Goal: Book appointment/travel/reservation

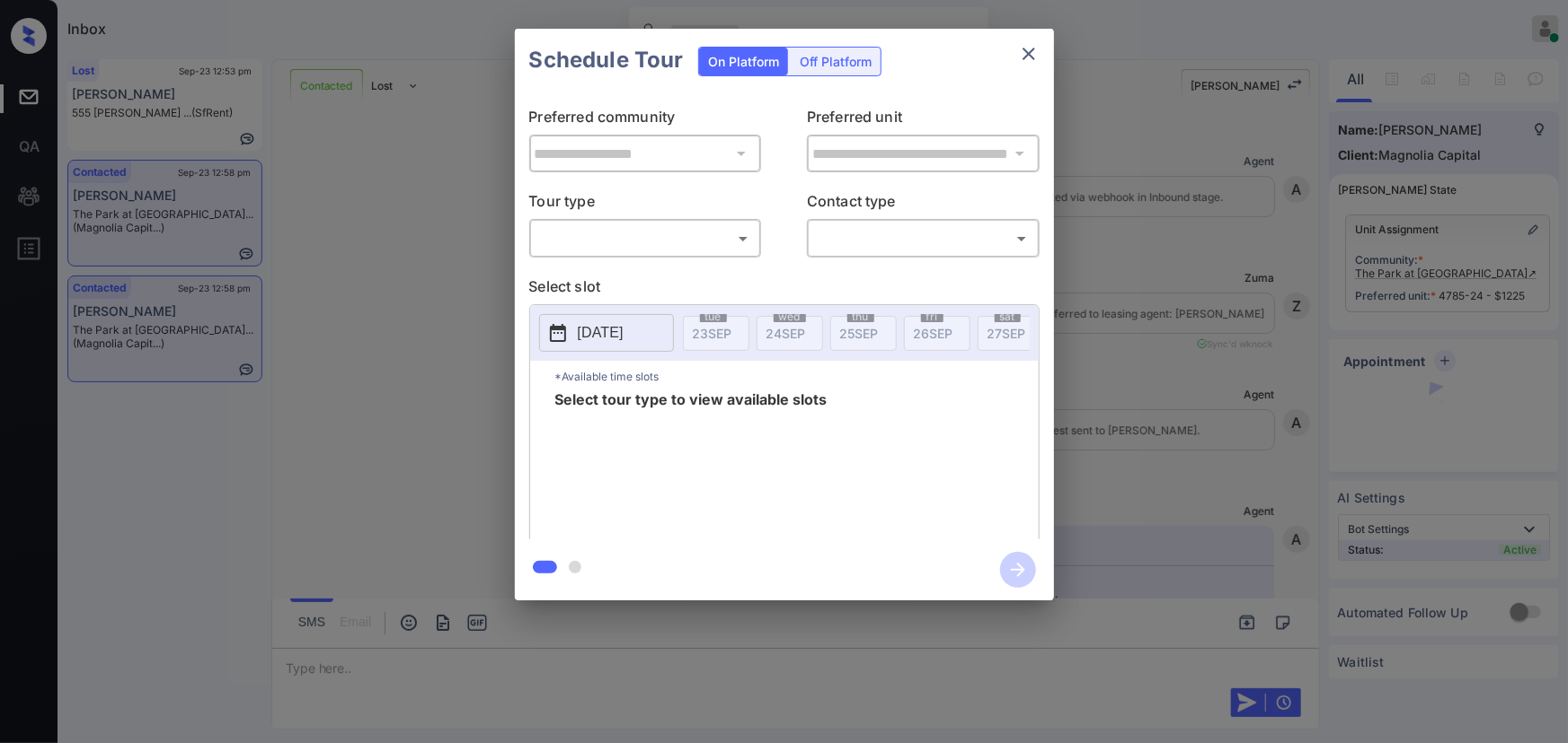
scroll to position [1084, 0]
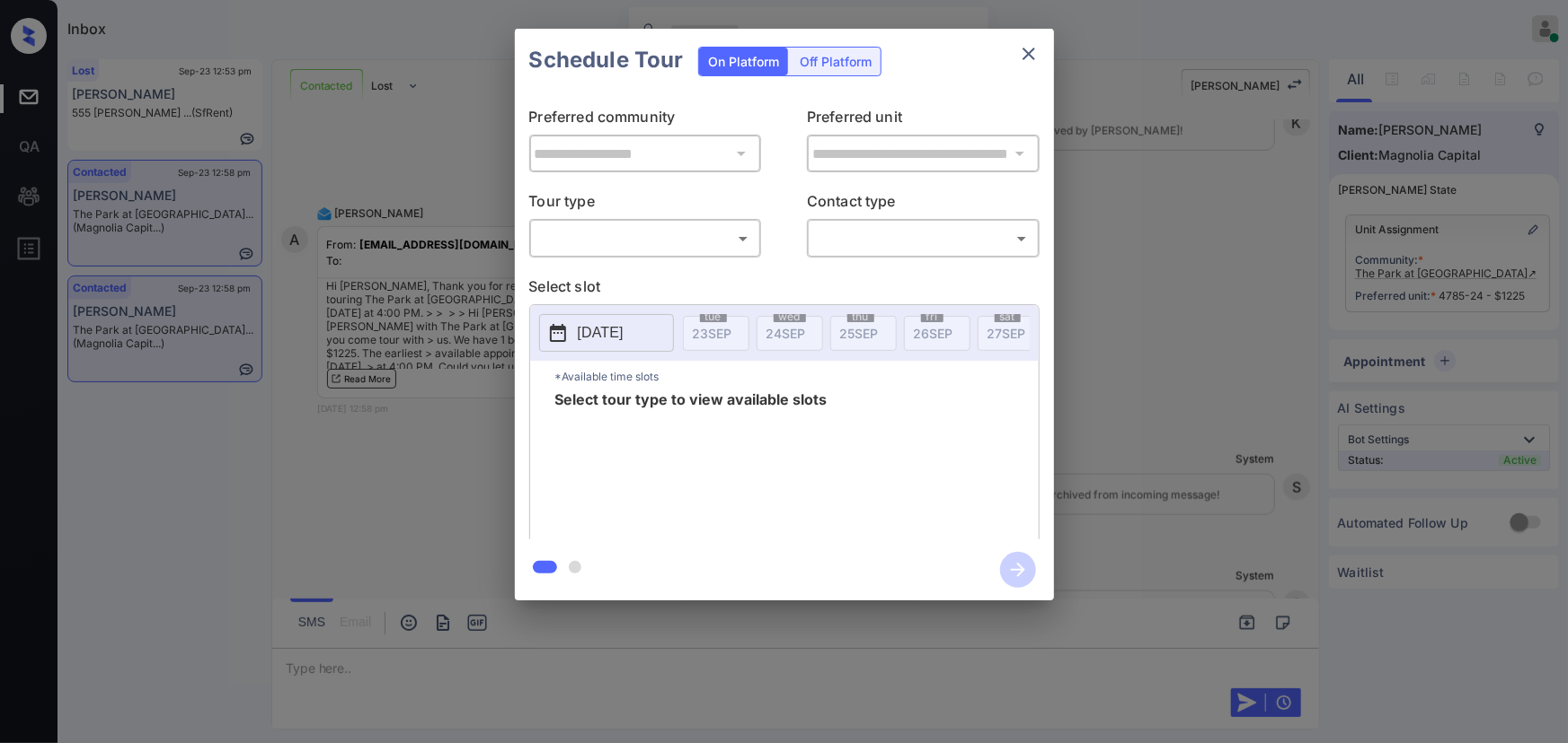
click at [626, 226] on body "Inbox Kenneth Umali Online Set yourself offline Set yourself on break Profile S…" at bounding box center [784, 372] width 1568 height 743
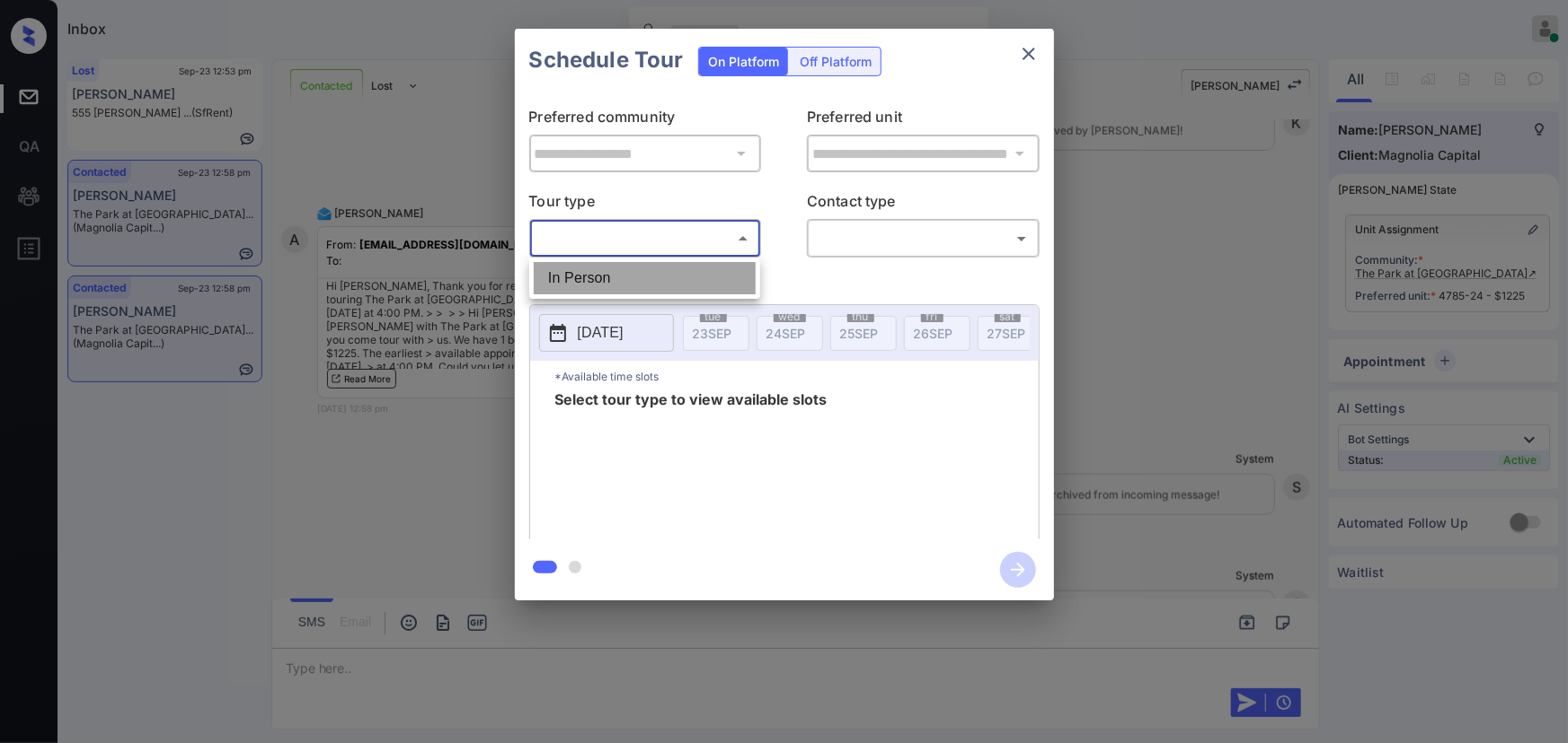
click at [610, 269] on li "In Person" at bounding box center [644, 278] width 222 height 33
type input "********"
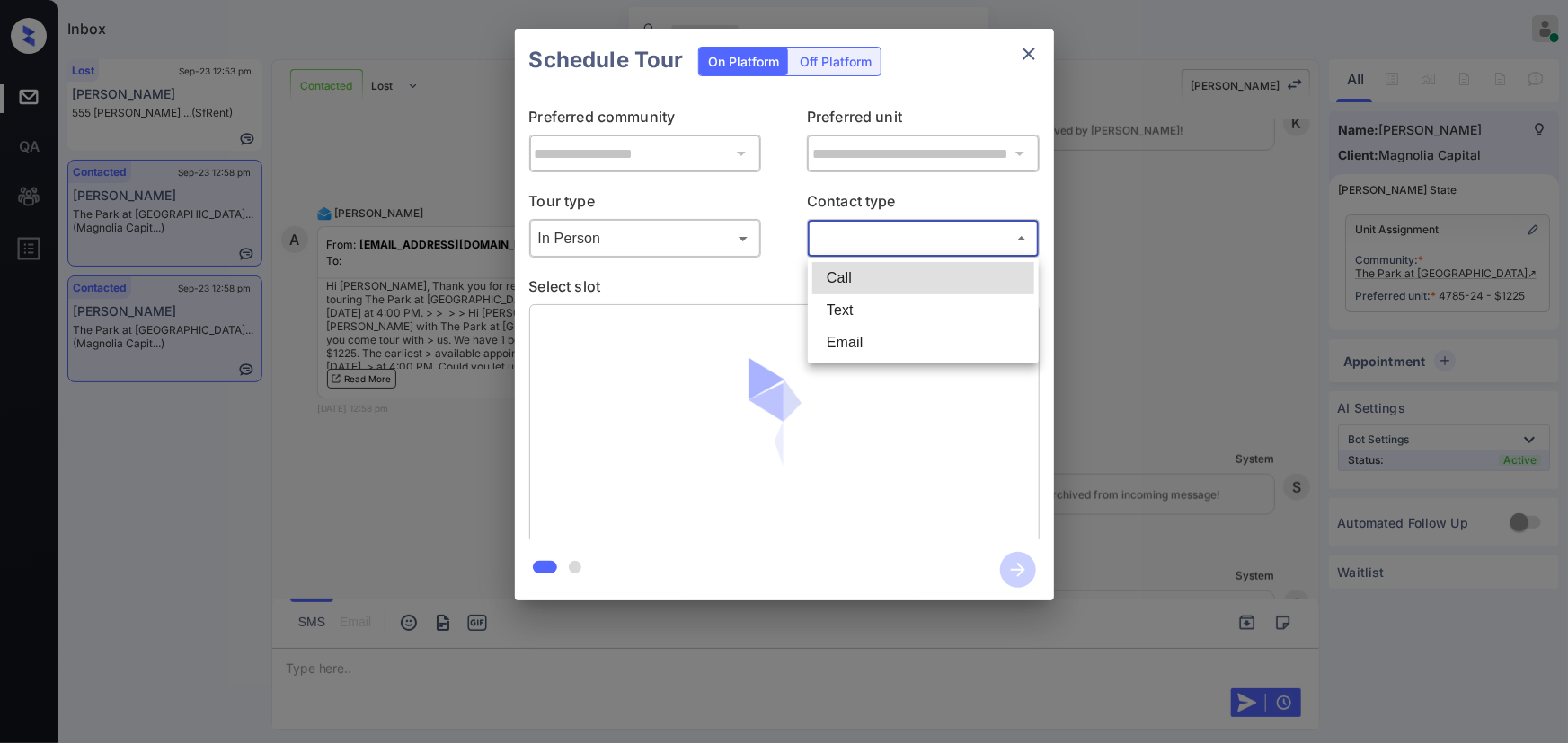
click at [847, 246] on body "Inbox Kenneth Umali Online Set yourself offline Set yourself on break Profile S…" at bounding box center [784, 372] width 1568 height 743
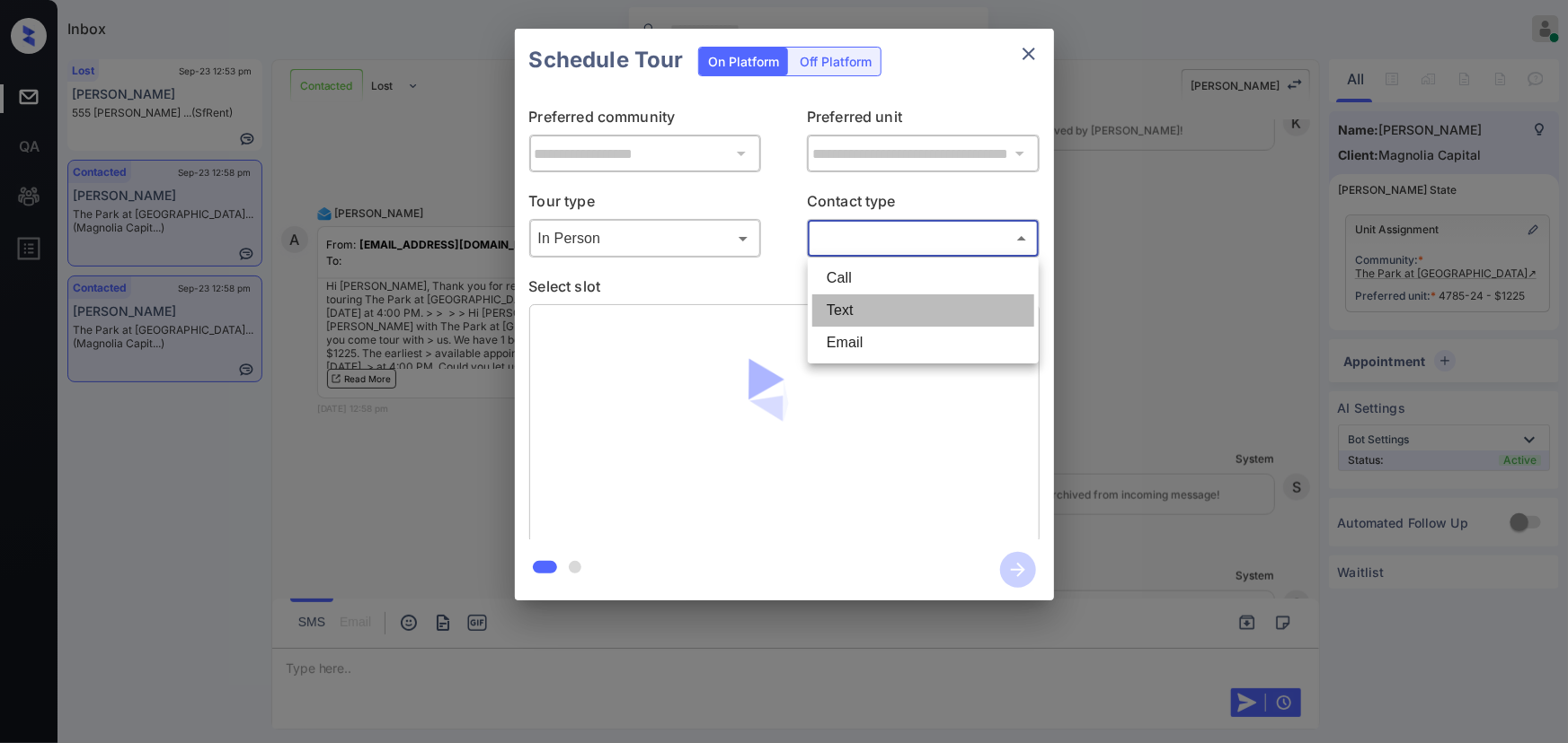
click at [826, 310] on li "Text" at bounding box center [923, 310] width 222 height 33
type input "****"
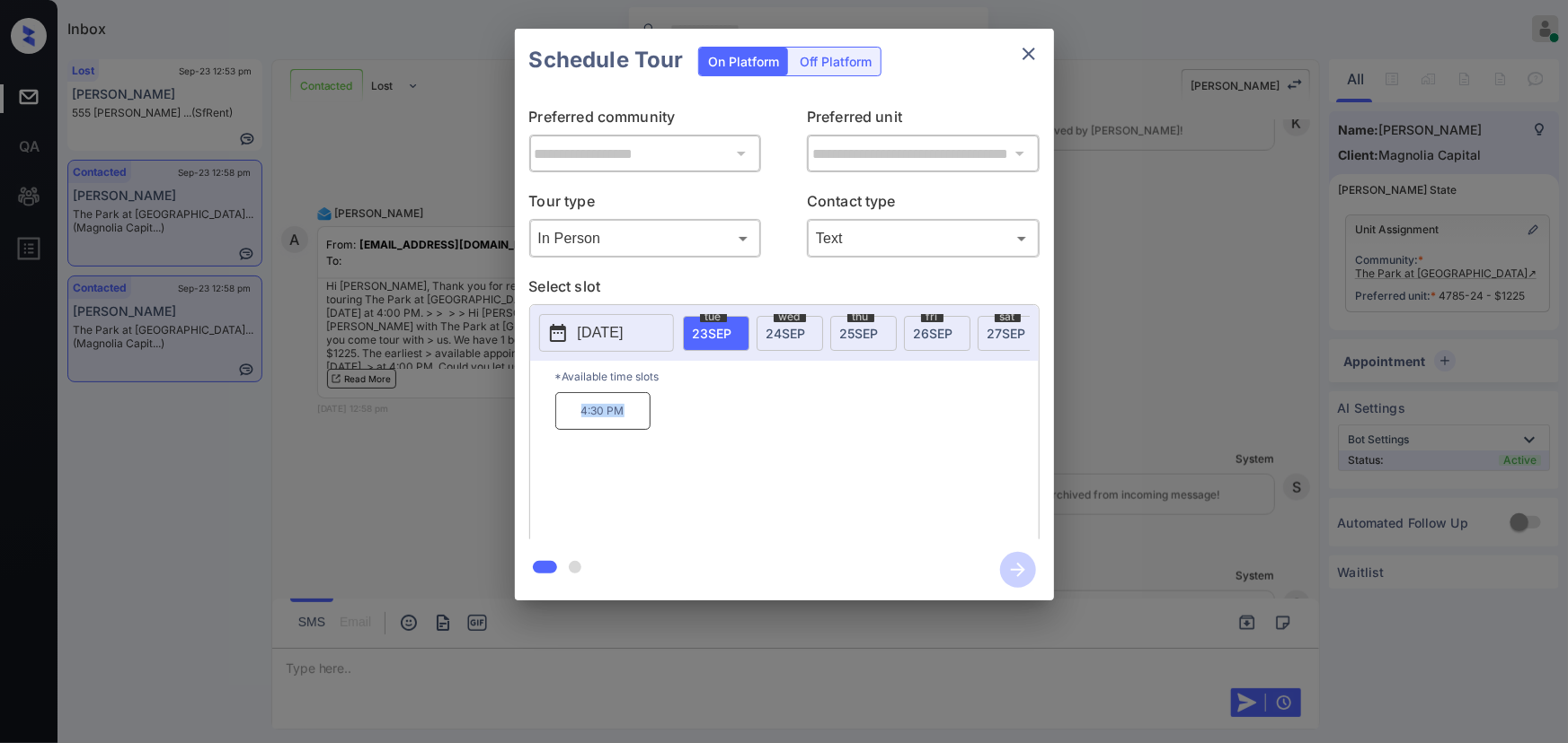
copy p "4:30 PM"
drag, startPoint x: 626, startPoint y: 416, endPoint x: 571, endPoint y: 417, distance: 55.0
click at [571, 417] on p "4:30 PM" at bounding box center [603, 411] width 95 height 38
click at [1018, 53] on icon "close" at bounding box center [1029, 54] width 22 height 22
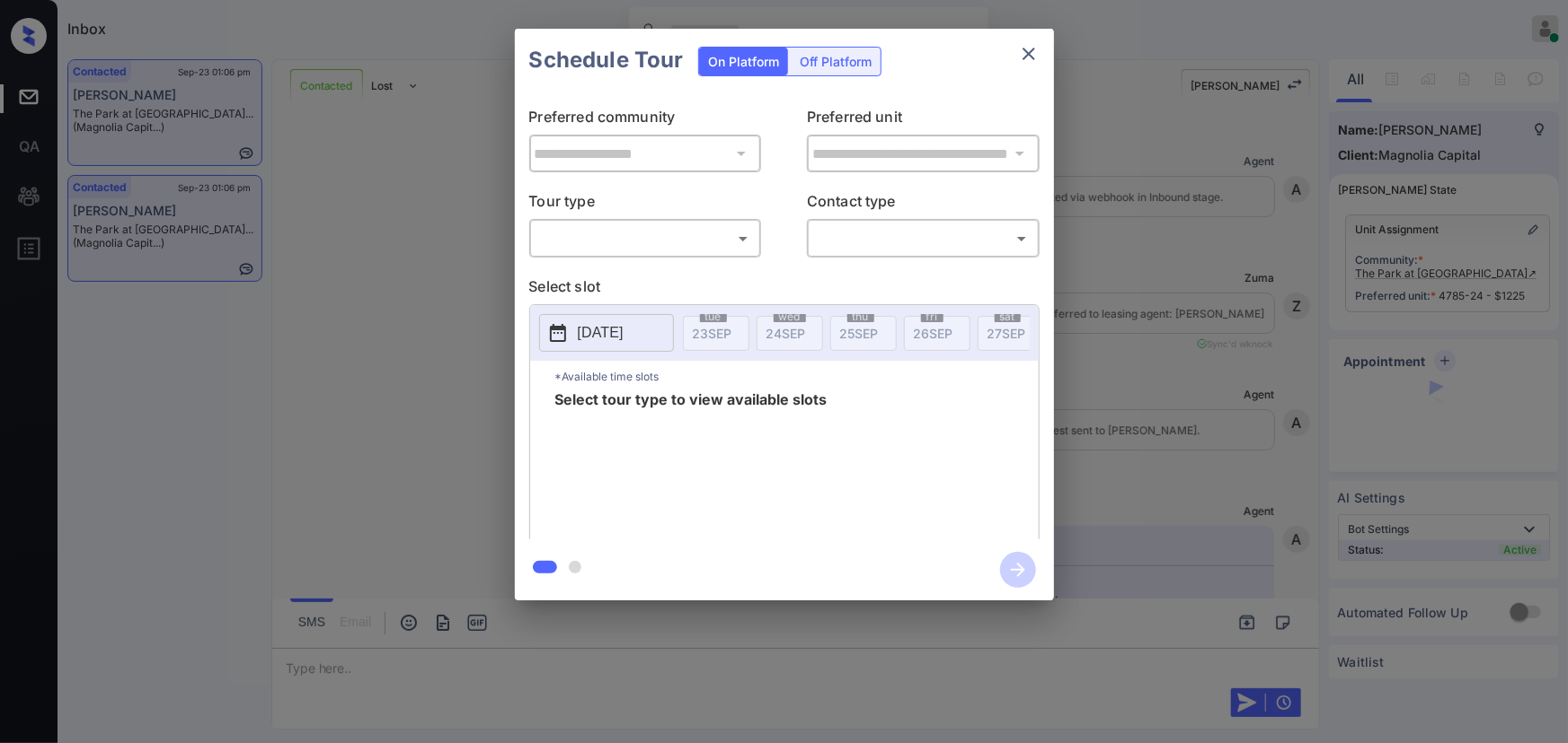
scroll to position [2653, 0]
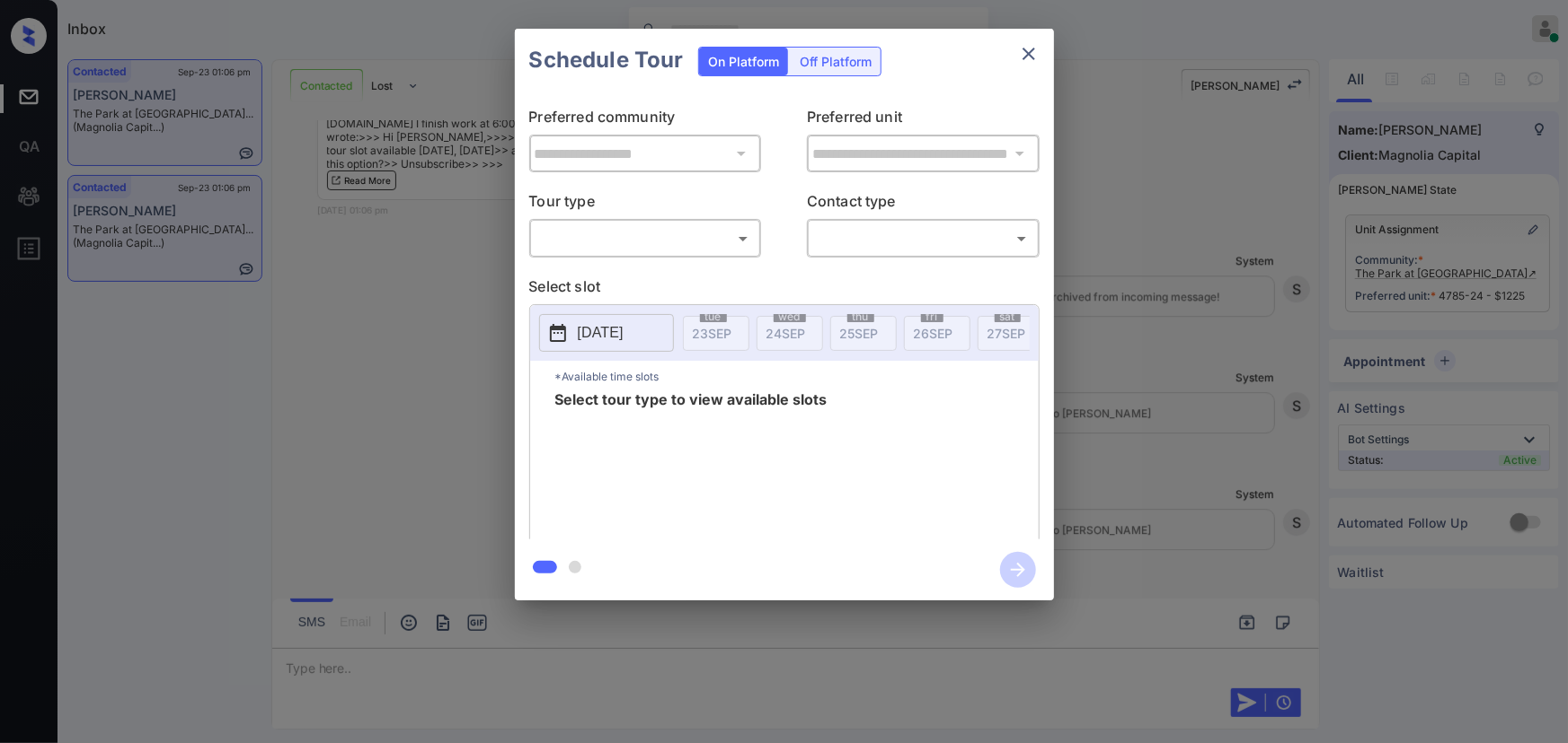
click at [644, 241] on body "Inbox [PERSON_NAME] Online Set yourself offline Set yourself on break Profile S…" at bounding box center [784, 372] width 1568 height 743
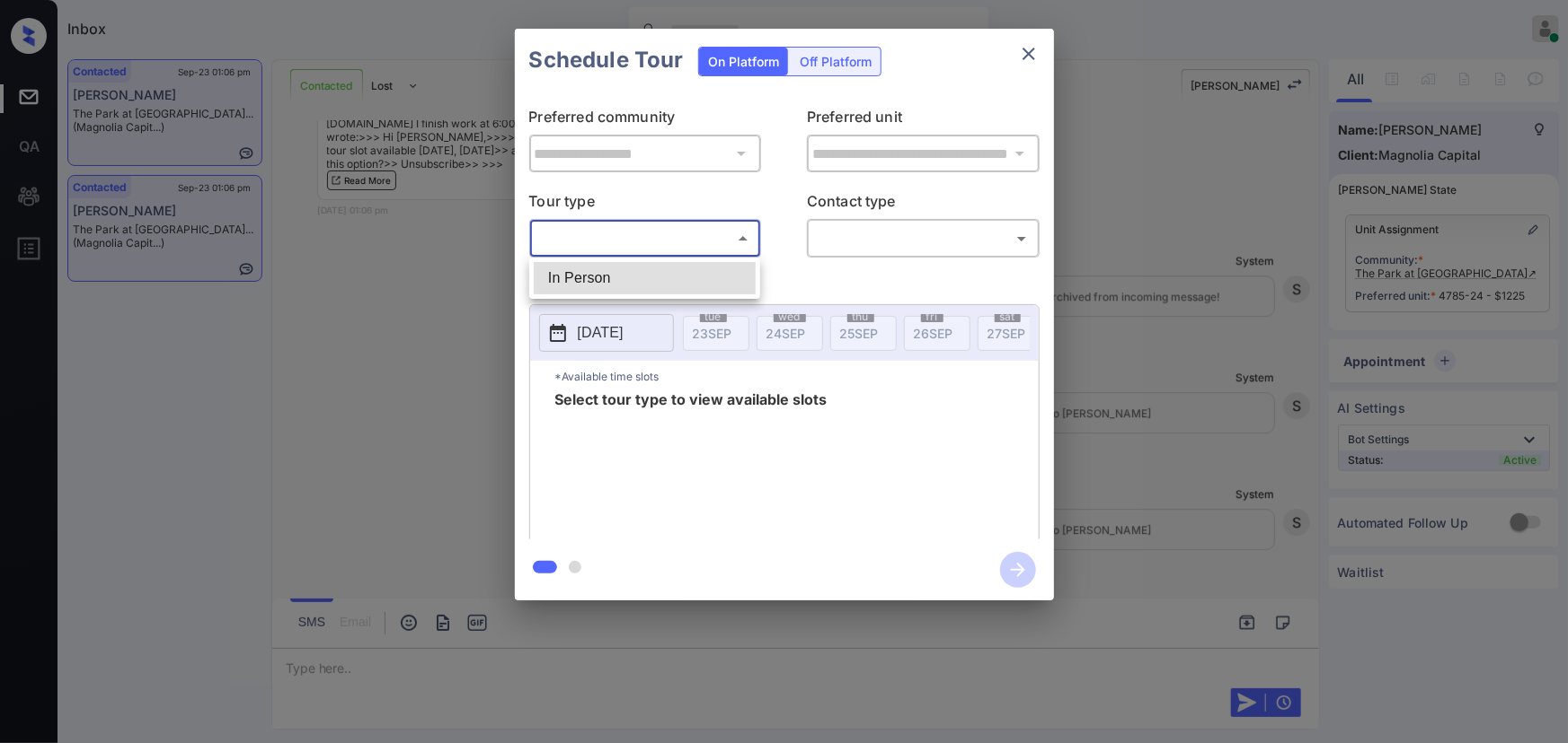
drag, startPoint x: 631, startPoint y: 283, endPoint x: 706, endPoint y: 281, distance: 75.0
click at [630, 283] on li "In Person" at bounding box center [644, 278] width 222 height 33
type input "********"
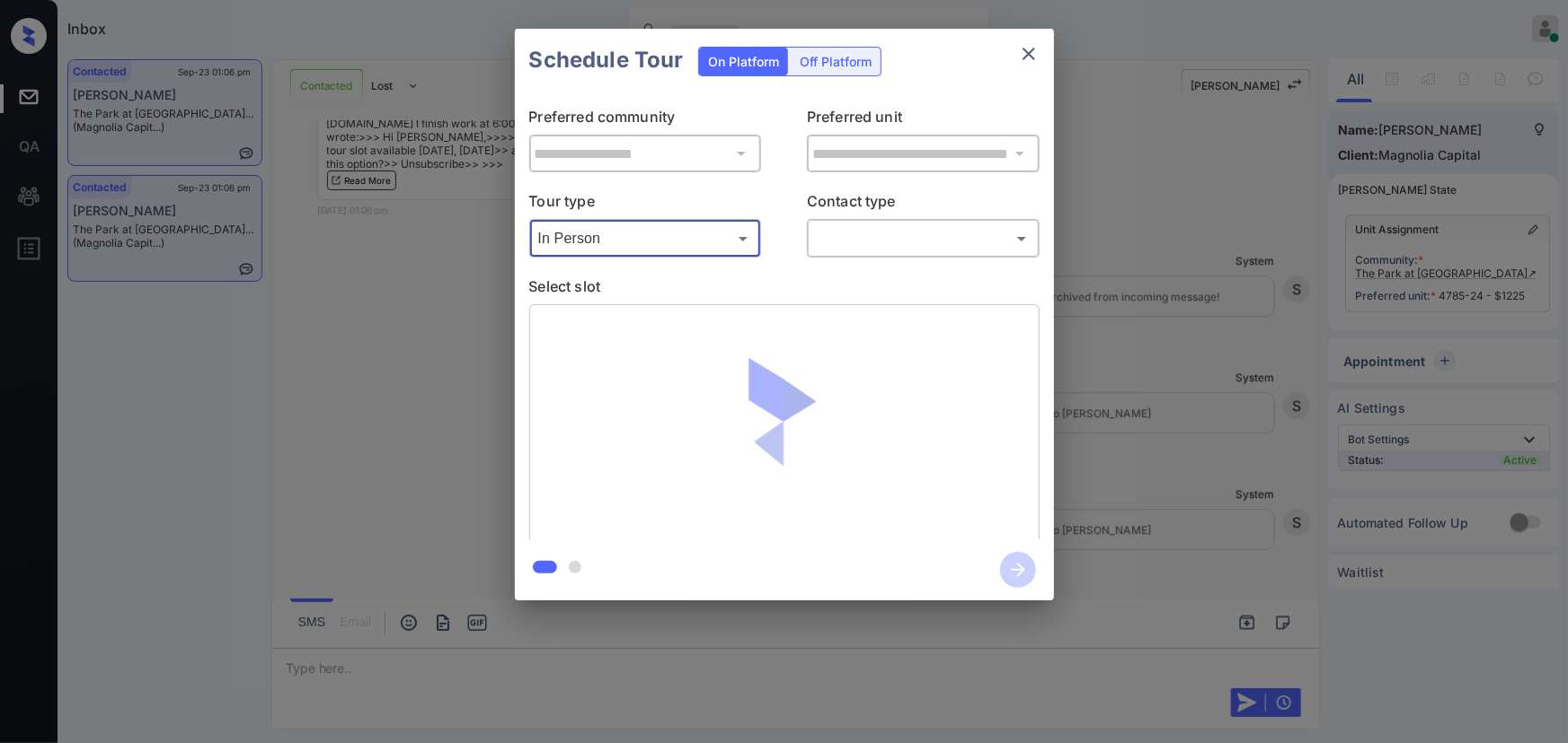
click at [876, 250] on body "Inbox [PERSON_NAME] Online Set yourself offline Set yourself on break Profile S…" at bounding box center [784, 372] width 1568 height 743
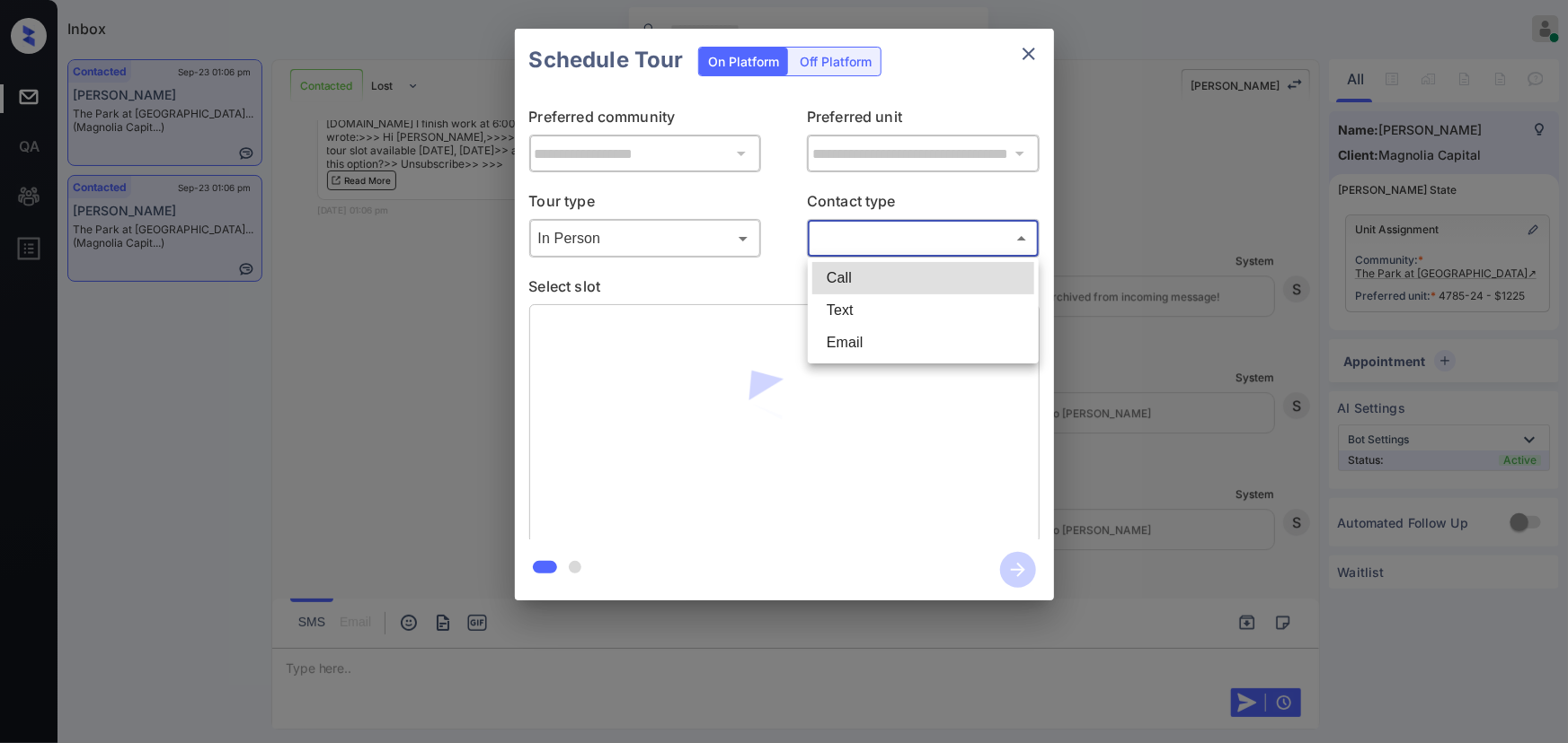
click at [853, 312] on li "Text" at bounding box center [923, 310] width 222 height 33
type input "****"
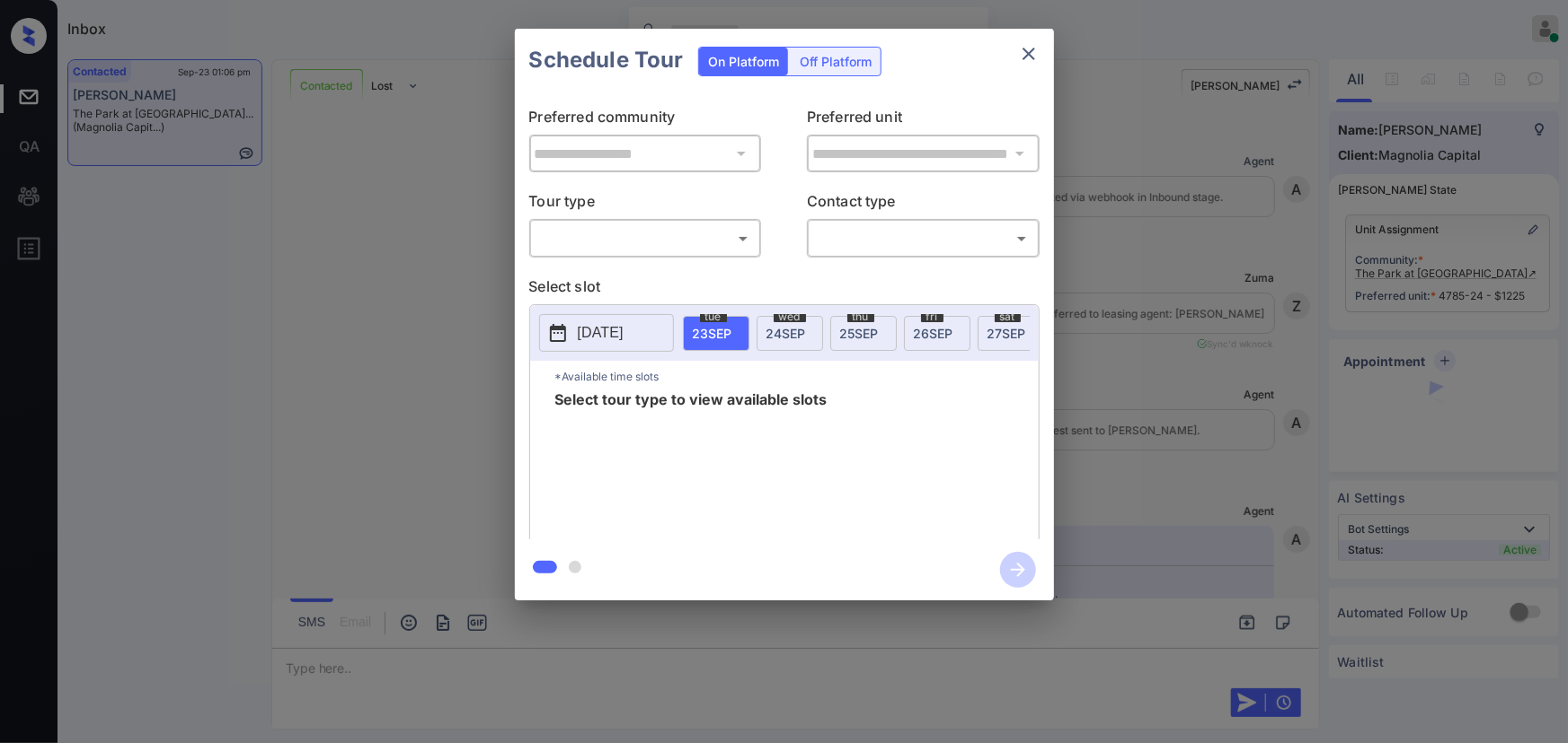
scroll to position [2653, 0]
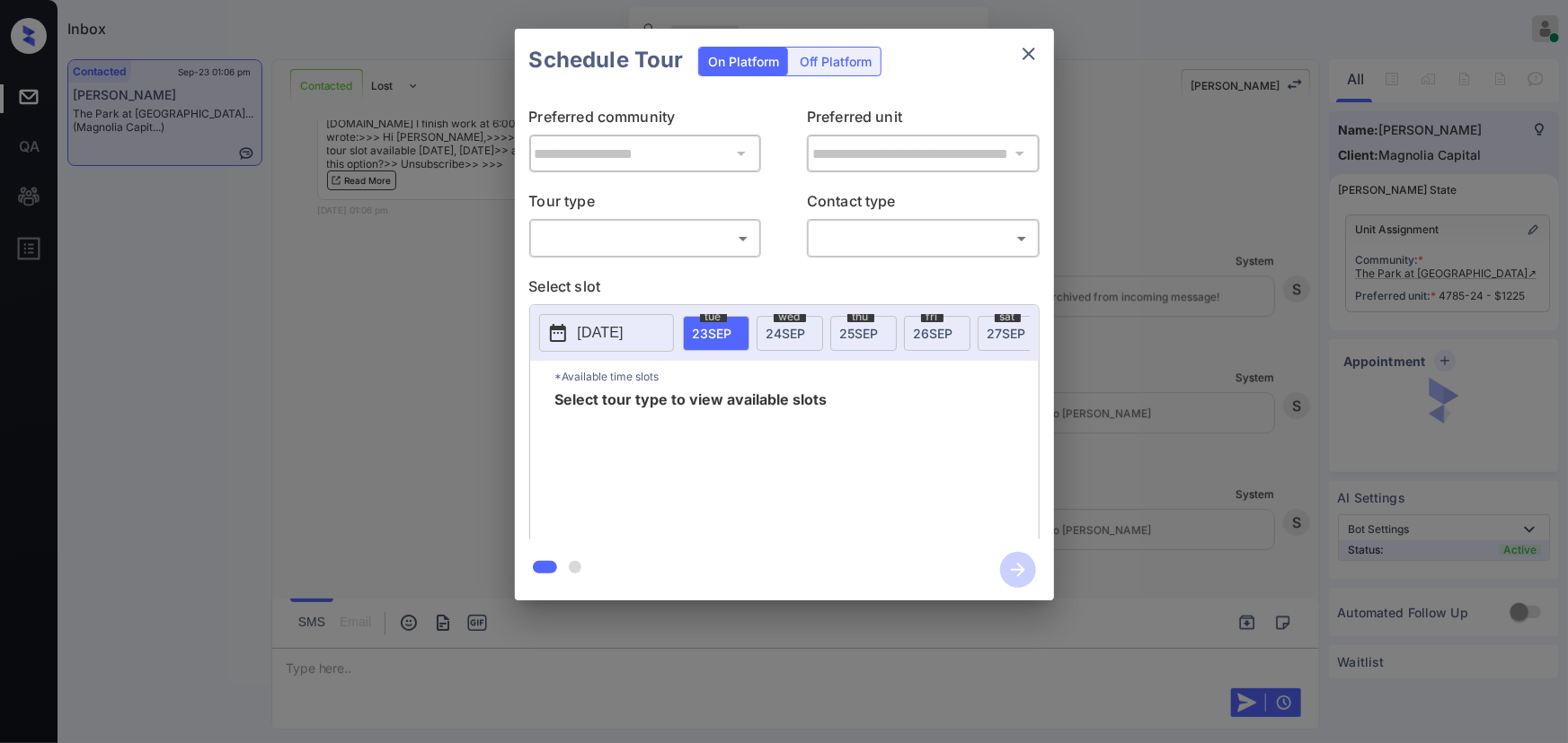
click at [636, 242] on body "Inbox Kenneth Umali Online Set yourself offline Set yourself on break Profile S…" at bounding box center [784, 372] width 1568 height 743
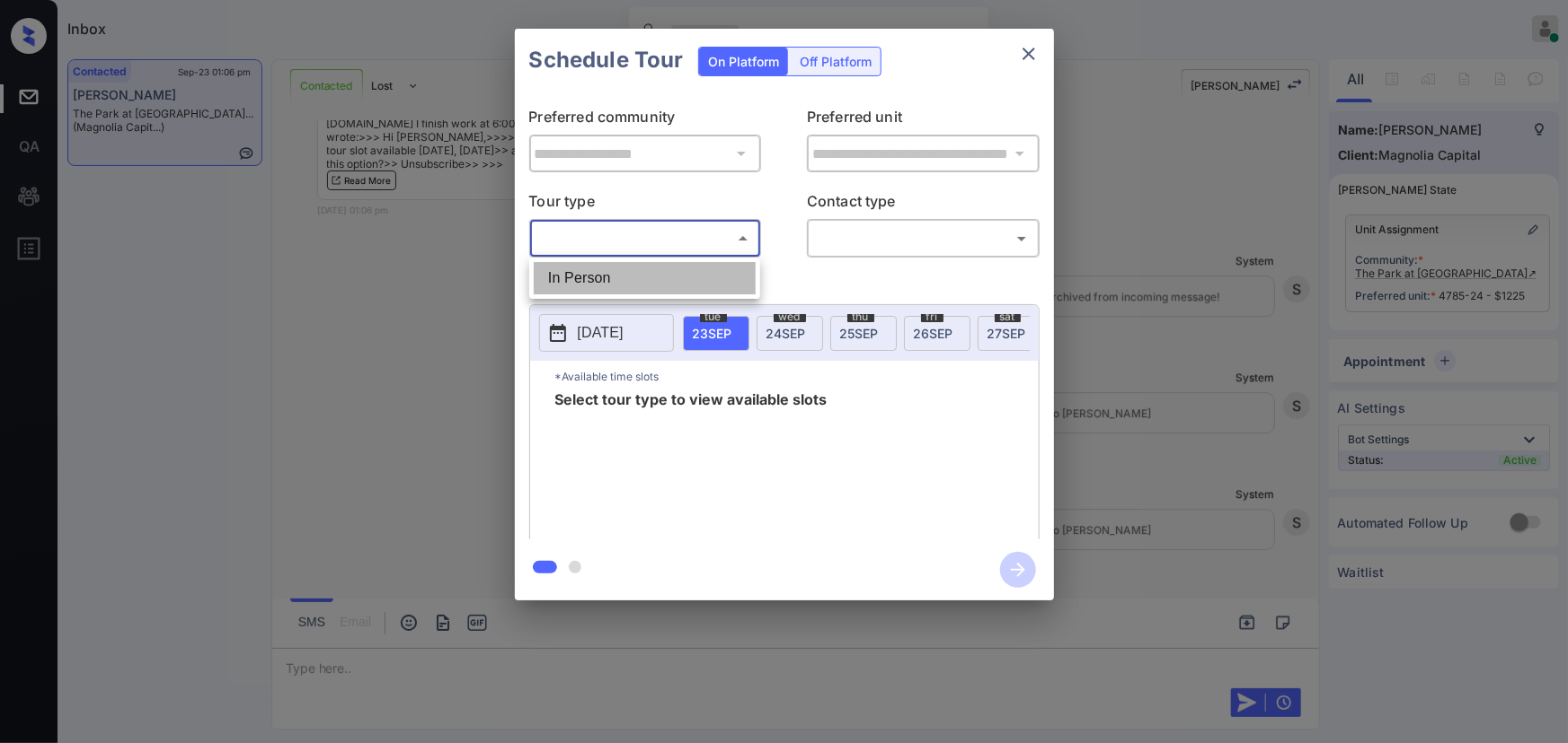
click at [626, 285] on li "In Person" at bounding box center [644, 278] width 222 height 33
type input "********"
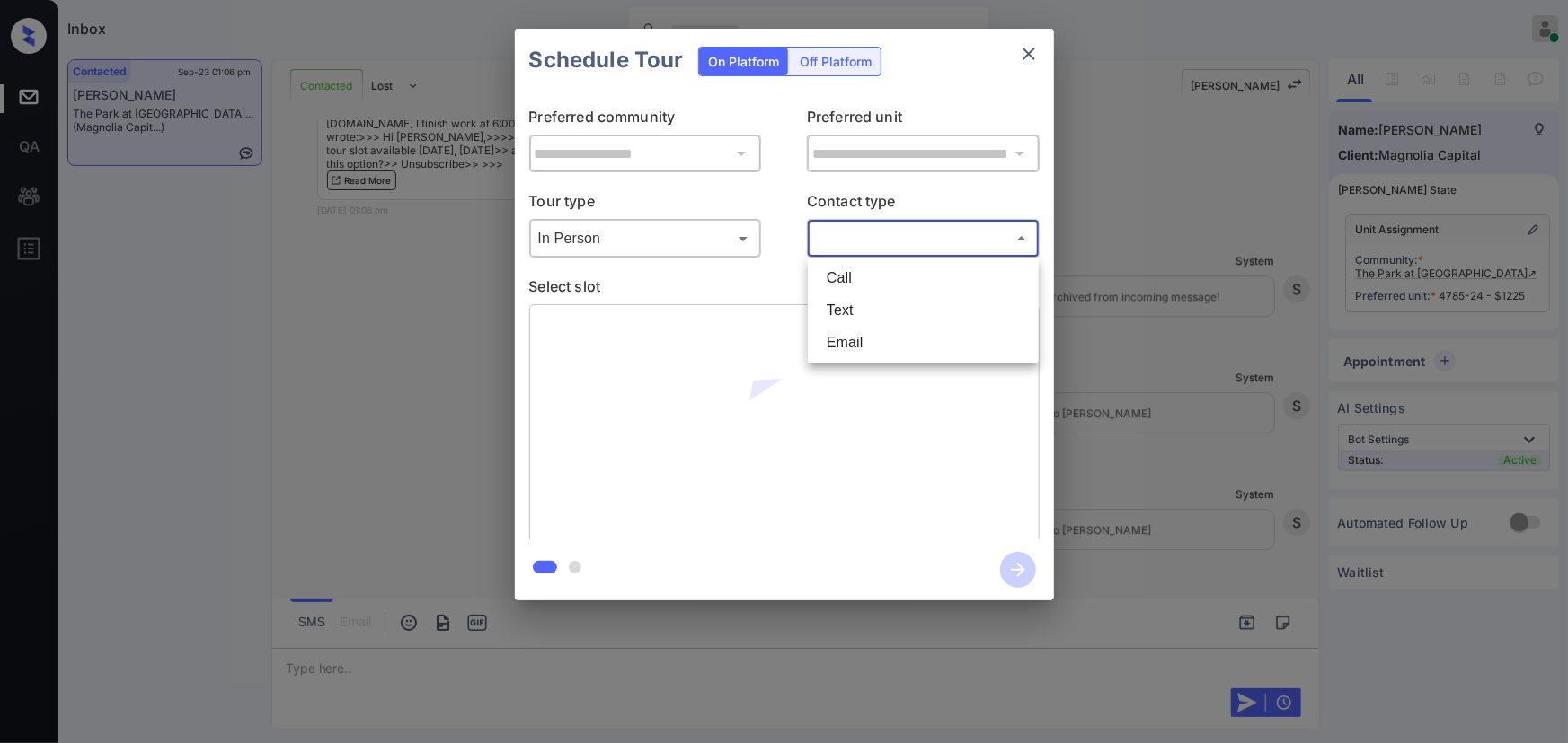
click at [899, 245] on body "Inbox Kenneth Umali Online Set yourself offline Set yourself on break Profile S…" at bounding box center [784, 372] width 1568 height 743
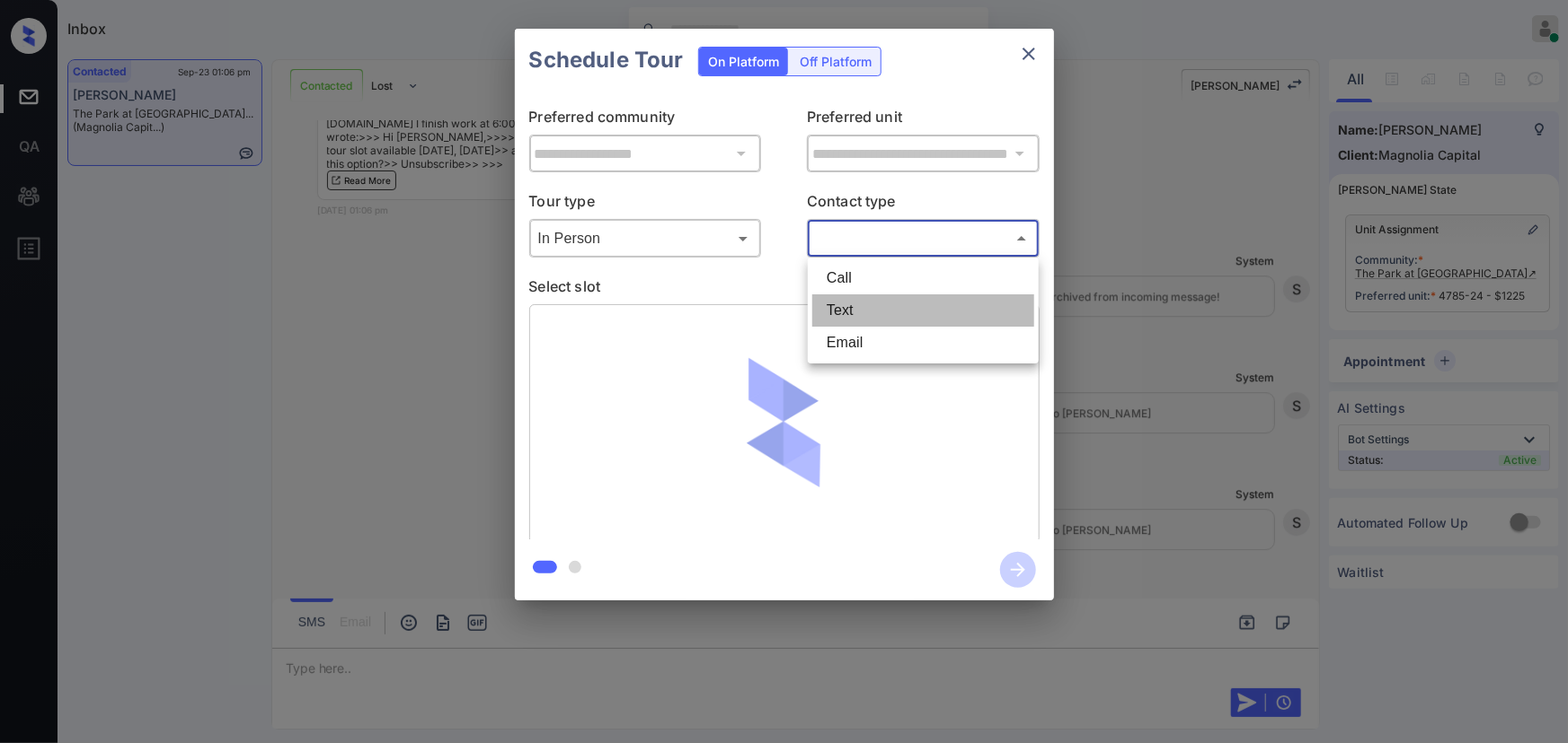
click at [853, 300] on li "Text" at bounding box center [923, 310] width 222 height 33
type input "****"
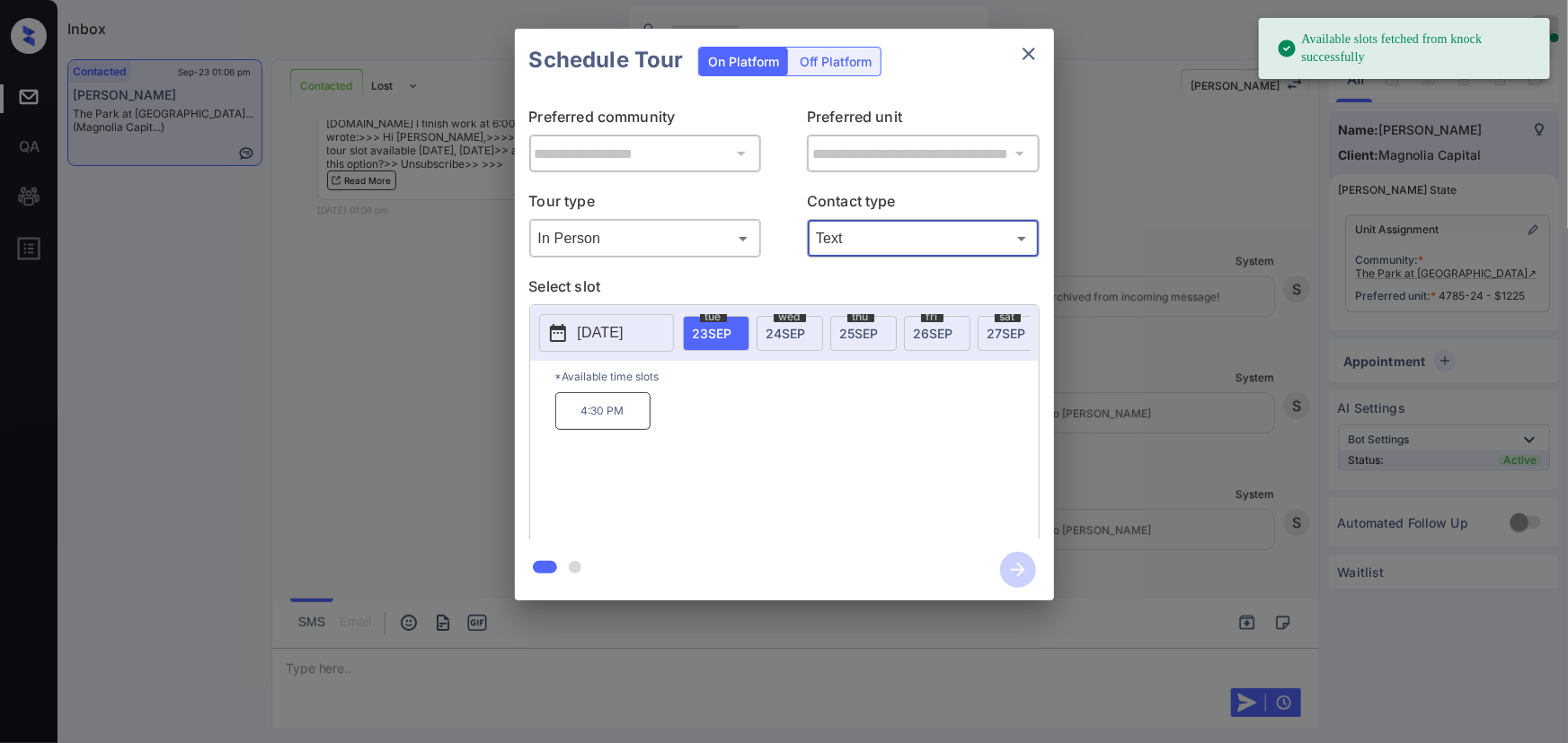
click at [783, 320] on span "wed" at bounding box center [789, 317] width 33 height 11
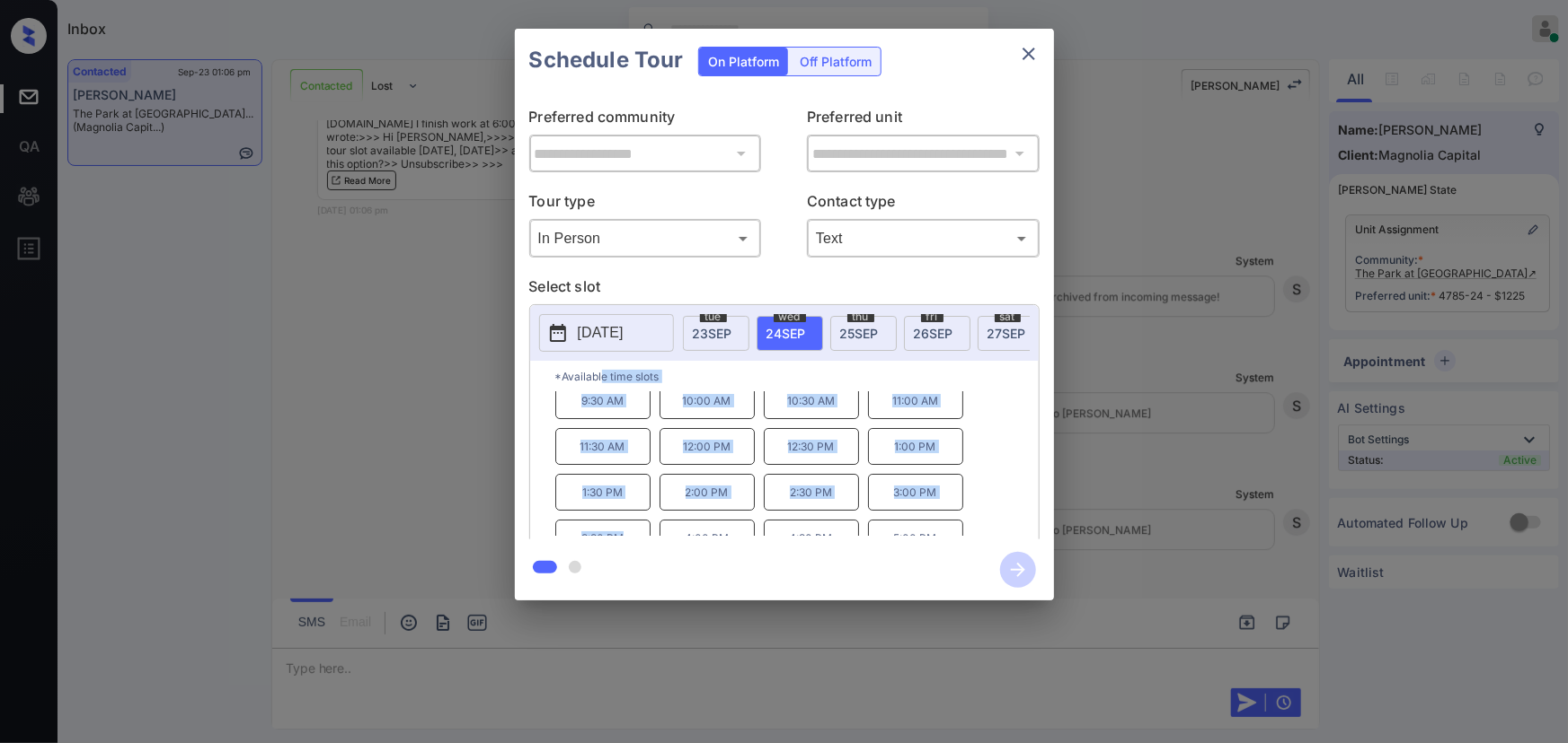
scroll to position [0, 0]
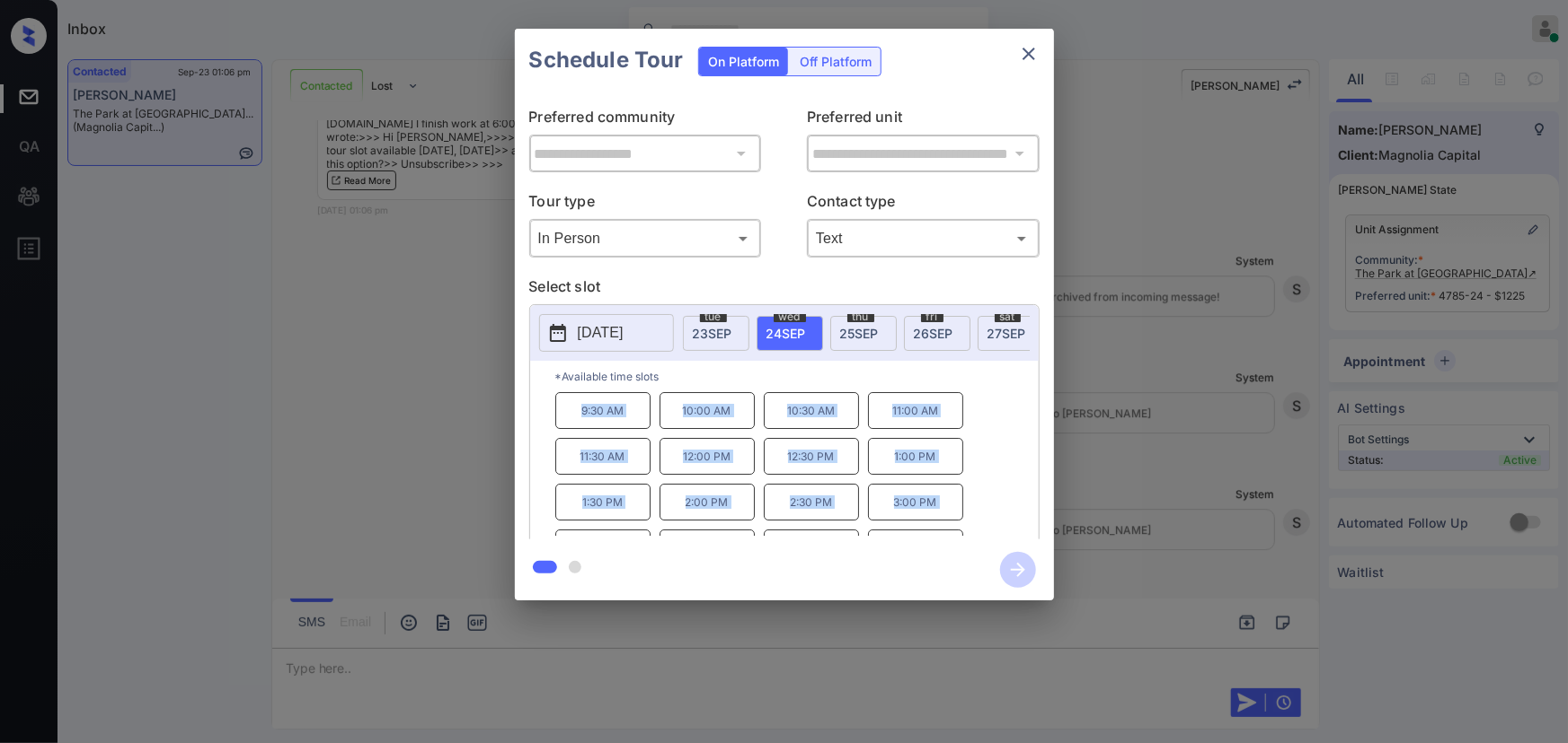
drag, startPoint x: 628, startPoint y: 479, endPoint x: 572, endPoint y: 421, distance: 80.6
click at [572, 421] on div "9:30 AM 10:00 AM 10:30 AM 11:00 AM 11:30 AM 12:00 PM 12:30 PM 1:00 PM 1:30 PM 2…" at bounding box center [797, 464] width 484 height 144
copy div "9:30 AM 10:00 AM 10:30 AM 11:00 AM 11:30 AM 12:00 PM 12:30 PM 1:00 PM 1:30 PM 2…"
click at [517, 659] on div at bounding box center [784, 372] width 1568 height 743
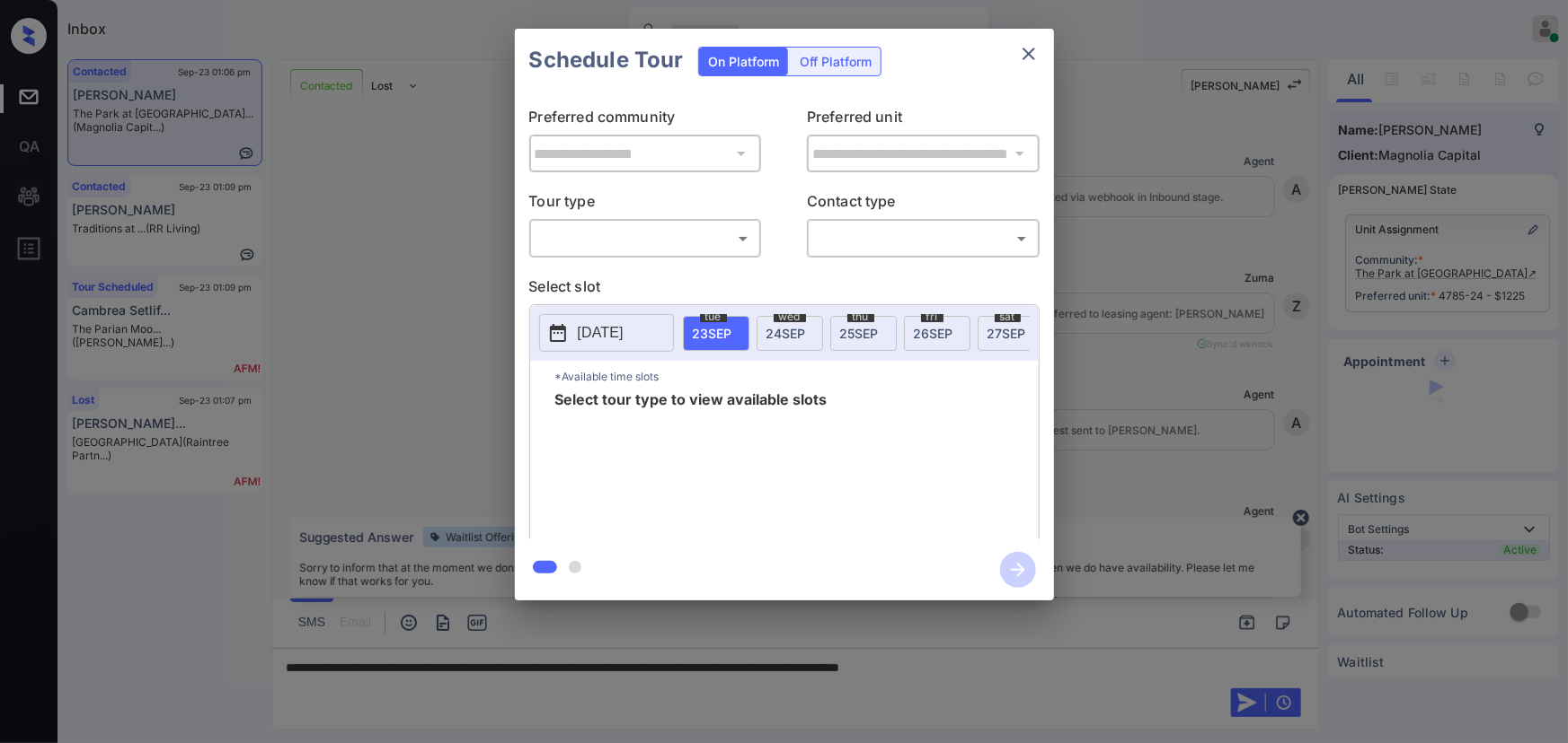
scroll to position [2056, 0]
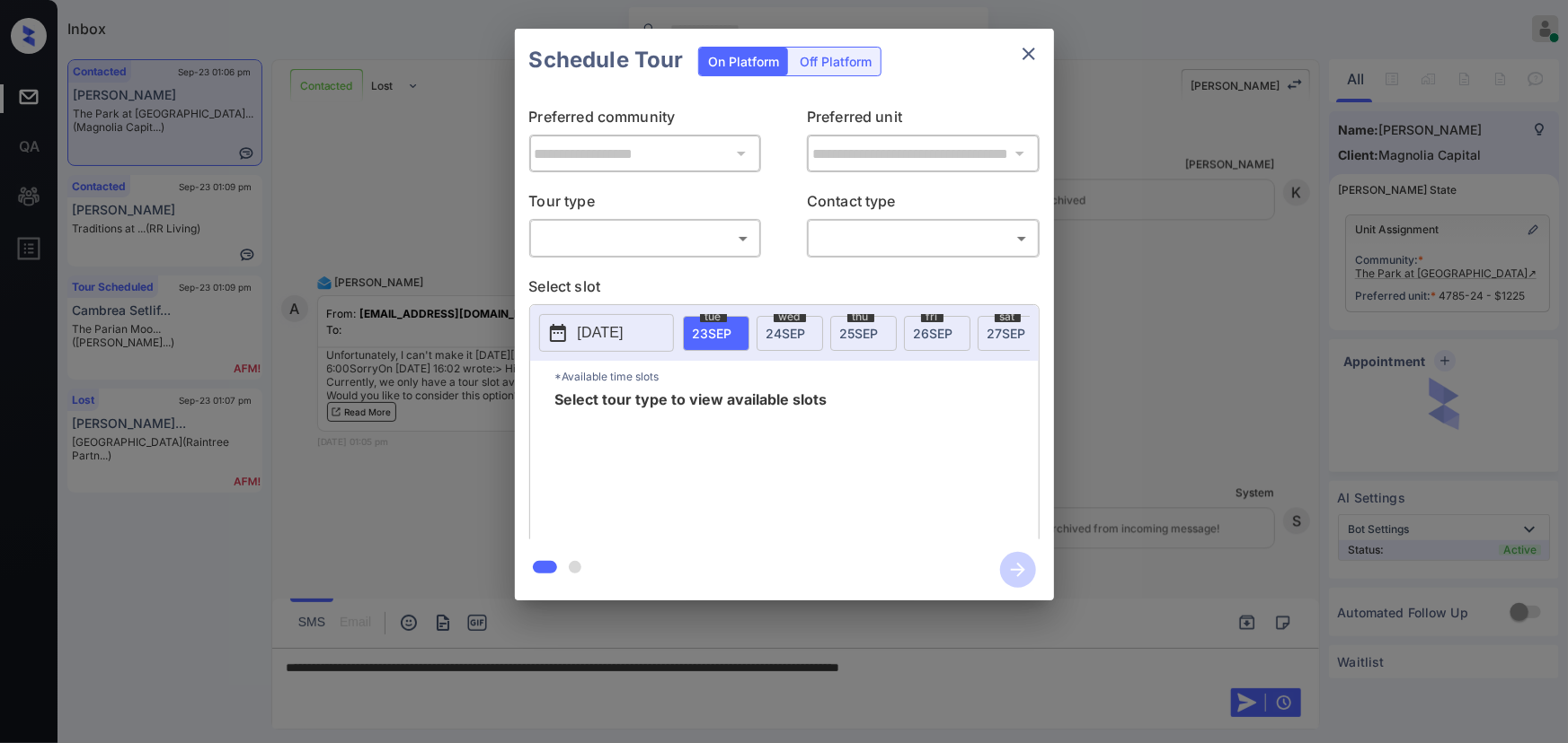
click at [653, 235] on body "Inbox Kenneth Umali Online Set yourself offline Set yourself on break Profile S…" at bounding box center [784, 372] width 1568 height 743
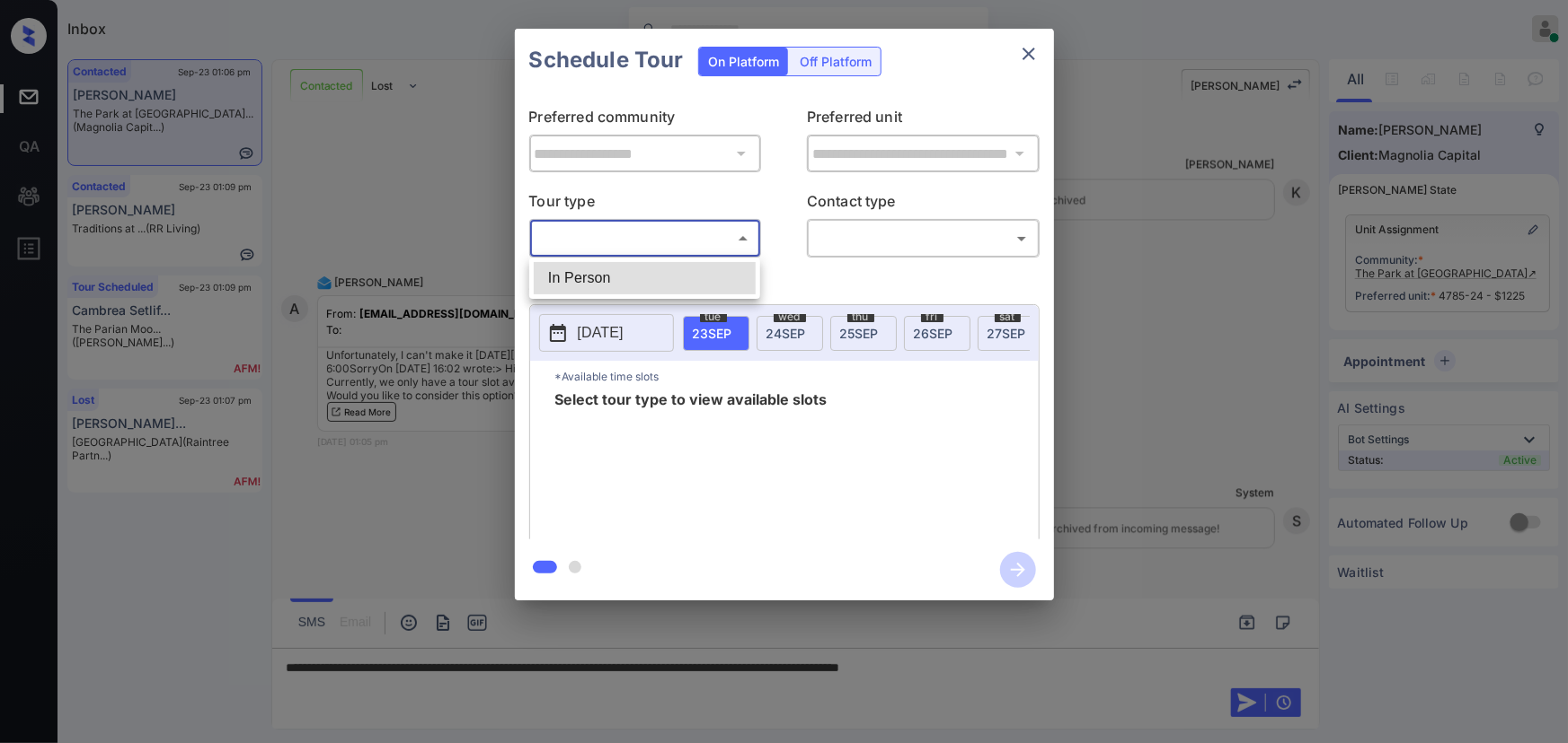
click at [616, 276] on li "In Person" at bounding box center [644, 278] width 222 height 33
type input "********"
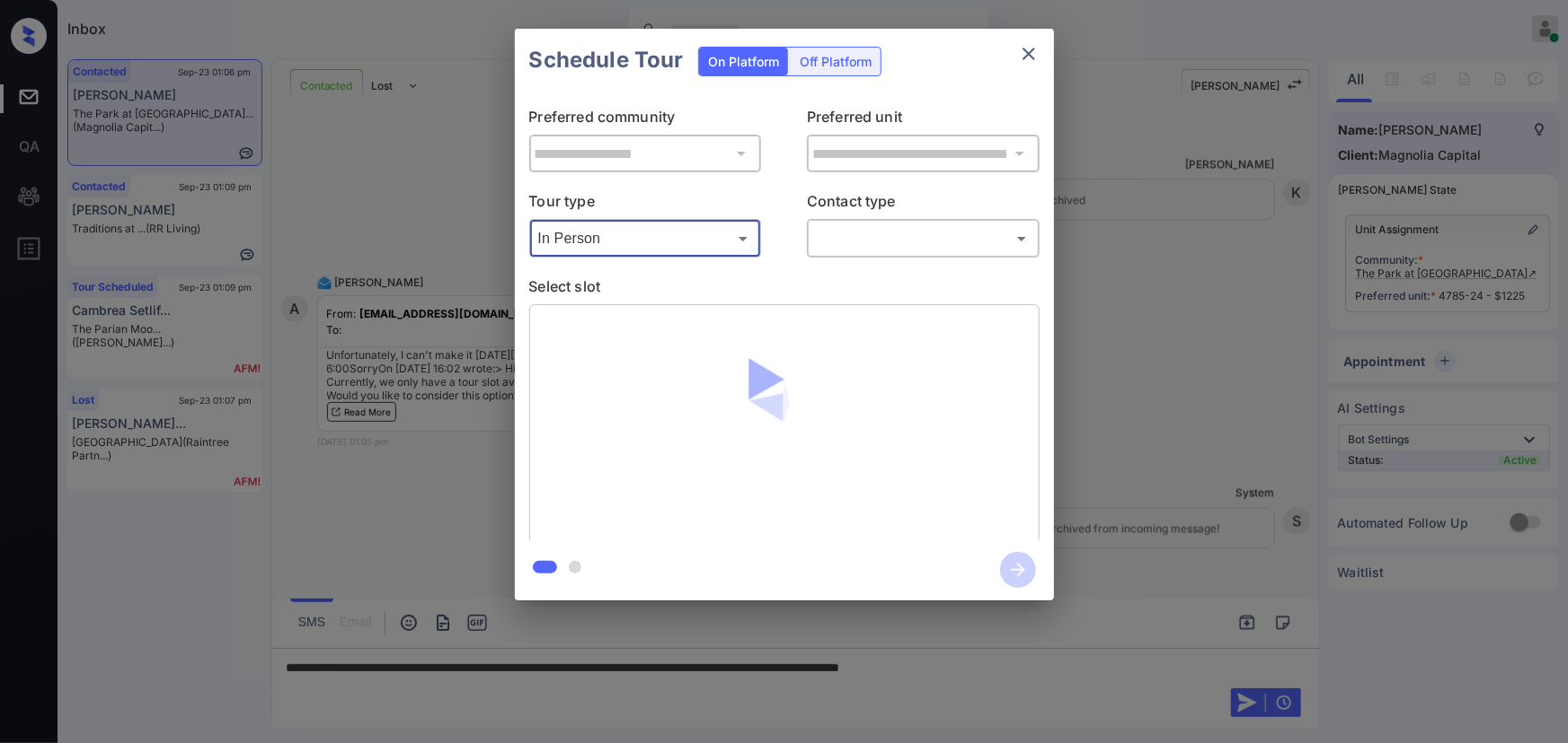
click at [861, 243] on body "Inbox Kenneth Umali Online Set yourself offline Set yourself on break Profile S…" at bounding box center [784, 372] width 1568 height 743
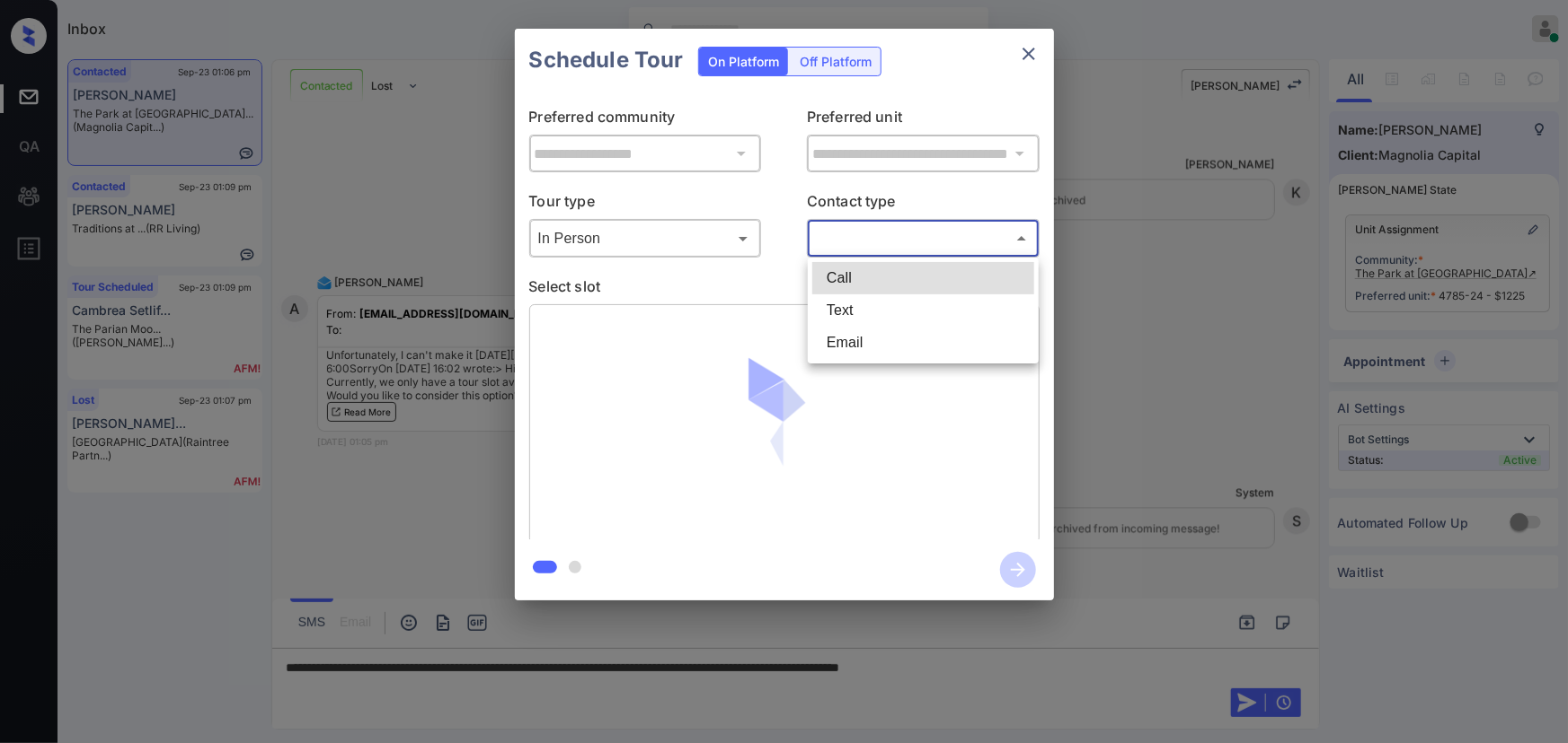
click at [861, 312] on li "Text" at bounding box center [923, 310] width 222 height 33
type input "****"
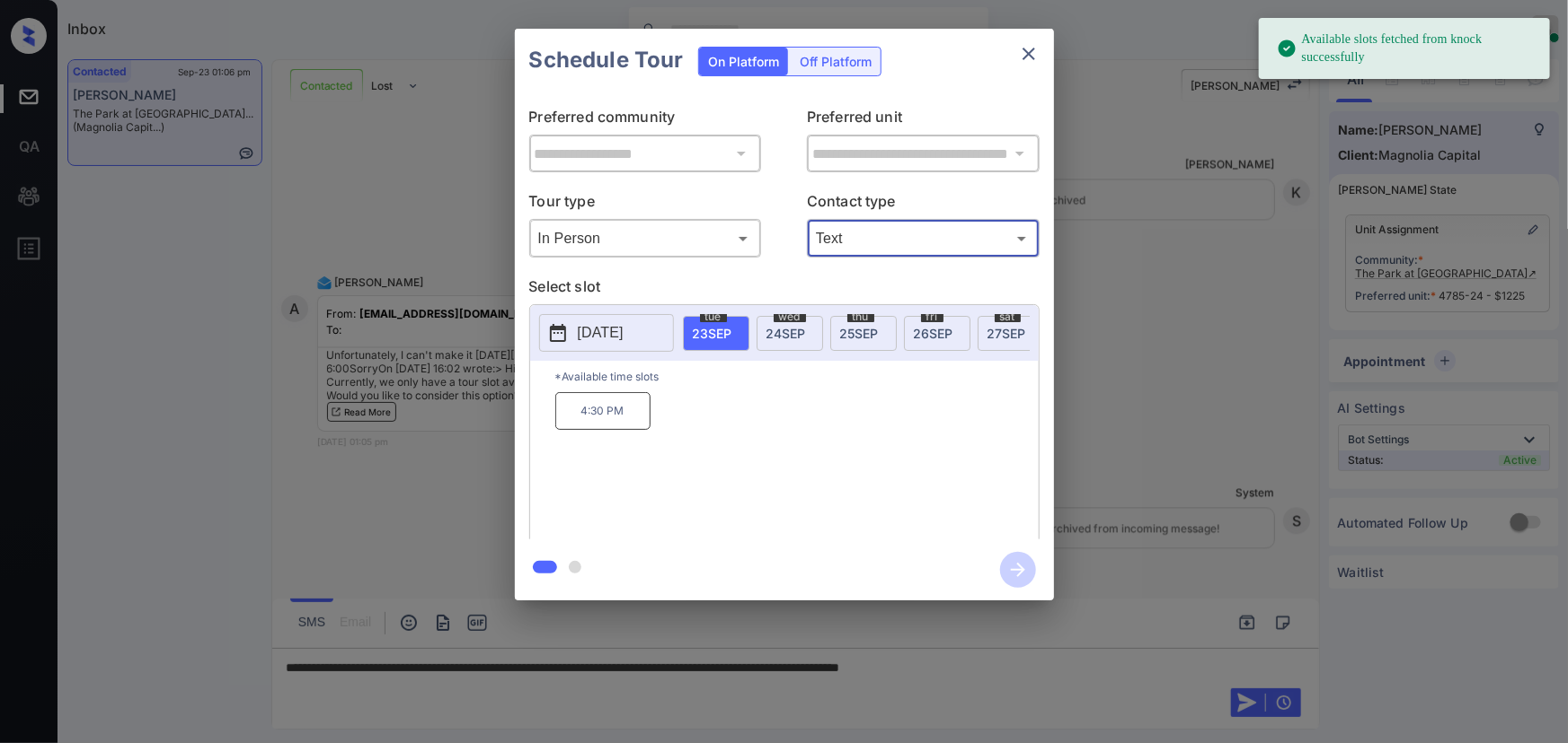
click at [785, 332] on span "24 SEP" at bounding box center [786, 333] width 40 height 15
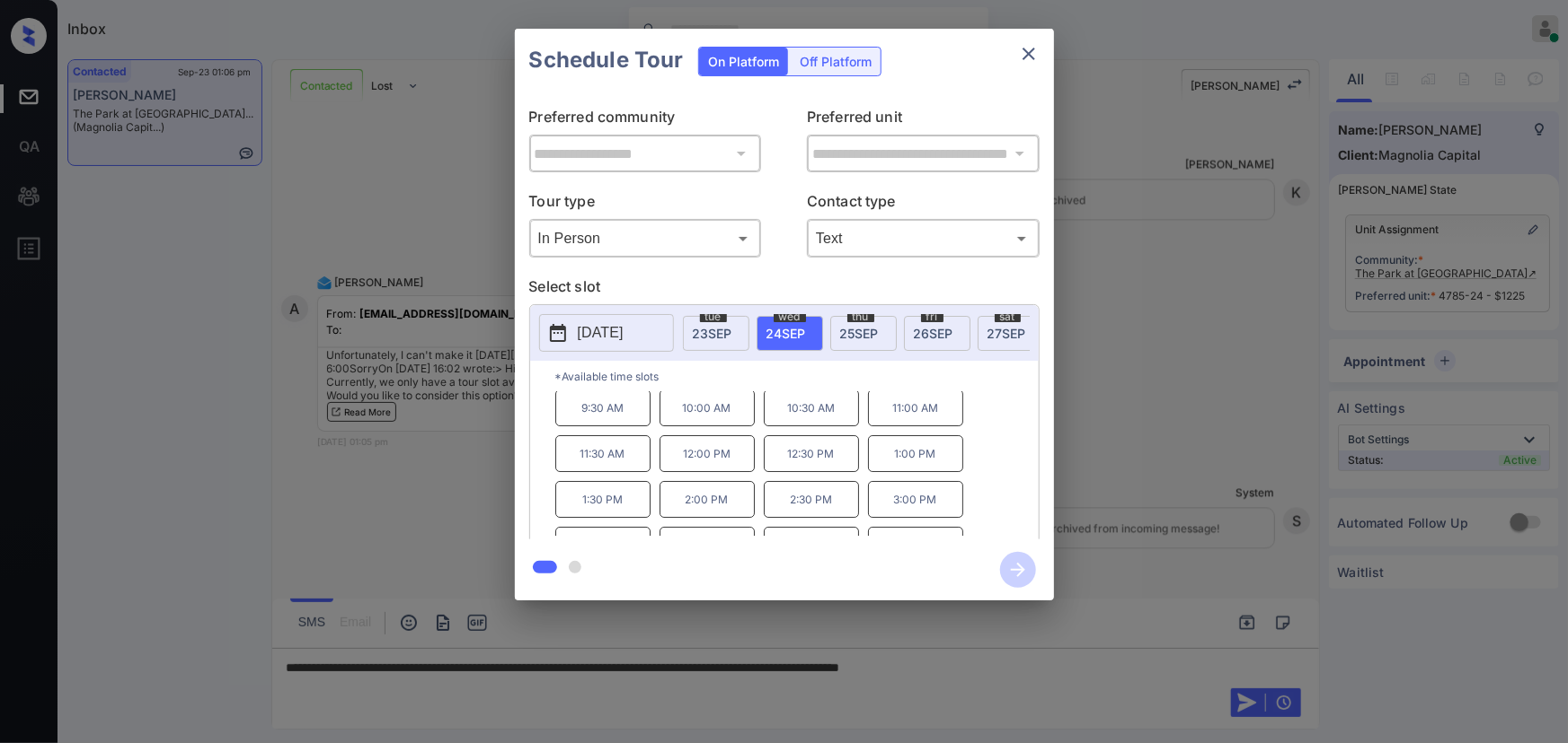
scroll to position [0, 0]
drag, startPoint x: 625, startPoint y: 417, endPoint x: 565, endPoint y: 417, distance: 60.0
click at [565, 417] on p "9:30 AM" at bounding box center [603, 410] width 95 height 37
copy p "9:30 AM"
click at [773, 688] on div at bounding box center [784, 372] width 1568 height 743
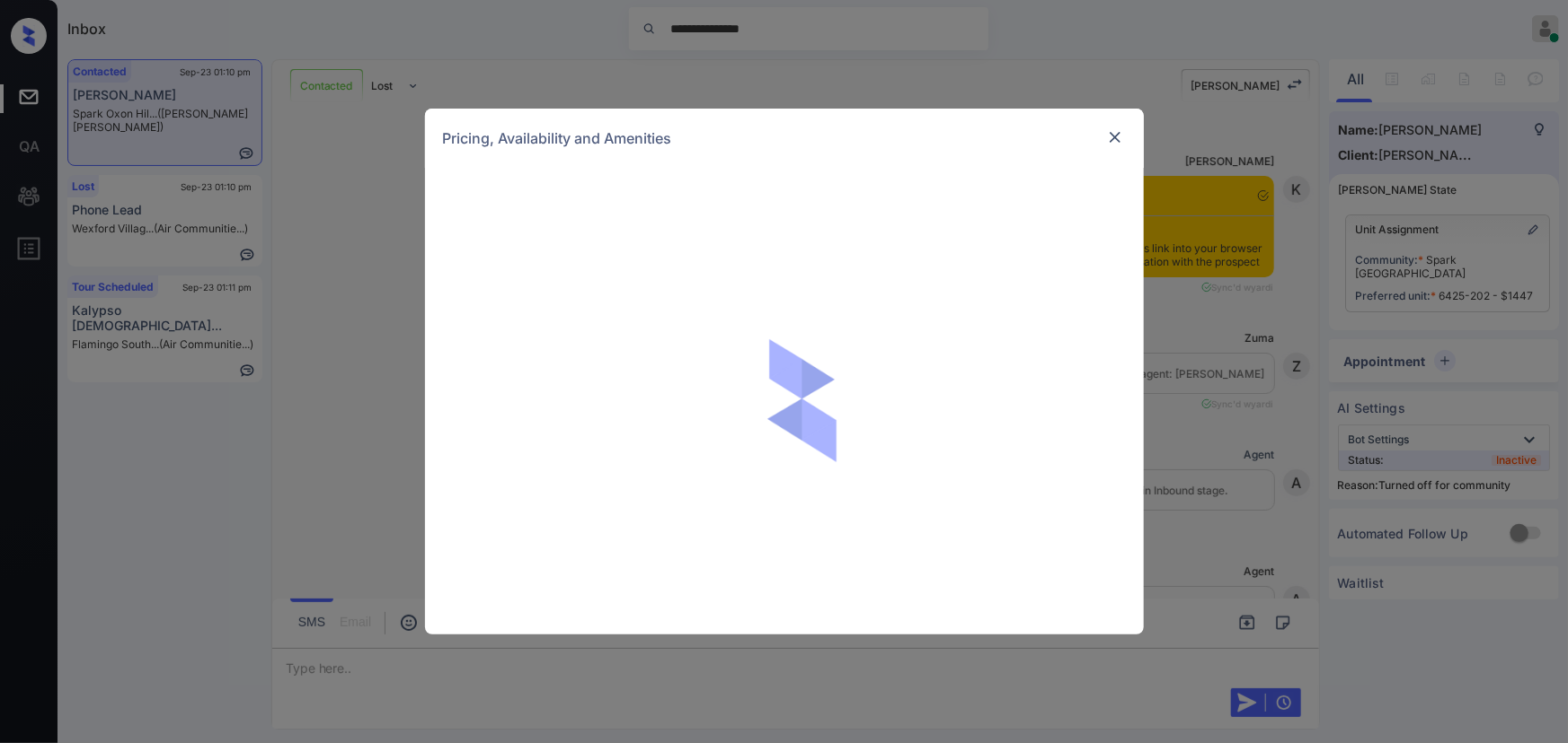
scroll to position [1360, 0]
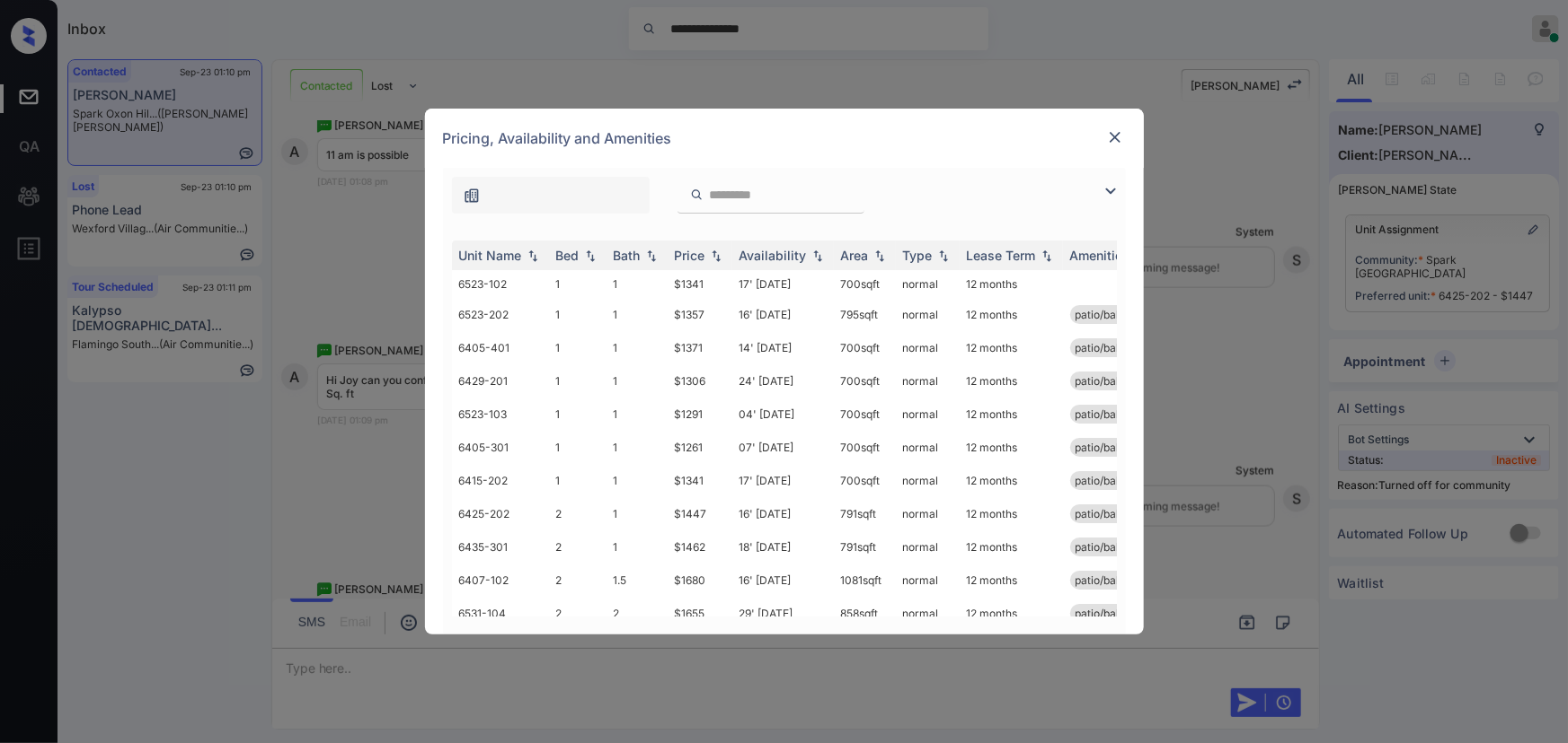
click at [1105, 185] on img at bounding box center [1110, 191] width 22 height 22
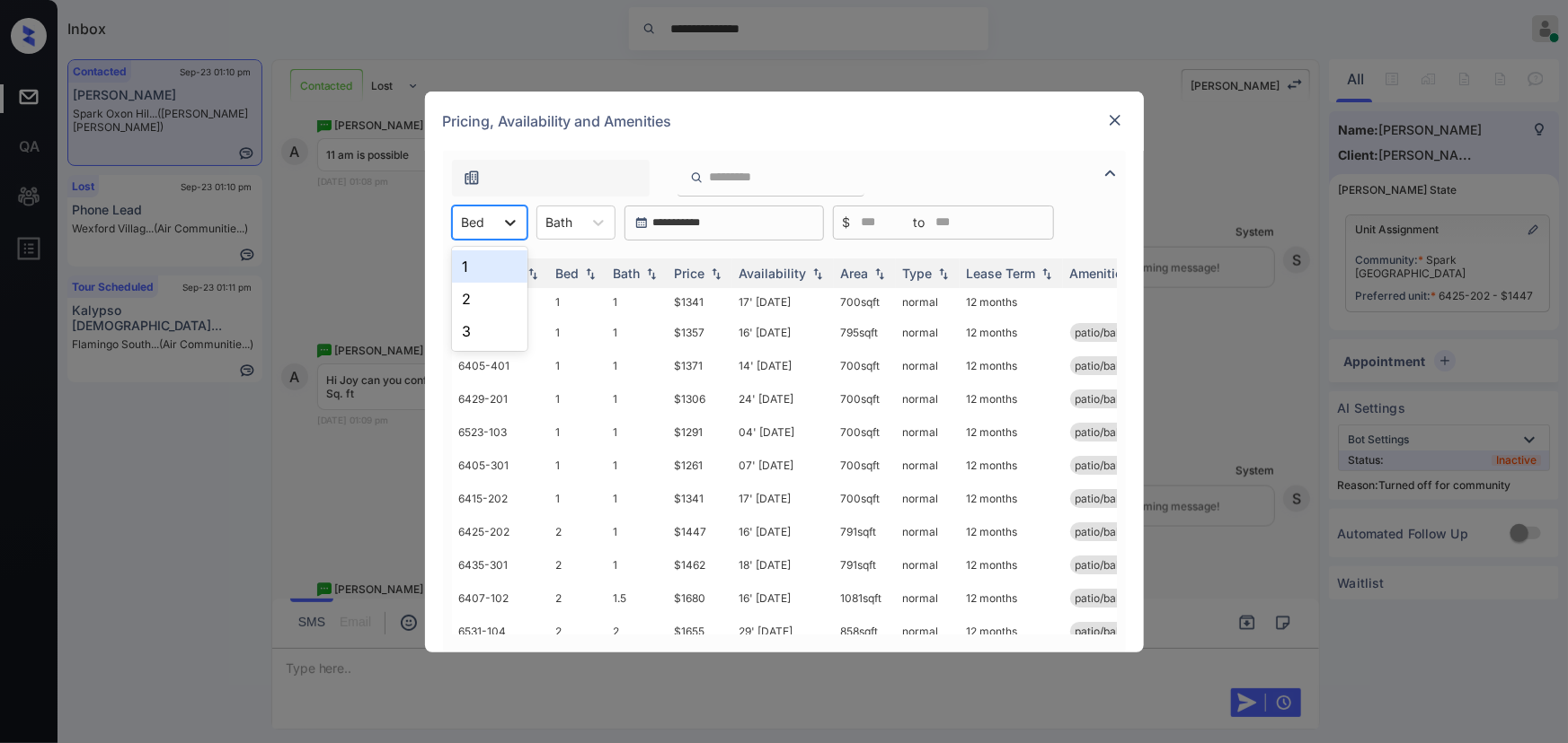
click at [510, 224] on icon at bounding box center [509, 223] width 11 height 6
click at [495, 264] on div "1" at bounding box center [490, 266] width 75 height 33
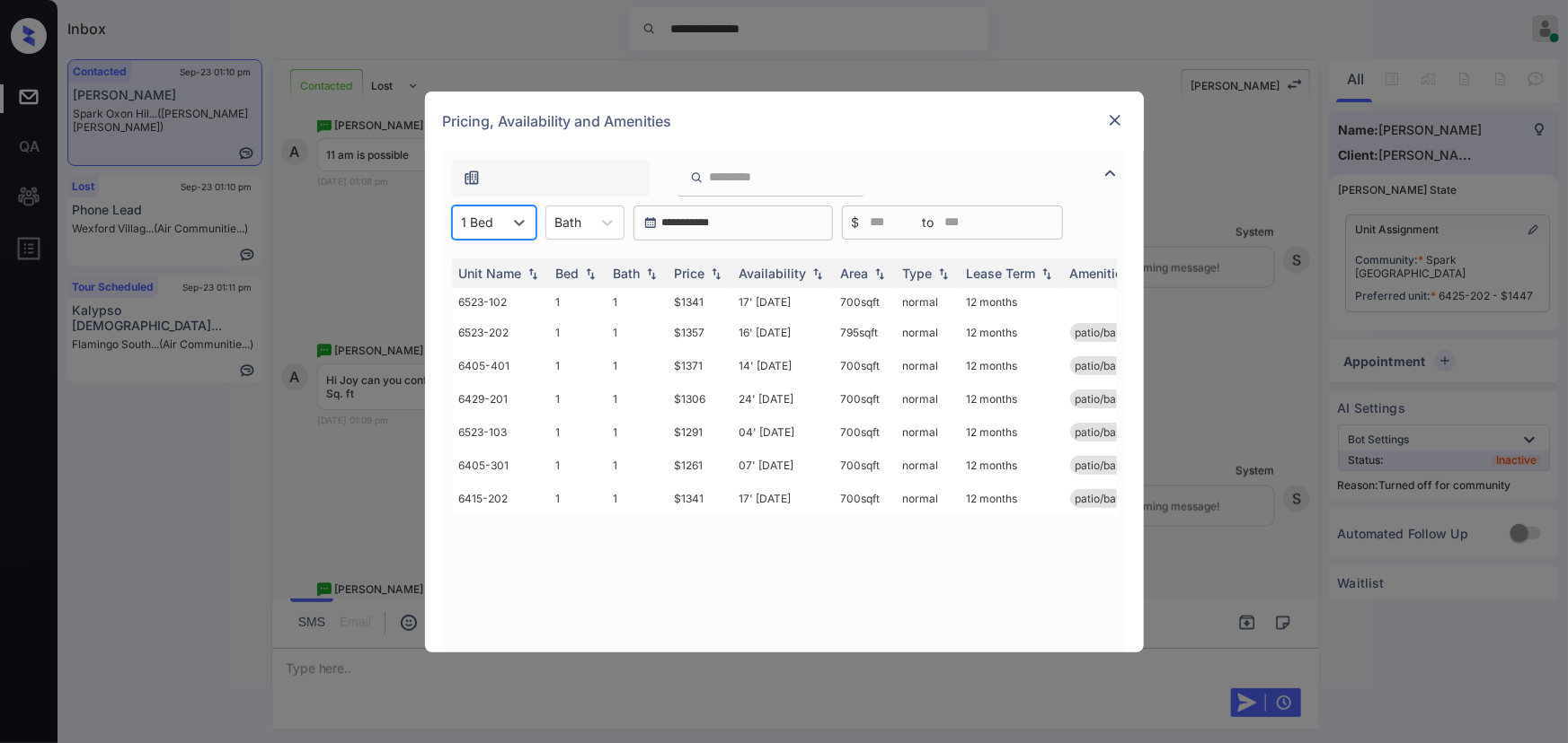
click at [578, 226] on div at bounding box center [568, 222] width 27 height 19
click at [573, 274] on div "1" at bounding box center [585, 266] width 79 height 33
click at [1112, 118] on img at bounding box center [1115, 120] width 18 height 18
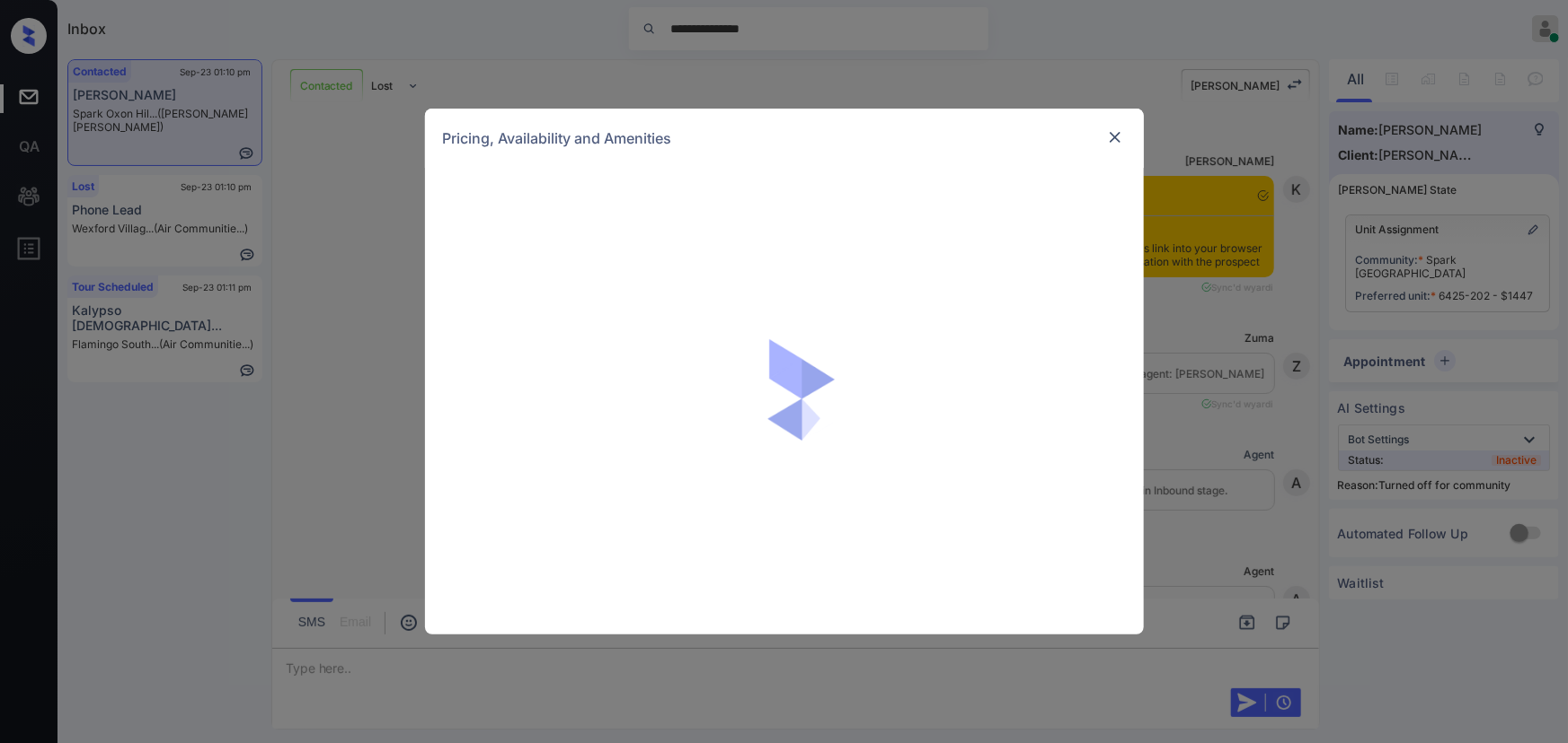
scroll to position [1360, 0]
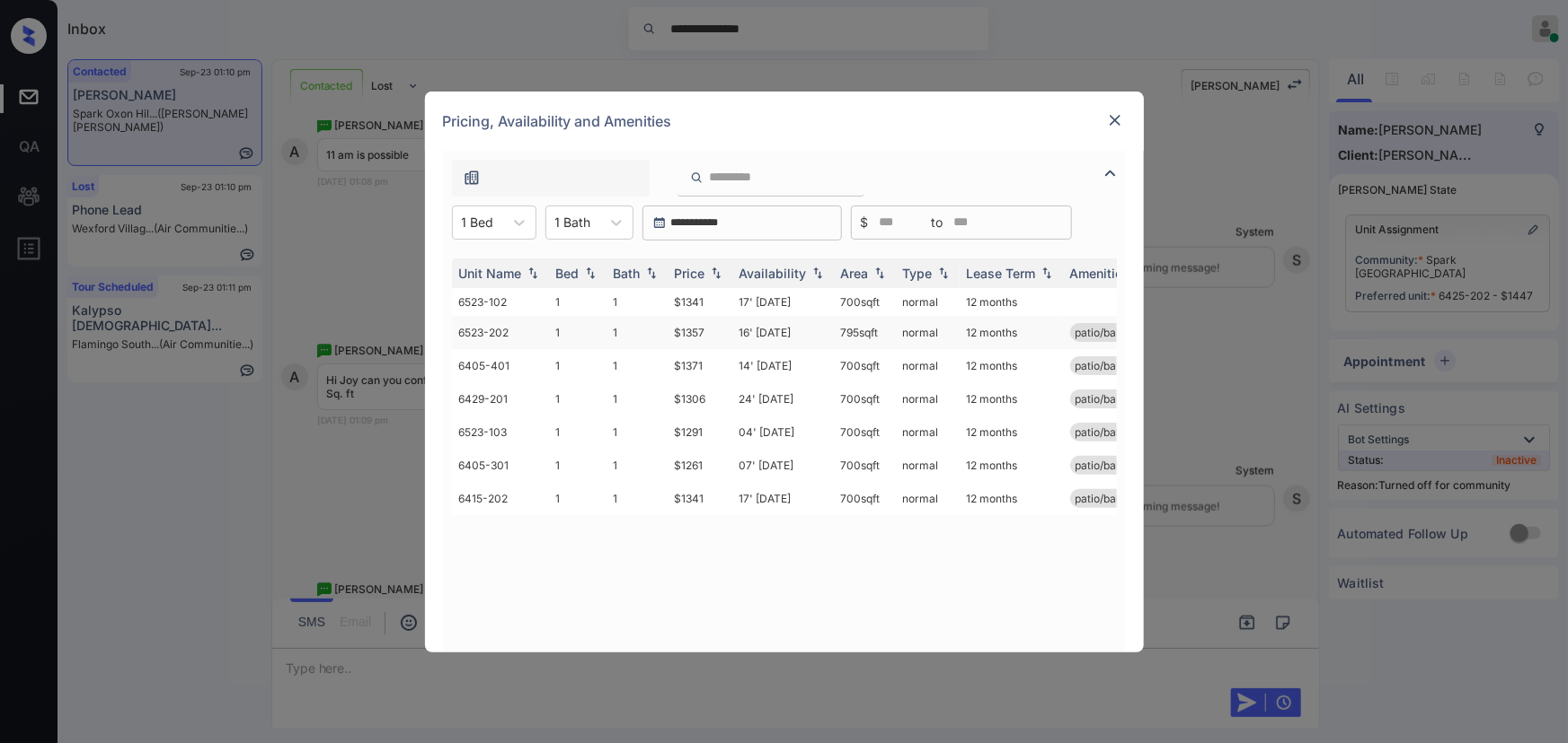
click at [876, 330] on td "795 sqft" at bounding box center [864, 333] width 62 height 34
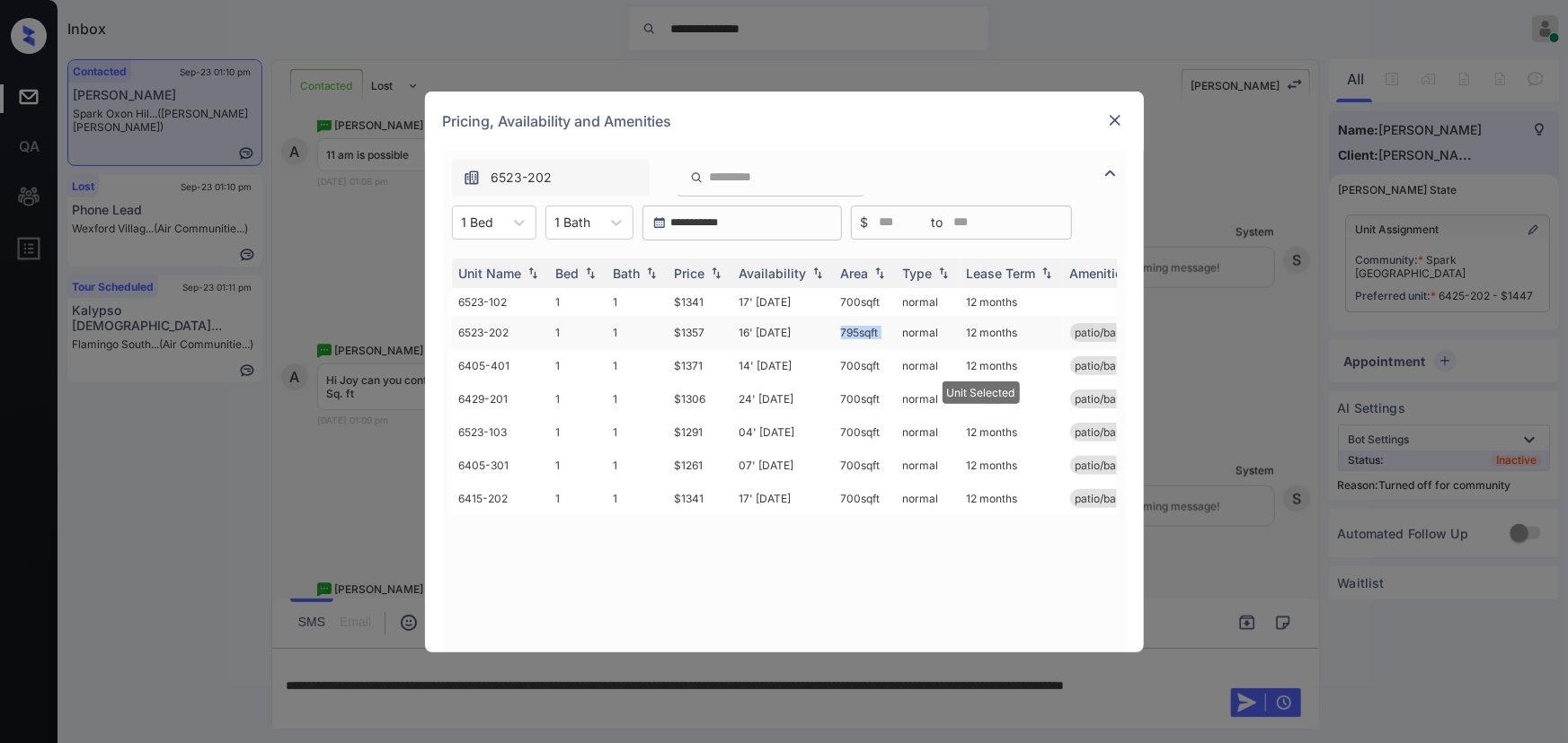
click at [877, 330] on td "795 sqft" at bounding box center [864, 333] width 62 height 34
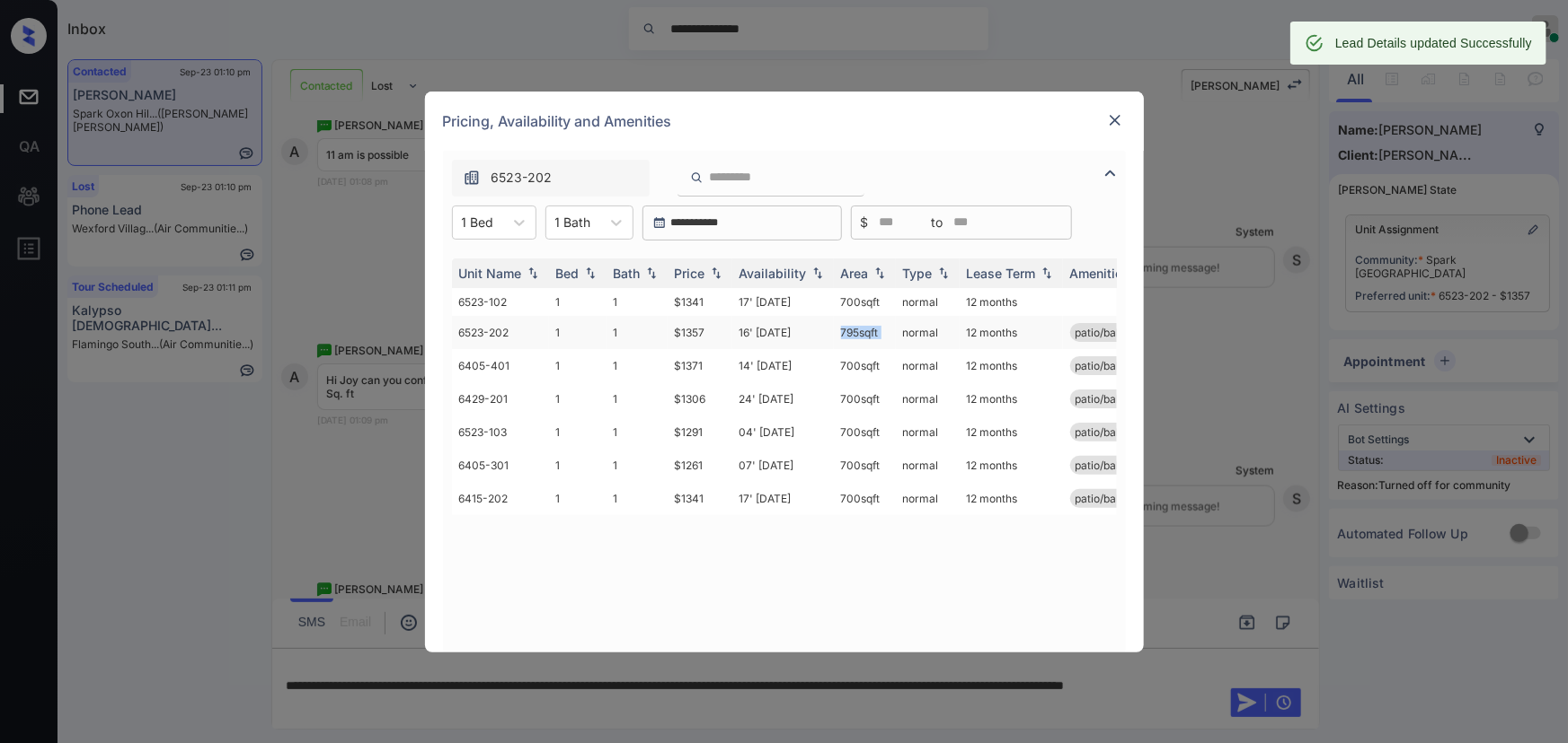
click at [886, 329] on td "795 sqft" at bounding box center [864, 333] width 62 height 34
click at [888, 328] on td "795 sqft" at bounding box center [864, 333] width 62 height 34
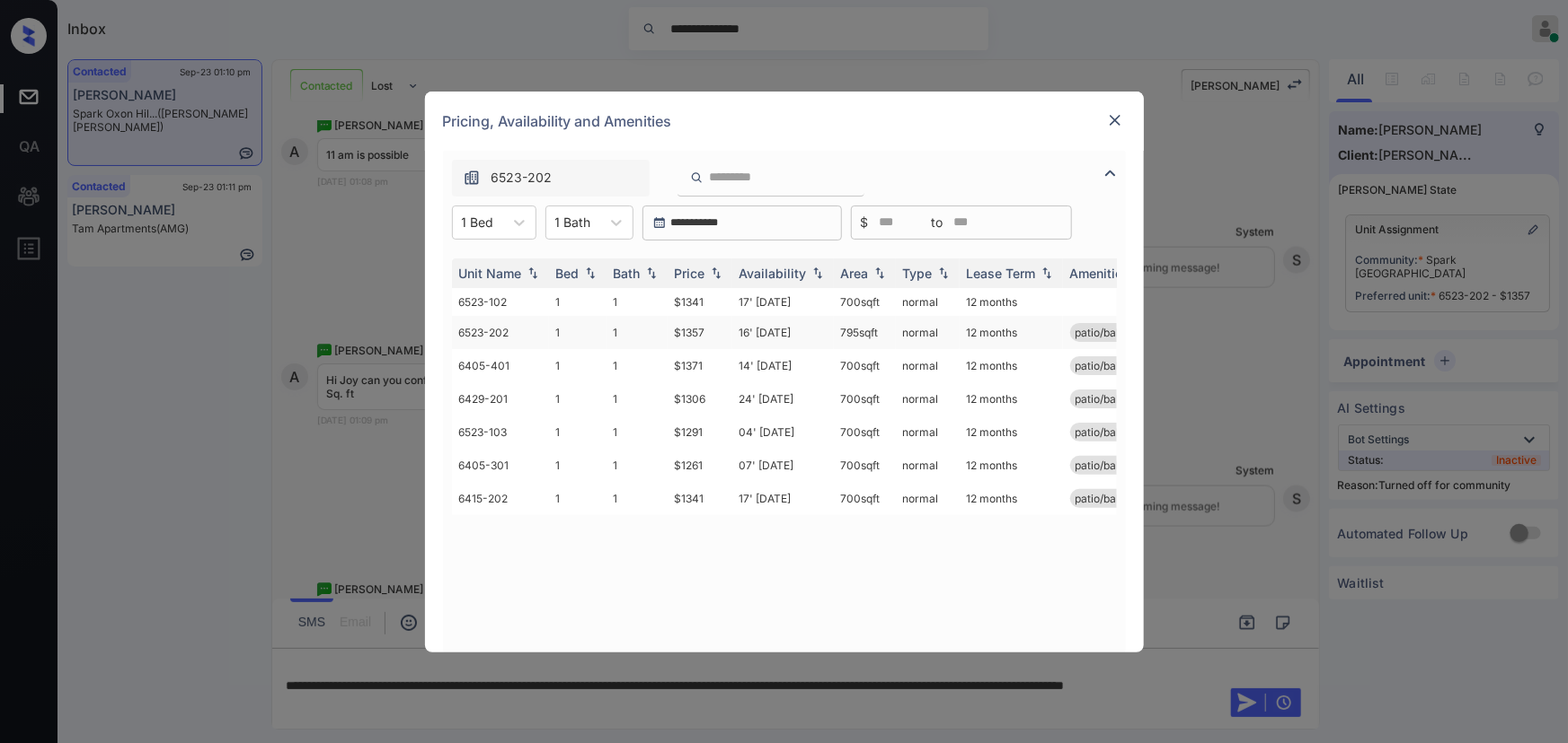
drag, startPoint x: 887, startPoint y: 328, endPoint x: 974, endPoint y: 278, distance: 100.3
click at [834, 329] on td "795 sqft" at bounding box center [864, 333] width 62 height 34
copy td "795 sqft"
click at [1109, 120] on img at bounding box center [1115, 120] width 18 height 18
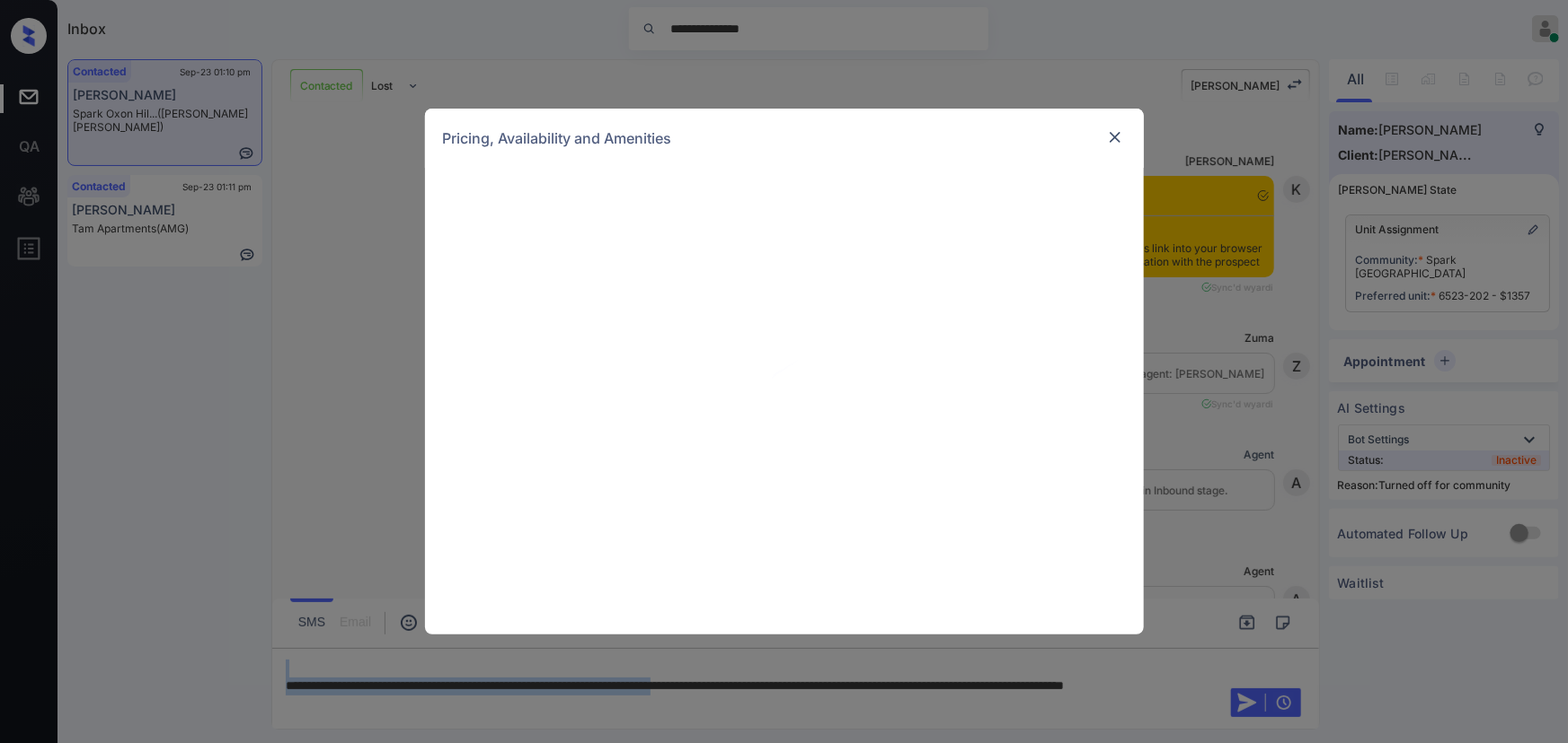
scroll to position [1360, 0]
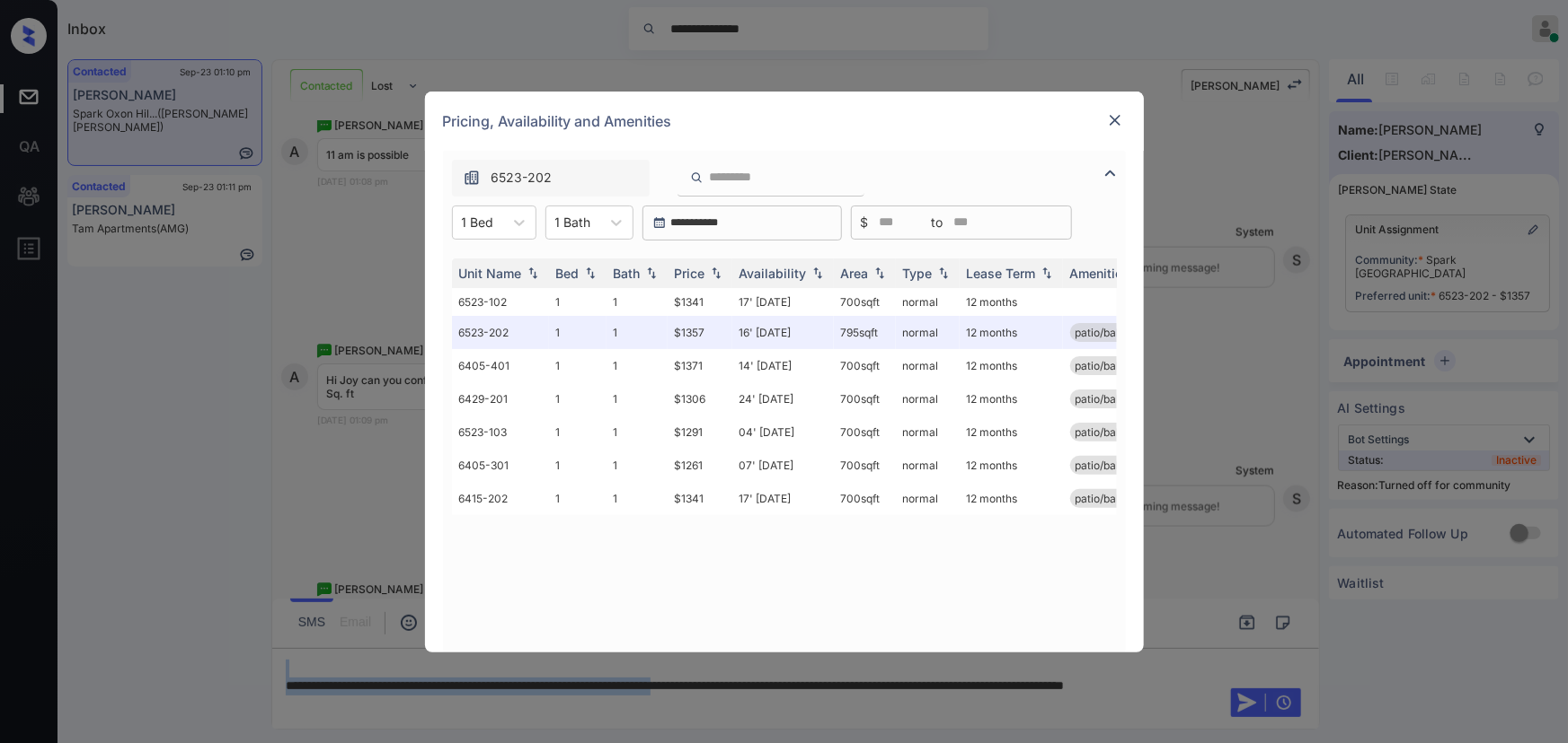
click at [1112, 118] on img at bounding box center [1115, 120] width 18 height 18
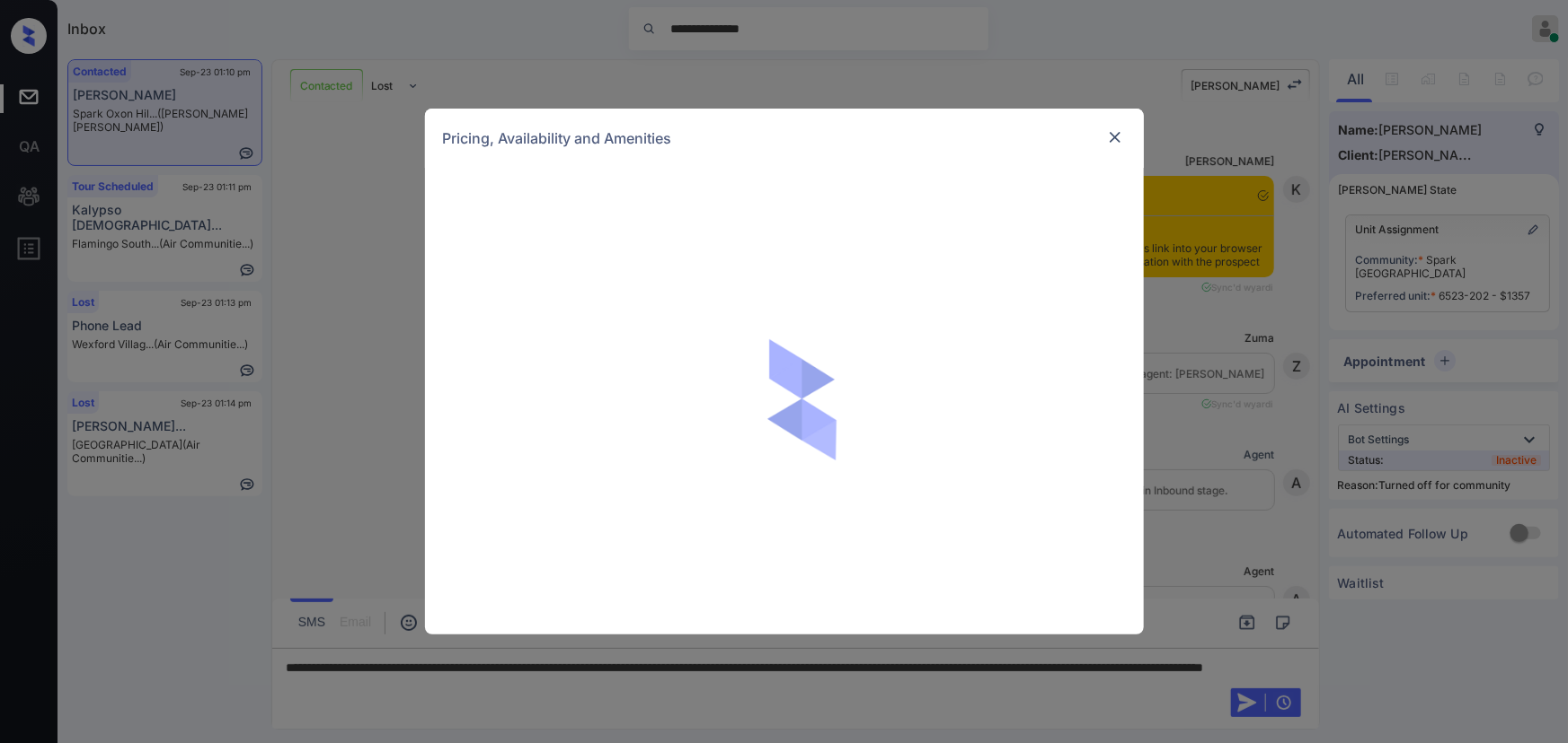
scroll to position [1360, 0]
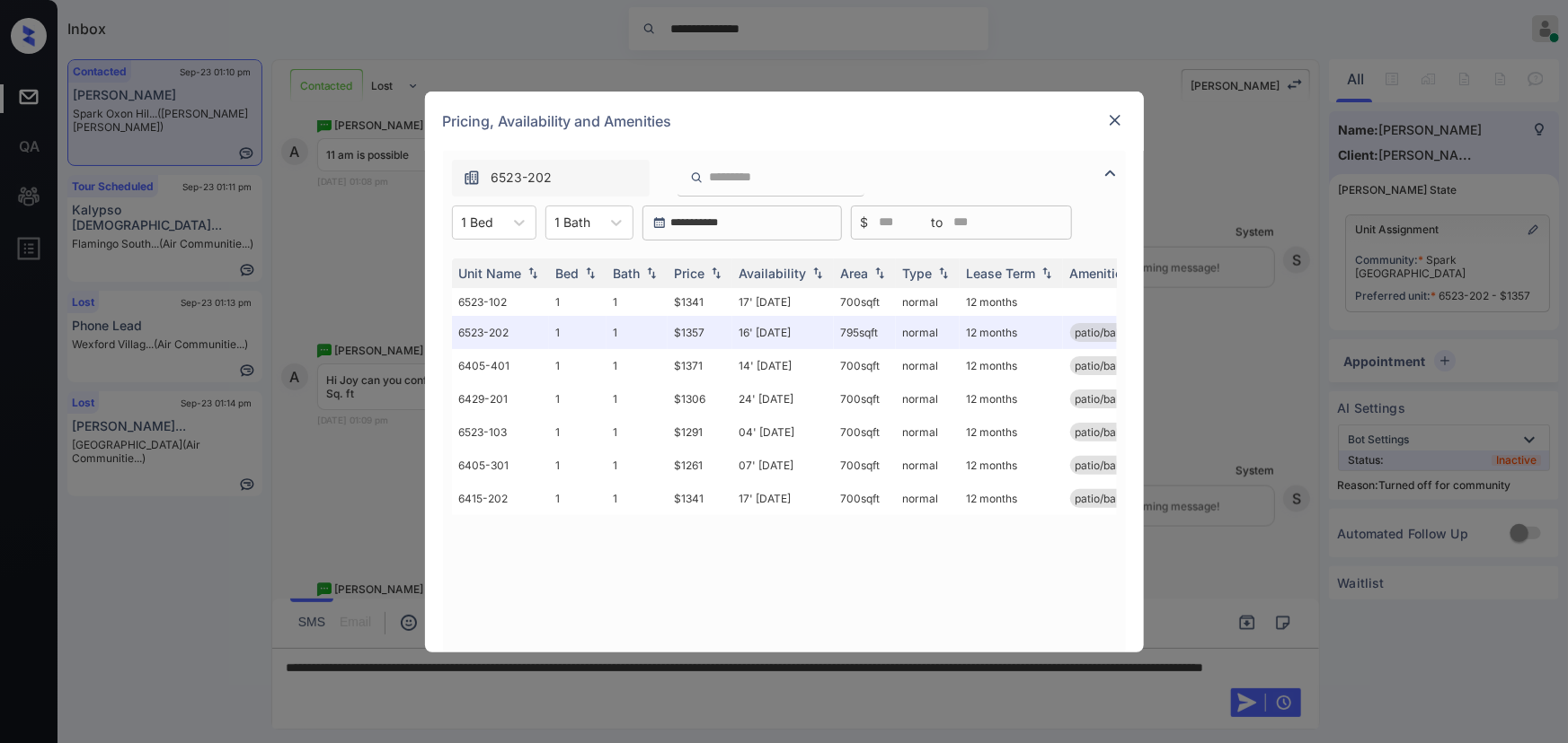
click at [1113, 117] on img at bounding box center [1115, 120] width 18 height 18
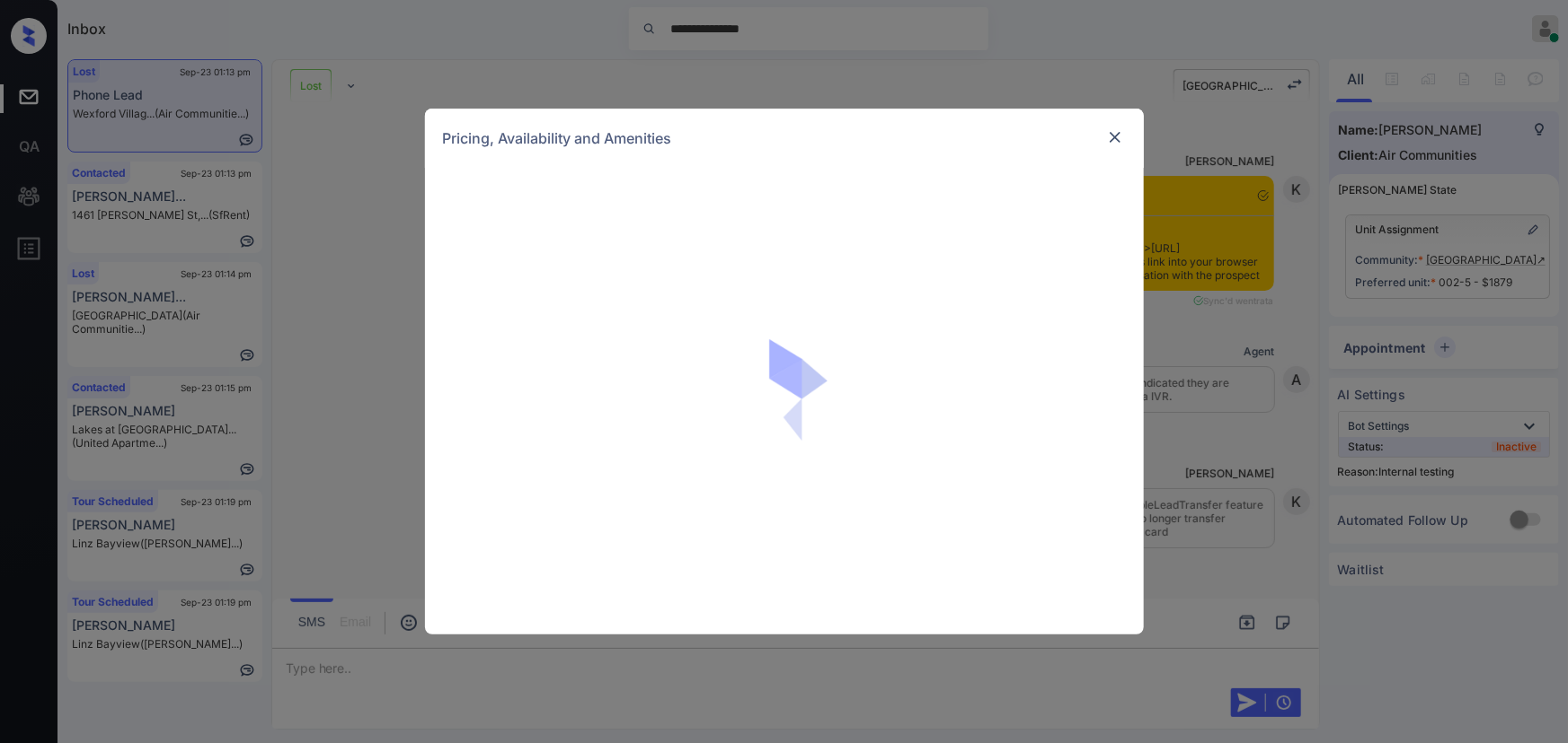
scroll to position [3210, 0]
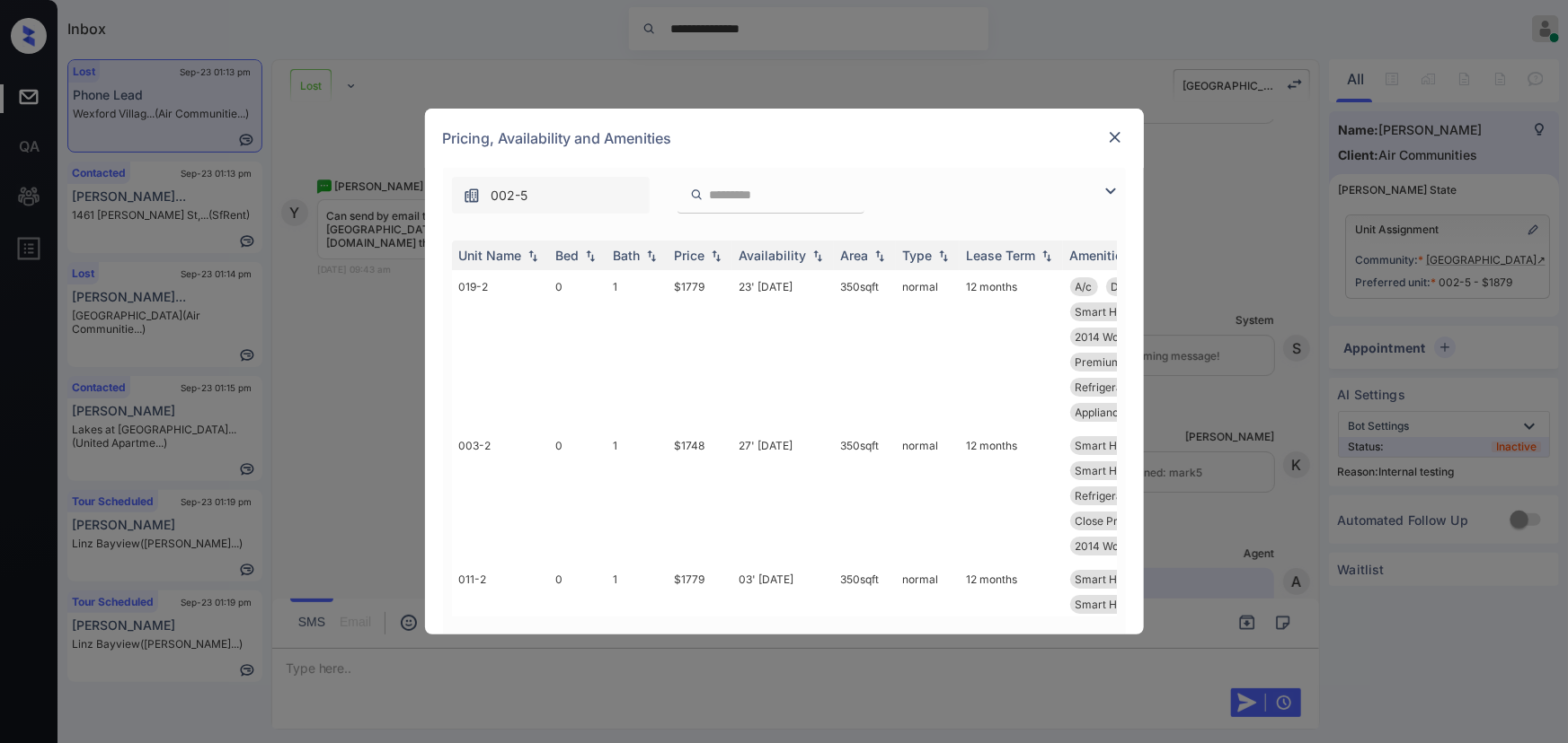
click at [1106, 190] on img at bounding box center [1110, 191] width 22 height 22
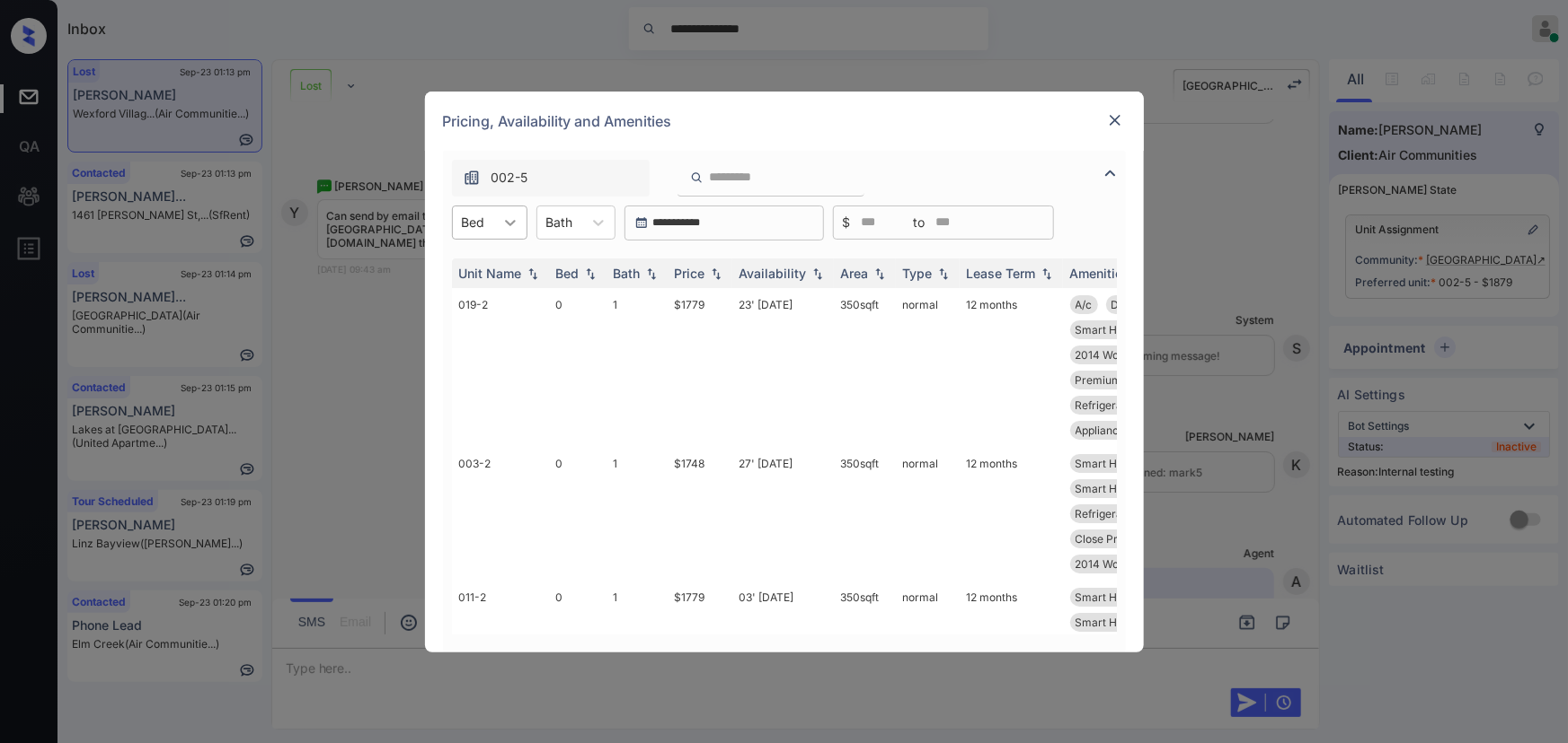
click at [513, 227] on icon at bounding box center [510, 223] width 18 height 18
click at [465, 328] on div "2" at bounding box center [490, 331] width 75 height 33
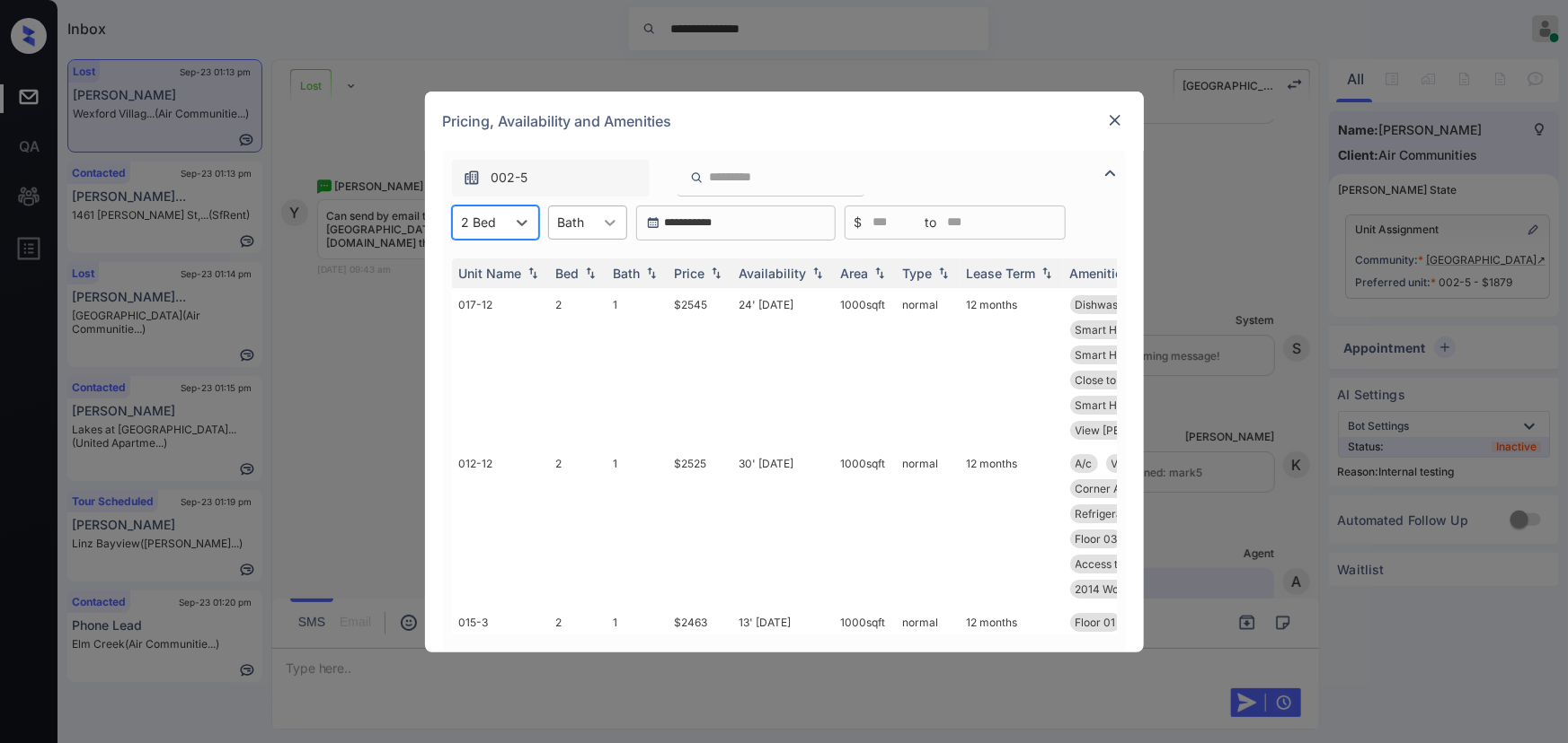
click at [614, 226] on icon at bounding box center [610, 223] width 18 height 18
click at [579, 270] on div "1" at bounding box center [588, 266] width 79 height 33
click at [707, 271] on img at bounding box center [716, 272] width 18 height 13
click at [707, 271] on img at bounding box center [716, 273] width 18 height 14
click at [742, 304] on td "03' Oct 25" at bounding box center [783, 368] width 101 height 159
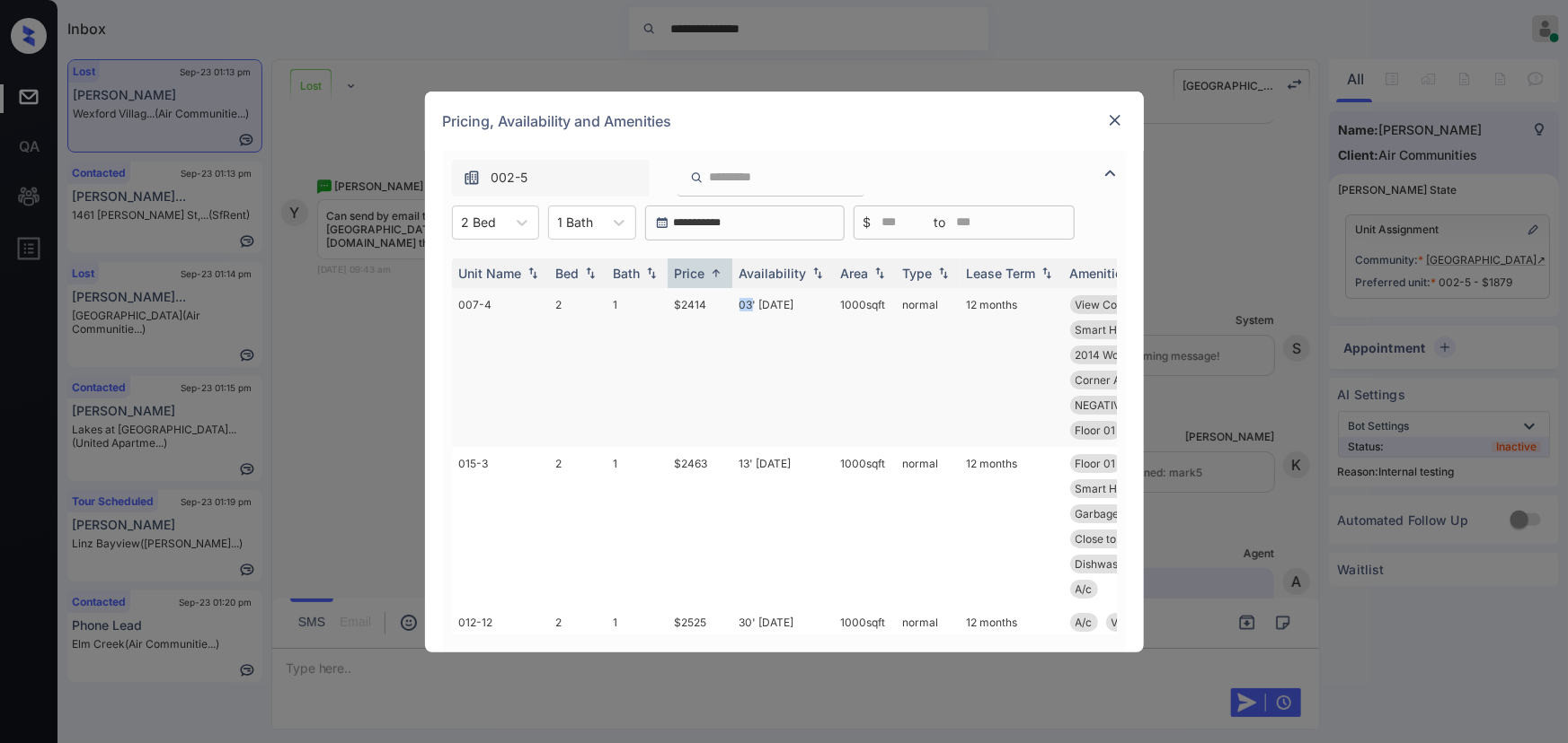
click at [742, 304] on td "03' Oct 25" at bounding box center [783, 368] width 101 height 159
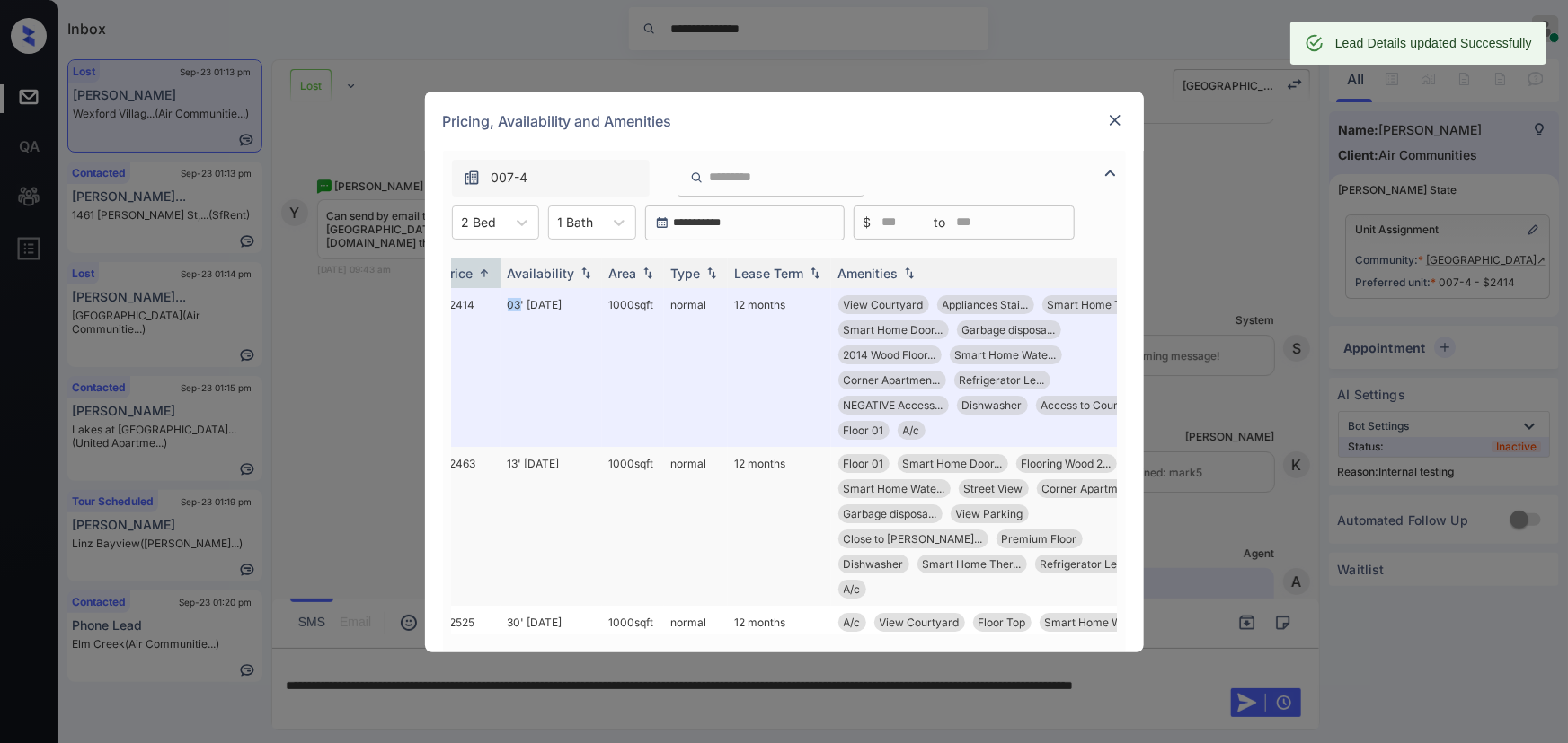
scroll to position [0, 235]
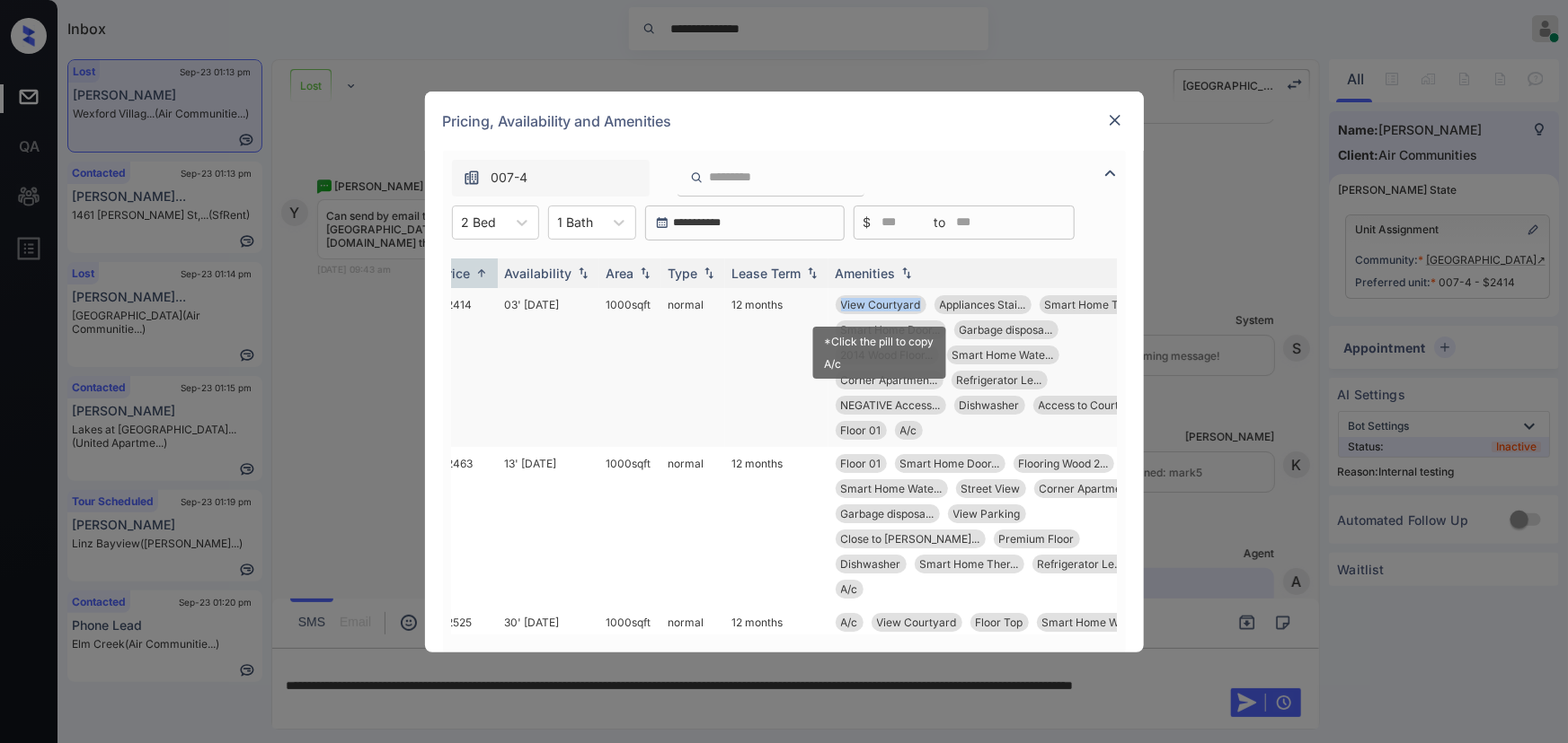
copy span "View Courtyard"
drag, startPoint x: 917, startPoint y: 304, endPoint x: 842, endPoint y: 308, distance: 75.1
click at [842, 308] on span "View Courtyard" at bounding box center [880, 305] width 80 height 14
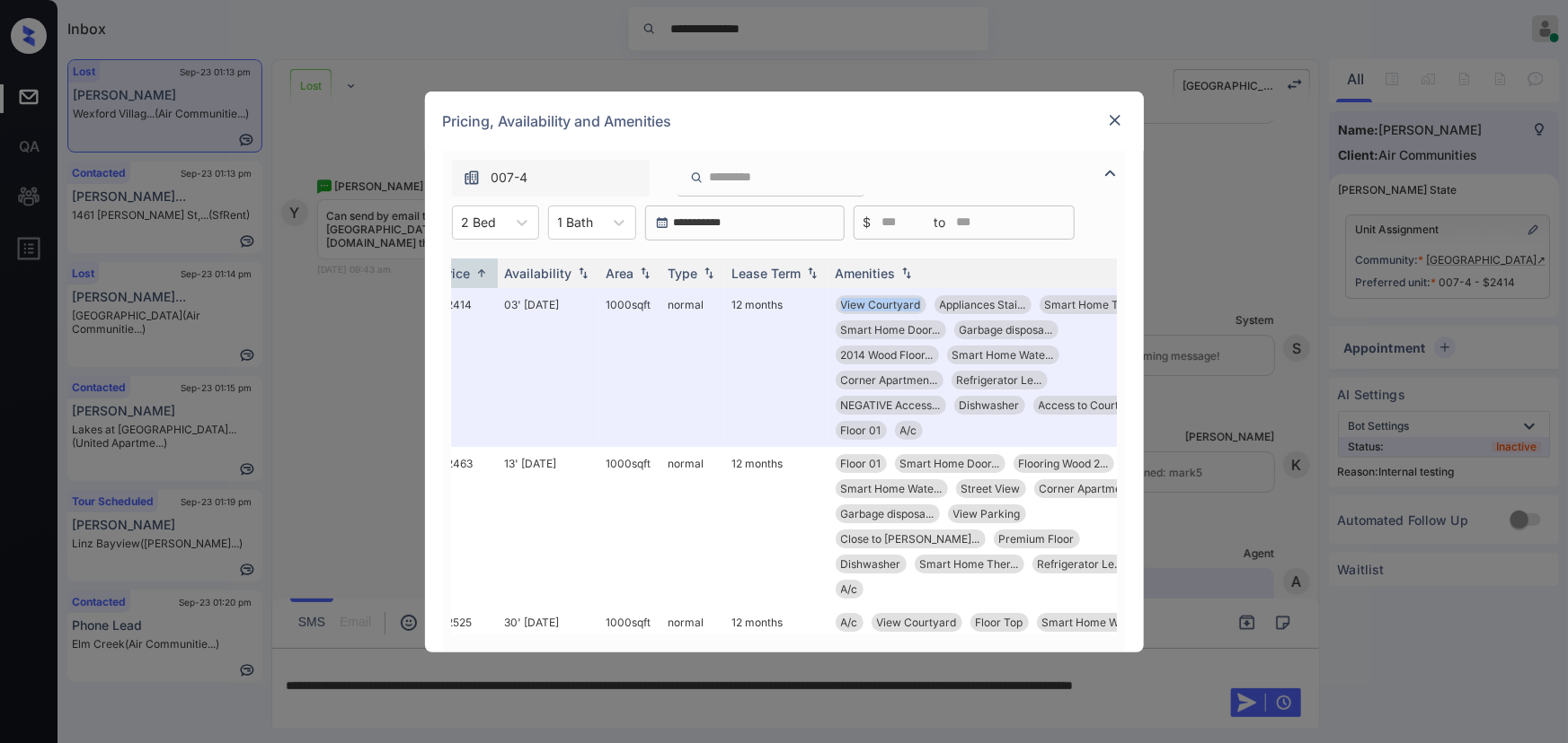
click at [1113, 118] on img at bounding box center [1115, 120] width 18 height 18
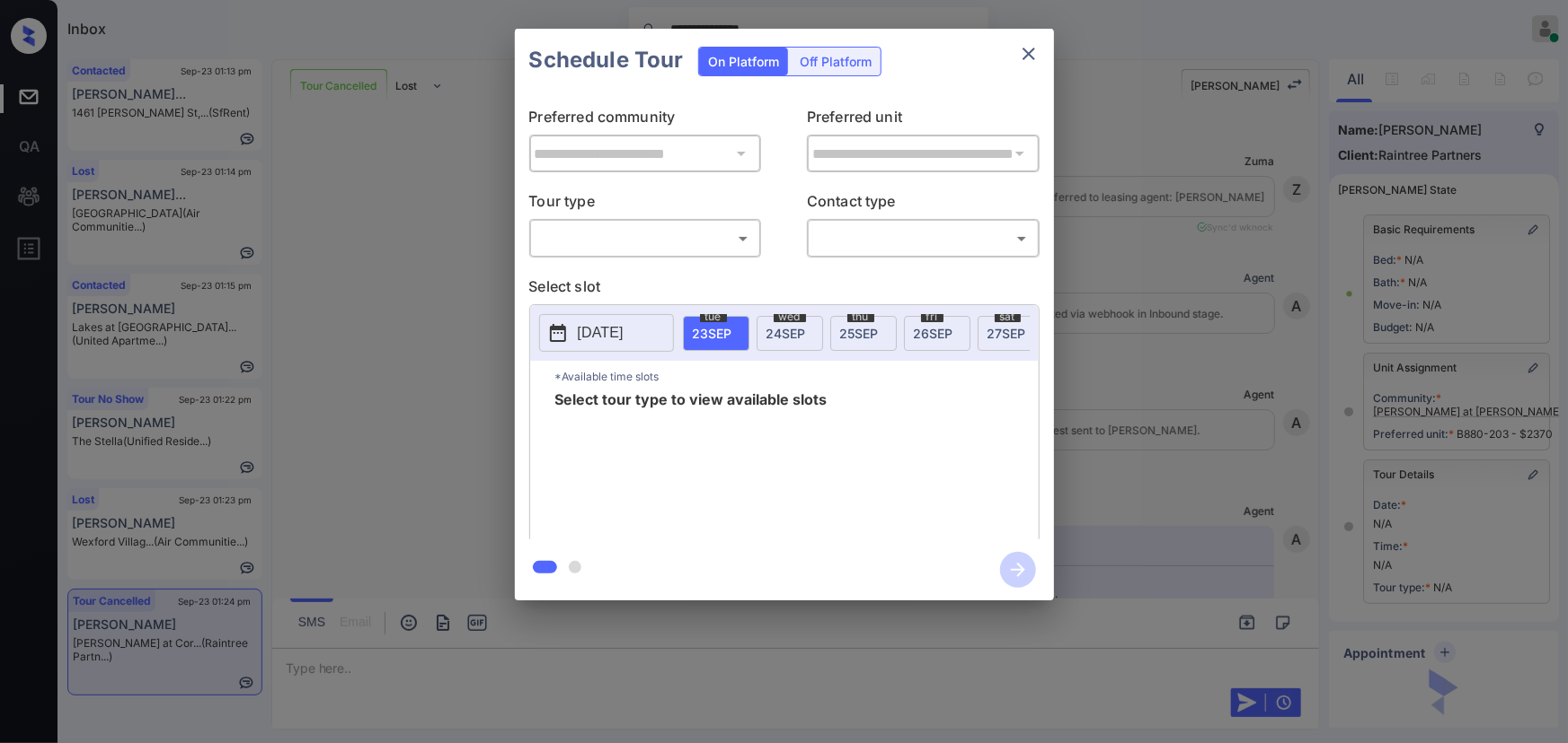
scroll to position [3743, 0]
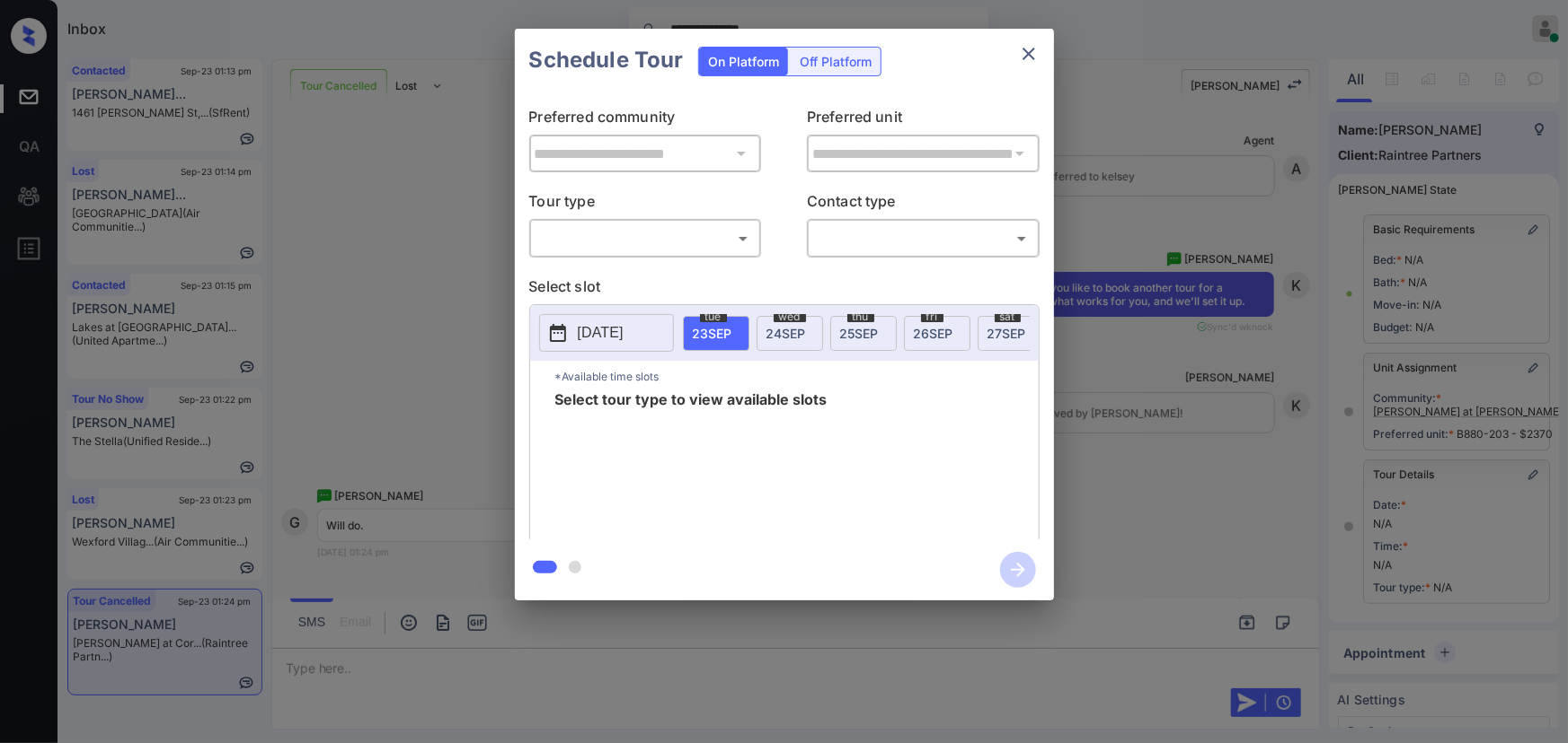
click at [610, 237] on body "**********" at bounding box center [784, 372] width 1568 height 743
drag, startPoint x: 1298, startPoint y: 517, endPoint x: 1176, endPoint y: 494, distance: 124.1
click at [1298, 516] on div at bounding box center [784, 372] width 1568 height 743
click at [1240, 530] on div "**********" at bounding box center [784, 314] width 1568 height 629
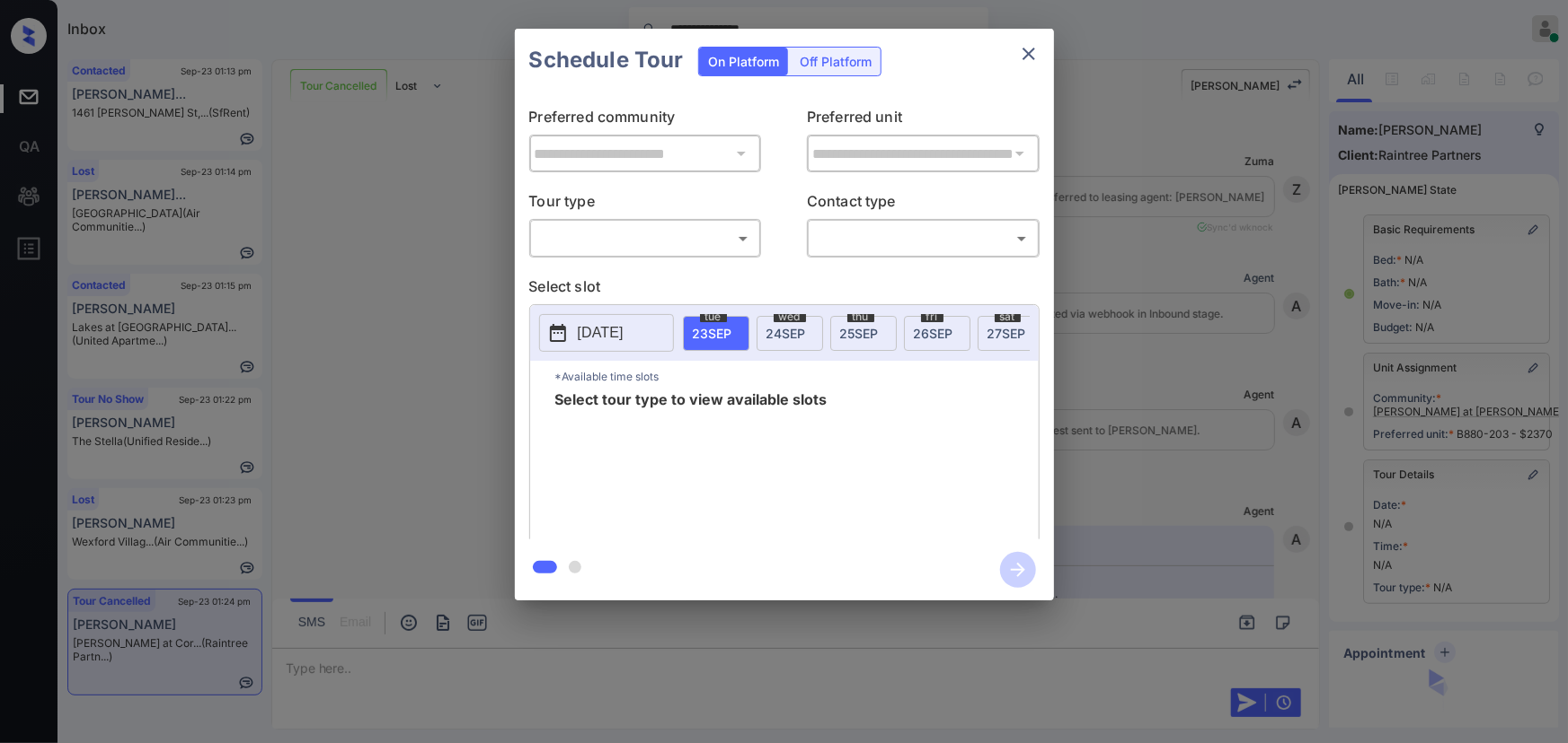
scroll to position [3960, 0]
click at [611, 245] on body "**********" at bounding box center [784, 372] width 1568 height 743
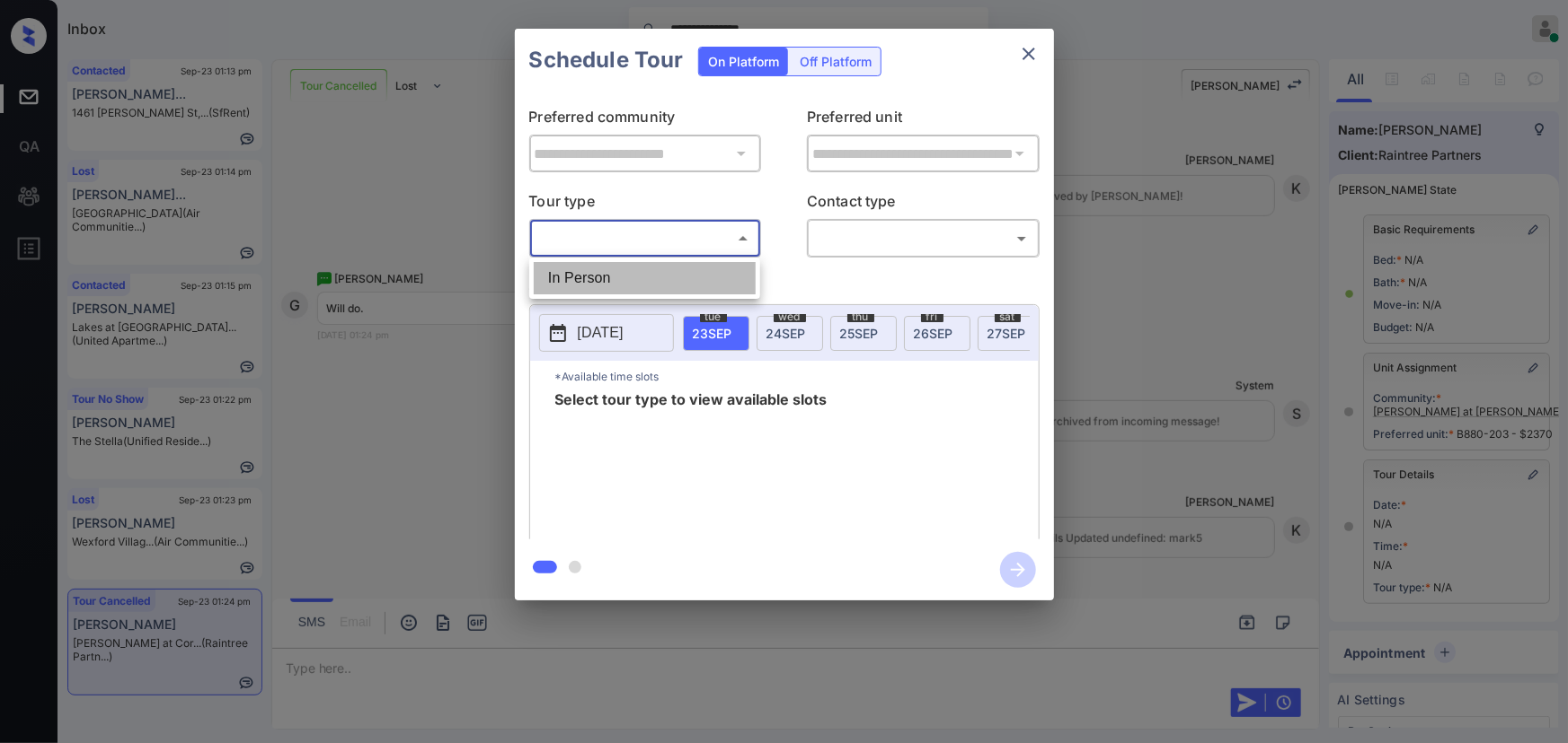
drag, startPoint x: 588, startPoint y: 289, endPoint x: 635, endPoint y: 281, distance: 47.7
click at [591, 286] on li "In Person" at bounding box center [644, 278] width 222 height 33
type input "********"
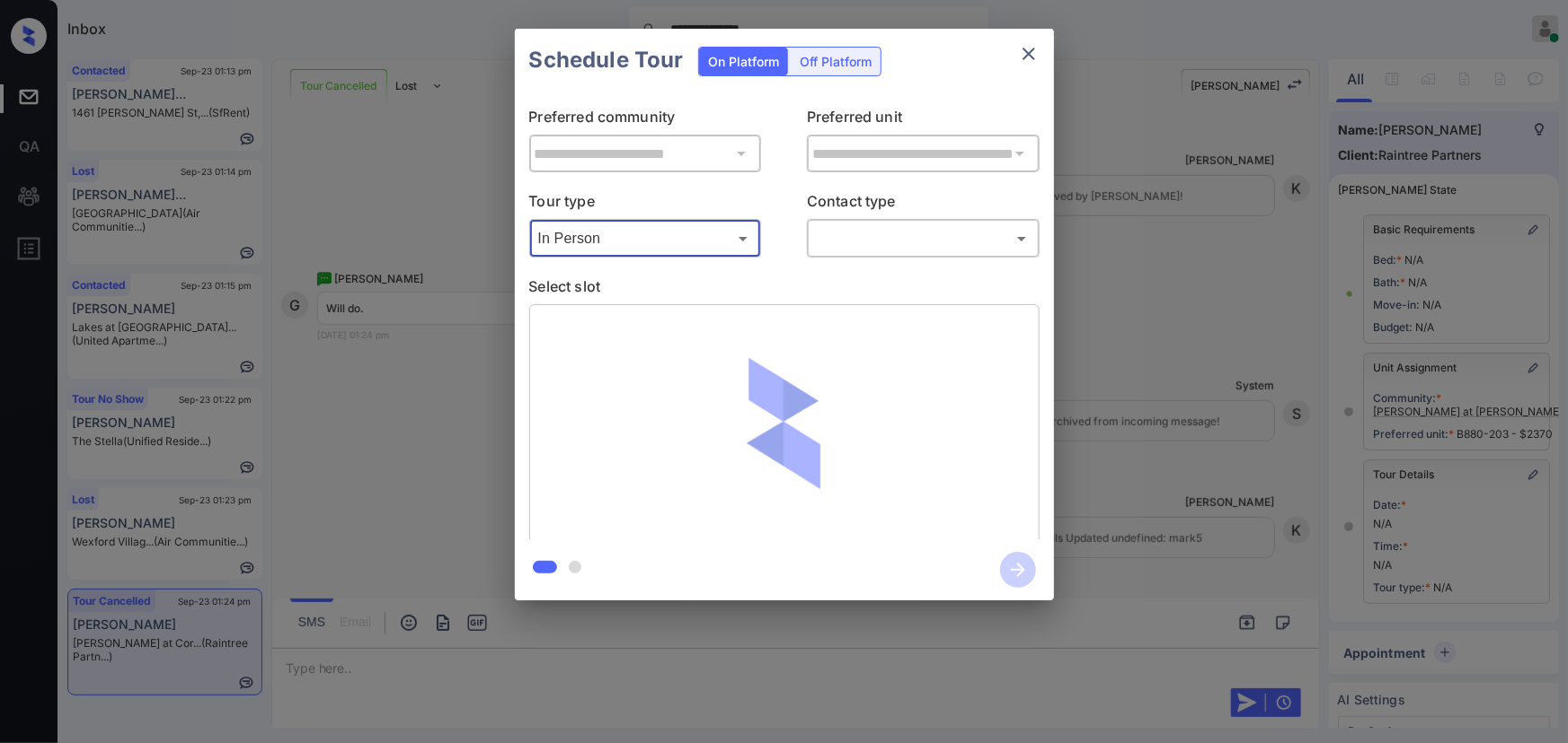
click at [854, 245] on body "**********" at bounding box center [784, 372] width 1568 height 743
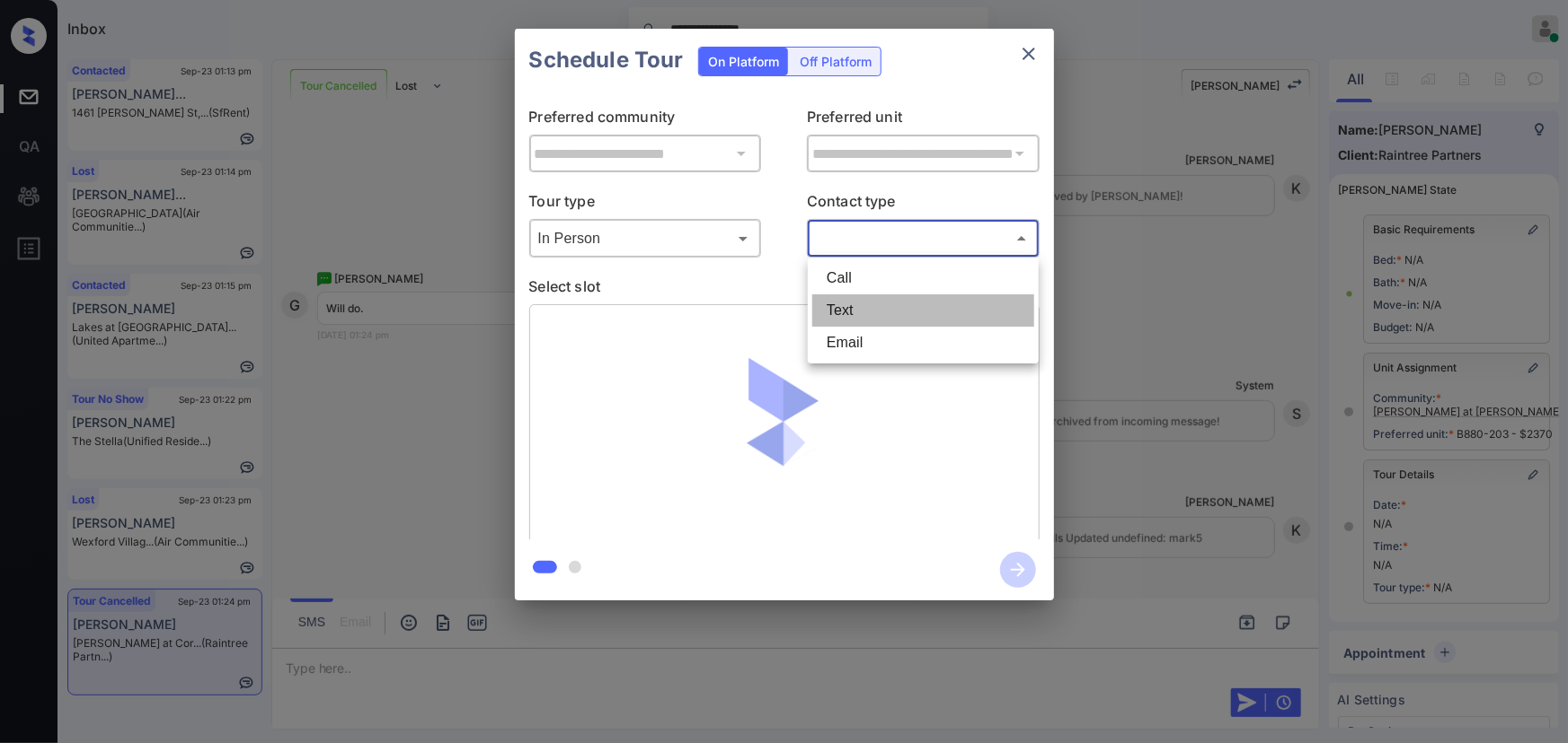
click at [843, 302] on li "Text" at bounding box center [923, 310] width 222 height 33
type input "****"
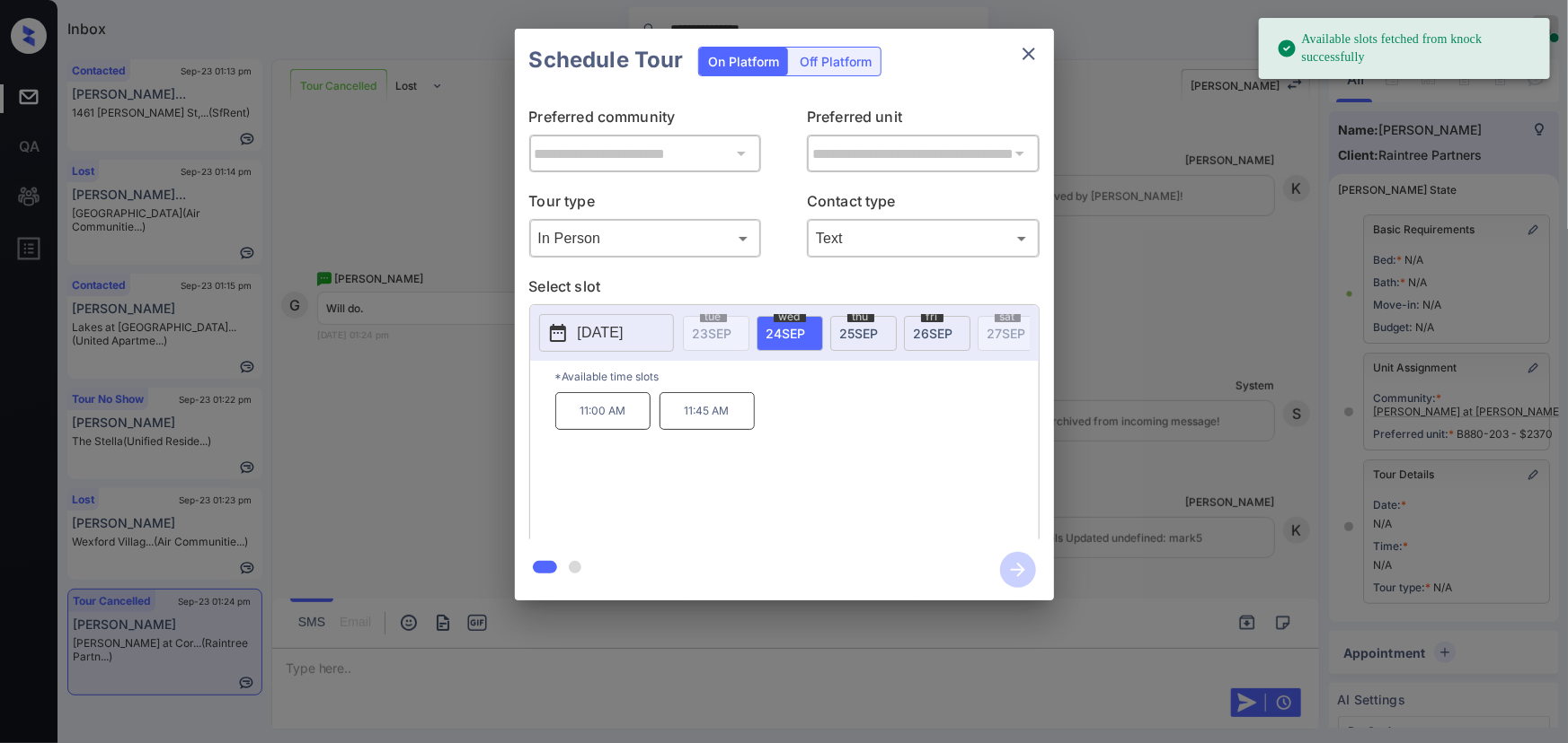
click at [623, 329] on p "2025-09-24" at bounding box center [601, 333] width 46 height 22
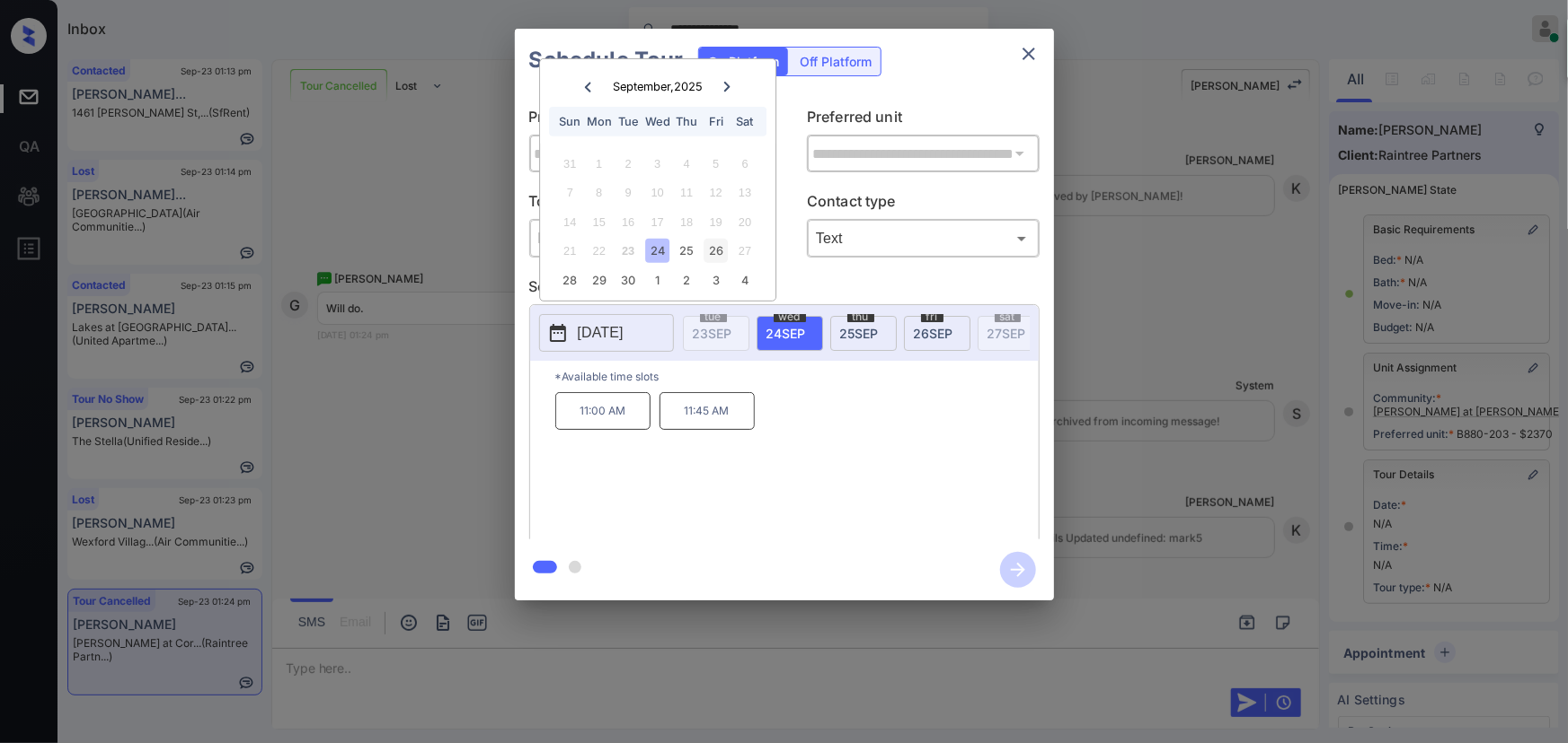
click at [714, 254] on div "26" at bounding box center [716, 251] width 24 height 24
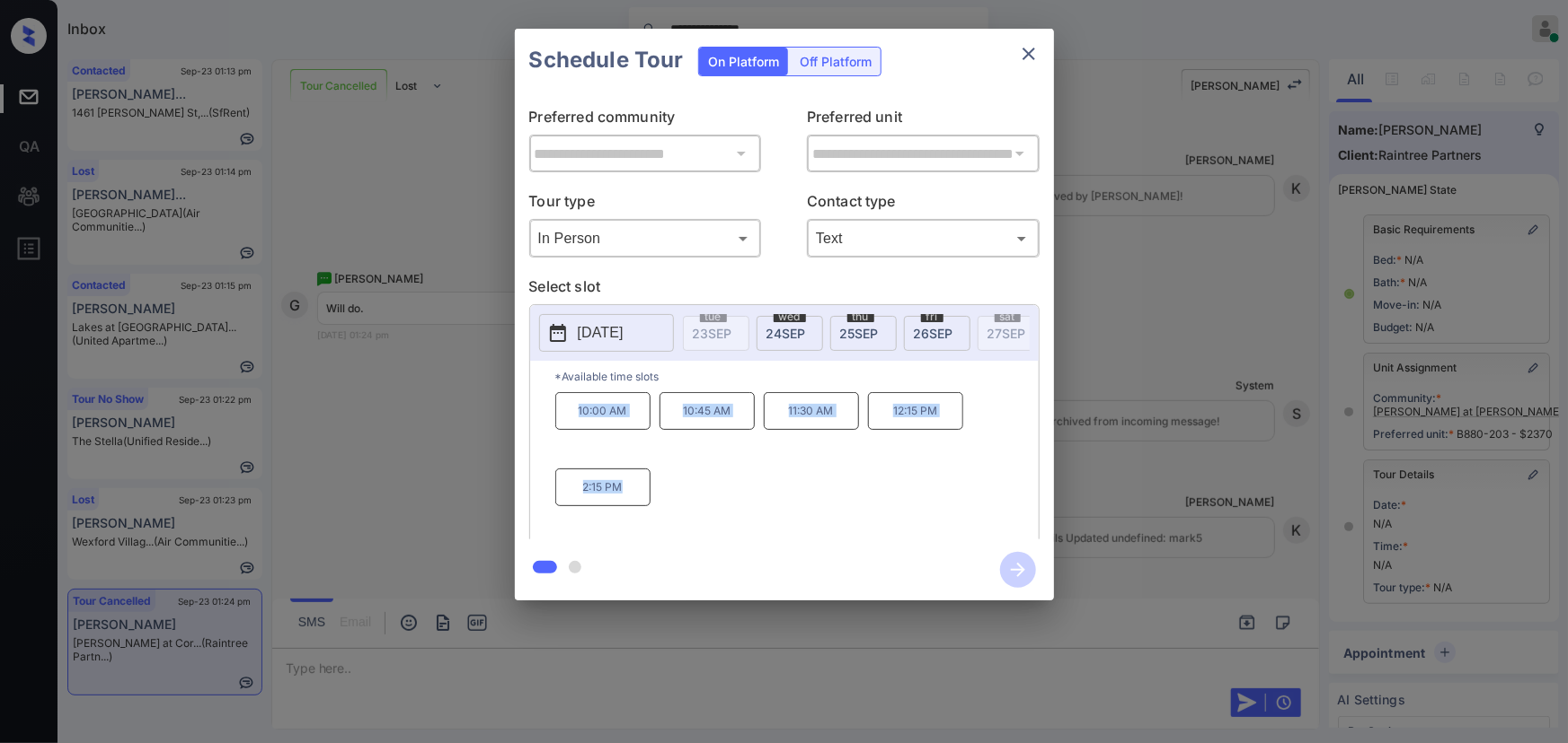
copy div "10:00 AM 10:45 AM 11:30 AM 12:15 PM 2:15 PM"
drag, startPoint x: 633, startPoint y: 497, endPoint x: 577, endPoint y: 417, distance: 97.7
click at [577, 417] on div "10:00 AM 10:45 AM 11:30 AM 12:15 PM 2:15 PM" at bounding box center [797, 464] width 484 height 144
click at [593, 665] on div at bounding box center [784, 372] width 1568 height 743
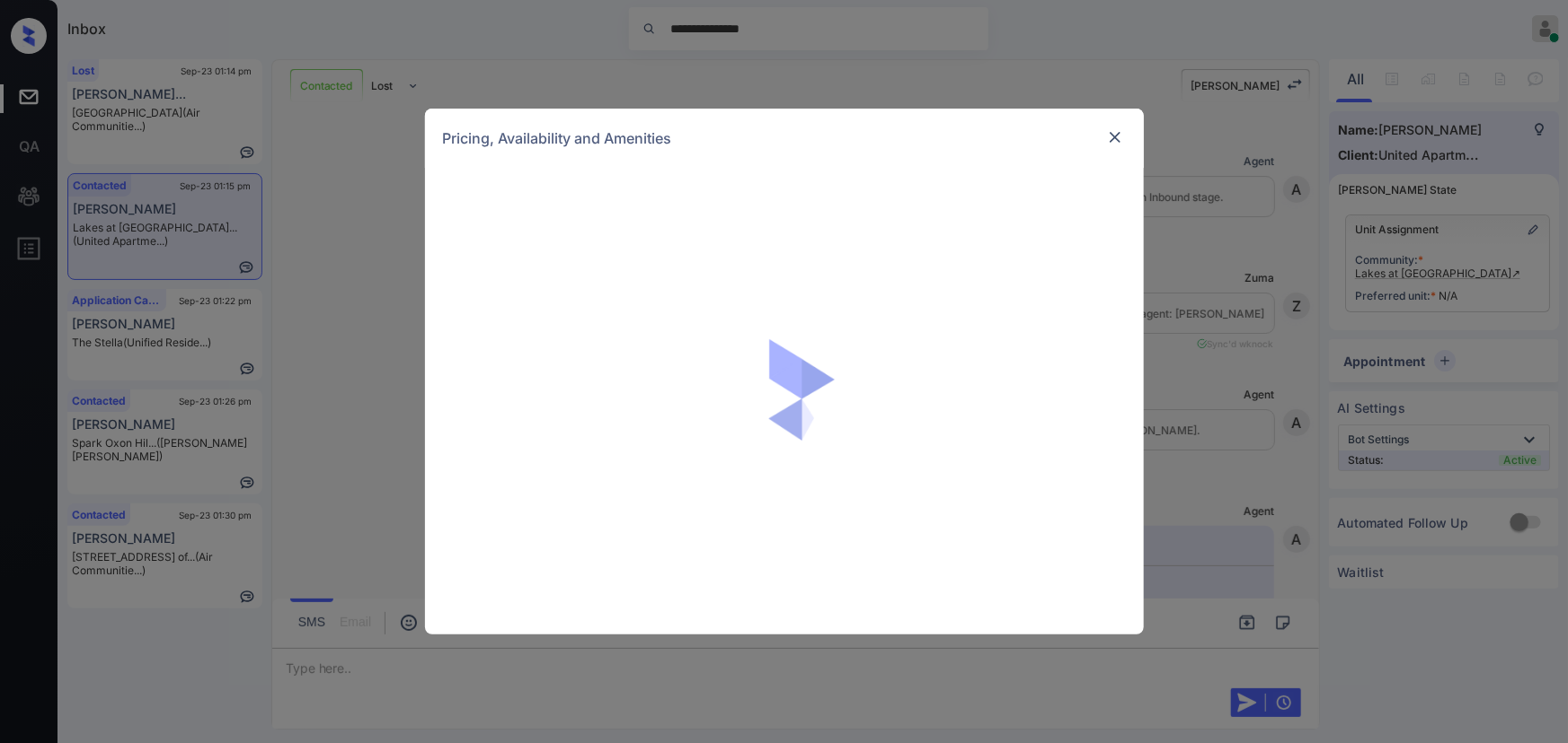
scroll to position [1080, 0]
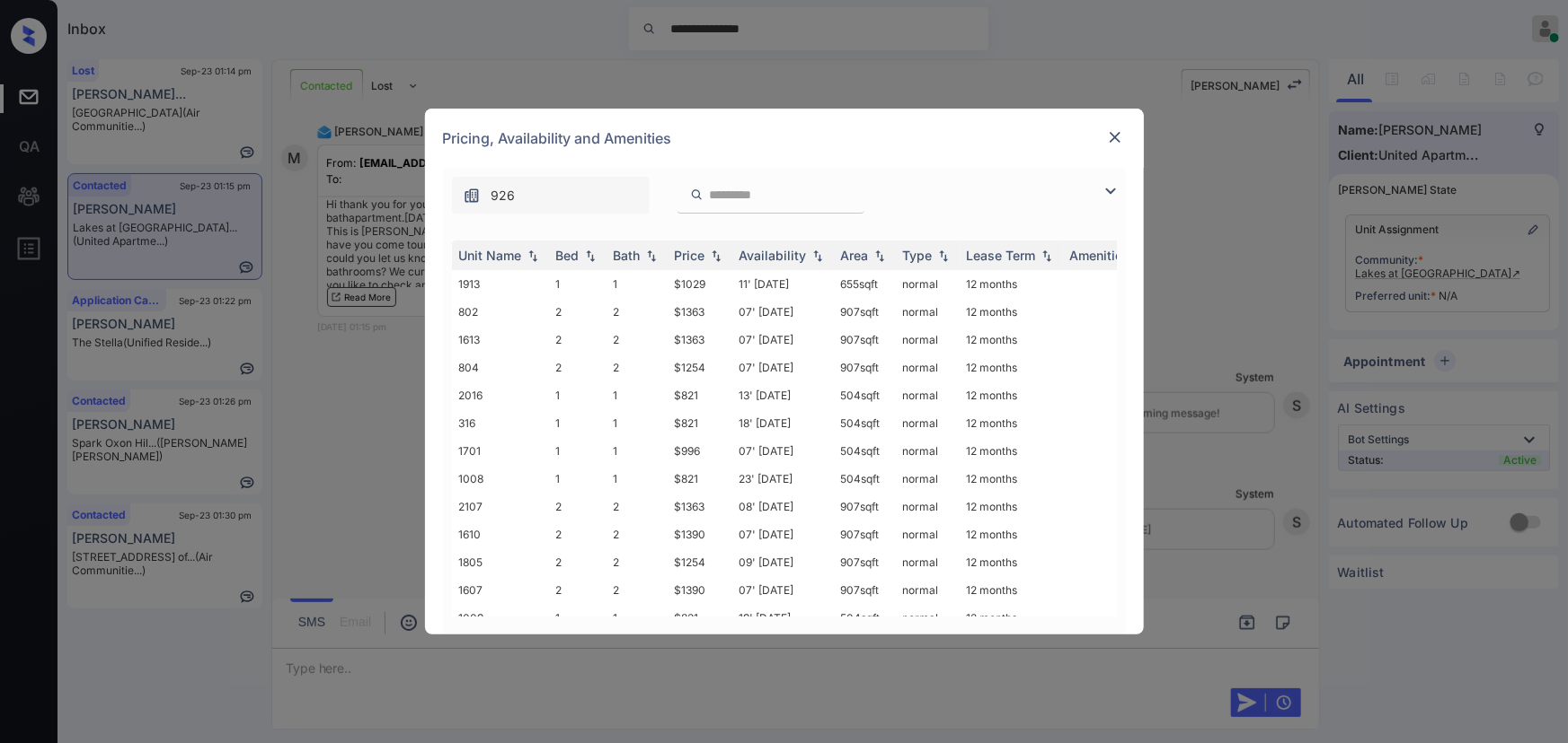
click at [1107, 188] on img at bounding box center [1110, 191] width 22 height 22
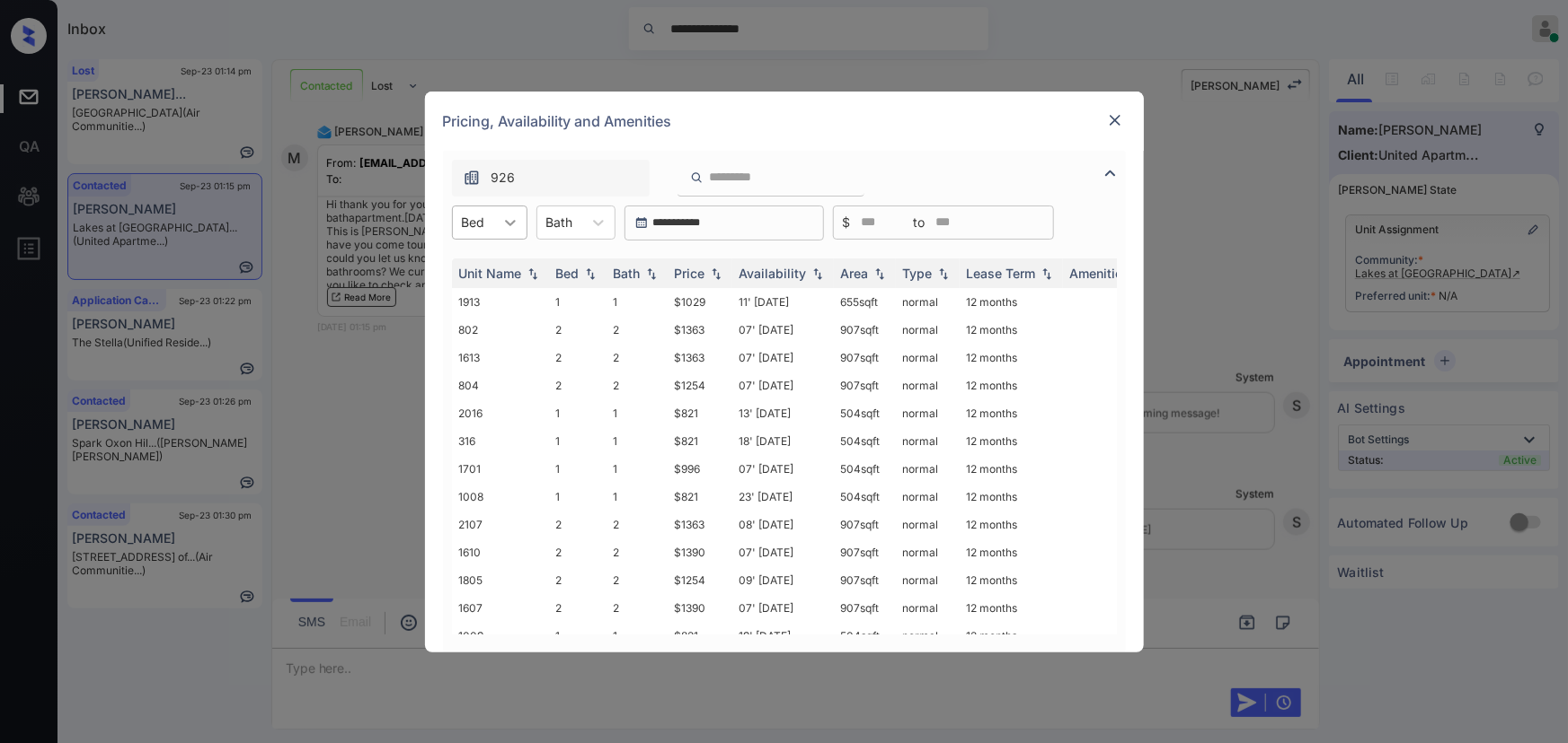
click at [504, 226] on icon at bounding box center [510, 223] width 18 height 18
click at [484, 266] on div "1" at bounding box center [490, 266] width 75 height 33
click at [586, 224] on div "Bath" at bounding box center [568, 222] width 45 height 26
click at [570, 267] on div "1" at bounding box center [585, 266] width 79 height 33
click at [694, 273] on div "Price" at bounding box center [690, 272] width 31 height 15
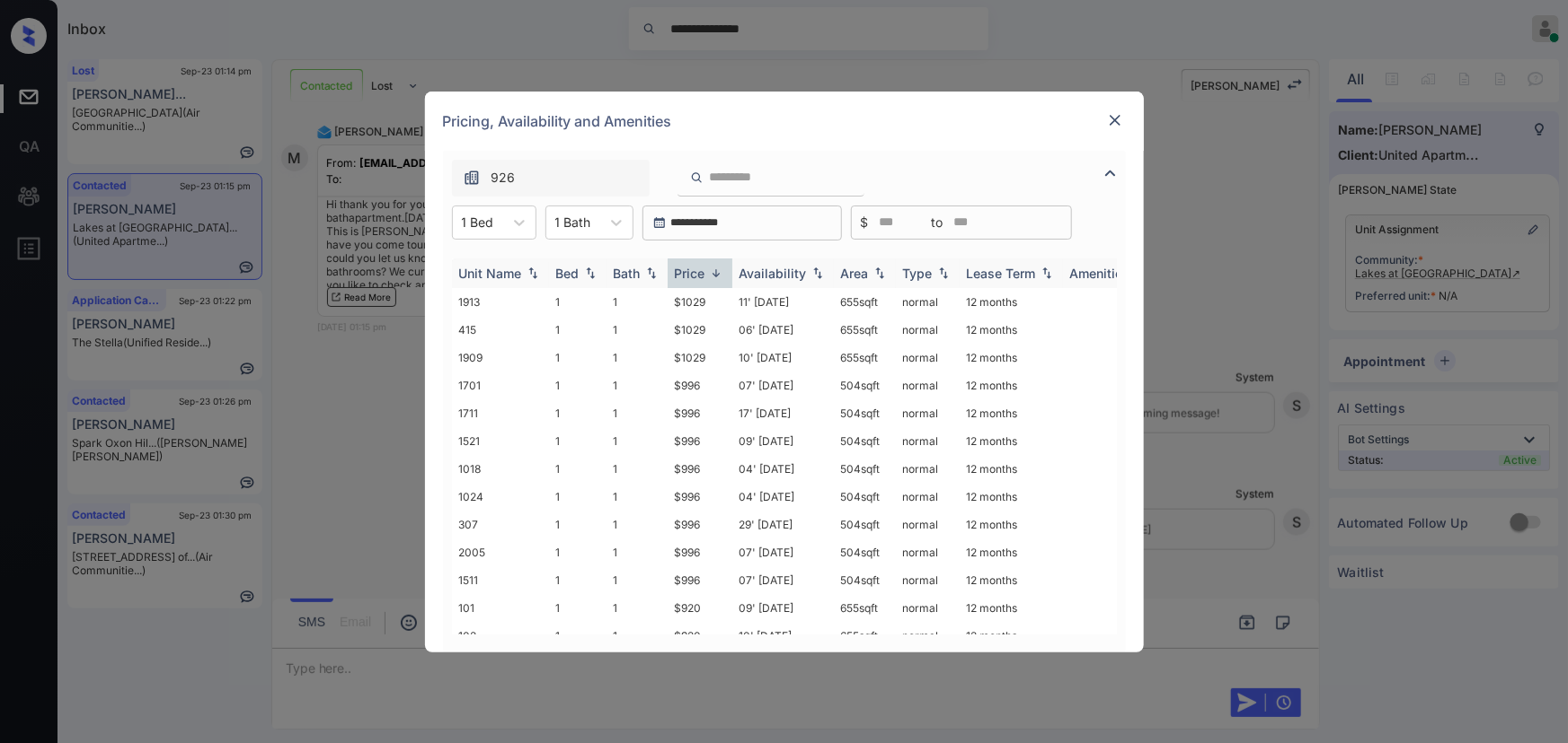
click at [694, 273] on div "Price" at bounding box center [690, 272] width 31 height 15
click at [693, 301] on td "$821" at bounding box center [699, 302] width 64 height 28
click at [693, 302] on td "$821" at bounding box center [699, 302] width 64 height 28
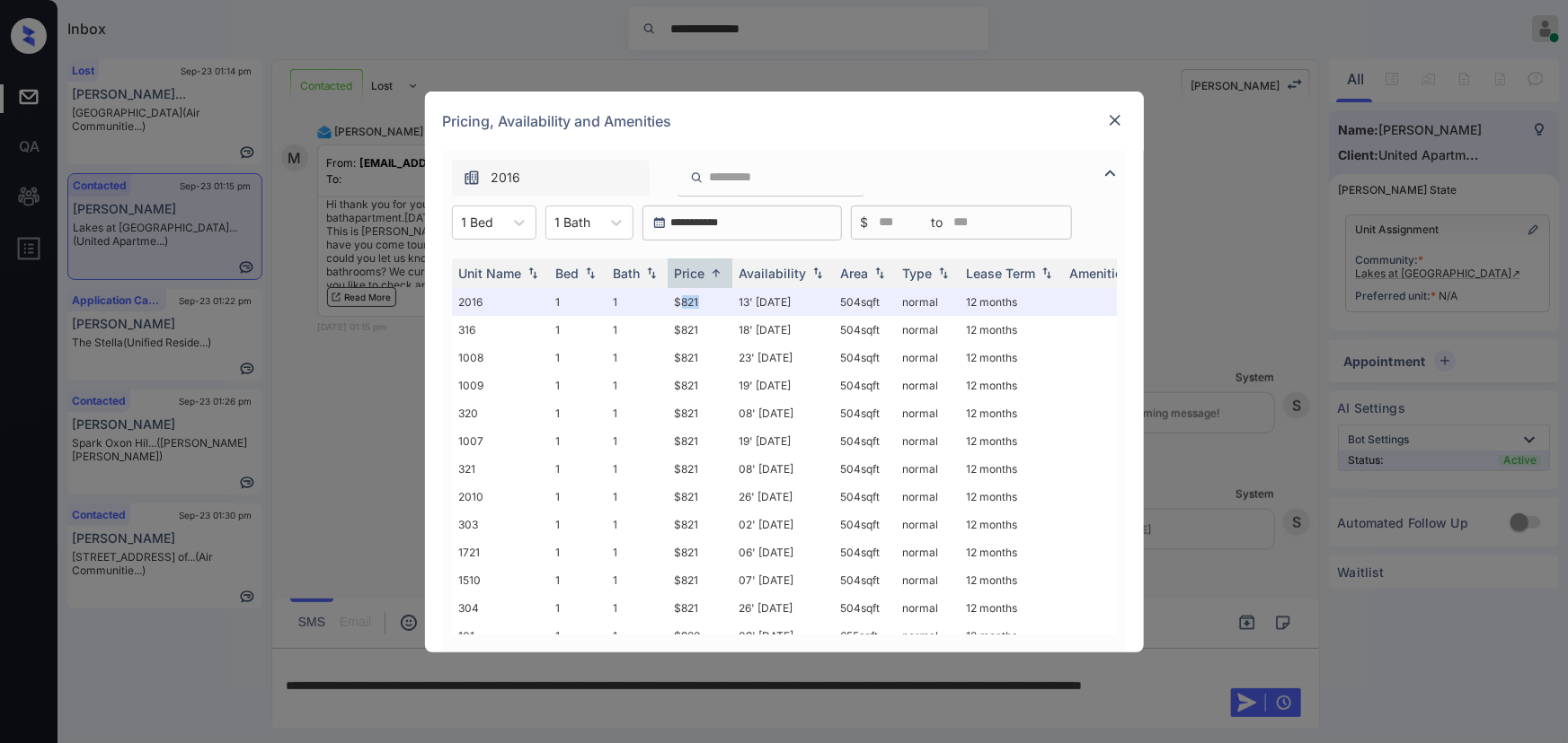
copy td "04 sqft"
drag, startPoint x: 843, startPoint y: 299, endPoint x: 974, endPoint y: 223, distance: 151.4
click at [837, 297] on td "504 sqft" at bounding box center [864, 302] width 62 height 28
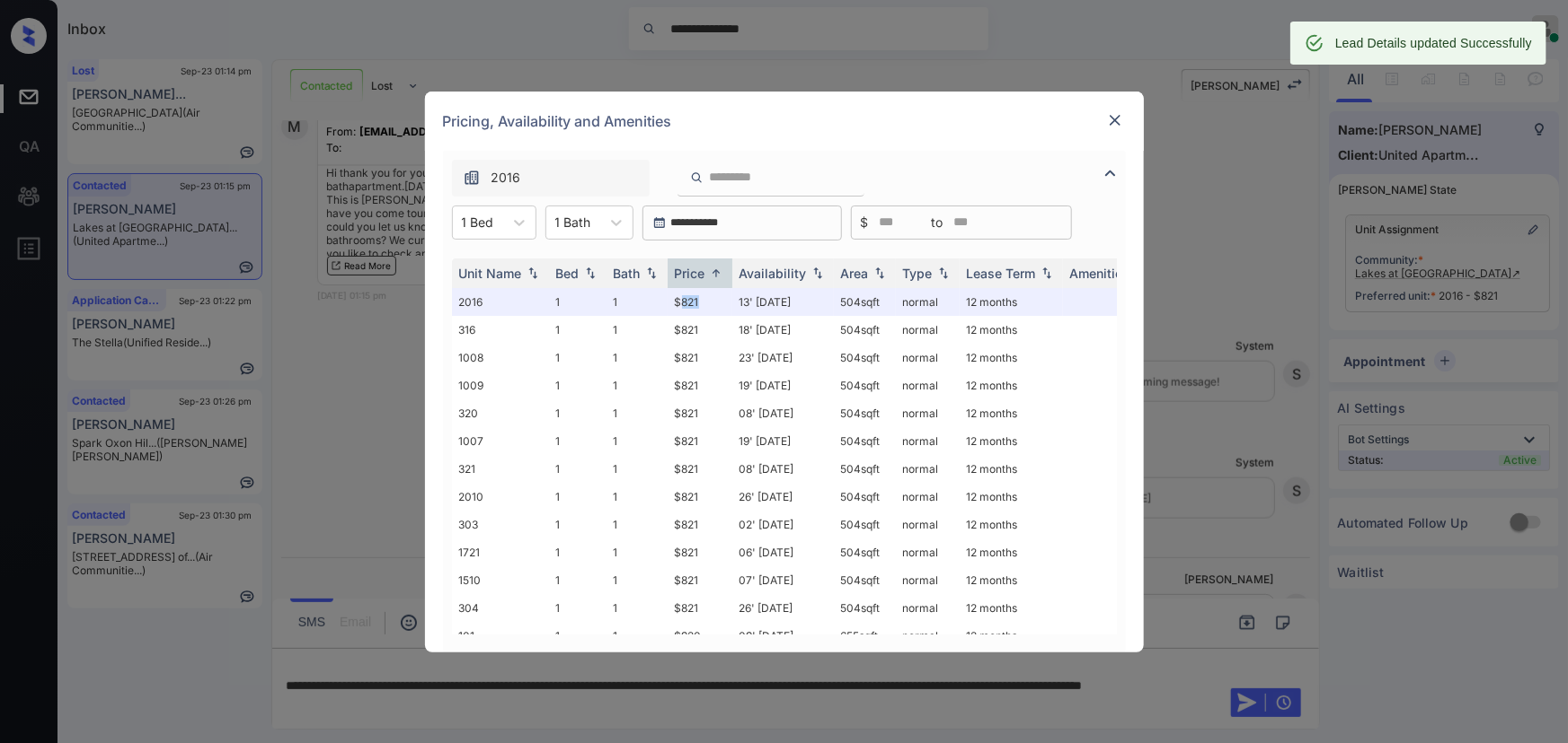
click at [1117, 117] on img at bounding box center [1115, 120] width 18 height 18
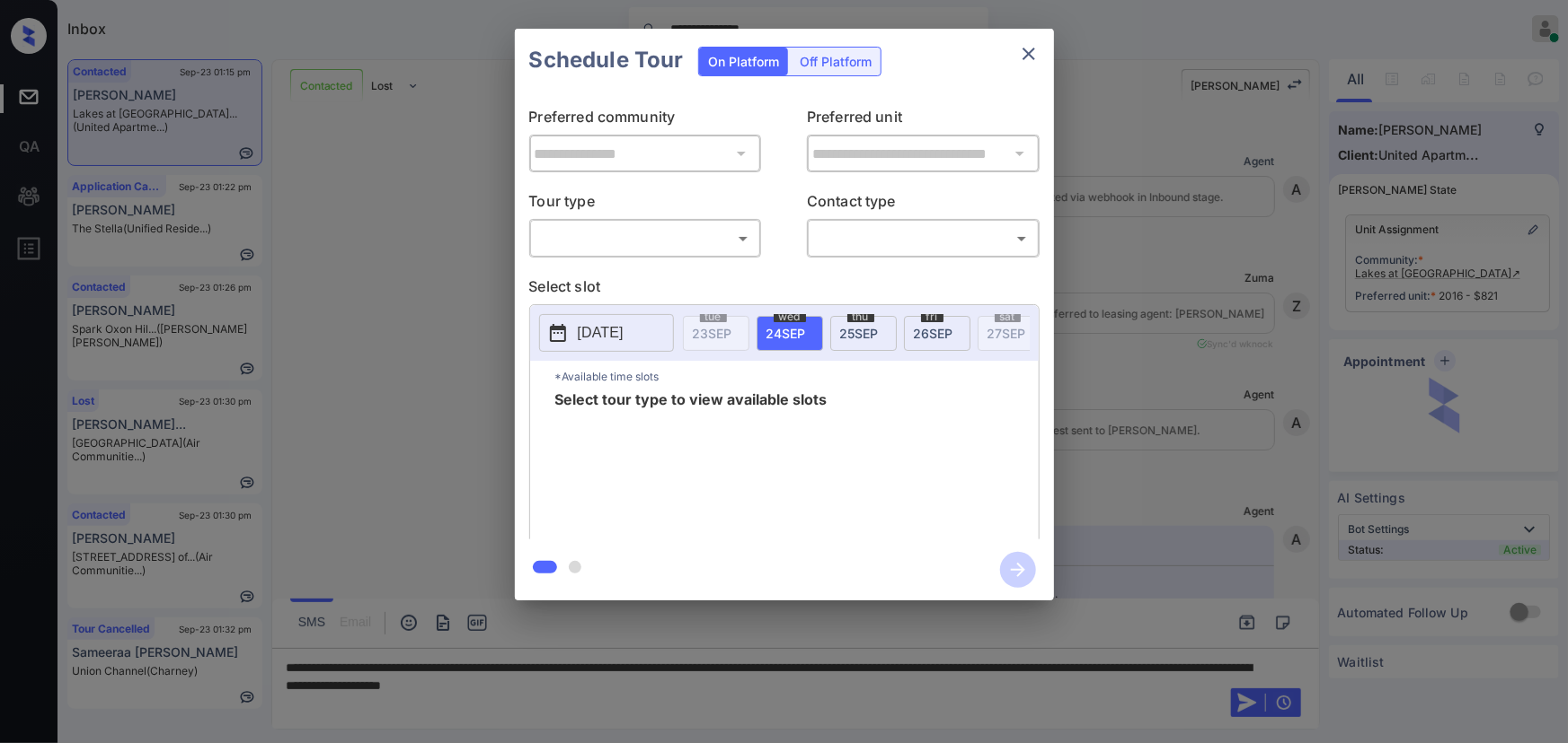
scroll to position [1080, 0]
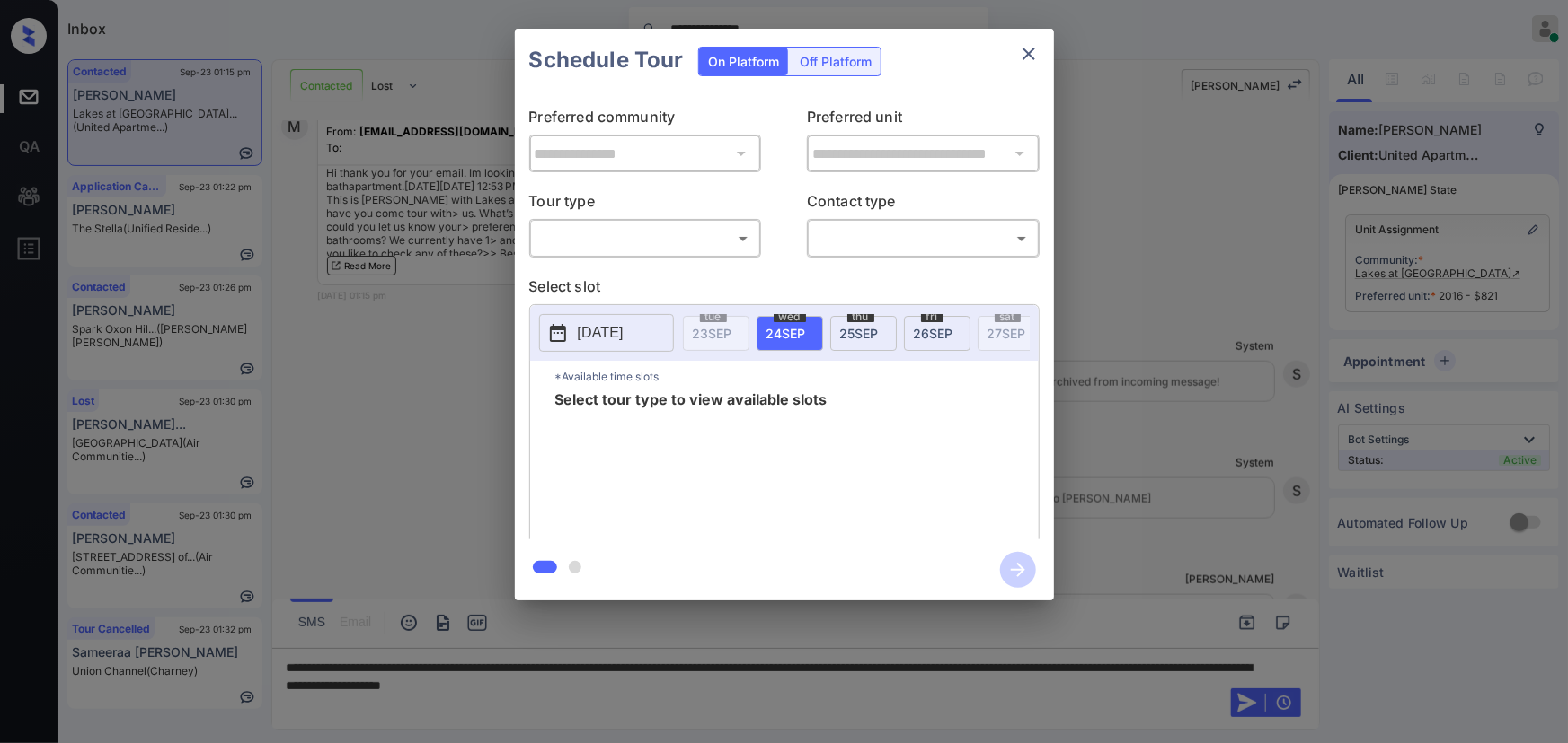
click at [665, 239] on body "**********" at bounding box center [784, 372] width 1568 height 743
drag, startPoint x: 616, startPoint y: 274, endPoint x: 681, endPoint y: 276, distance: 65.0
click at [617, 273] on li "In Person" at bounding box center [644, 278] width 222 height 33
type input "********"
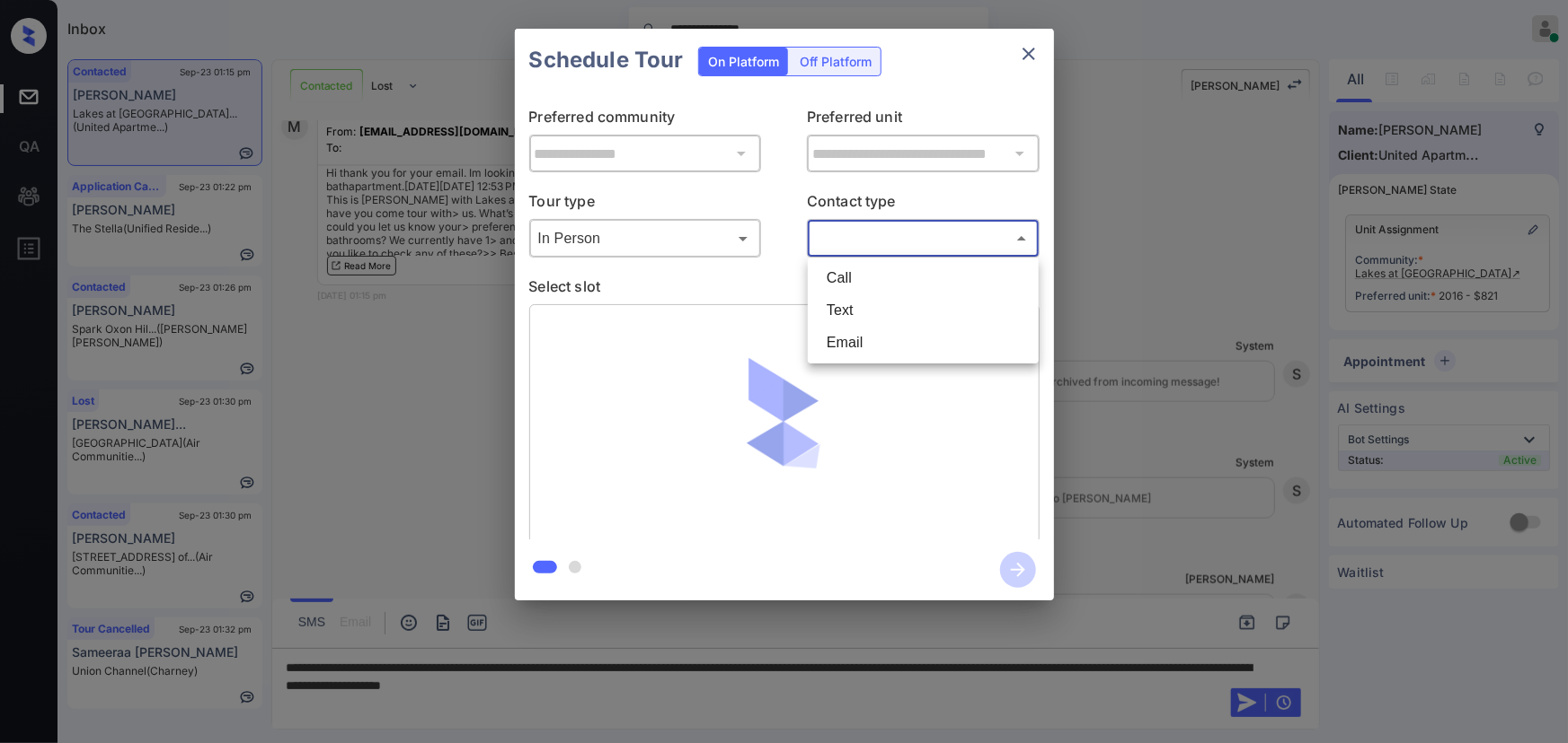
click at [877, 241] on body "**********" at bounding box center [784, 372] width 1568 height 743
click at [831, 317] on li "Text" at bounding box center [923, 310] width 222 height 33
type input "****"
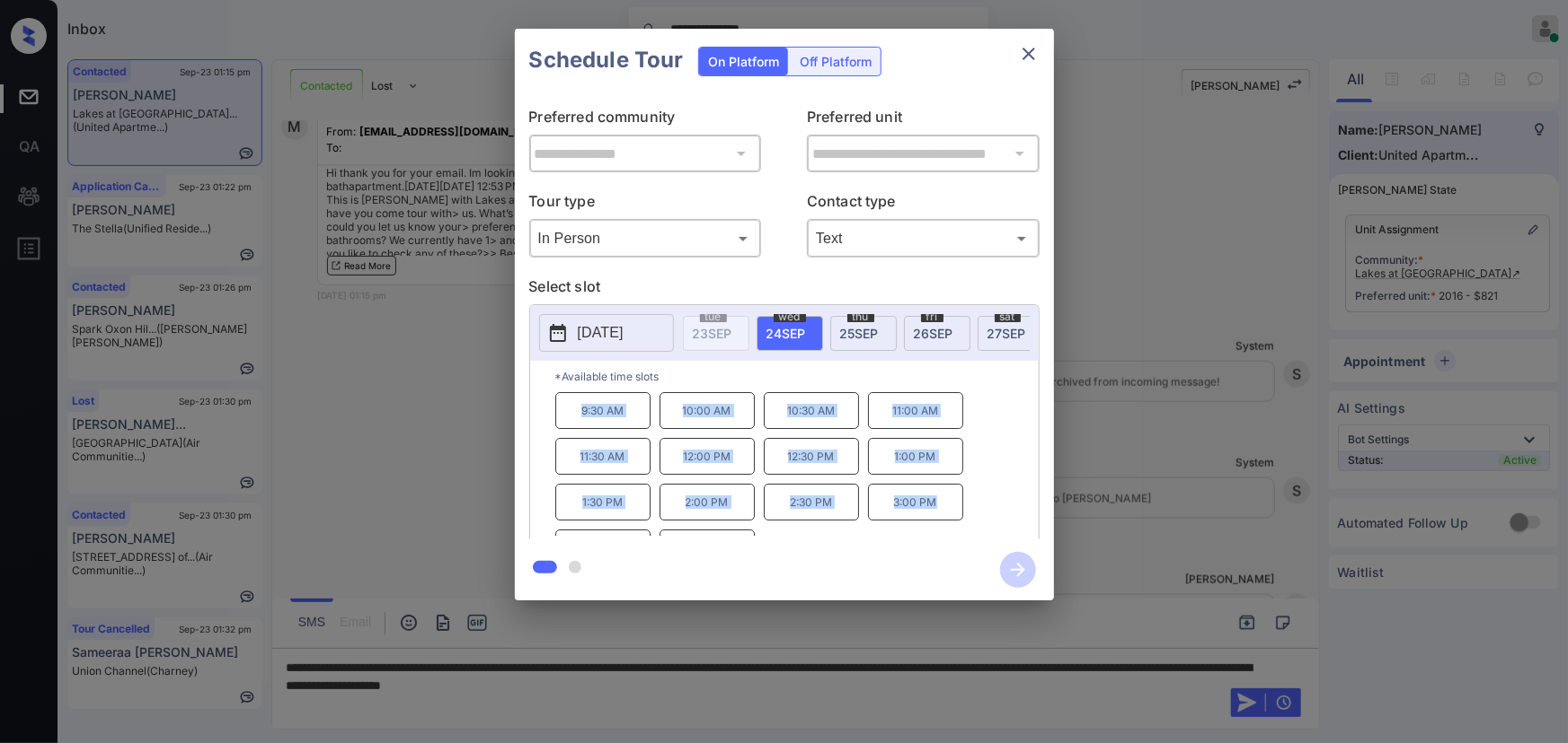
drag, startPoint x: 941, startPoint y: 512, endPoint x: 566, endPoint y: 413, distance: 387.8
click at [566, 413] on div "9:30 AM 10:00 AM 10:30 AM 11:00 AM 11:30 AM 12:00 PM 12:30 PM 1:00 PM 1:30 PM 2…" at bounding box center [797, 464] width 484 height 144
copy div "9:30 AM 10:00 AM 10:30 AM 11:00 AM 11:30 AM 12:00 PM 12:30 PM 1:00 PM 1:30 PM 2…"
click at [734, 692] on div at bounding box center [784, 372] width 1568 height 743
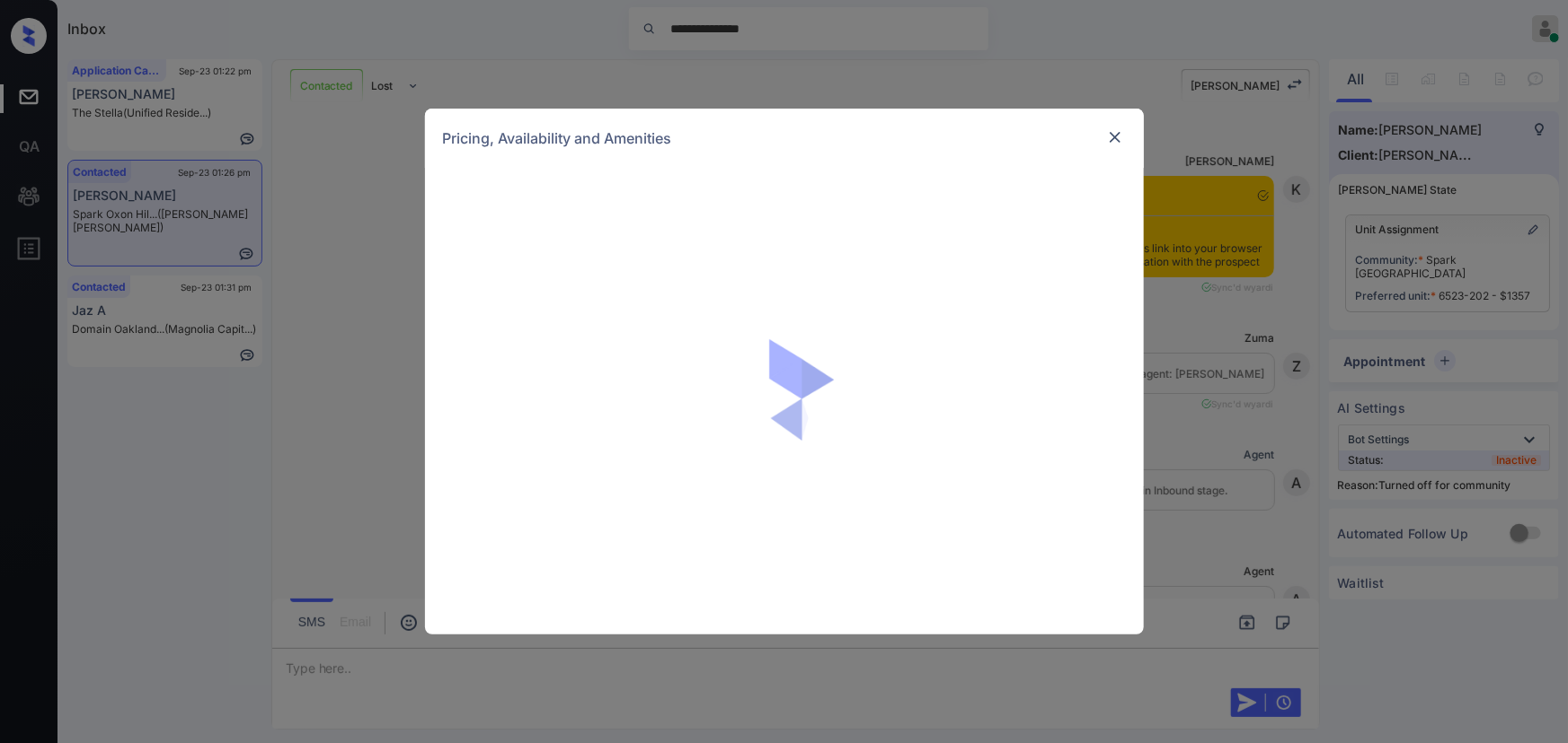
scroll to position [2155, 0]
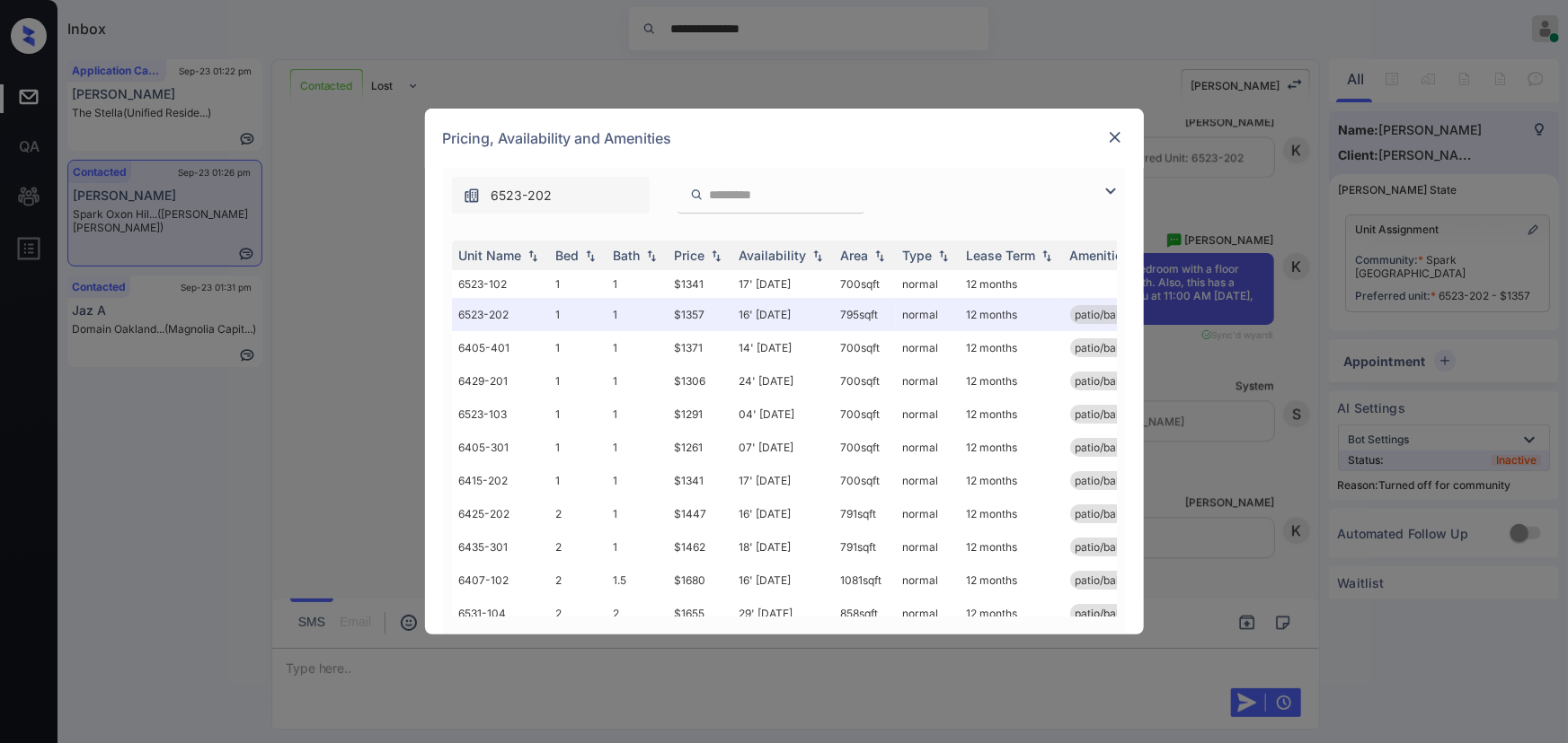
click at [1110, 188] on img at bounding box center [1110, 191] width 22 height 22
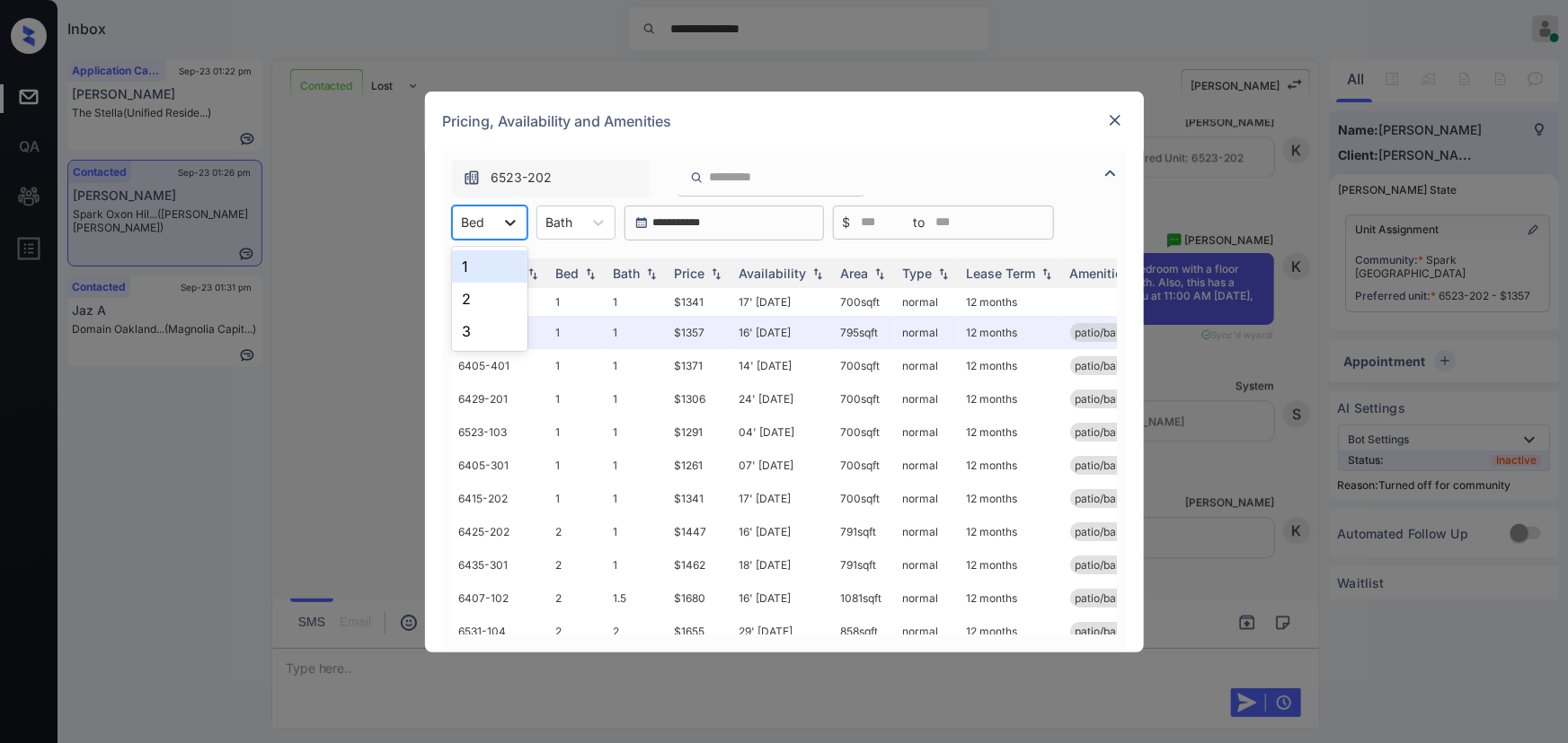
click at [519, 224] on div at bounding box center [510, 222] width 33 height 33
click at [474, 296] on div "2" at bounding box center [490, 299] width 75 height 33
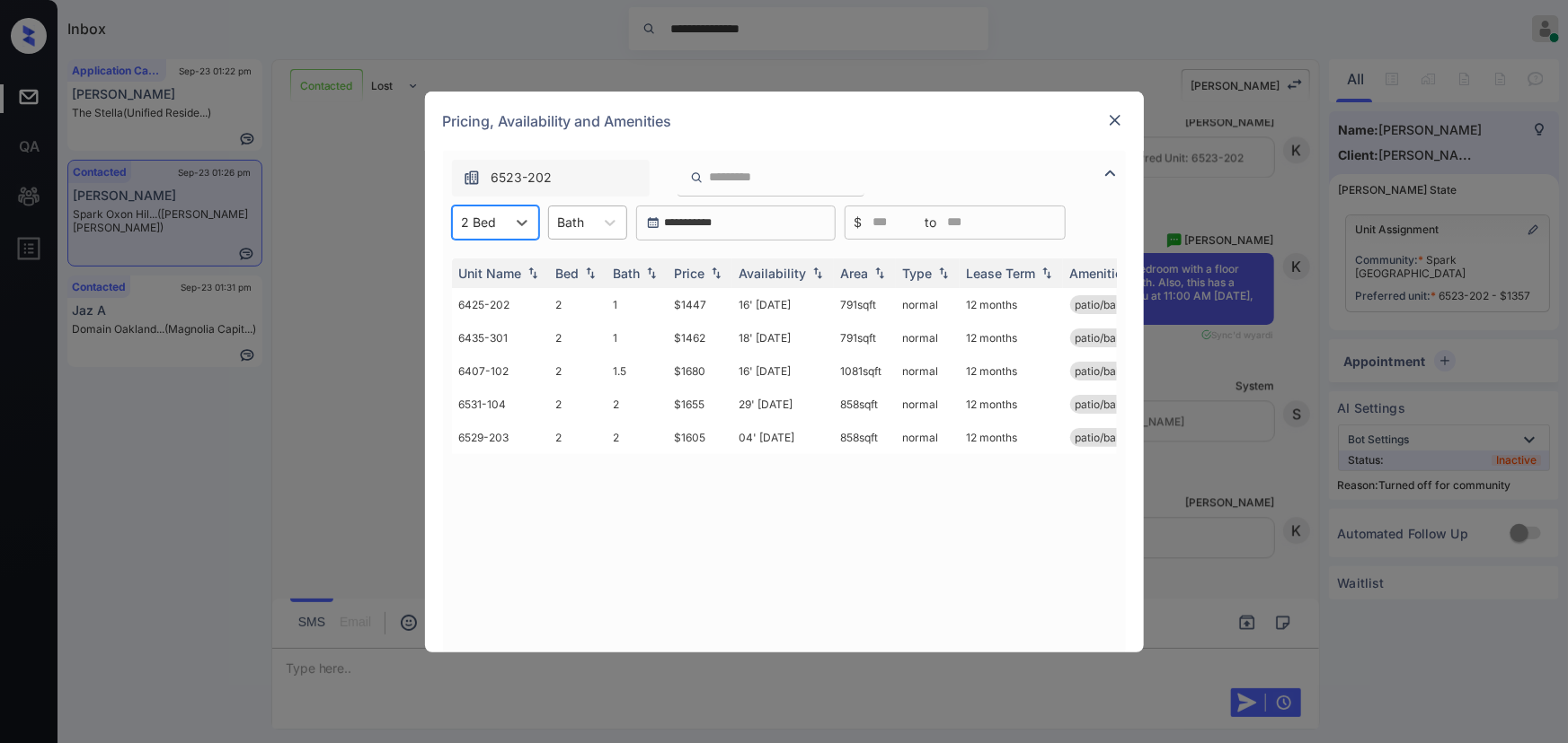
click at [577, 216] on div at bounding box center [571, 222] width 27 height 19
click at [564, 326] on div "2" at bounding box center [588, 331] width 79 height 33
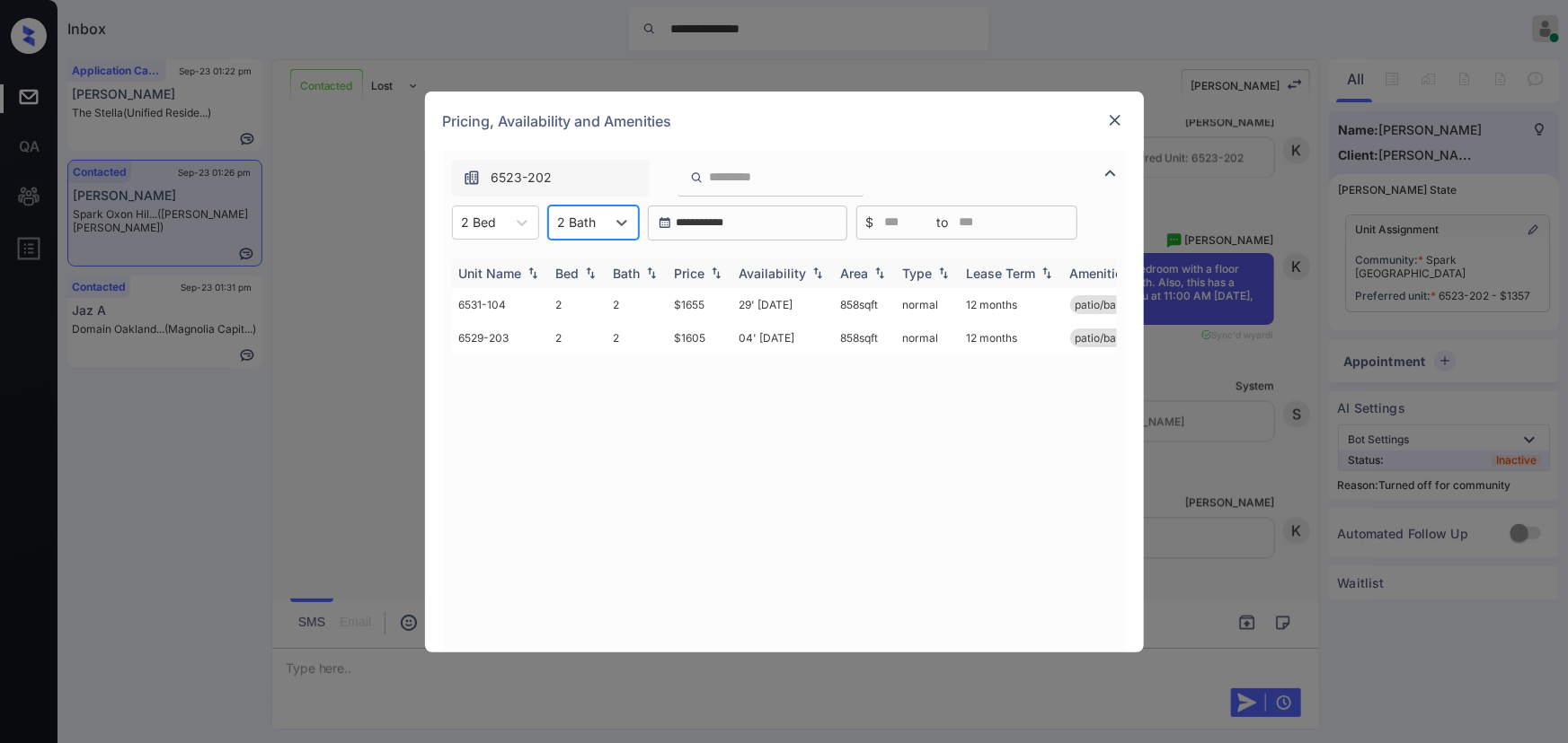
click at [722, 270] on img at bounding box center [716, 272] width 18 height 13
click at [722, 270] on img at bounding box center [716, 273] width 18 height 14
click at [715, 305] on td "$1605" at bounding box center [699, 305] width 64 height 34
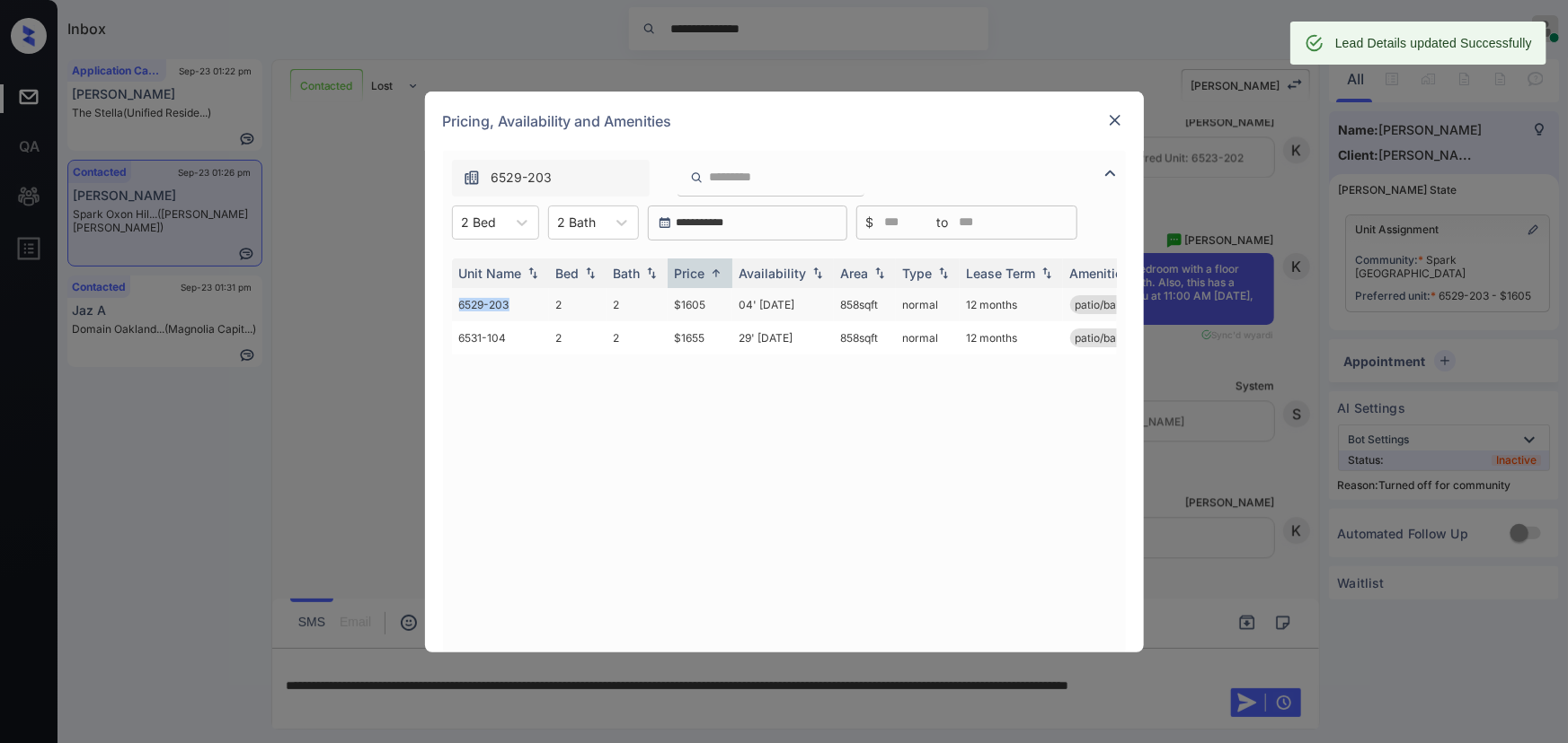
copy td "6529-203"
drag, startPoint x: 528, startPoint y: 302, endPoint x: 458, endPoint y: 302, distance: 70.0
click at [458, 302] on td "6529-203" at bounding box center [501, 305] width 97 height 34
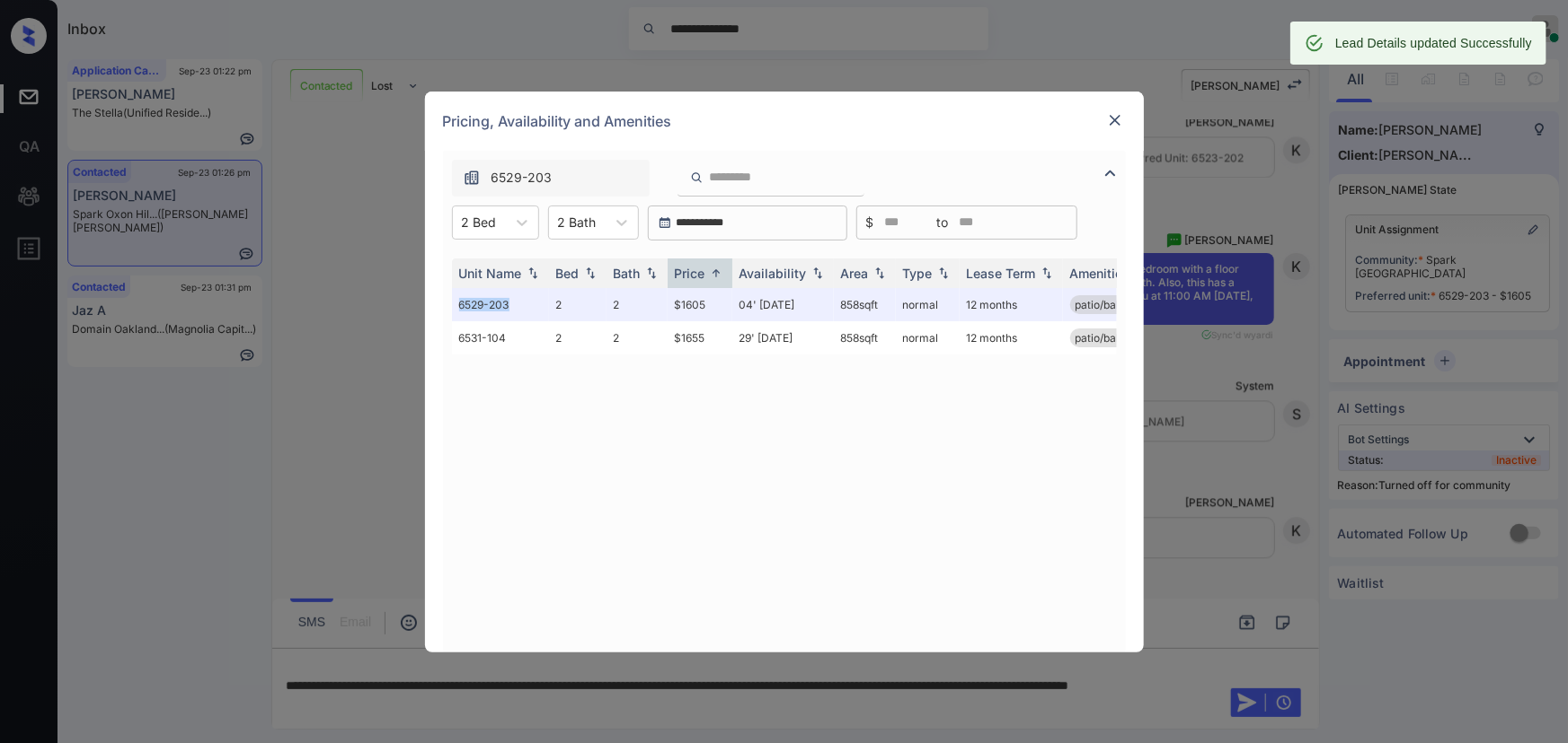
click at [1110, 118] on img at bounding box center [1115, 120] width 18 height 18
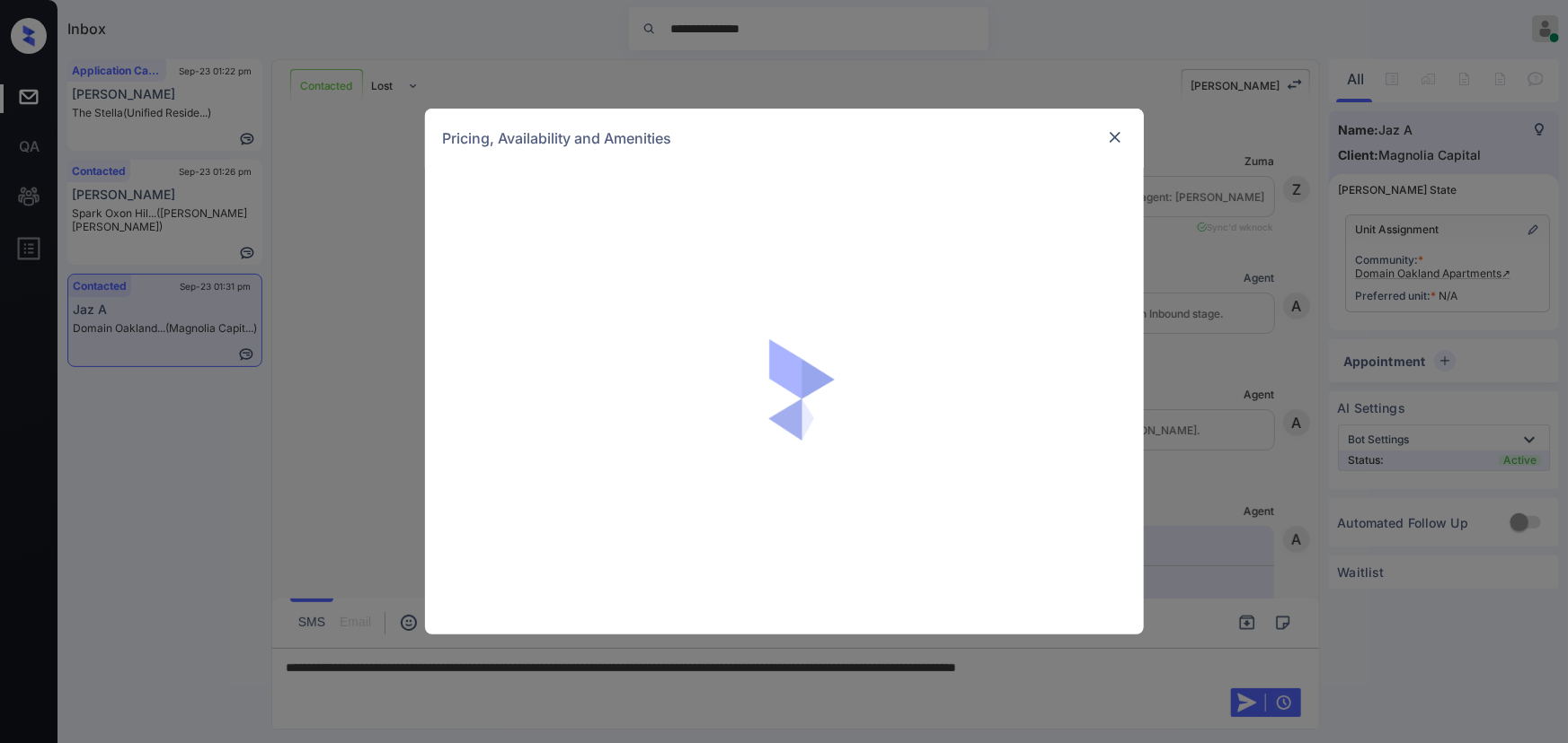
scroll to position [5381, 0]
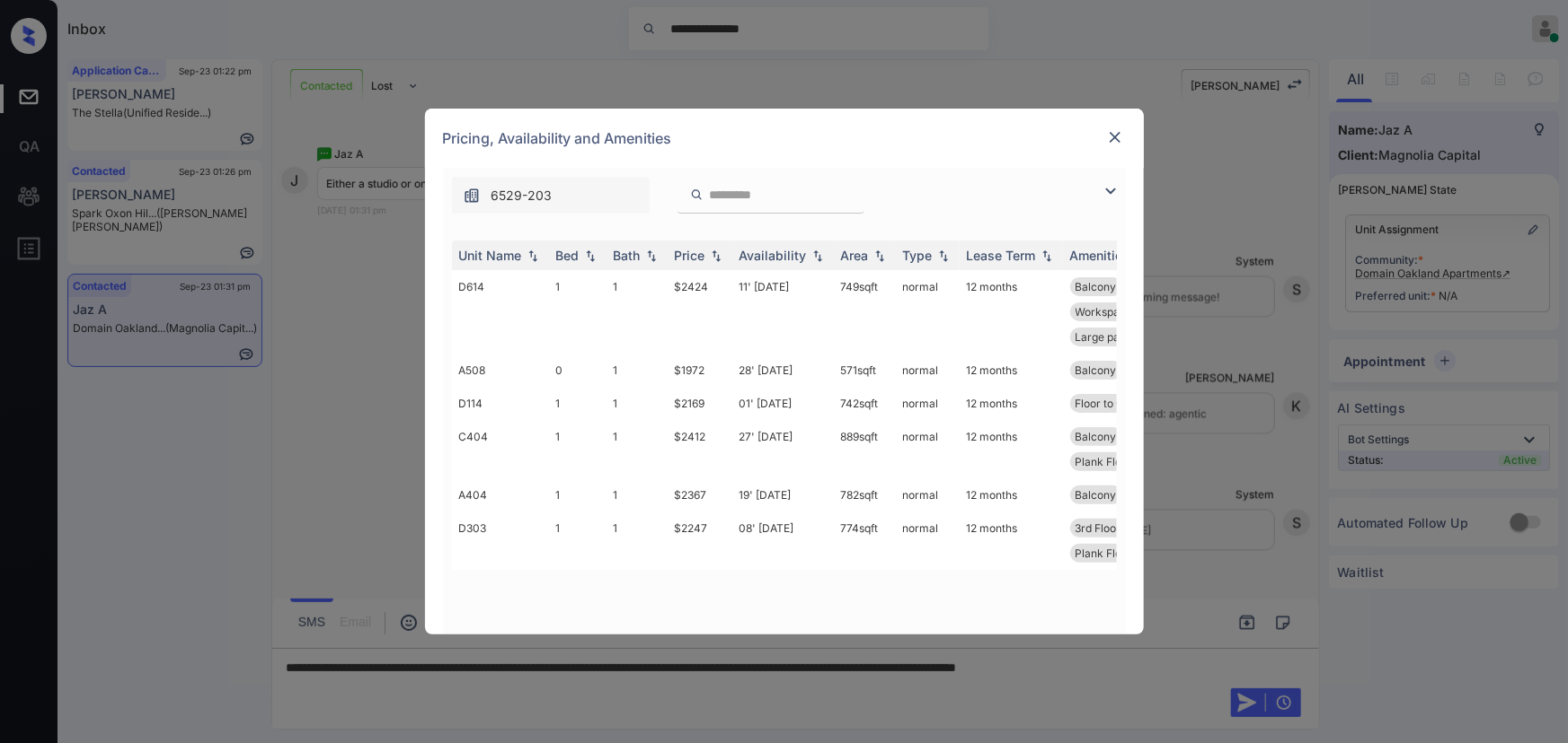
click at [1108, 186] on img at bounding box center [1110, 191] width 22 height 22
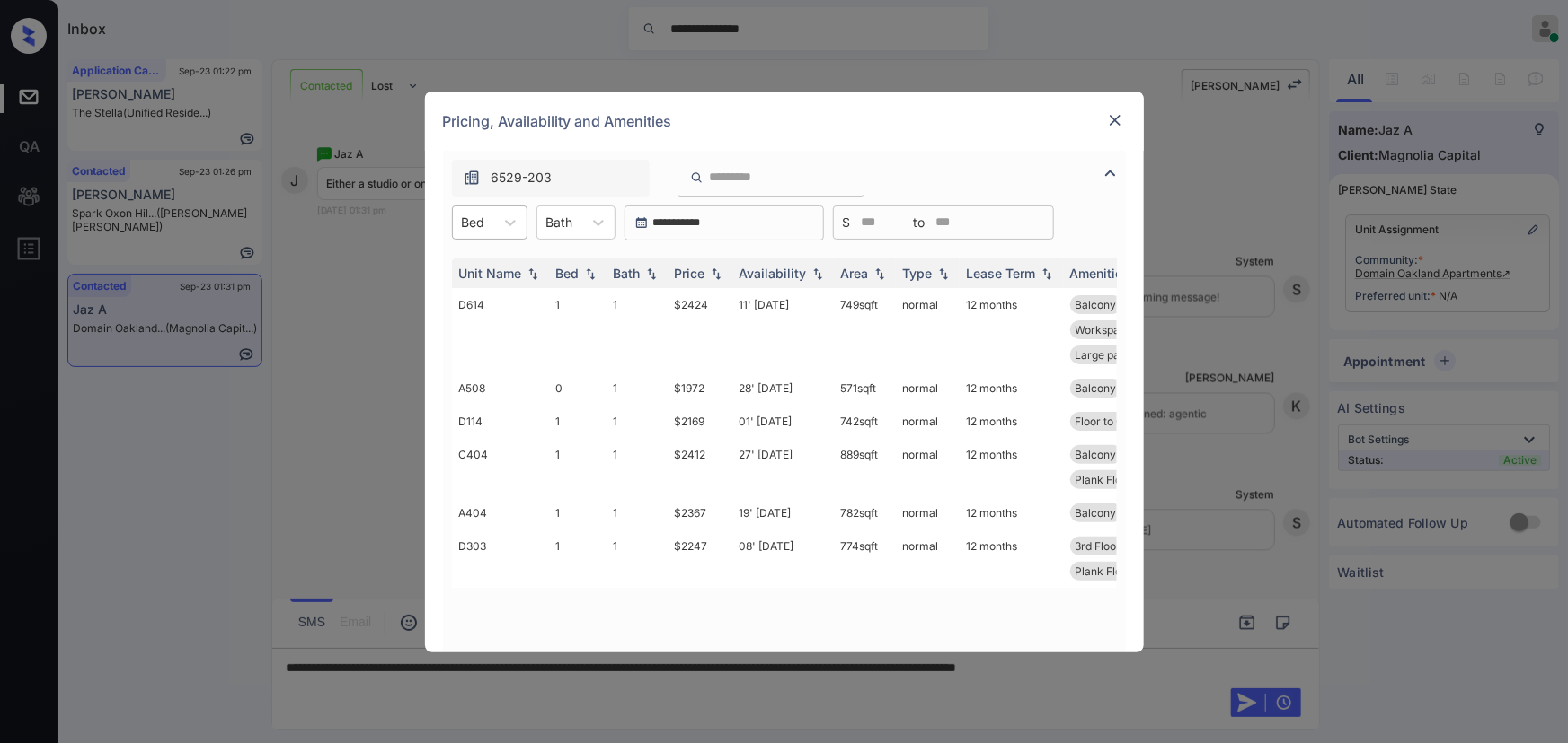
click at [478, 230] on div at bounding box center [474, 222] width 24 height 19
click at [475, 262] on div "0" at bounding box center [490, 266] width 75 height 33
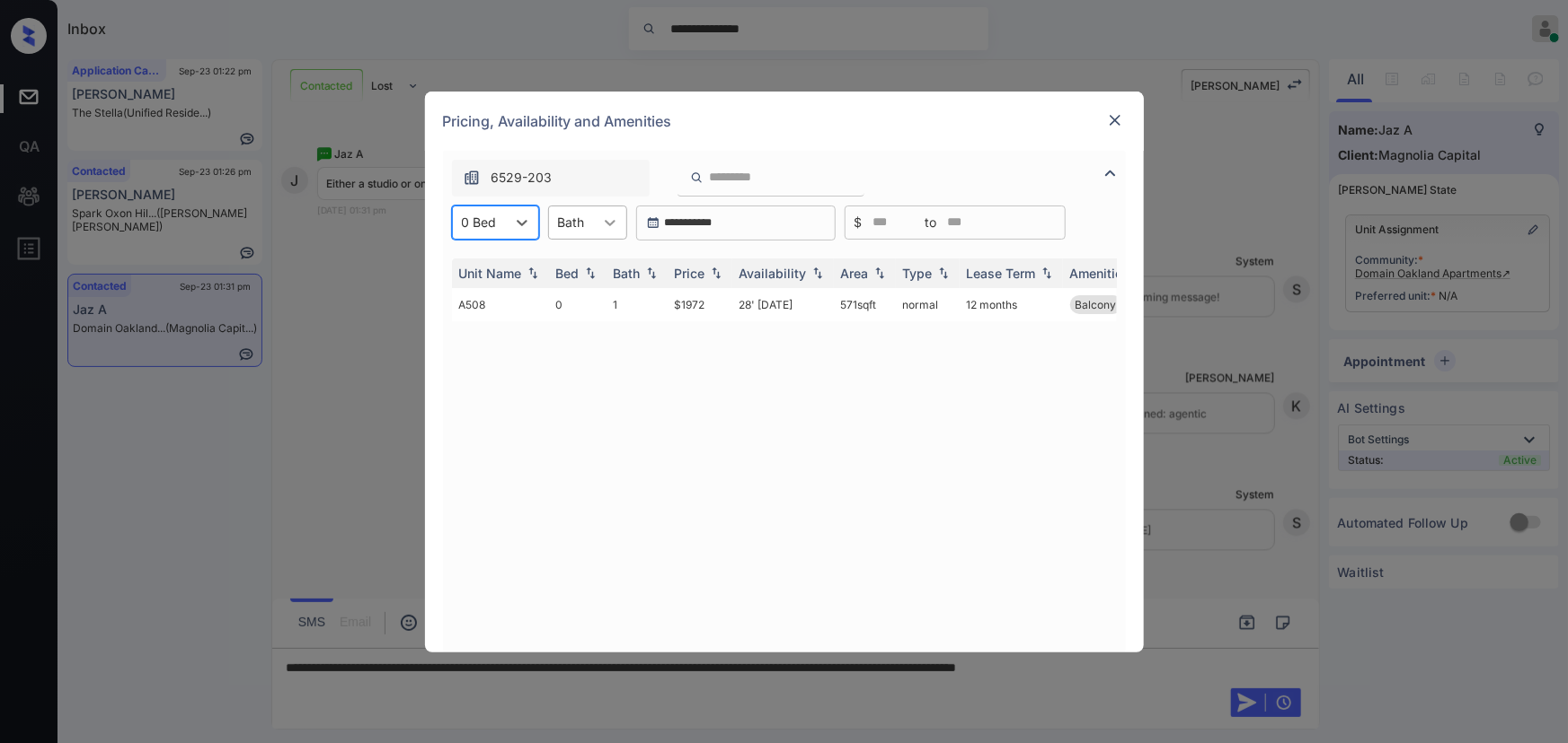
click at [594, 226] on div at bounding box center [610, 222] width 33 height 33
click at [597, 258] on div "1" at bounding box center [588, 266] width 79 height 33
click at [716, 269] on img at bounding box center [716, 272] width 18 height 13
drag, startPoint x: 716, startPoint y: 269, endPoint x: 703, endPoint y: 283, distance: 19.1
click at [715, 268] on img at bounding box center [716, 273] width 18 height 14
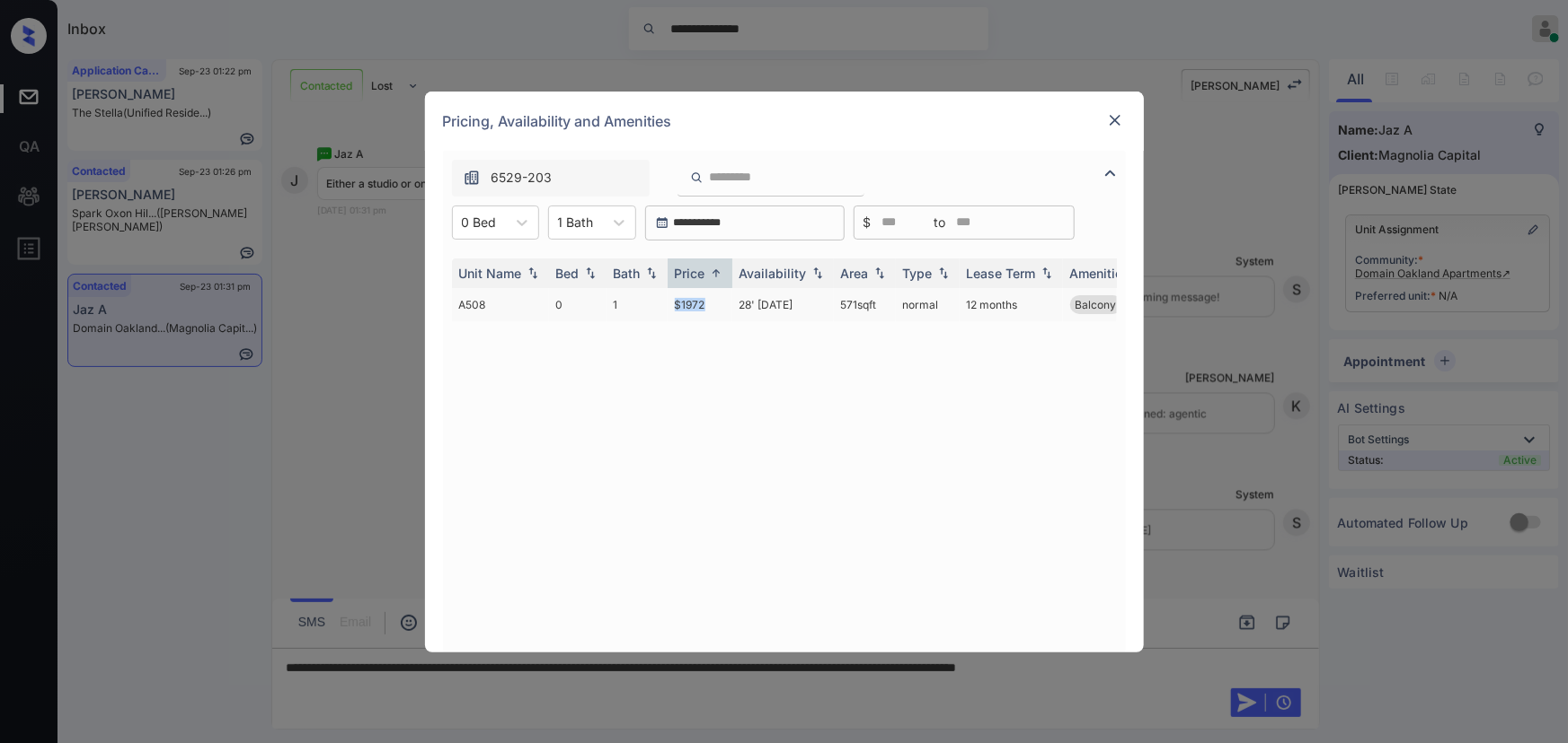
copy td "$1972"
drag, startPoint x: 708, startPoint y: 305, endPoint x: 667, endPoint y: 301, distance: 41.2
click at [667, 301] on td "$1972" at bounding box center [699, 305] width 64 height 34
click at [1114, 120] on img at bounding box center [1115, 120] width 18 height 18
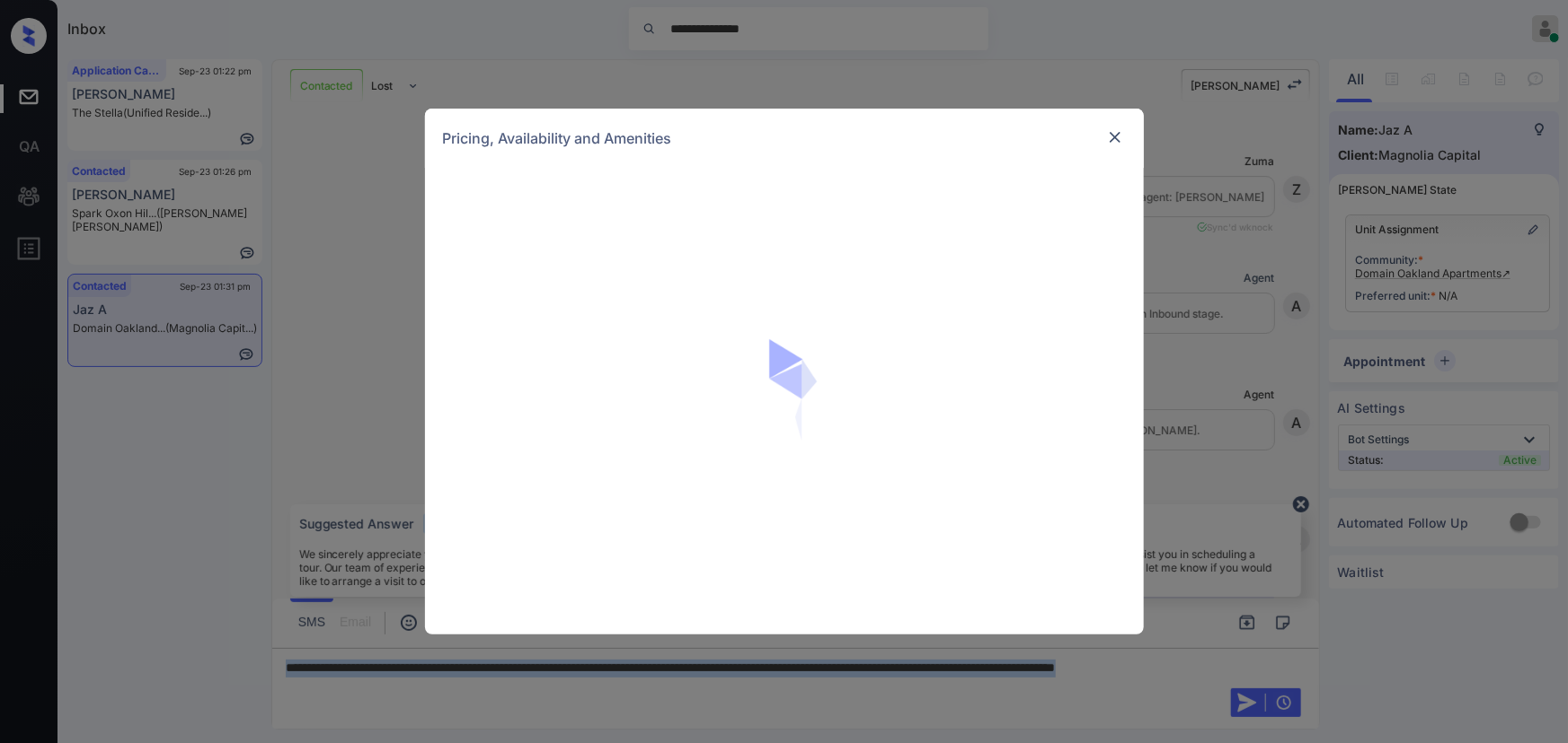
scroll to position [5381, 0]
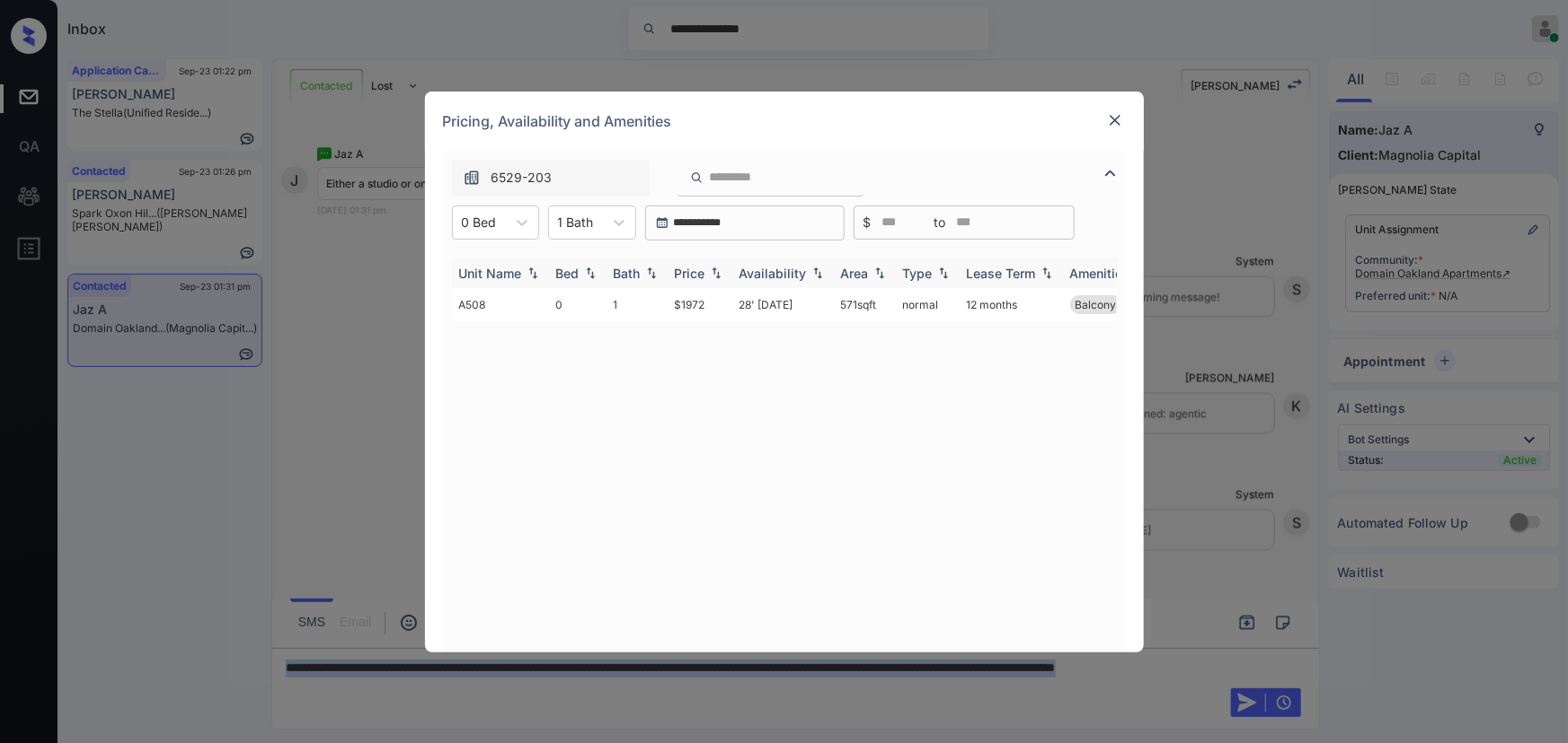
click at [709, 274] on img at bounding box center [716, 272] width 18 height 13
click at [709, 274] on img at bounding box center [716, 273] width 18 height 14
copy td "571 sqft"
drag, startPoint x: 879, startPoint y: 305, endPoint x: 682, endPoint y: 330, distance: 198.6
click at [836, 302] on td "571 sqft" at bounding box center [864, 305] width 62 height 34
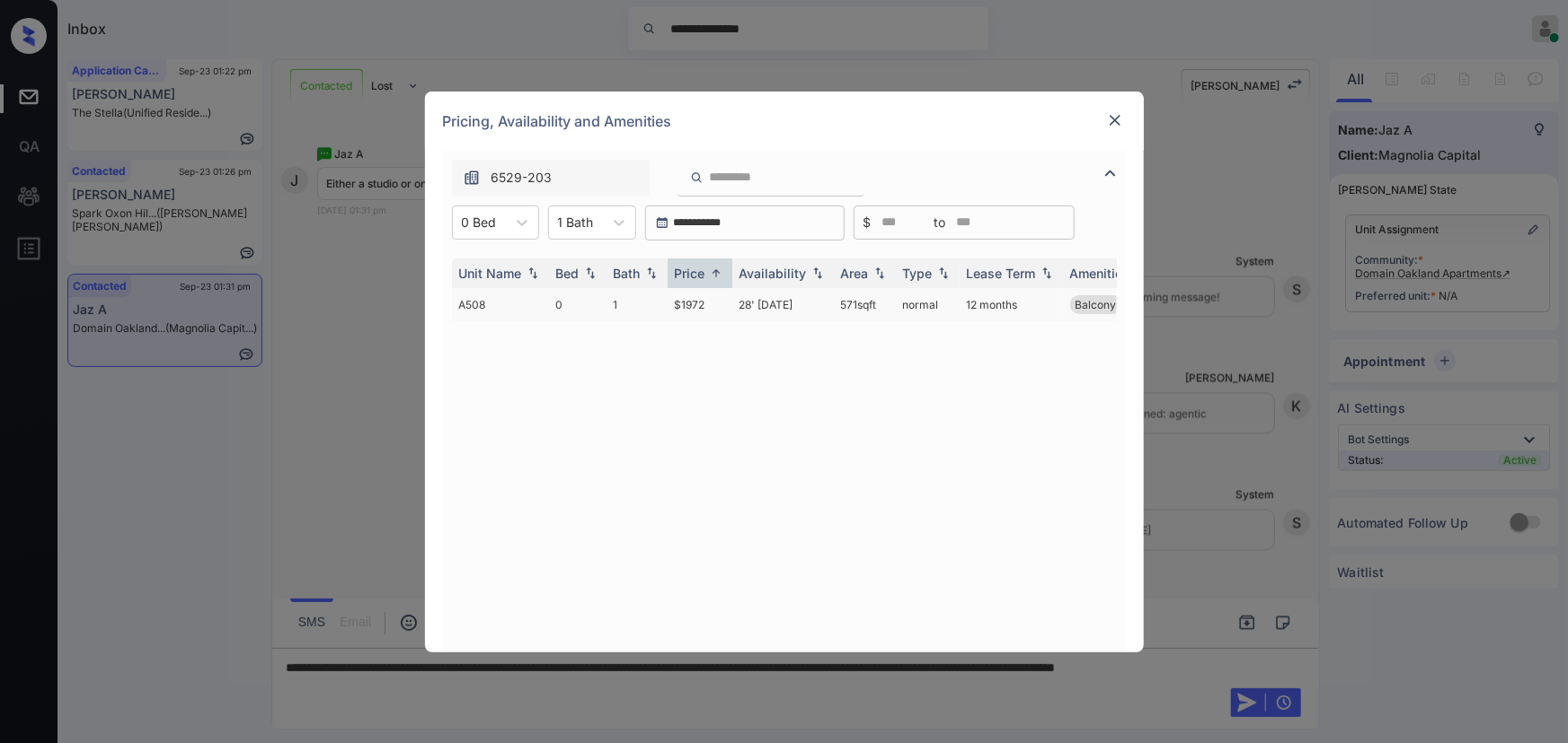
click at [616, 307] on td "1" at bounding box center [637, 305] width 61 height 34
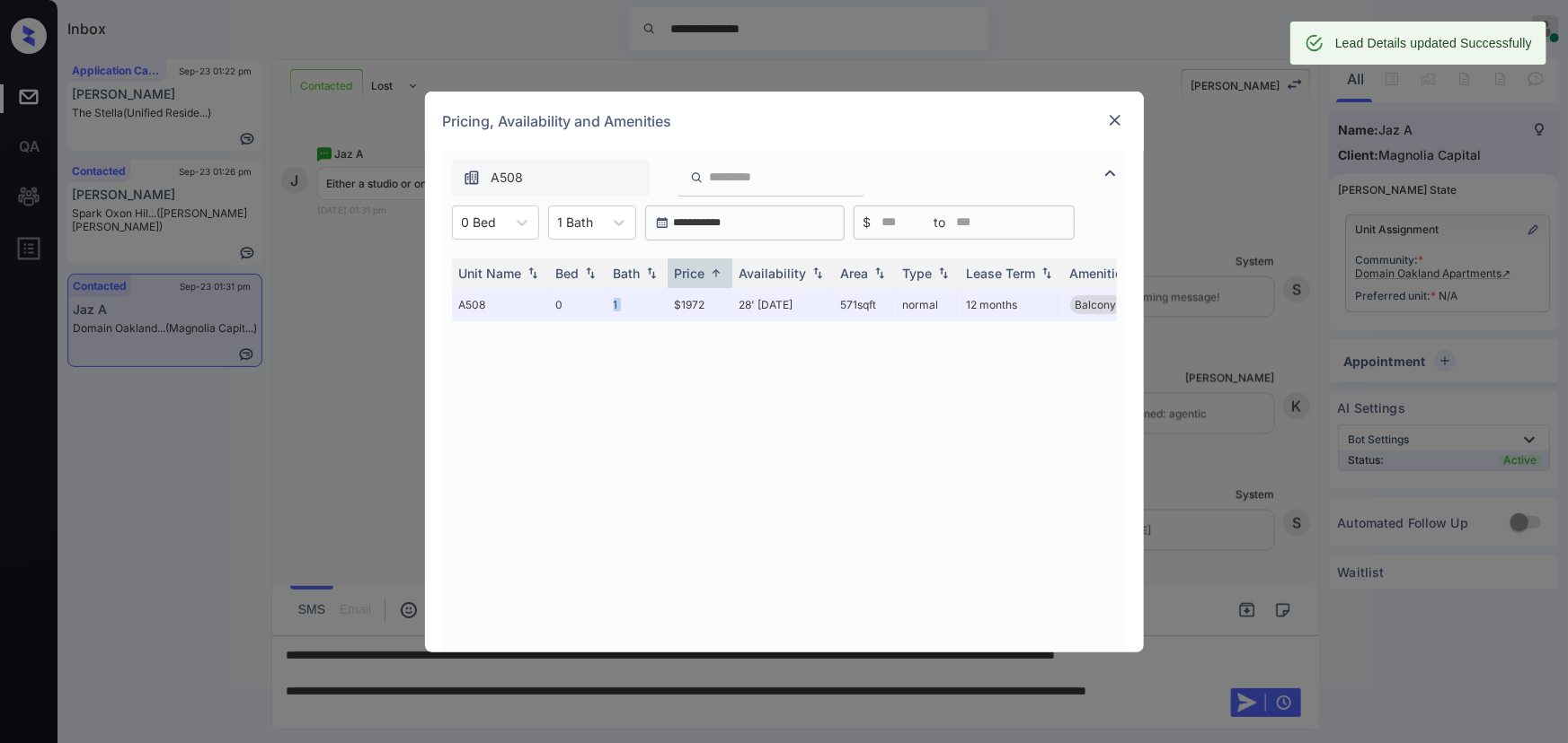
click at [1112, 113] on img at bounding box center [1115, 120] width 18 height 18
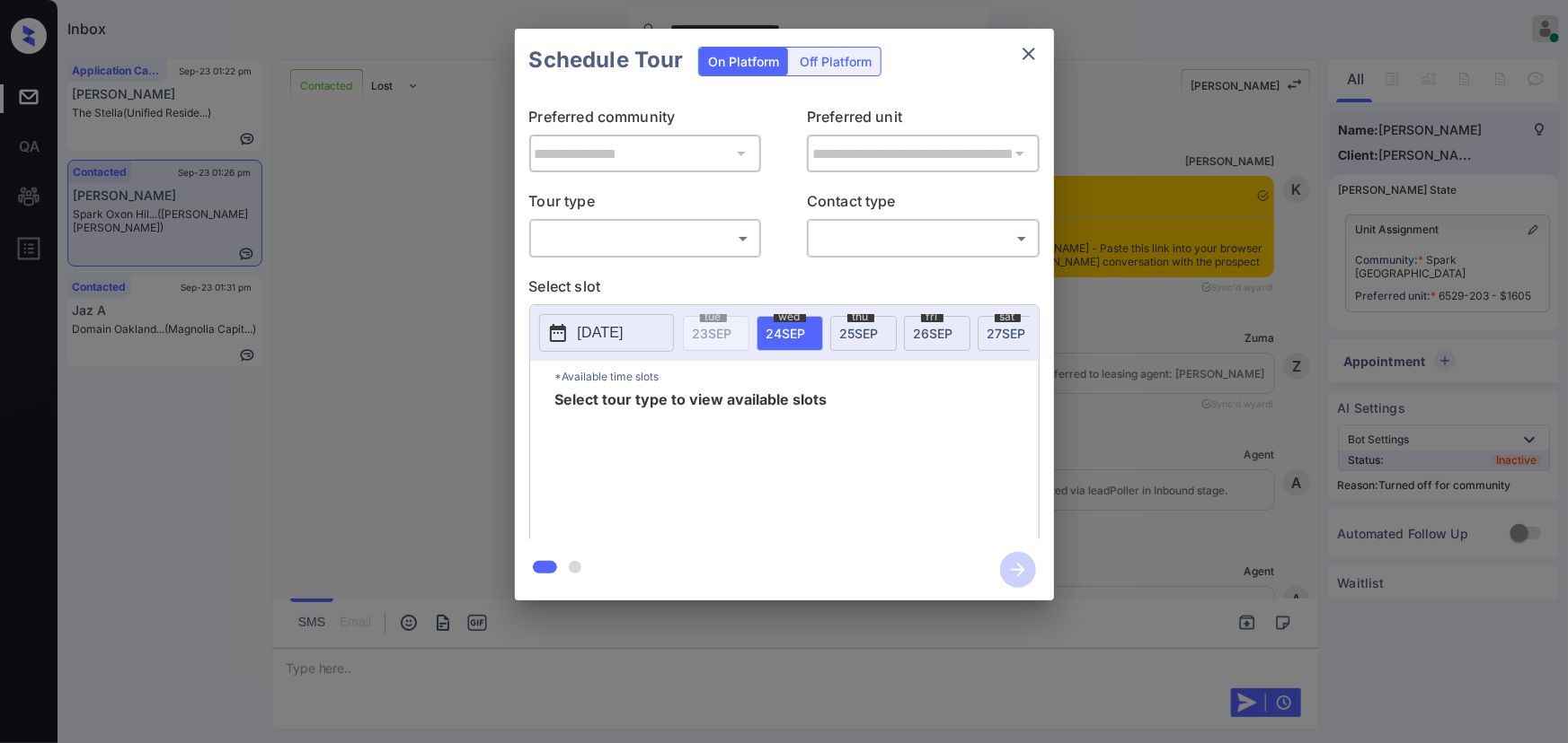
scroll to position [3215, 0]
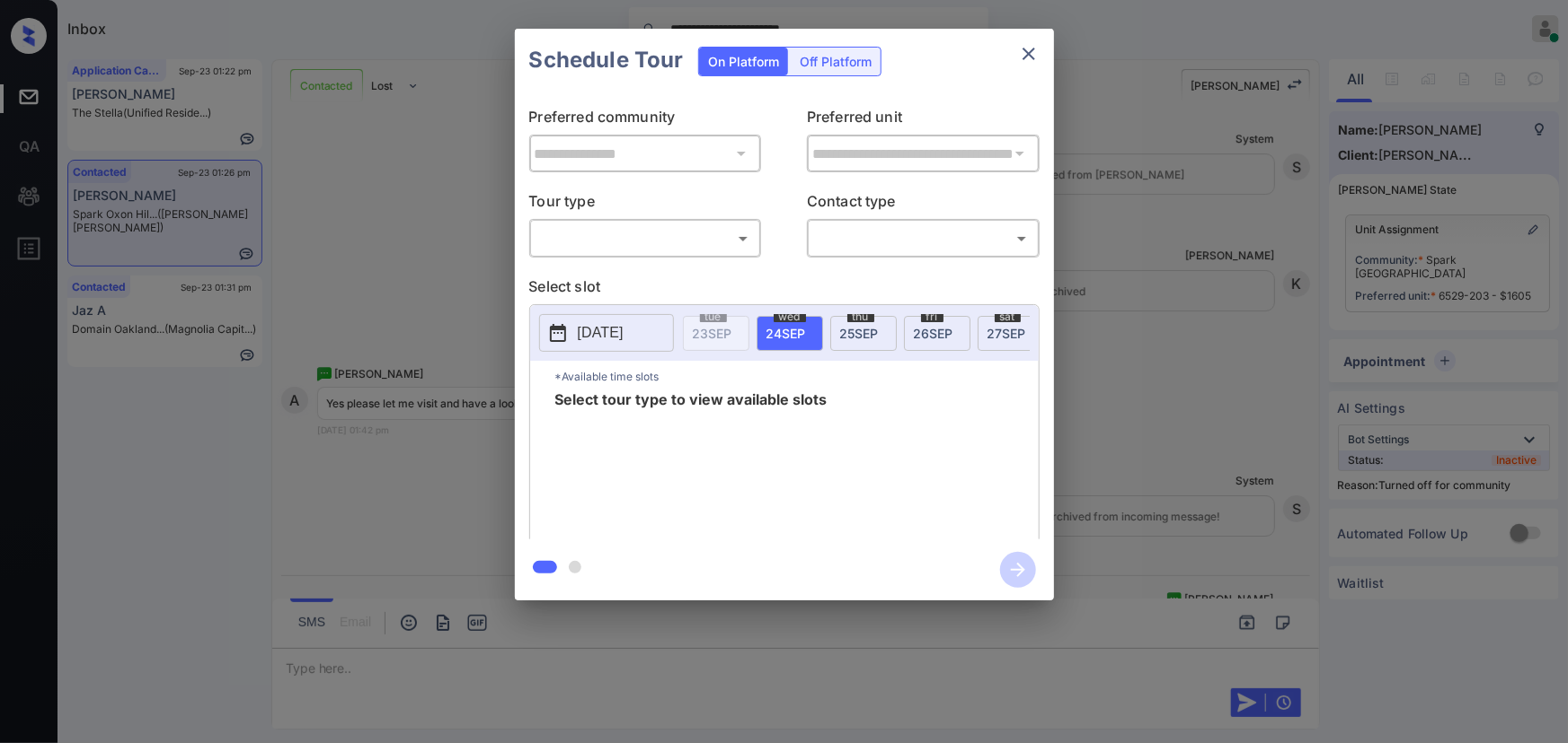
click at [1158, 493] on div "**********" at bounding box center [784, 314] width 1568 height 629
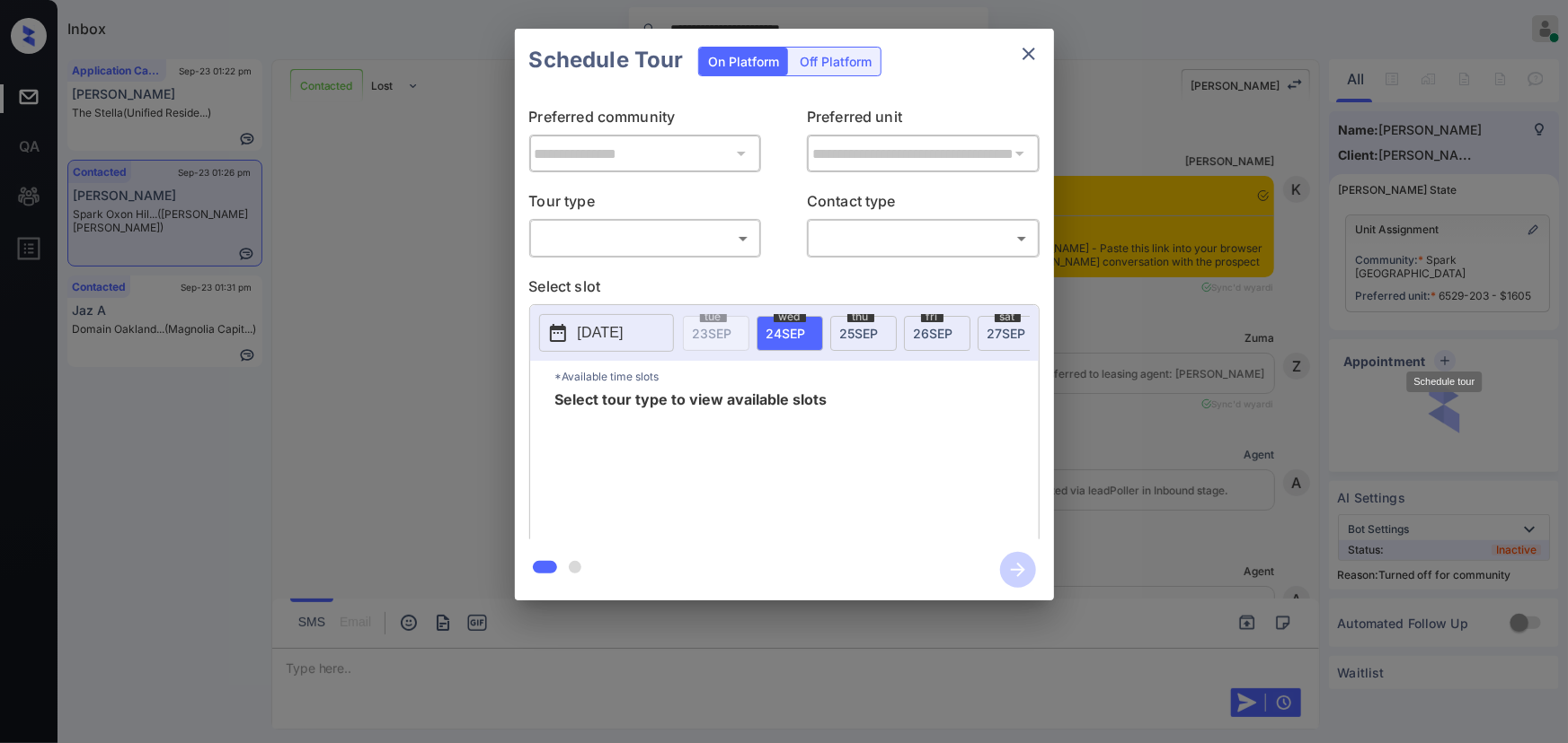
scroll to position [3348, 0]
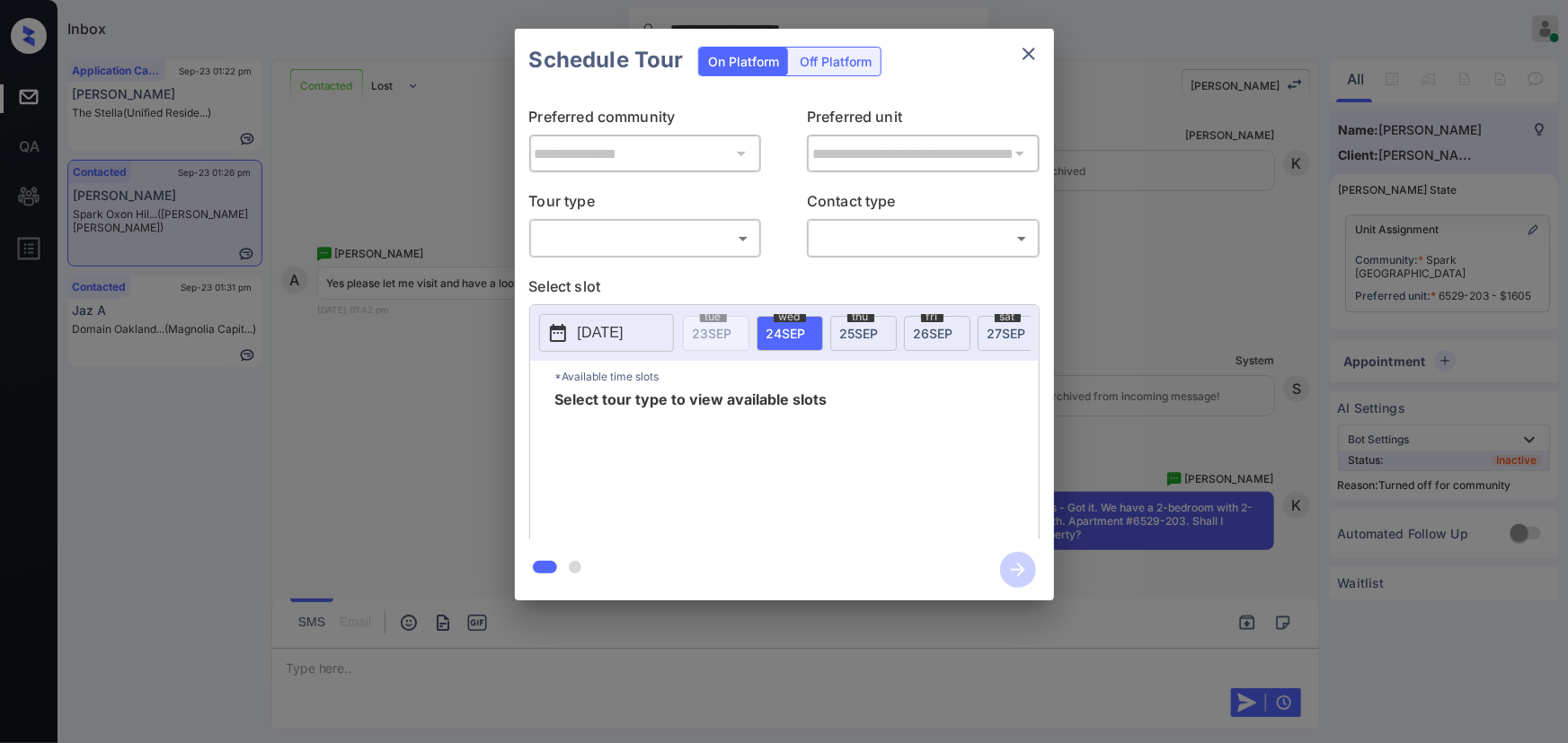
click at [650, 239] on body "**********" at bounding box center [784, 372] width 1568 height 743
drag, startPoint x: 647, startPoint y: 283, endPoint x: 938, endPoint y: 350, distance: 298.6
click at [646, 282] on li "In Person" at bounding box center [644, 278] width 222 height 33
type input "********"
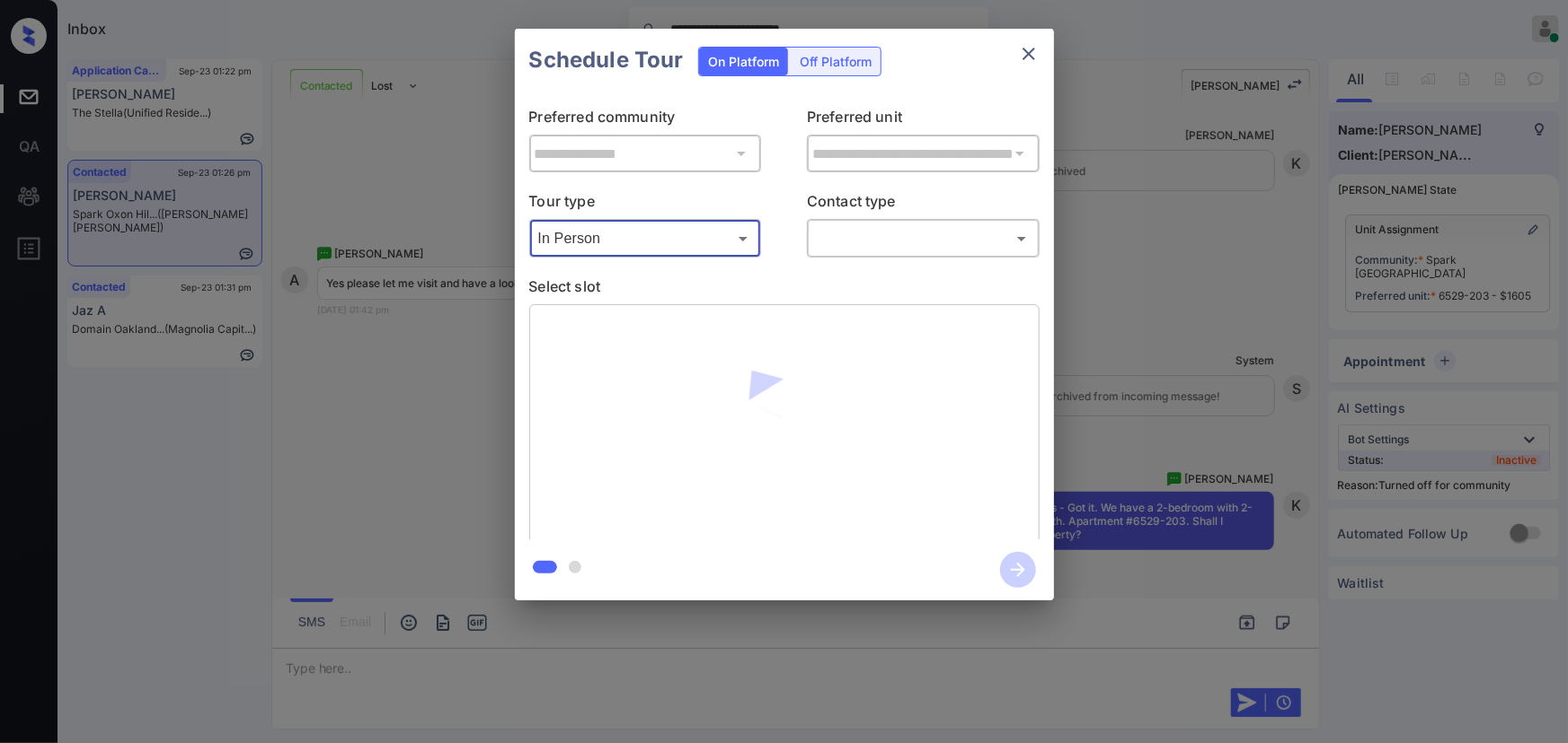
click at [1214, 350] on div "**********" at bounding box center [784, 314] width 1568 height 629
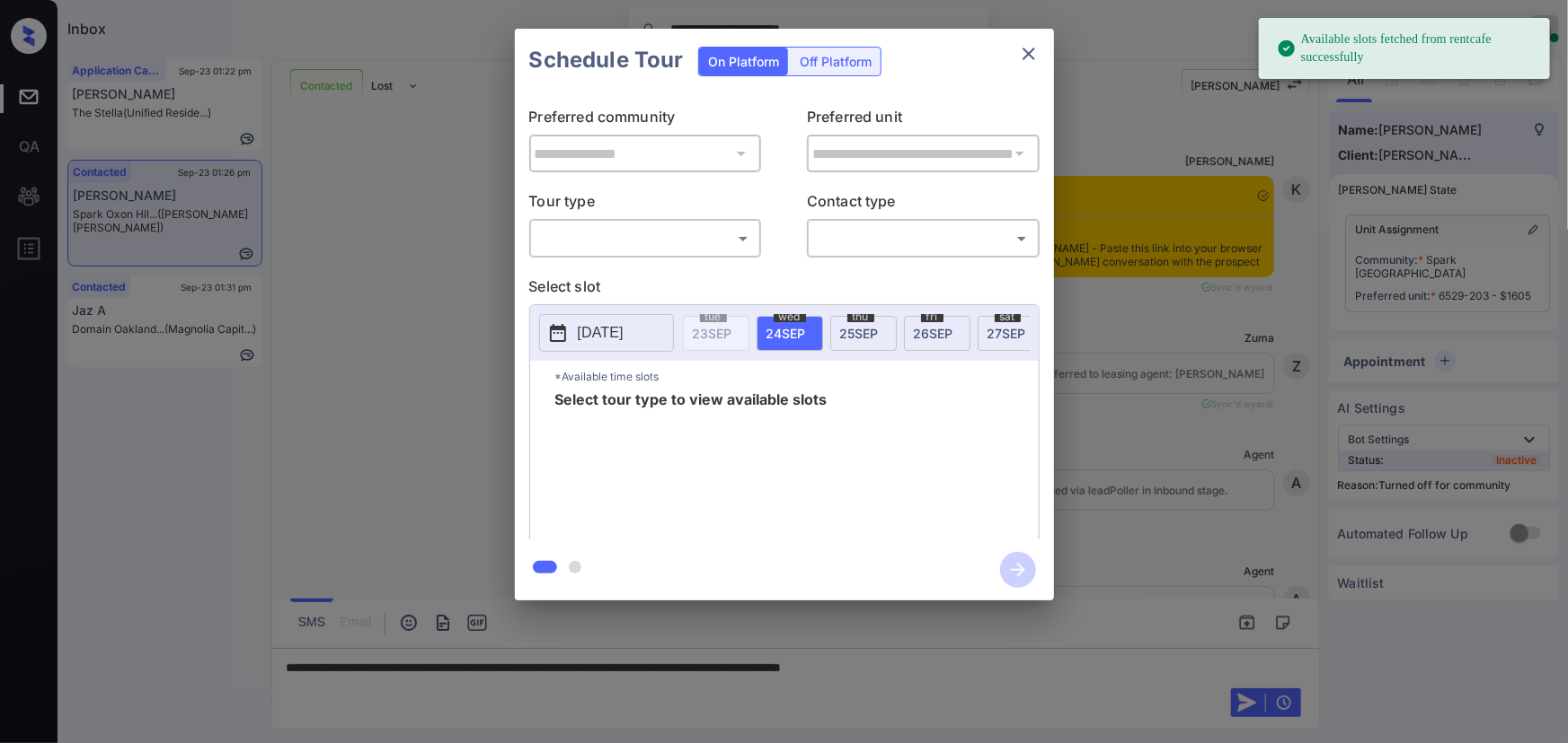
click at [636, 232] on body "**********" at bounding box center [784, 372] width 1568 height 743
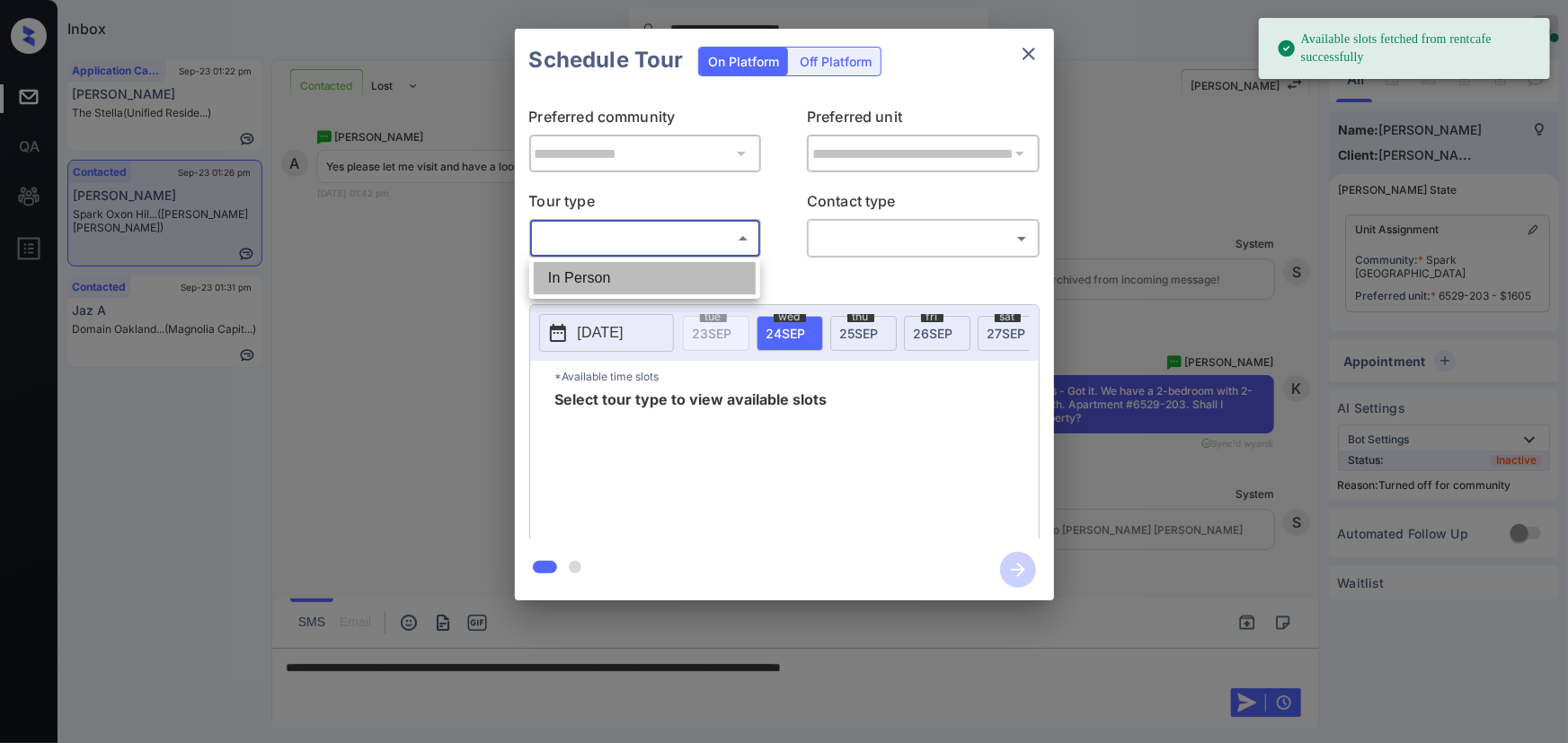
click at [615, 274] on li "In Person" at bounding box center [644, 278] width 222 height 33
type input "********"
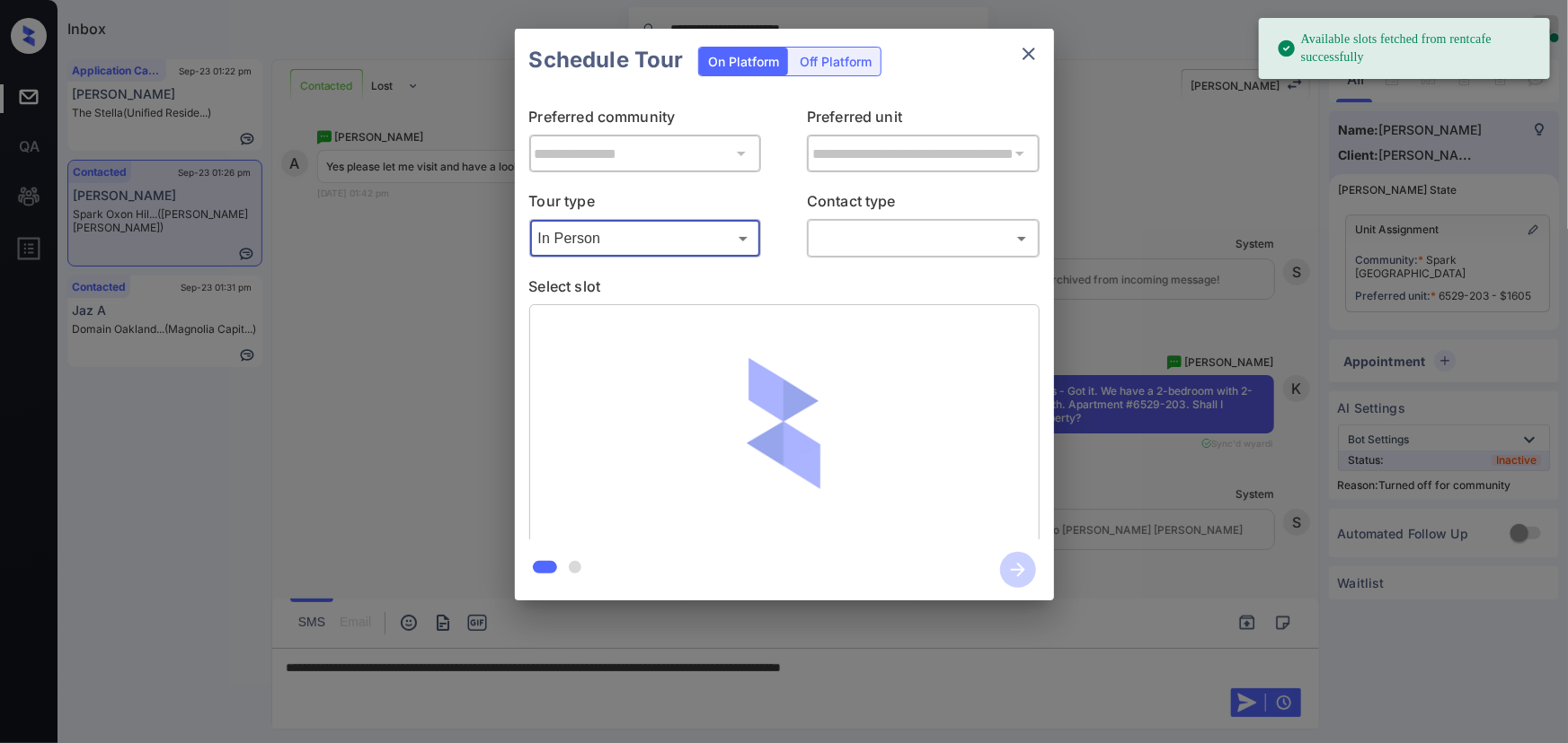
click at [851, 232] on body "**********" at bounding box center [784, 372] width 1568 height 743
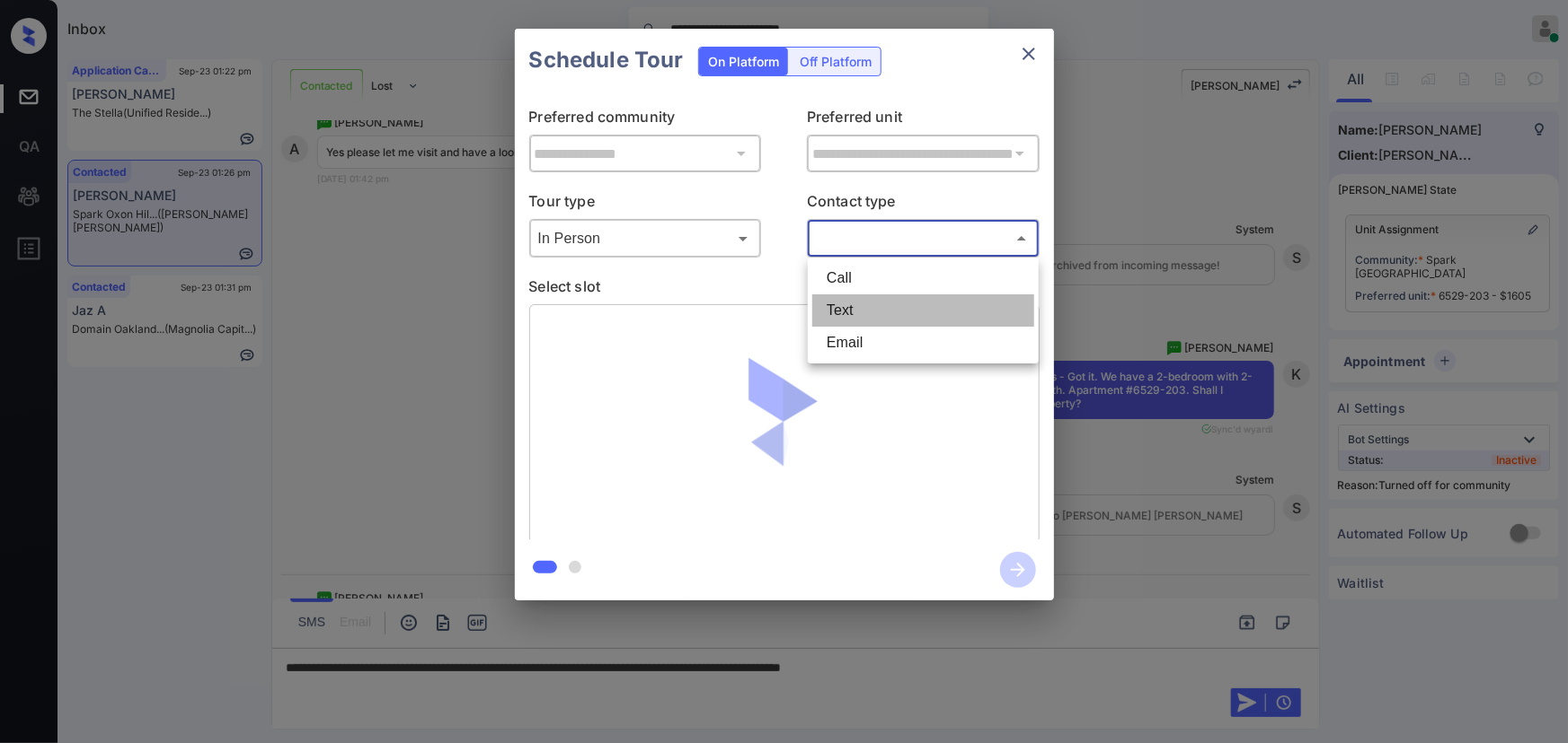
click at [834, 313] on li "Text" at bounding box center [923, 310] width 222 height 33
type input "****"
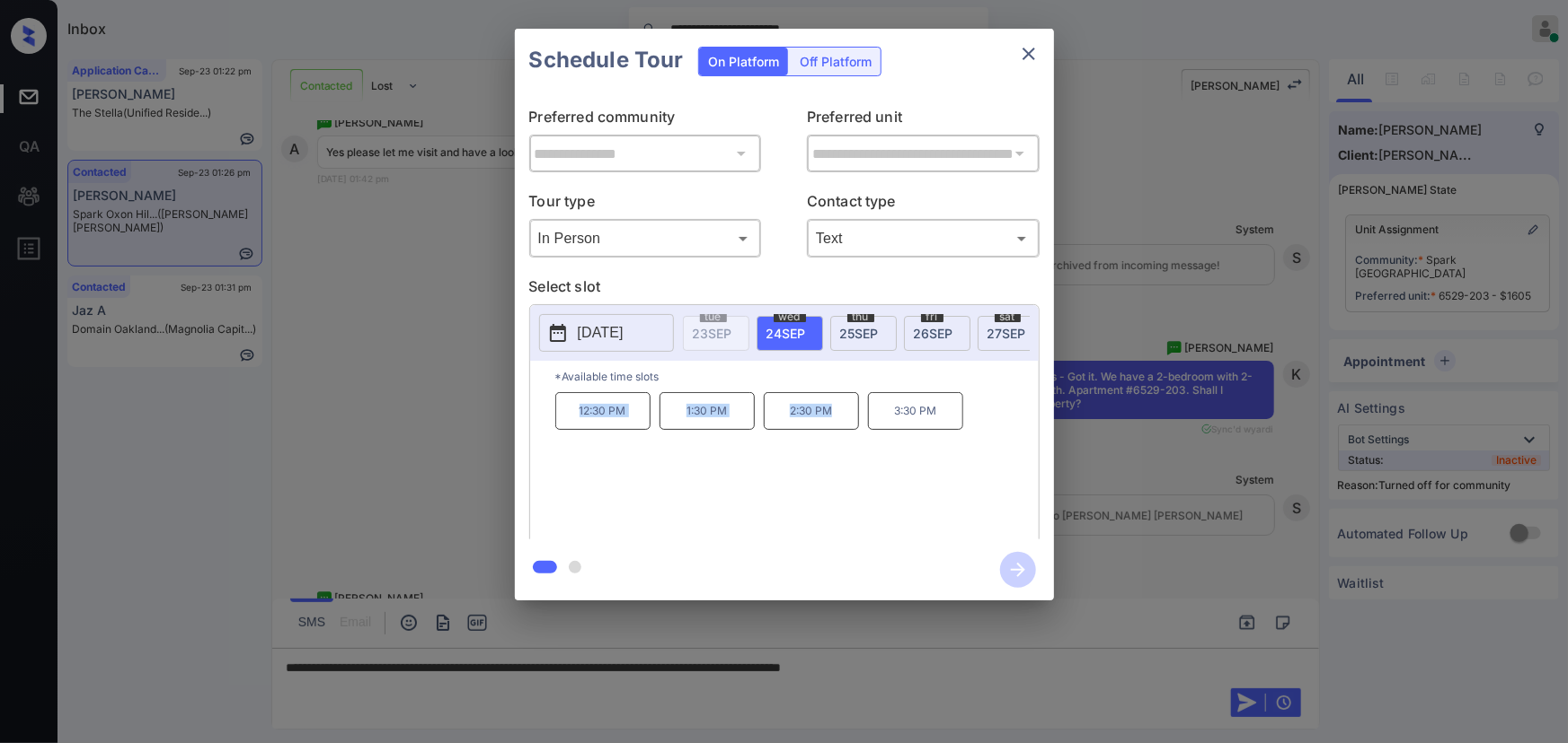
copy div "12:30 PM 1:30 PM 2:30 PM"
drag, startPoint x: 843, startPoint y: 419, endPoint x: 572, endPoint y: 417, distance: 271.0
click at [572, 417] on div "12:30 PM 1:30 PM 2:30 PM 3:30 PM" at bounding box center [797, 464] width 484 height 144
click at [971, 666] on div at bounding box center [784, 372] width 1568 height 743
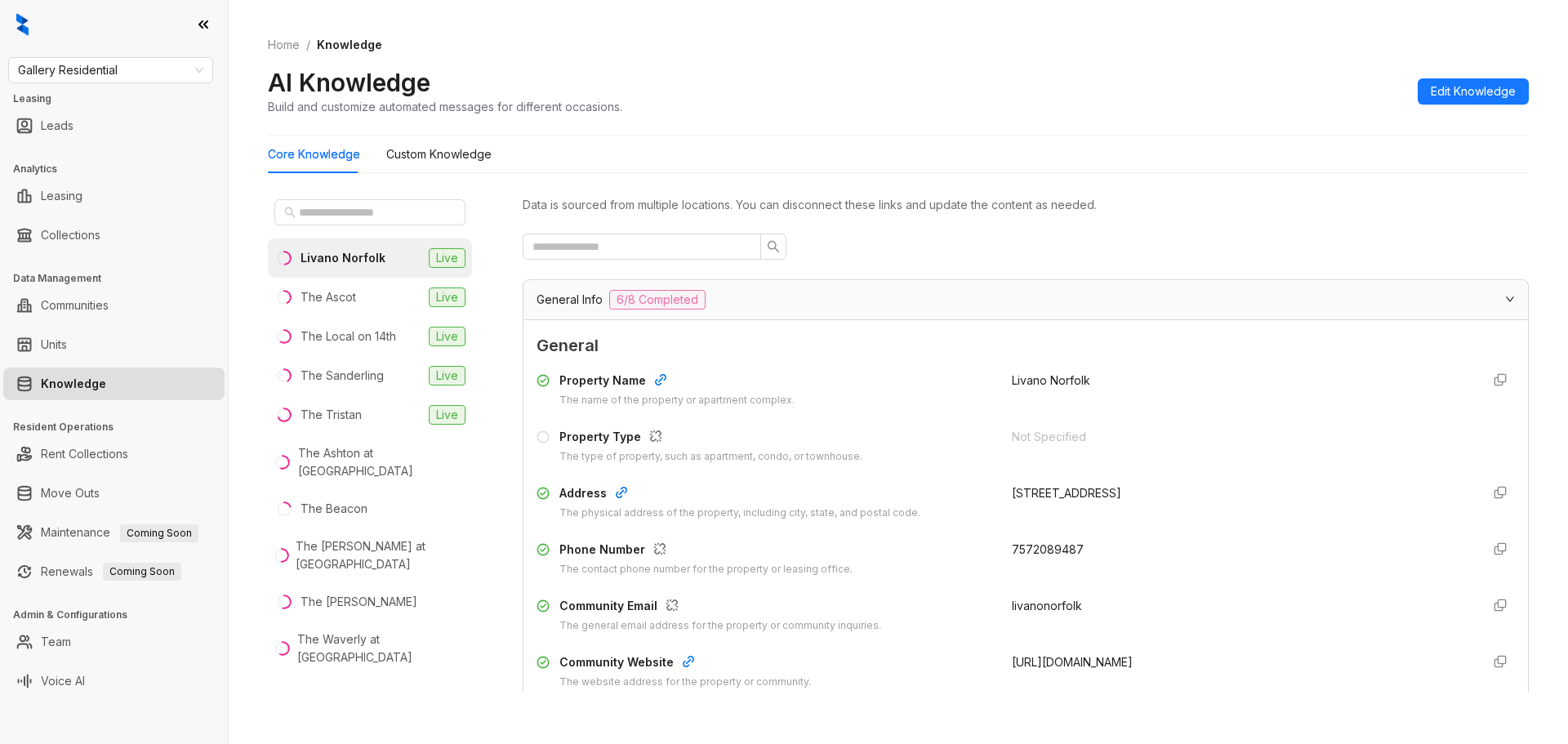
scroll to position [2612, 0]
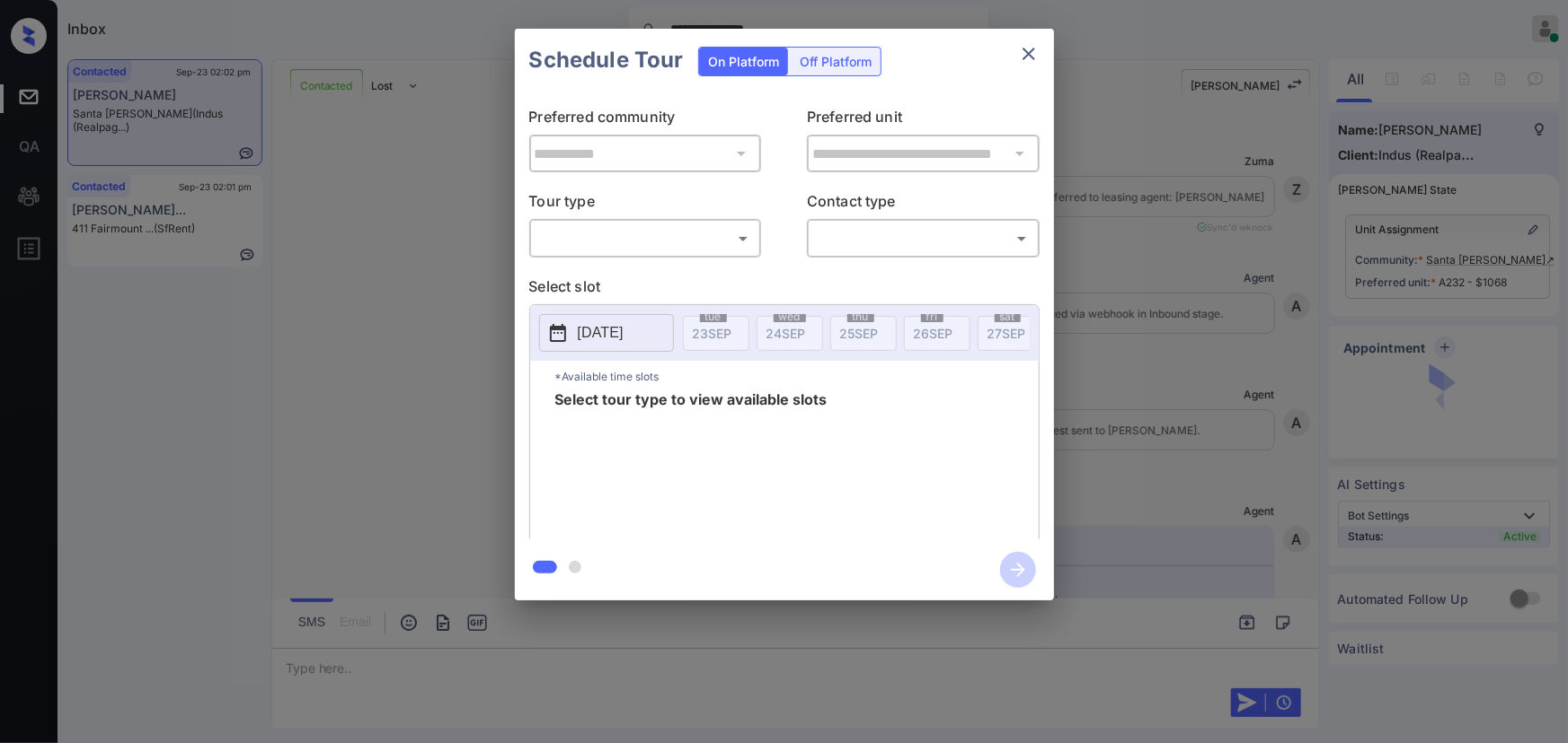
scroll to position [4972, 0]
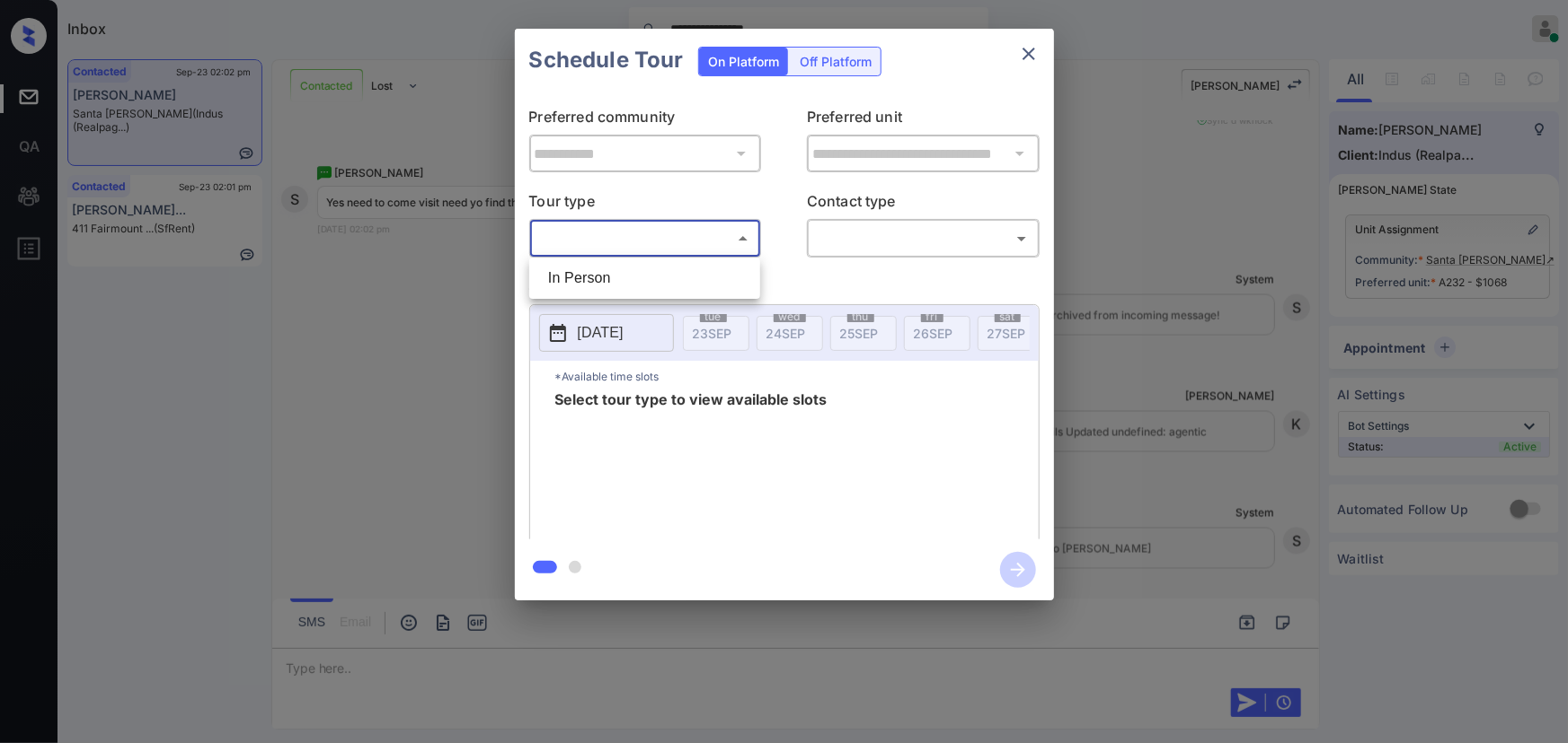
click at [611, 227] on body "**********" at bounding box center [784, 372] width 1568 height 743
click at [605, 273] on li "In Person" at bounding box center [644, 278] width 222 height 33
type input "********"
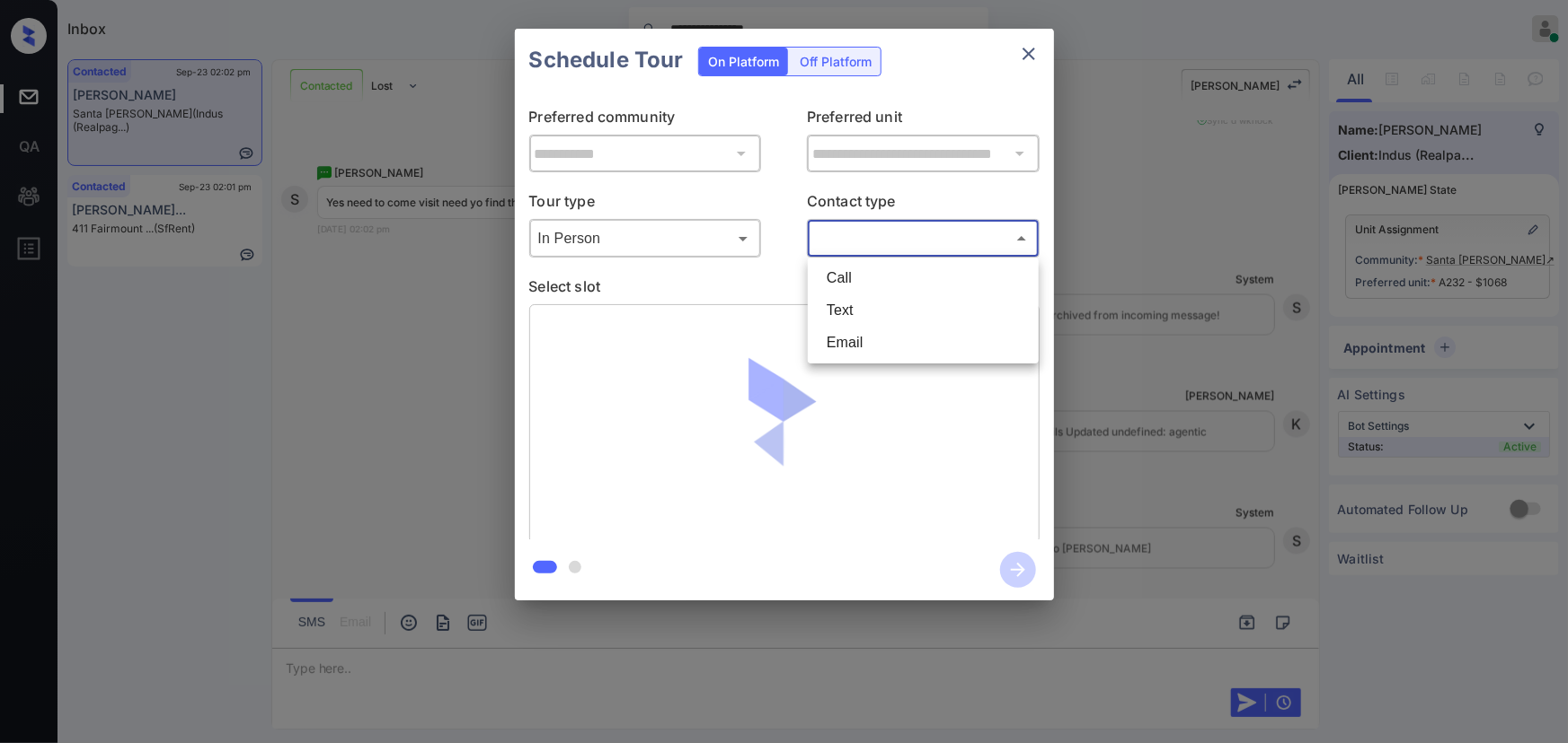
click at [849, 238] on body "**********" at bounding box center [784, 372] width 1568 height 743
click at [834, 309] on li "Text" at bounding box center [923, 310] width 222 height 33
type input "****"
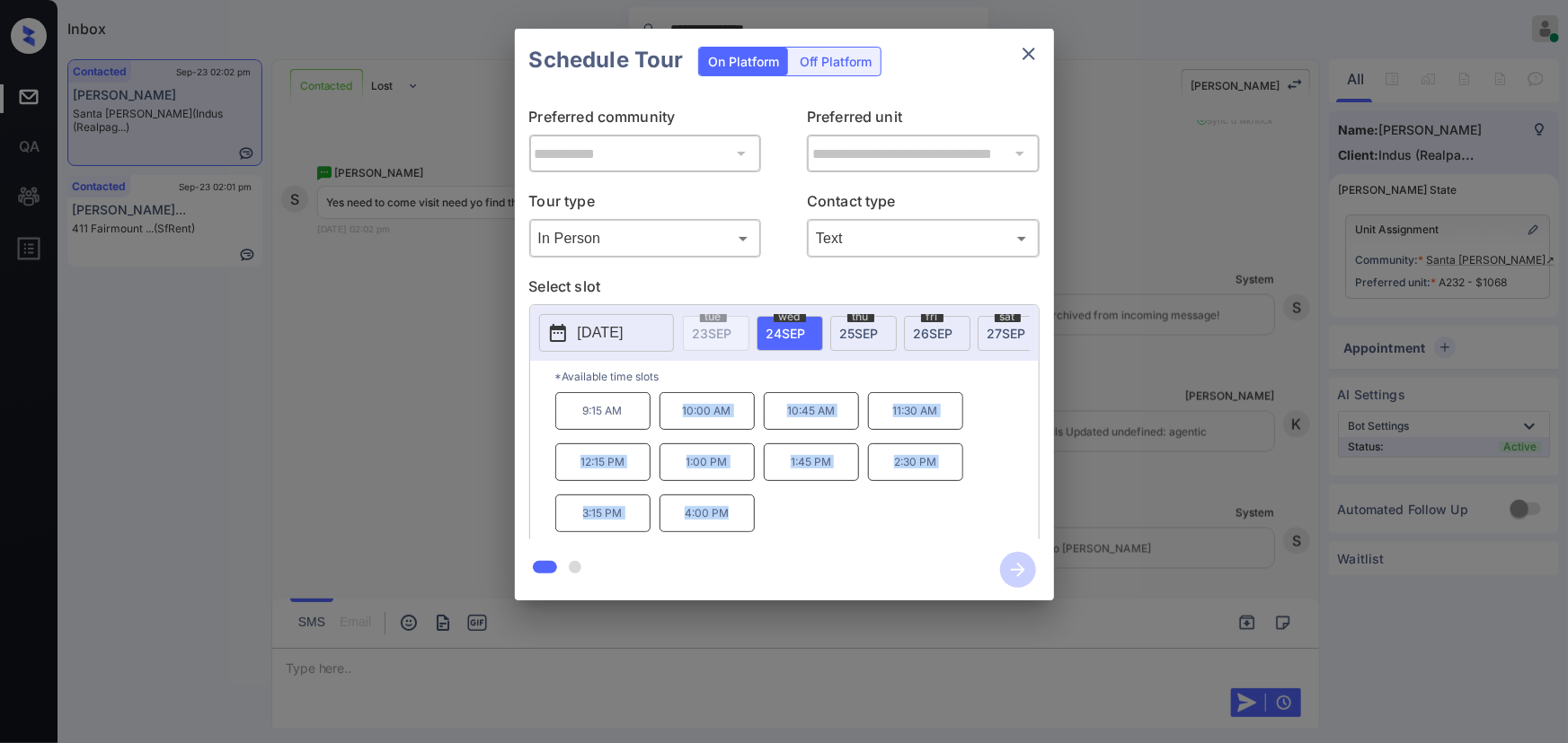
drag, startPoint x: 733, startPoint y: 523, endPoint x: 672, endPoint y: 416, distance: 123.2
click at [672, 416] on div "9:15 AM 10:00 AM 10:45 AM 11:30 AM 12:15 PM 1:00 PM 1:45 PM 2:30 PM 3:15 PM 4:0…" at bounding box center [797, 464] width 484 height 144
copy div "10:00 AM 10:45 AM 11:30 AM 12:15 PM 1:00 PM 1:45 PM 2:30 PM 3:15 PM 4:00 PM"
click at [642, 654] on div at bounding box center [784, 372] width 1568 height 743
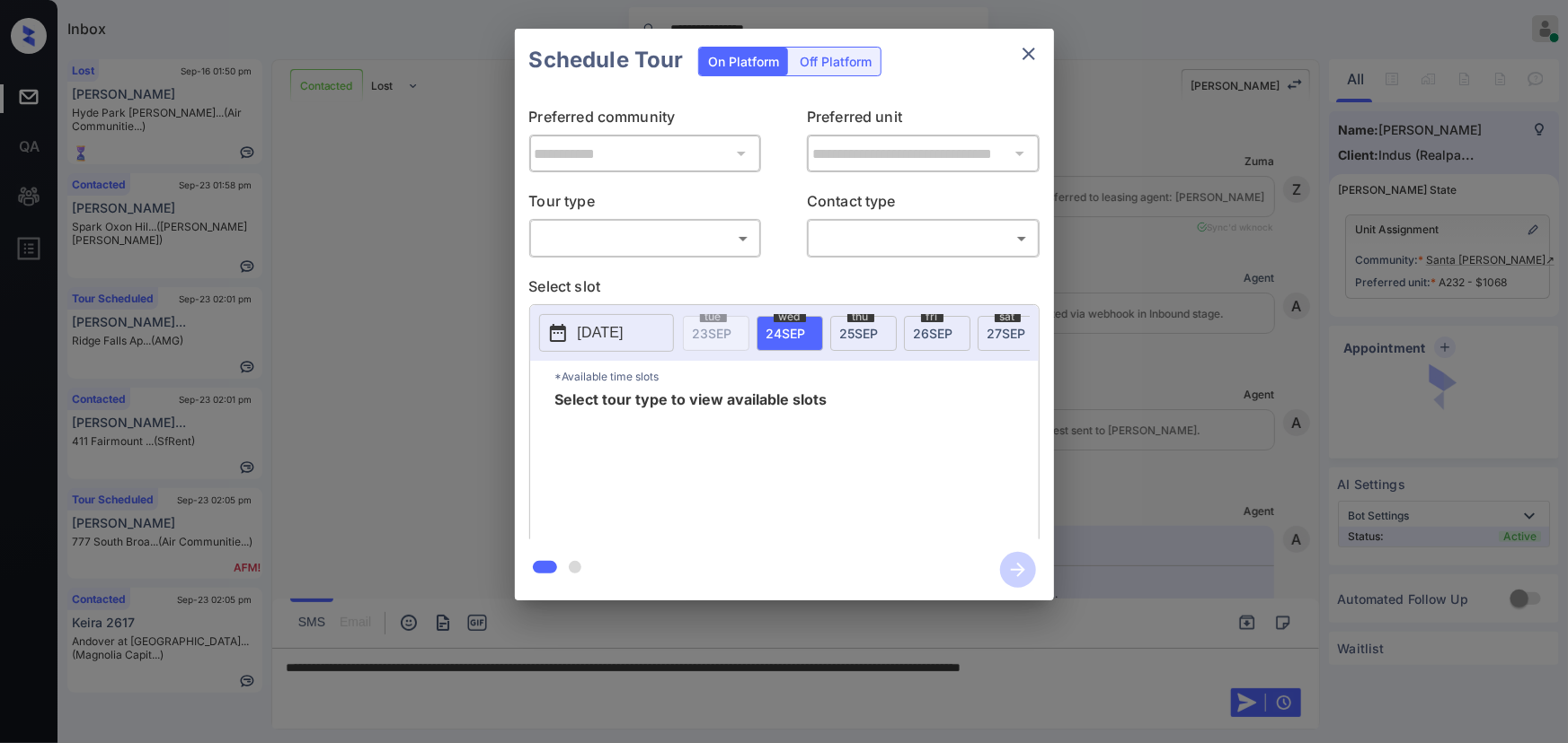
scroll to position [4543, 0]
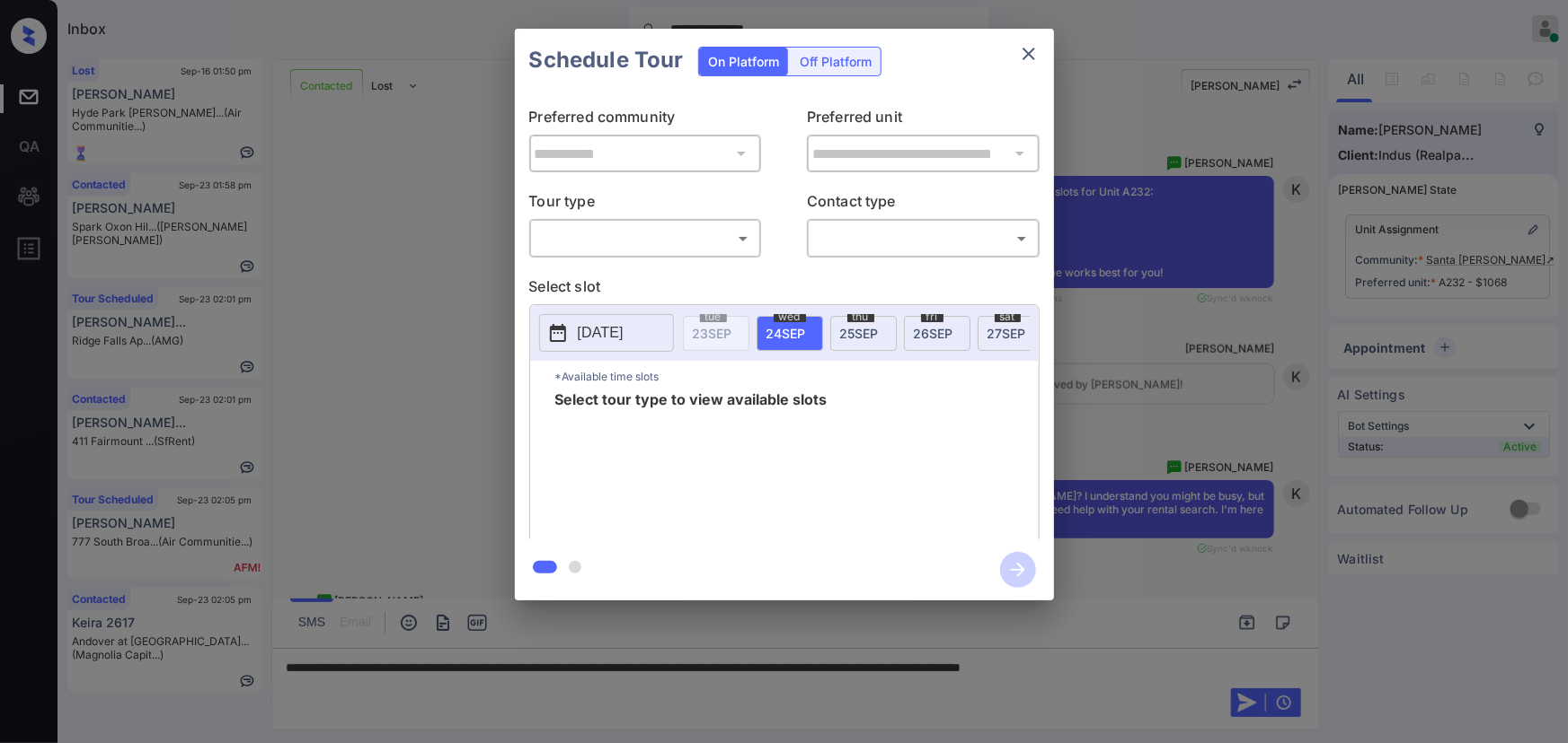
click at [604, 238] on body "**********" at bounding box center [784, 372] width 1568 height 743
drag, startPoint x: 605, startPoint y: 280, endPoint x: 737, endPoint y: 269, distance: 132.5
click at [611, 277] on li "In Person" at bounding box center [644, 278] width 222 height 33
type input "********"
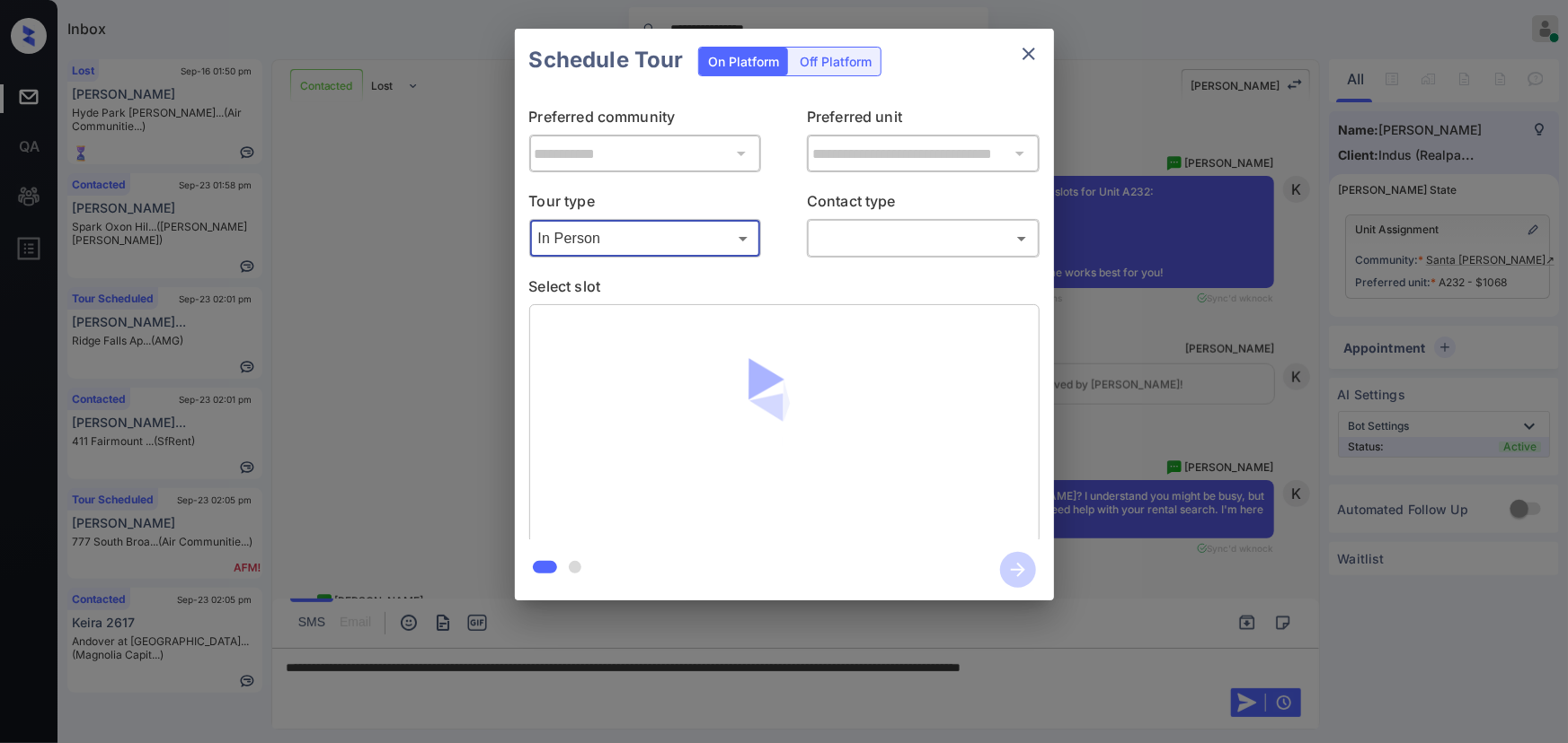
click at [844, 243] on body "**********" at bounding box center [784, 372] width 1568 height 743
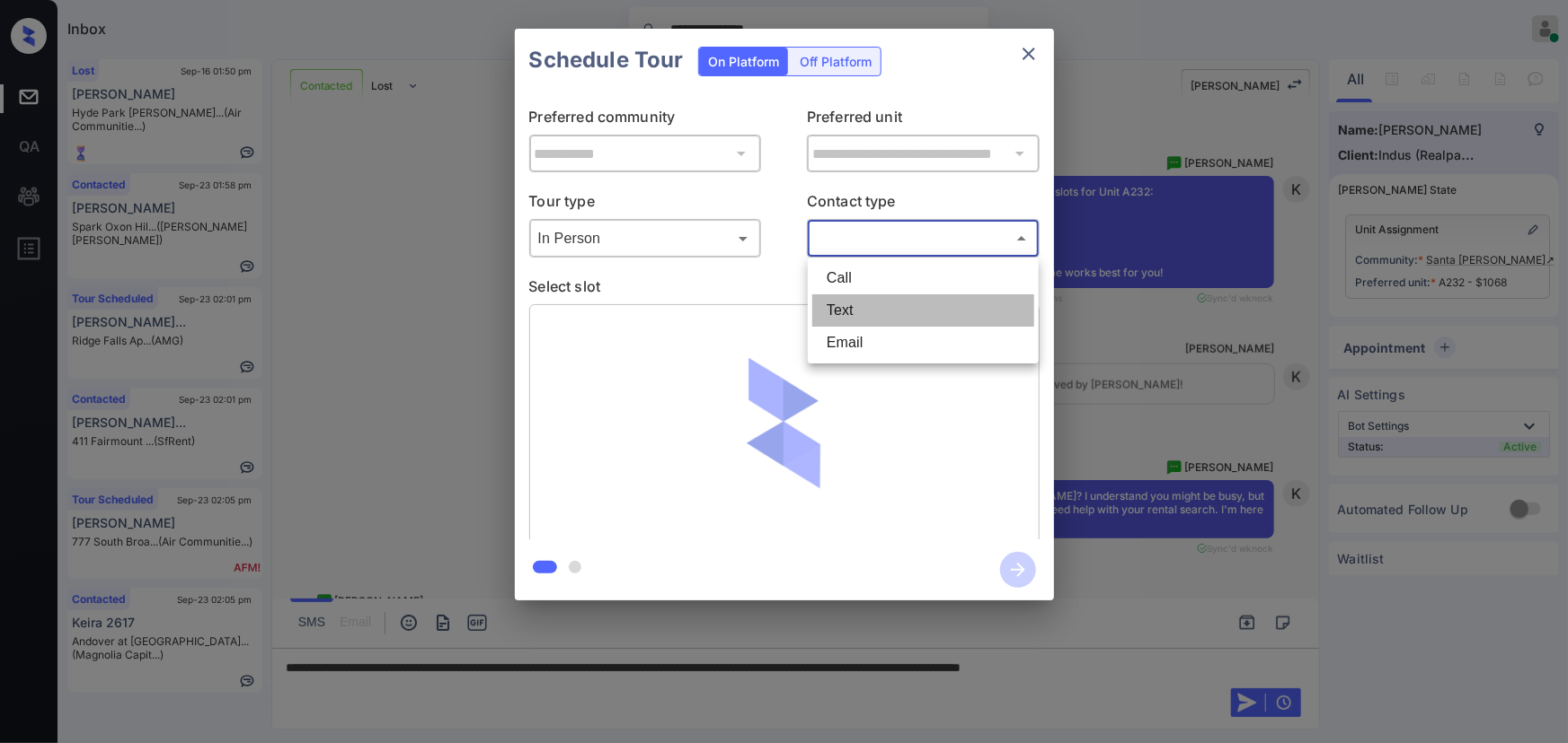
click at [840, 306] on li "Text" at bounding box center [923, 310] width 222 height 33
type input "****"
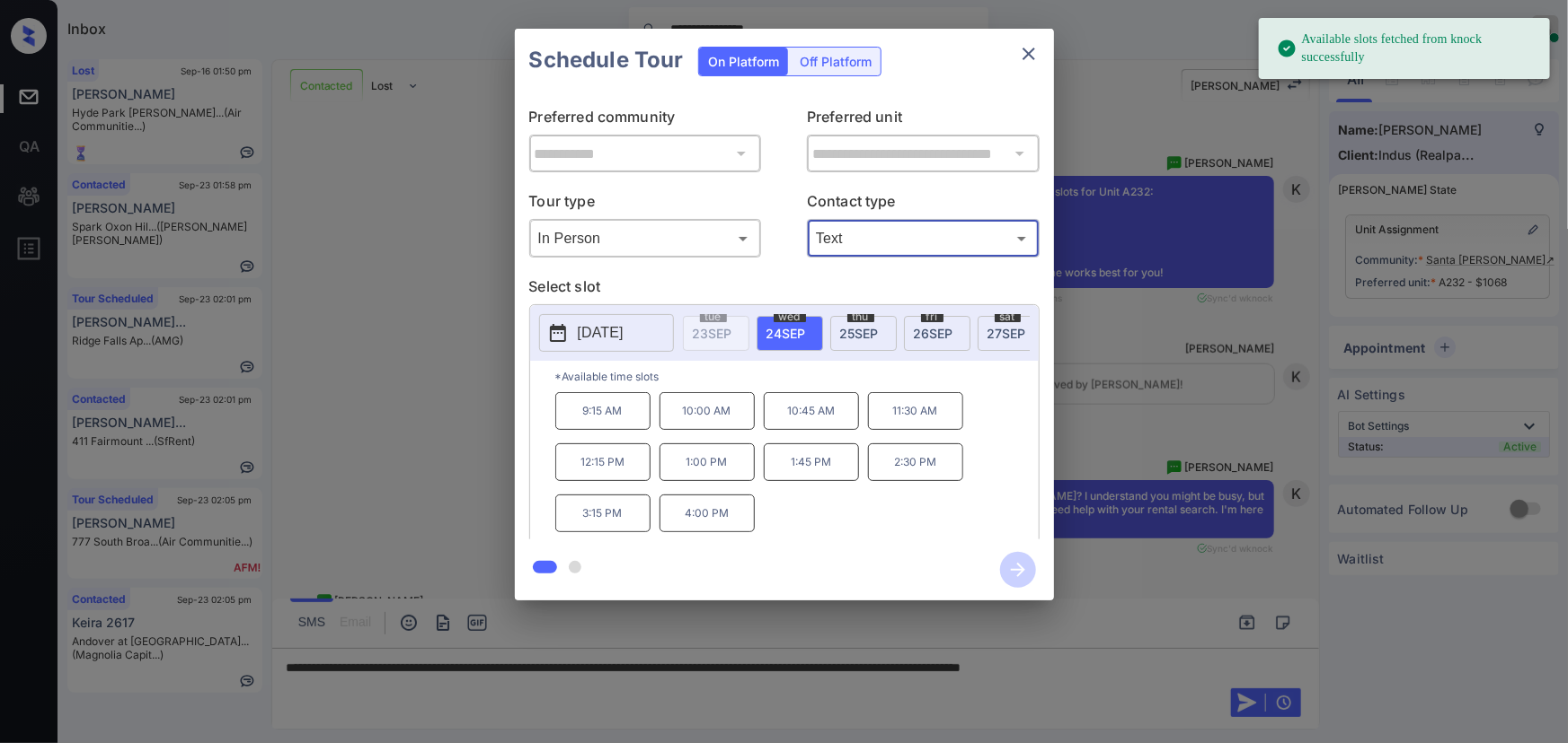
click at [588, 322] on p "2025-09-24" at bounding box center [601, 333] width 46 height 22
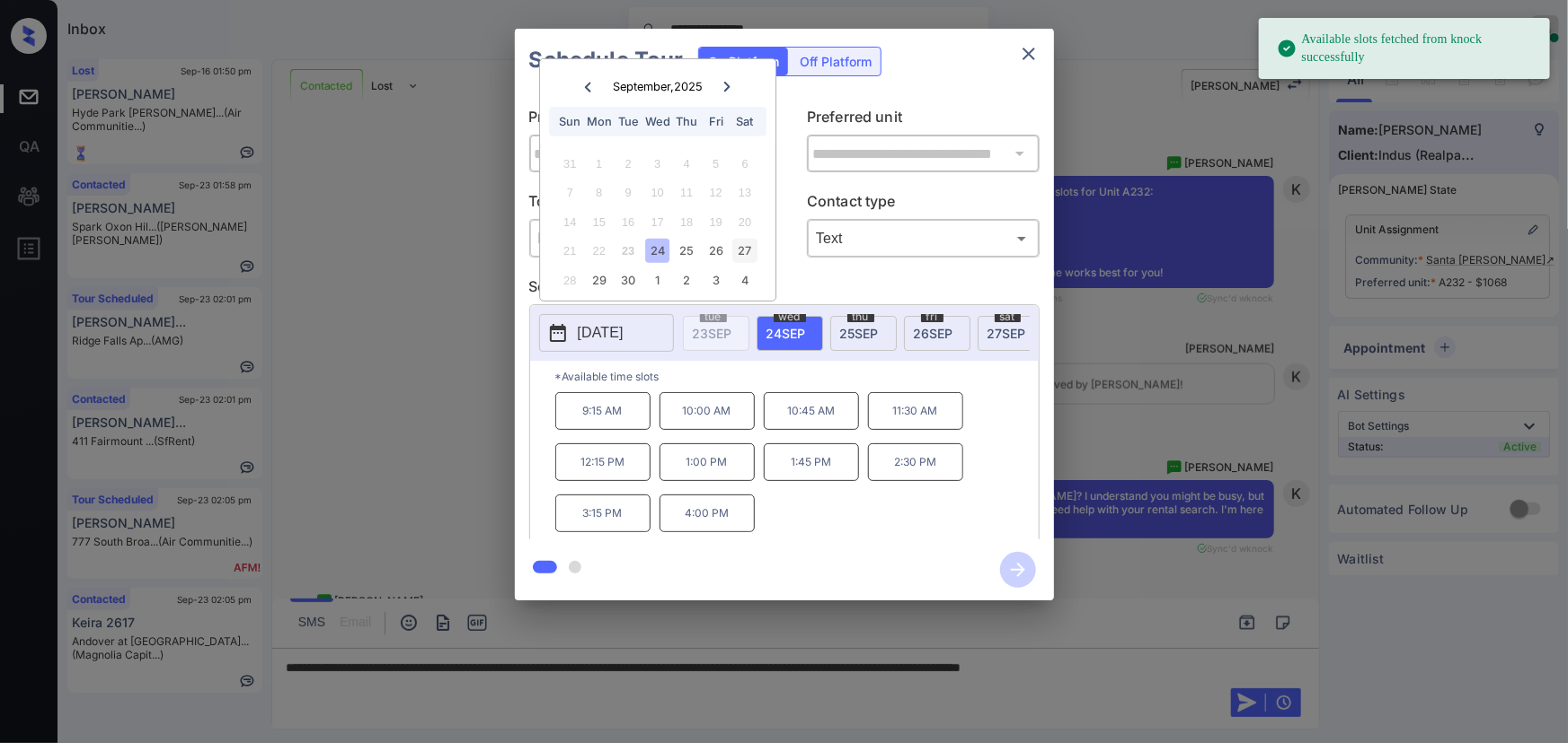
click at [738, 245] on div "27" at bounding box center [745, 251] width 24 height 24
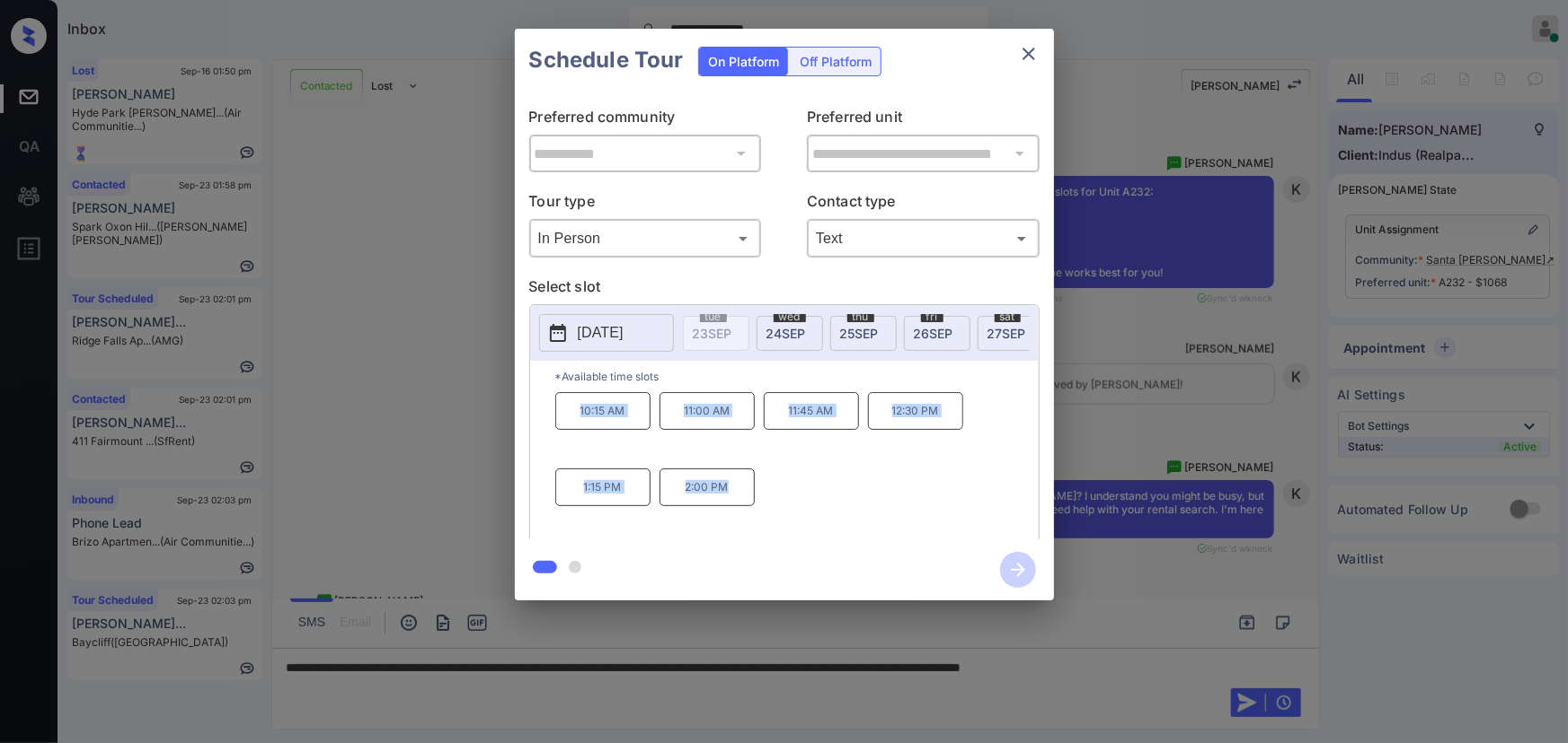
copy div "10:15 AM 11:00 AM 11:45 AM 12:30 PM 1:15 PM 2:00 PM"
drag, startPoint x: 736, startPoint y: 494, endPoint x: 561, endPoint y: 412, distance: 193.3
click at [561, 412] on div "10:15 AM 11:00 AM 11:45 AM 12:30 PM 1:15 PM 2:00 PM" at bounding box center [797, 464] width 484 height 144
click at [879, 674] on div at bounding box center [784, 372] width 1568 height 743
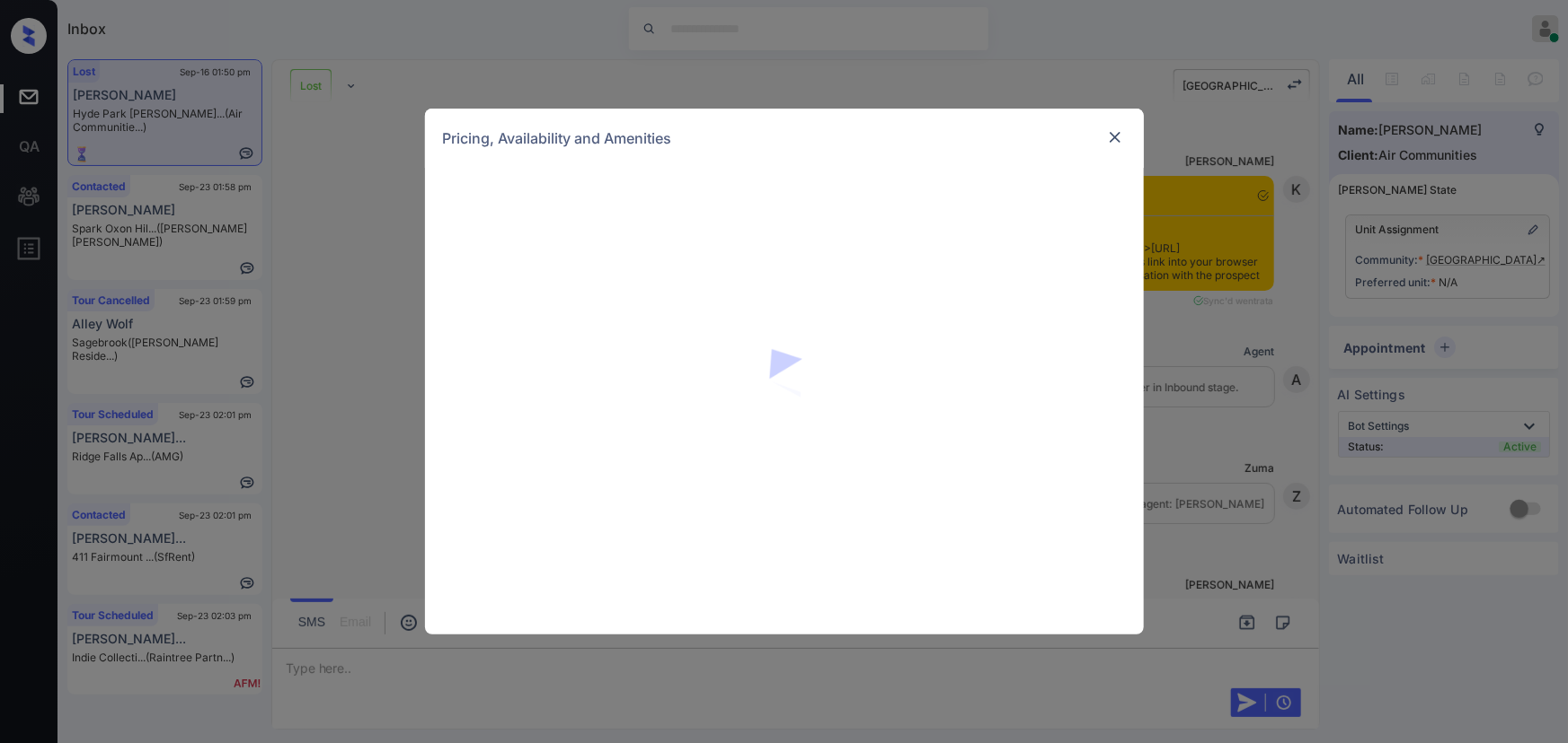
scroll to position [4935, 0]
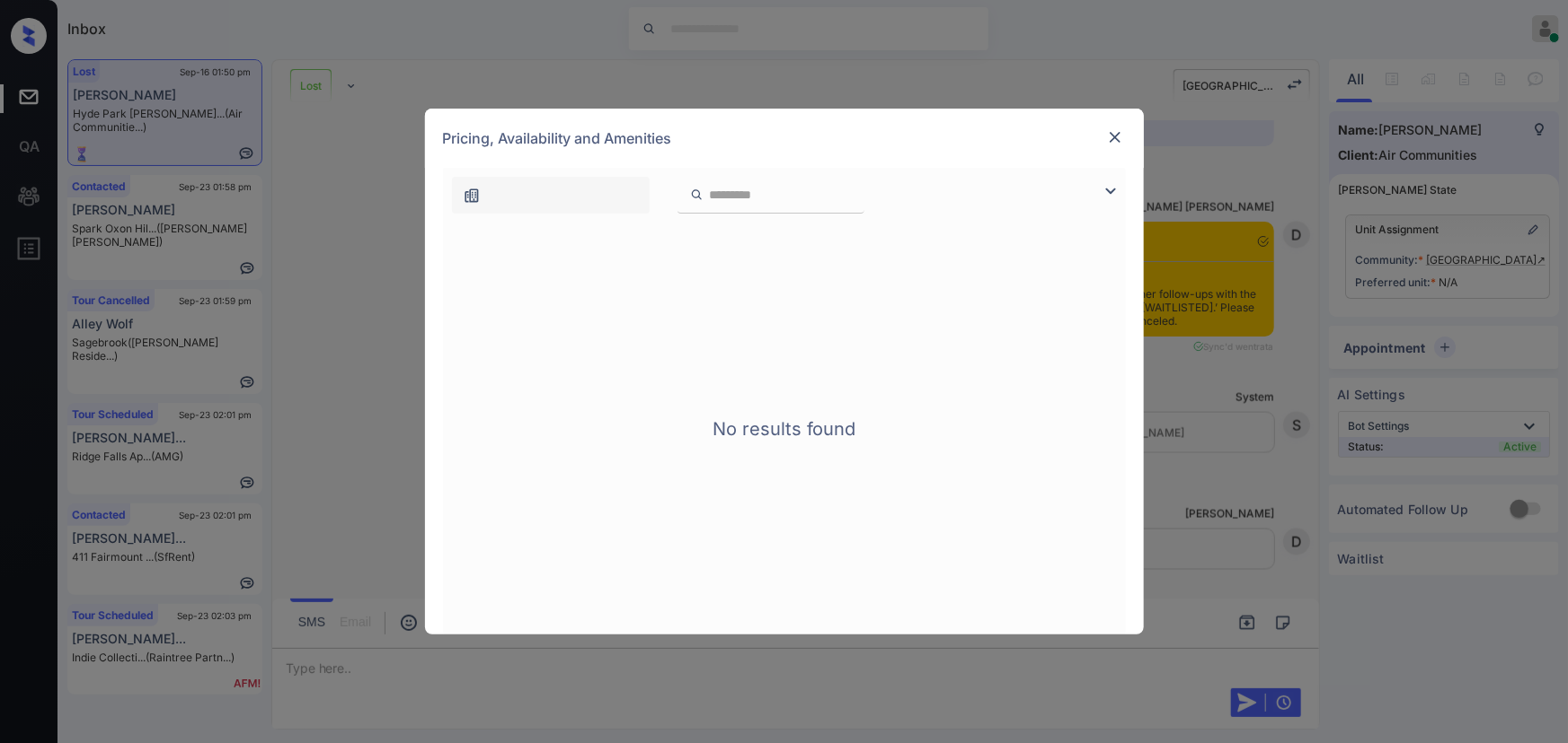
click at [1106, 196] on img at bounding box center [1110, 191] width 22 height 22
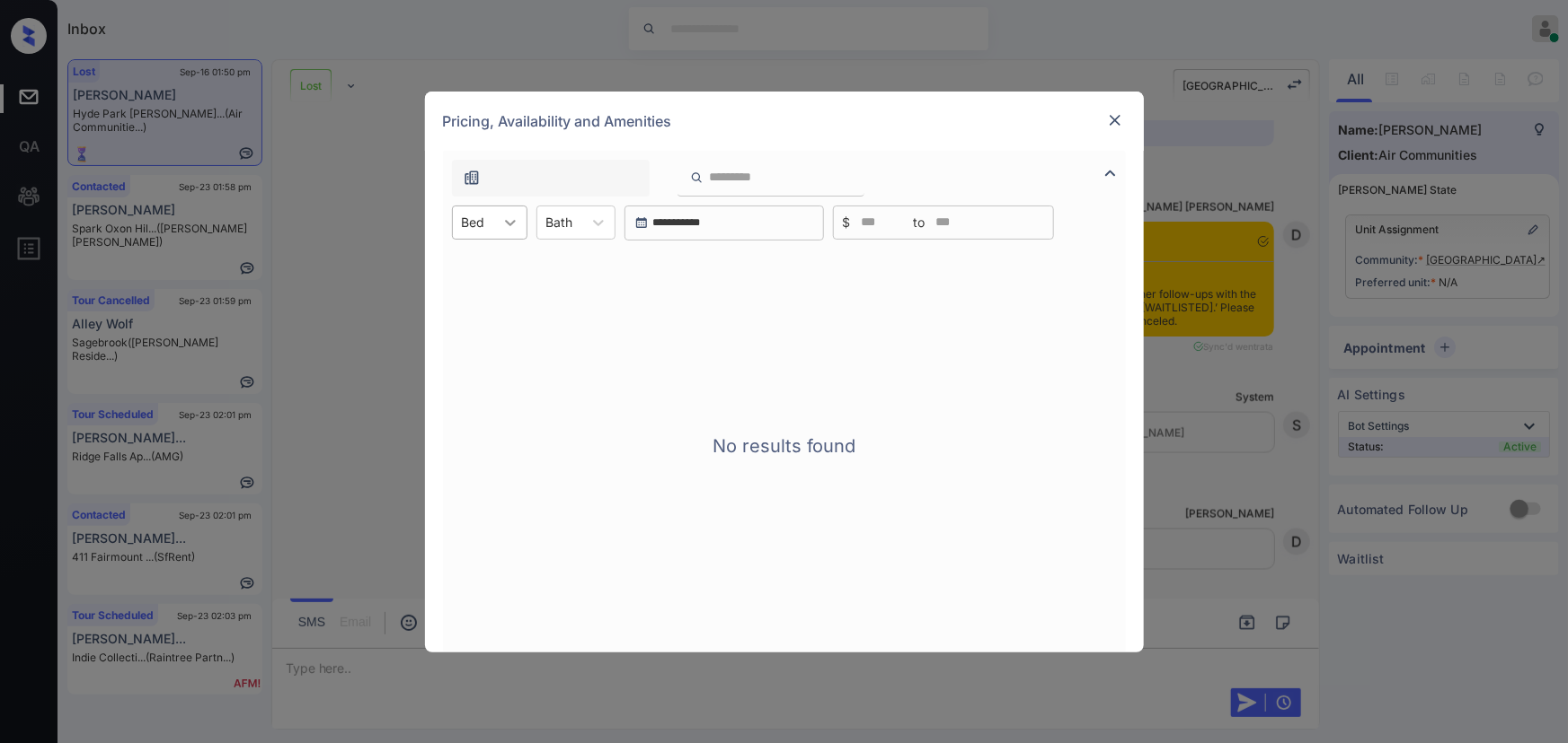
click at [497, 224] on div at bounding box center [510, 222] width 33 height 33
click at [1119, 114] on img at bounding box center [1115, 120] width 18 height 18
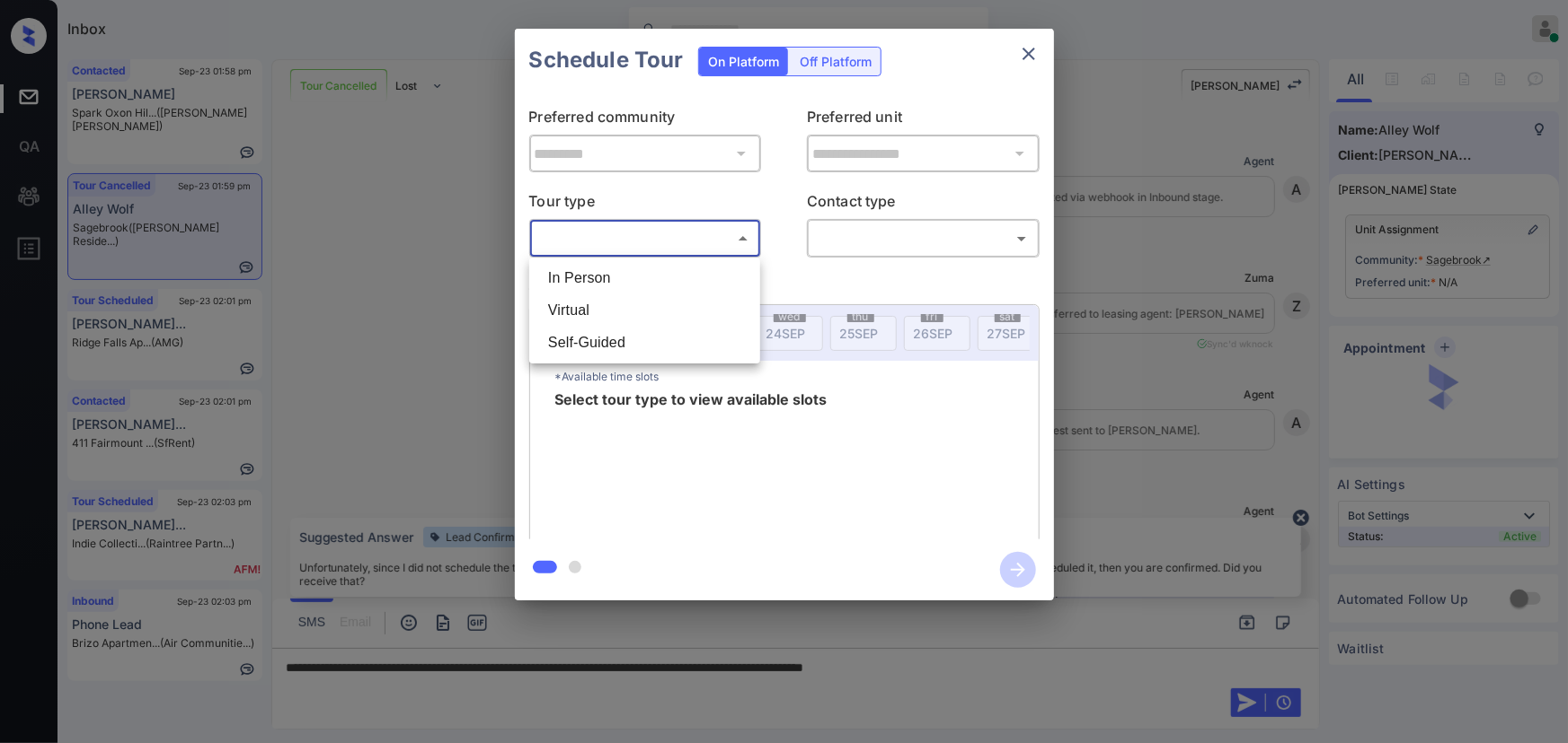
scroll to position [9194, 0]
click at [602, 274] on li "In Person" at bounding box center [644, 278] width 222 height 33
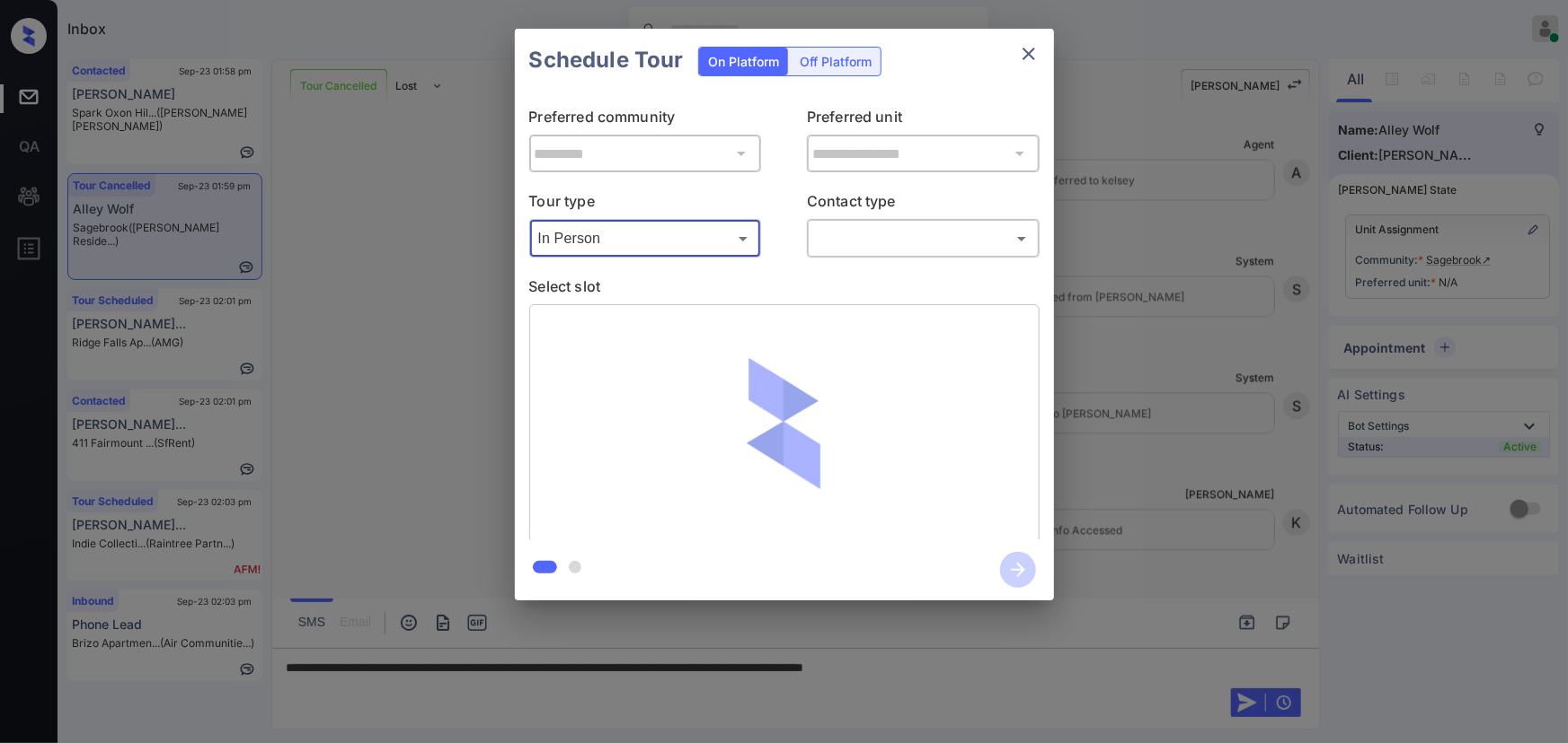
click at [892, 232] on body "Inbox Kenneth Umali Online Set yourself offline Set yourself on break Profile S…" at bounding box center [784, 372] width 1568 height 743
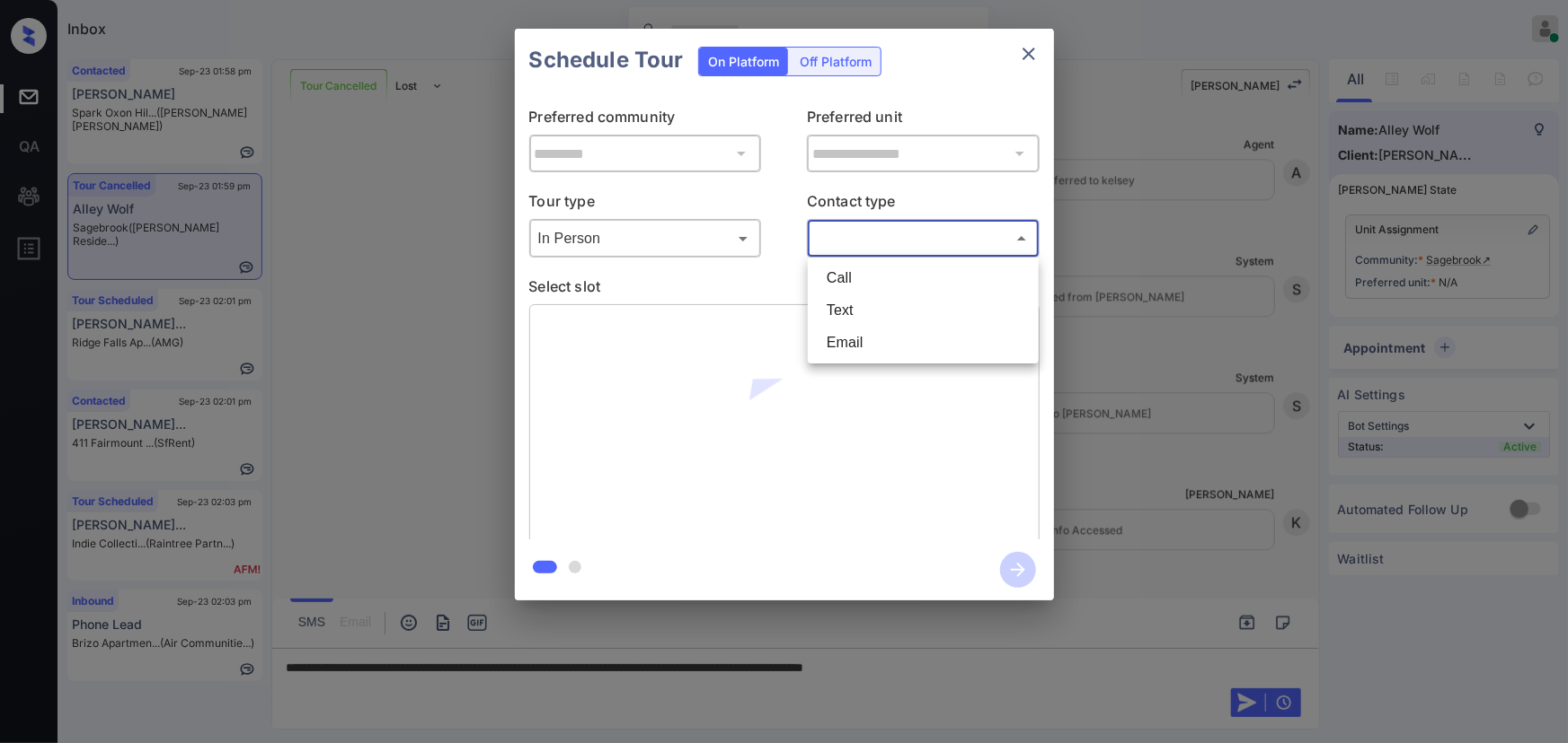
click at [689, 250] on div at bounding box center [784, 372] width 1568 height 743
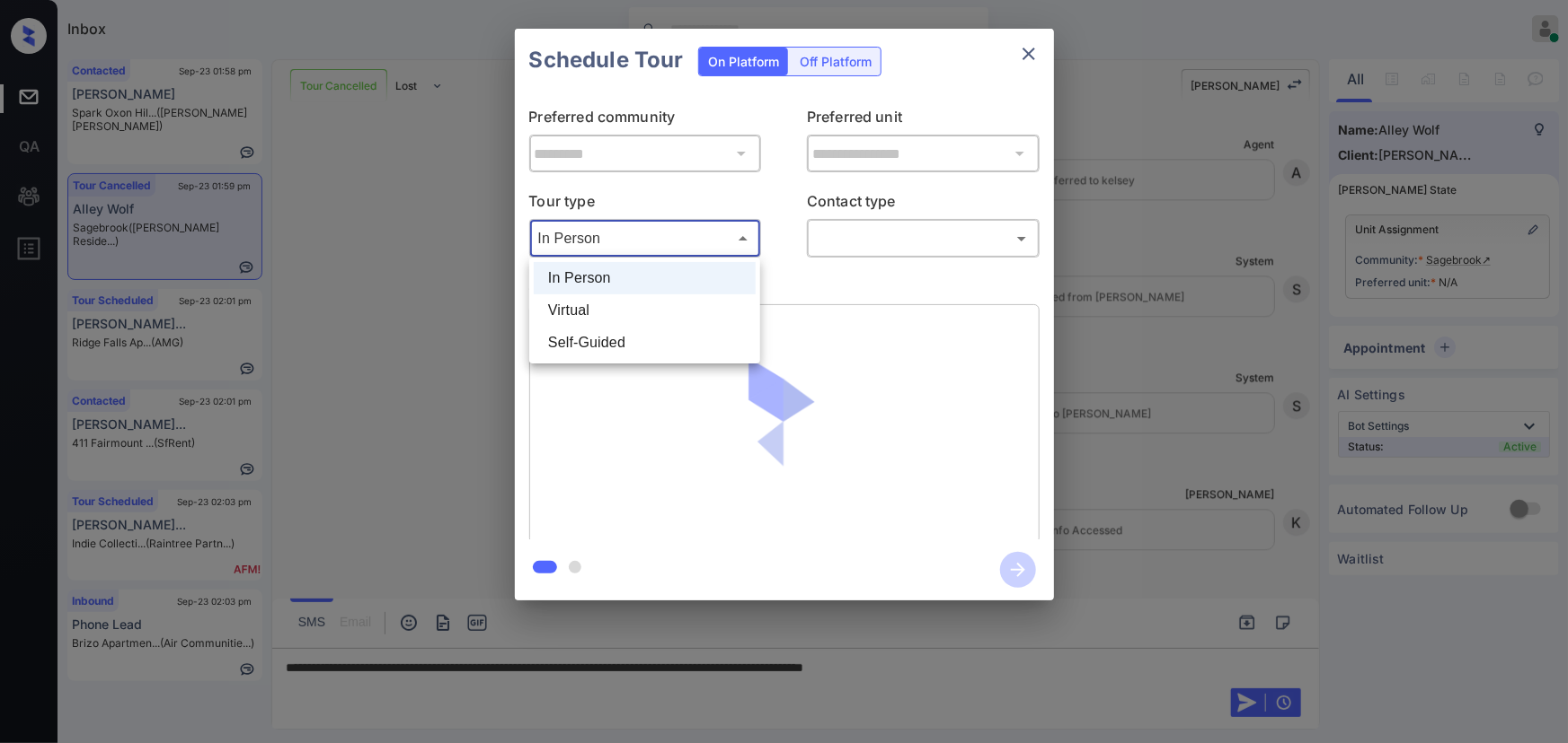
click at [648, 246] on body "Inbox Kenneth Umali Online Set yourself offline Set yourself on break Profile S…" at bounding box center [784, 372] width 1568 height 743
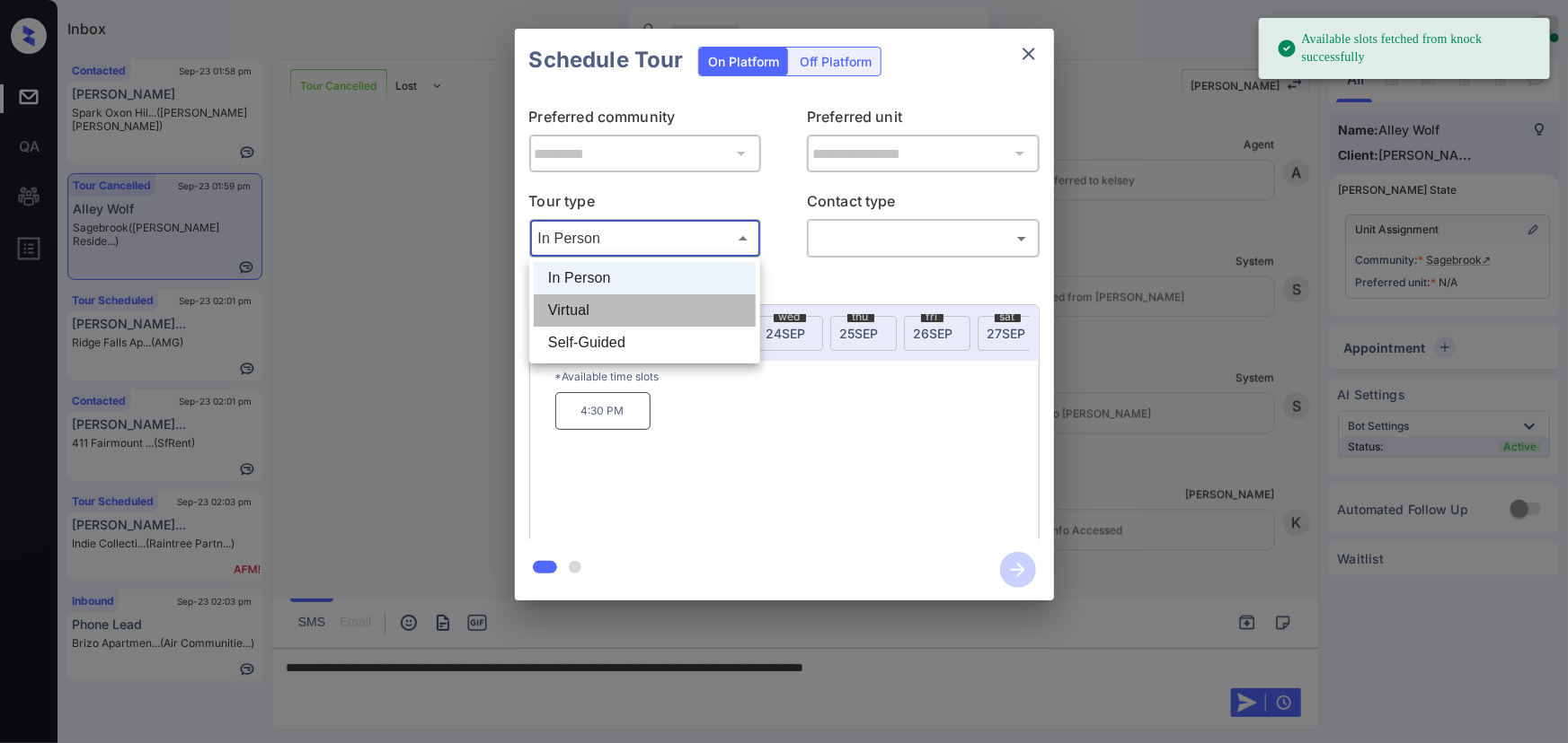
drag, startPoint x: 581, startPoint y: 312, endPoint x: 706, endPoint y: 321, distance: 125.3
click at [583, 312] on li "Virtual" at bounding box center [644, 310] width 222 height 33
type input "*******"
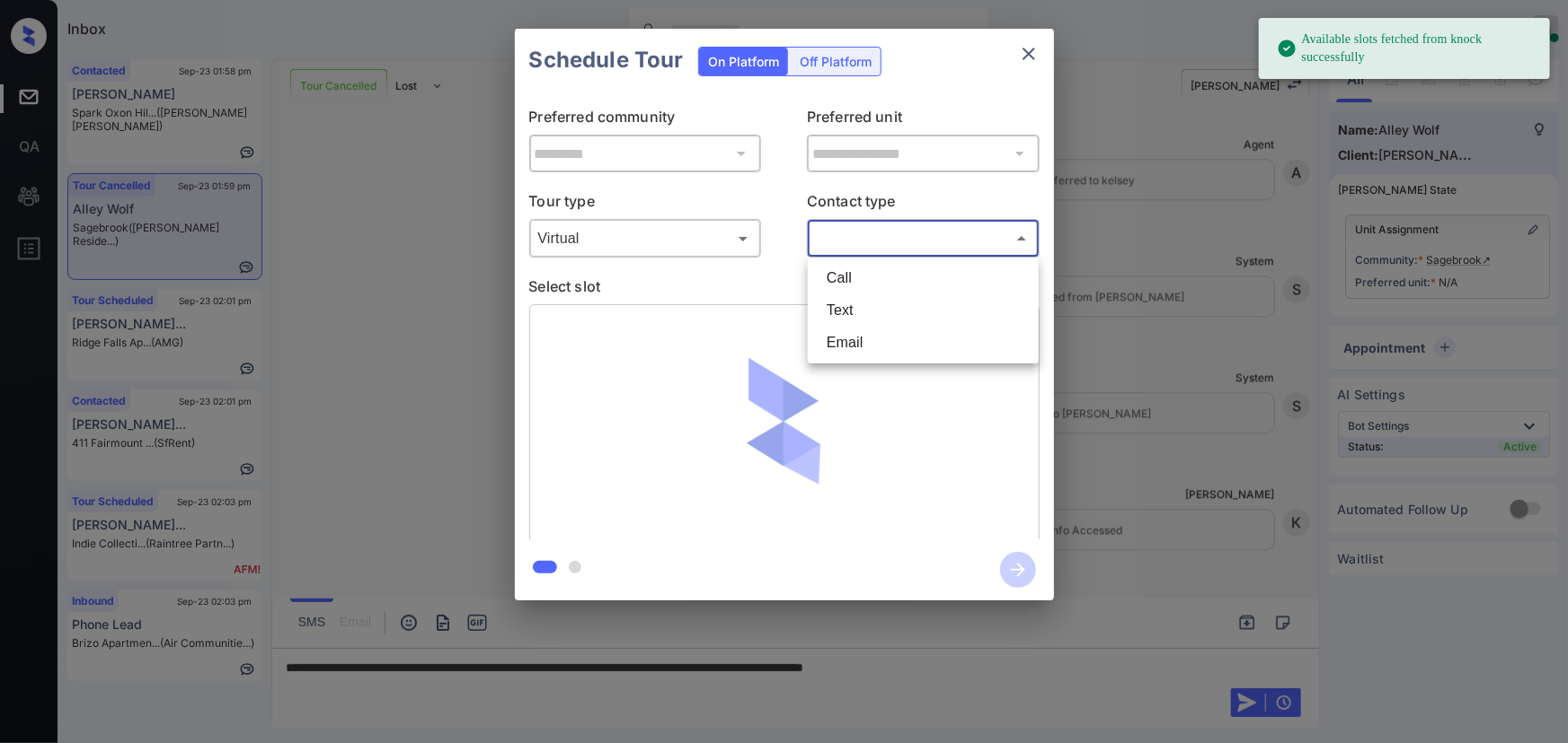
click at [916, 241] on body "Available slots fetched from knock successfully Inbox Kenneth Umali Online Set …" at bounding box center [784, 372] width 1568 height 743
click at [845, 304] on li "Text" at bounding box center [923, 310] width 222 height 33
type input "****"
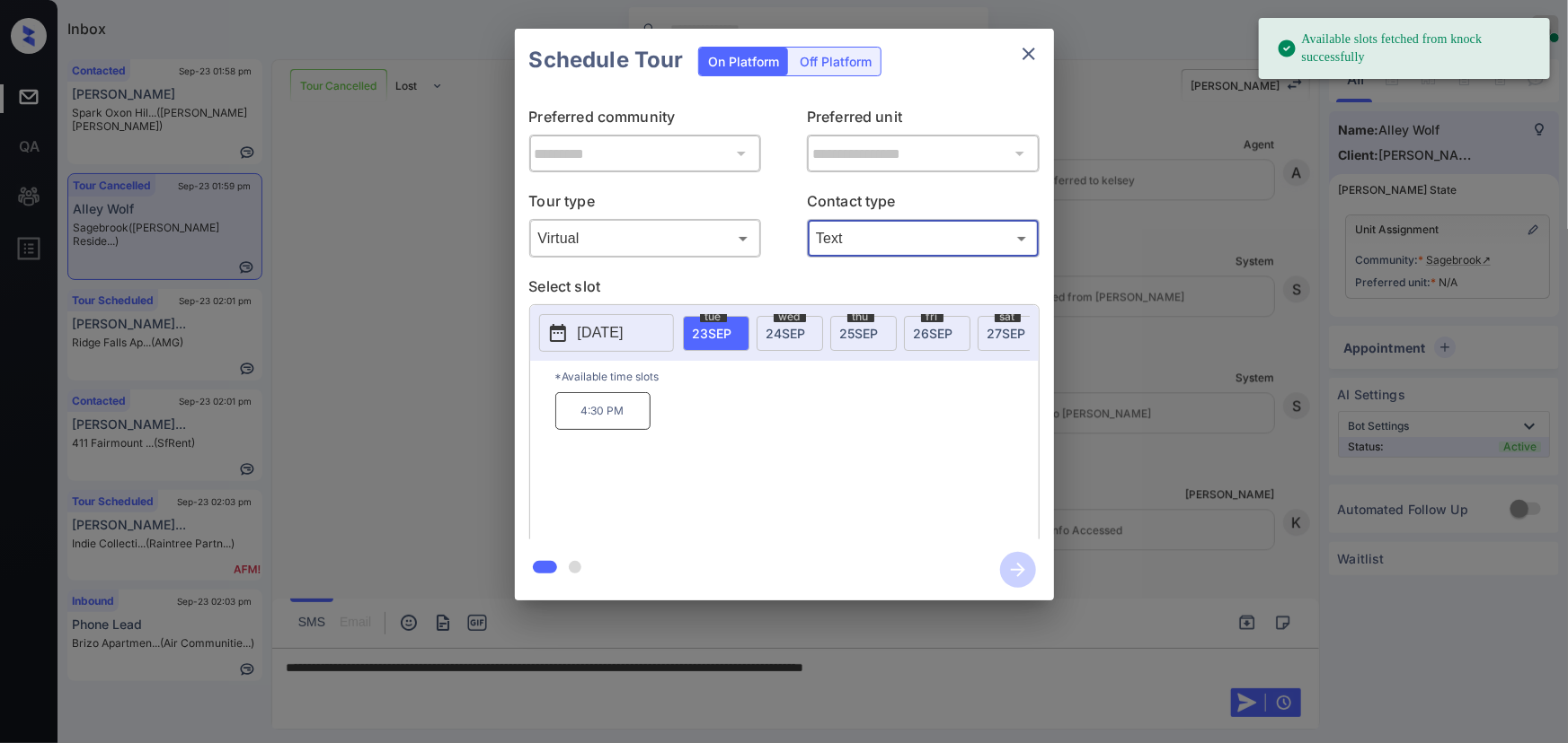
click at [615, 338] on p "[DATE]" at bounding box center [601, 333] width 46 height 22
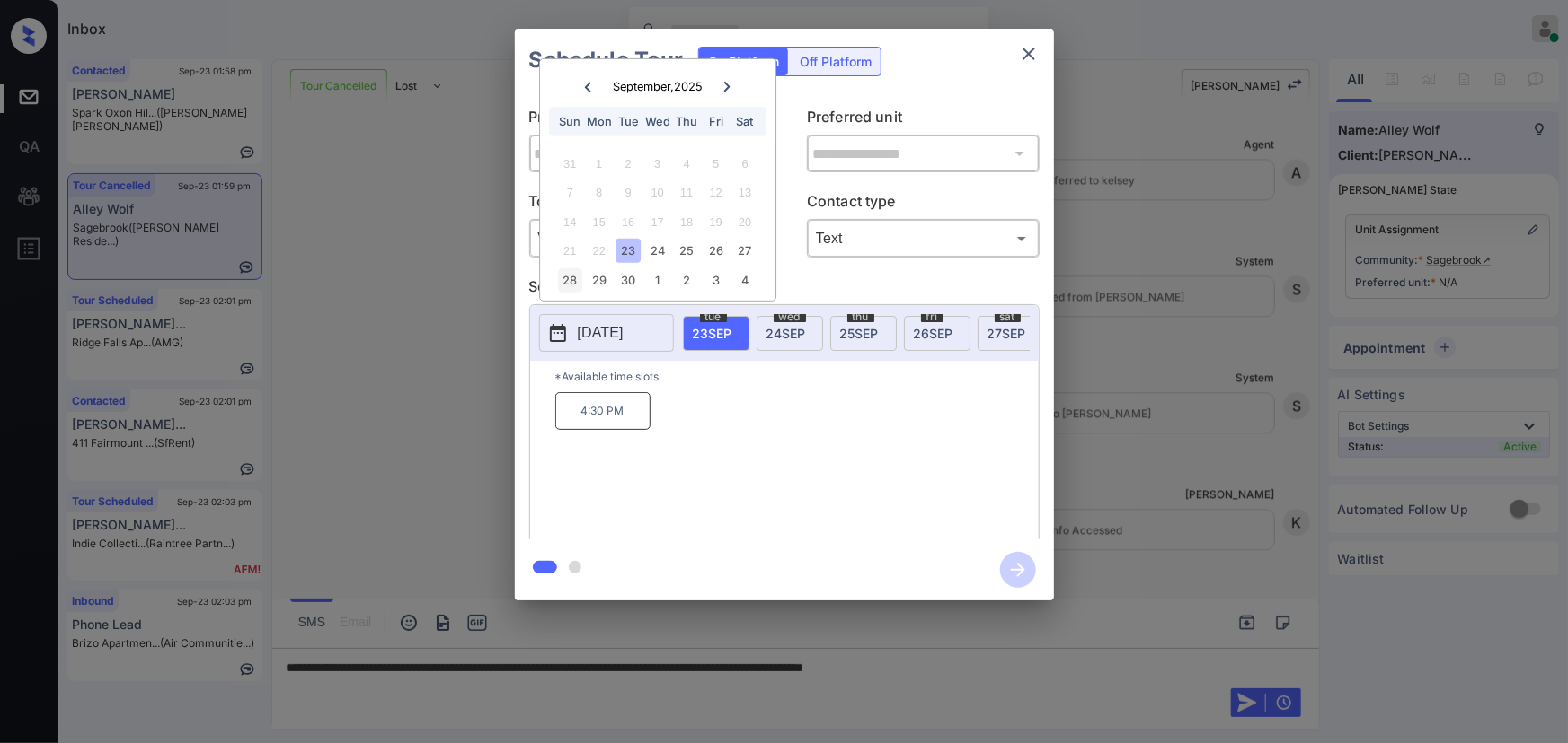
click at [566, 281] on div "28" at bounding box center [570, 280] width 24 height 24
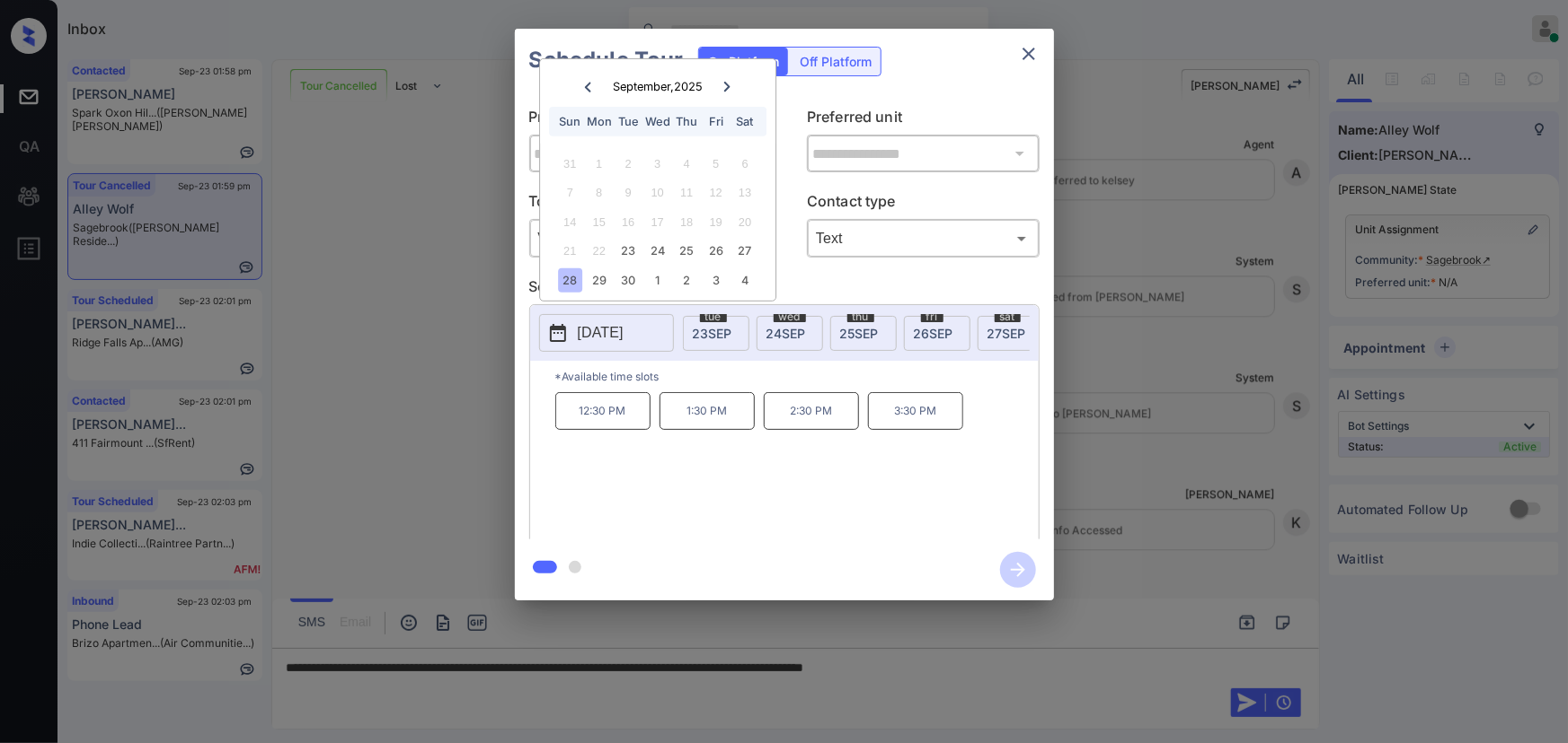
click at [698, 417] on p "1:30 PM" at bounding box center [707, 411] width 95 height 38
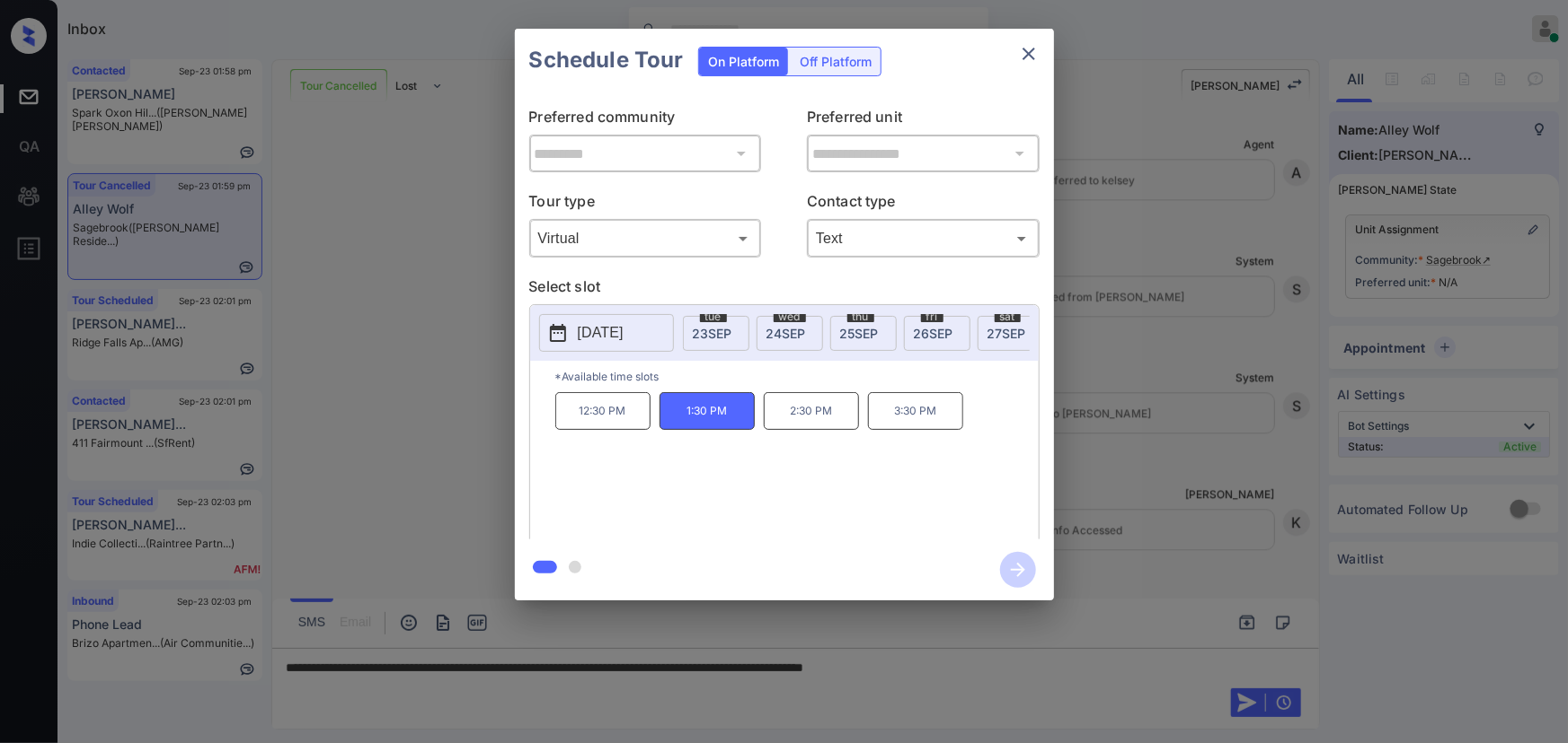
click at [983, 660] on div at bounding box center [784, 372] width 1568 height 743
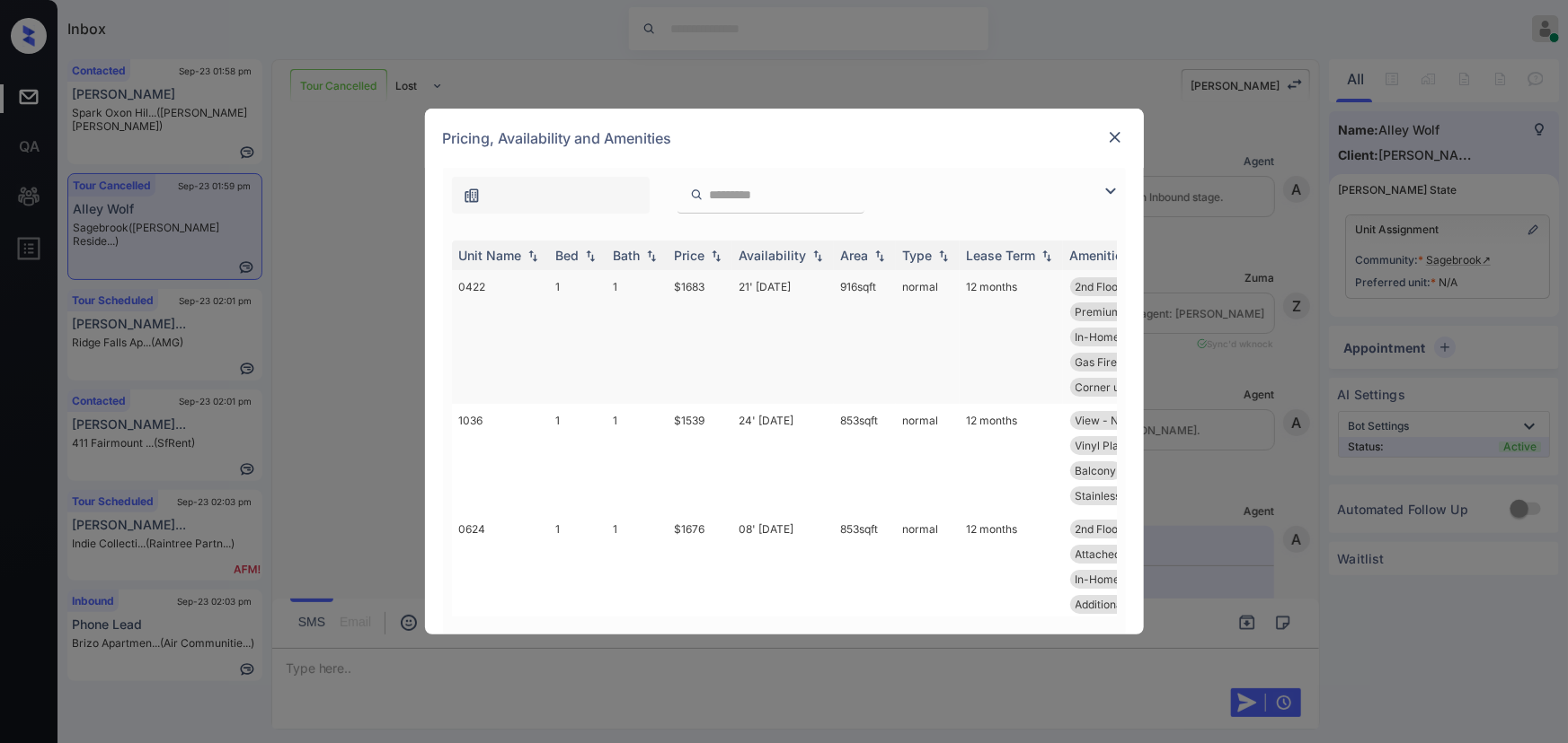
scroll to position [1471, 0]
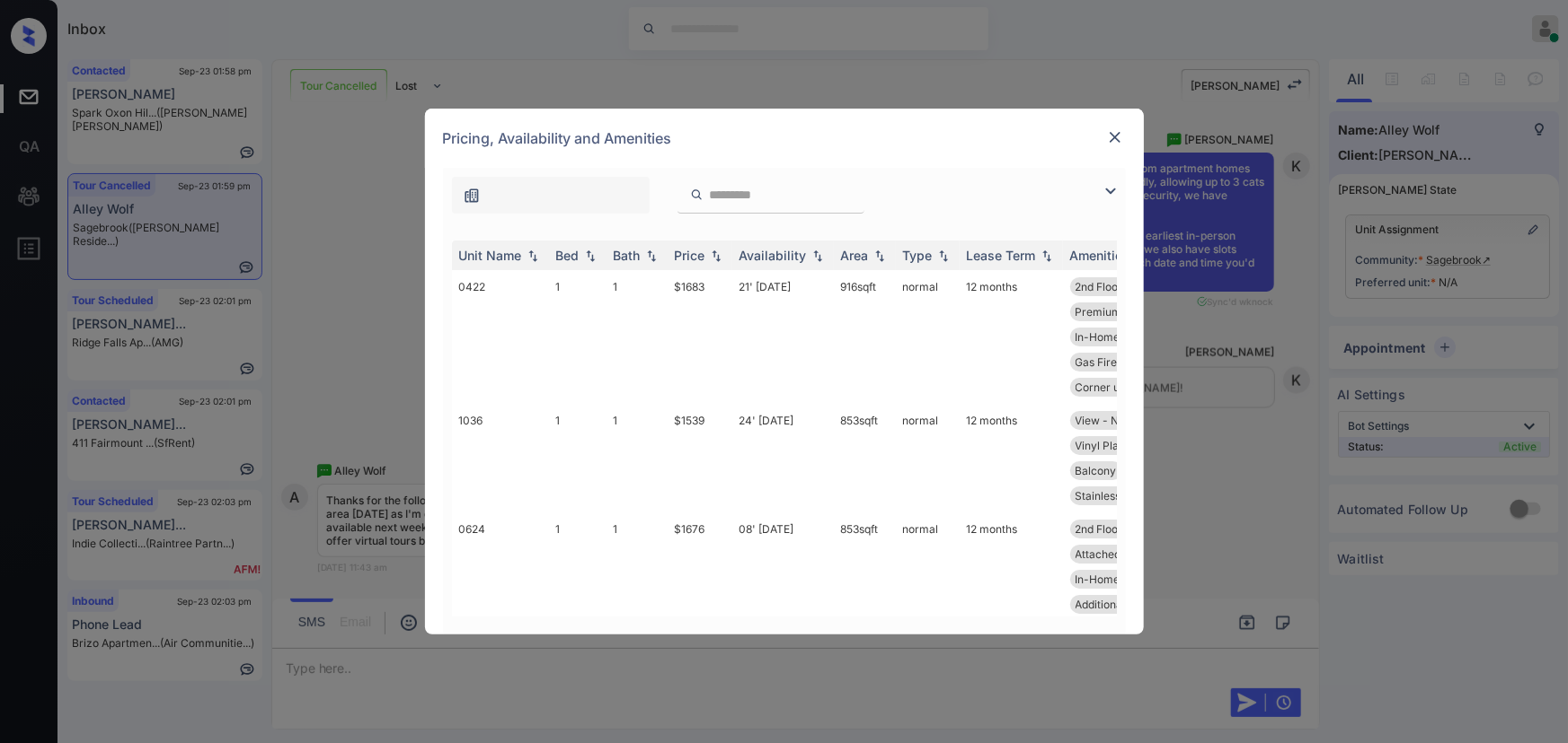
click at [1103, 188] on img at bounding box center [1110, 191] width 22 height 22
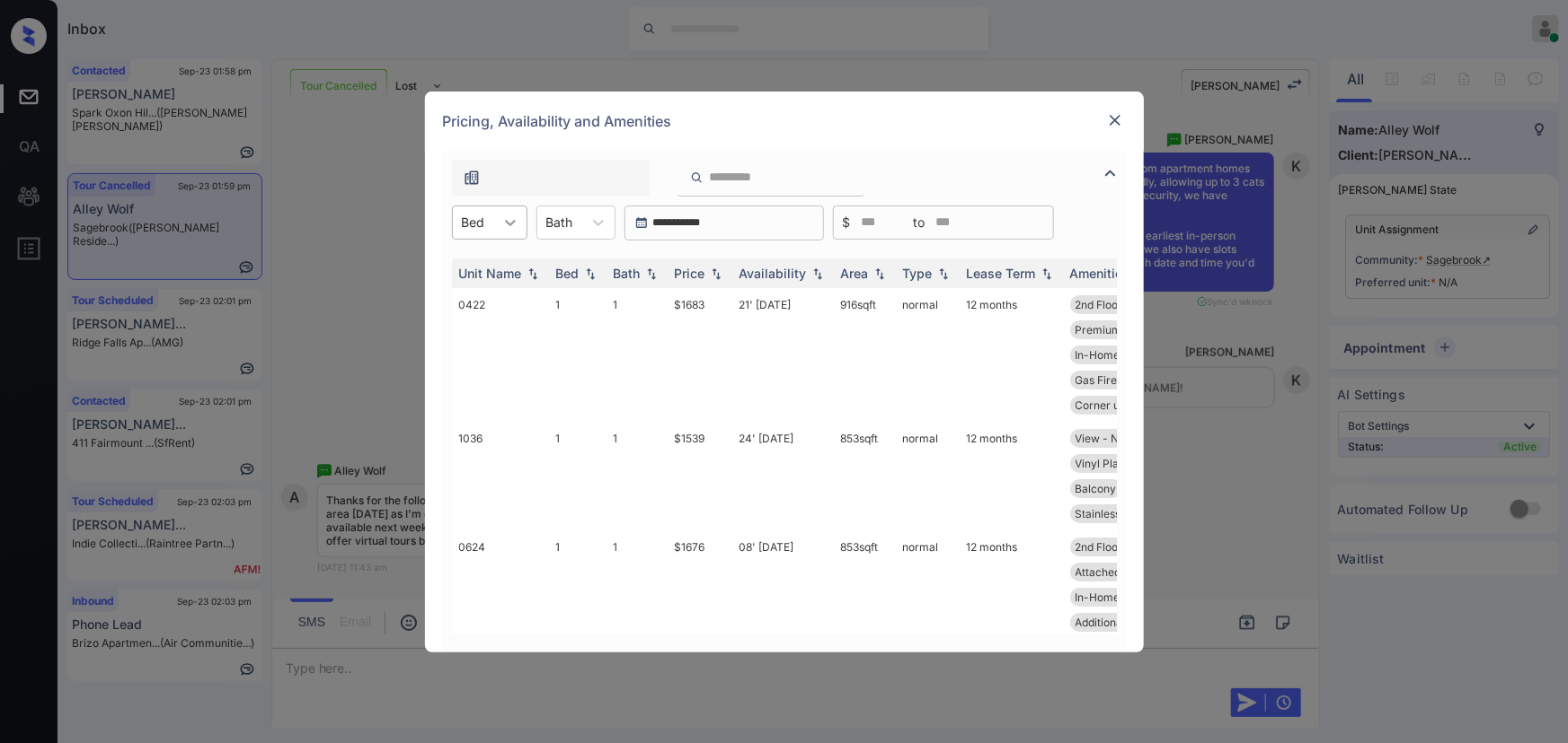
click at [500, 231] on div at bounding box center [510, 222] width 33 height 33
click at [485, 261] on div "1" at bounding box center [490, 266] width 75 height 33
click at [573, 216] on div at bounding box center [559, 222] width 27 height 19
click at [566, 265] on div "1" at bounding box center [585, 266] width 79 height 33
click at [706, 273] on div "Price" at bounding box center [690, 272] width 31 height 15
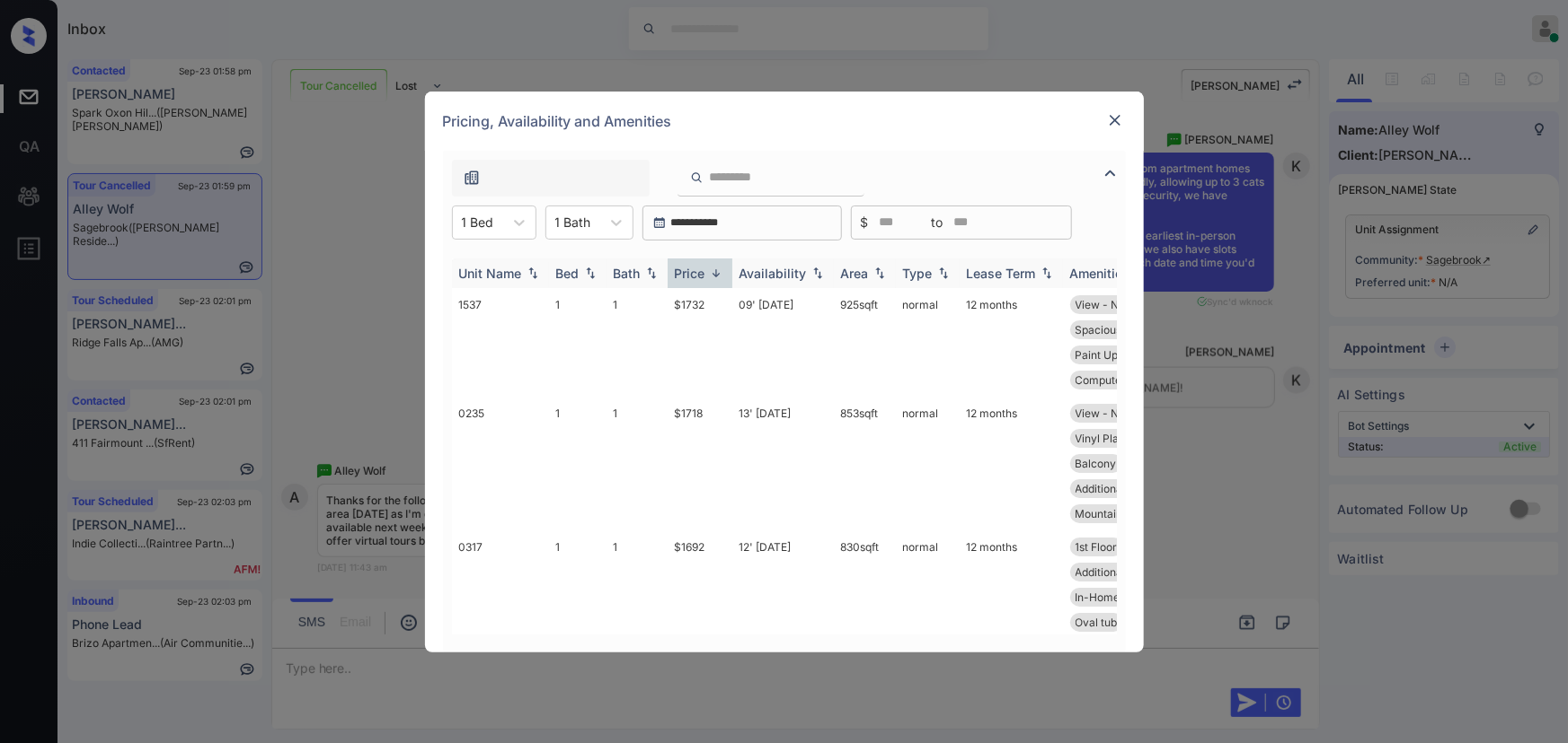
click at [710, 273] on img at bounding box center [716, 273] width 18 height 14
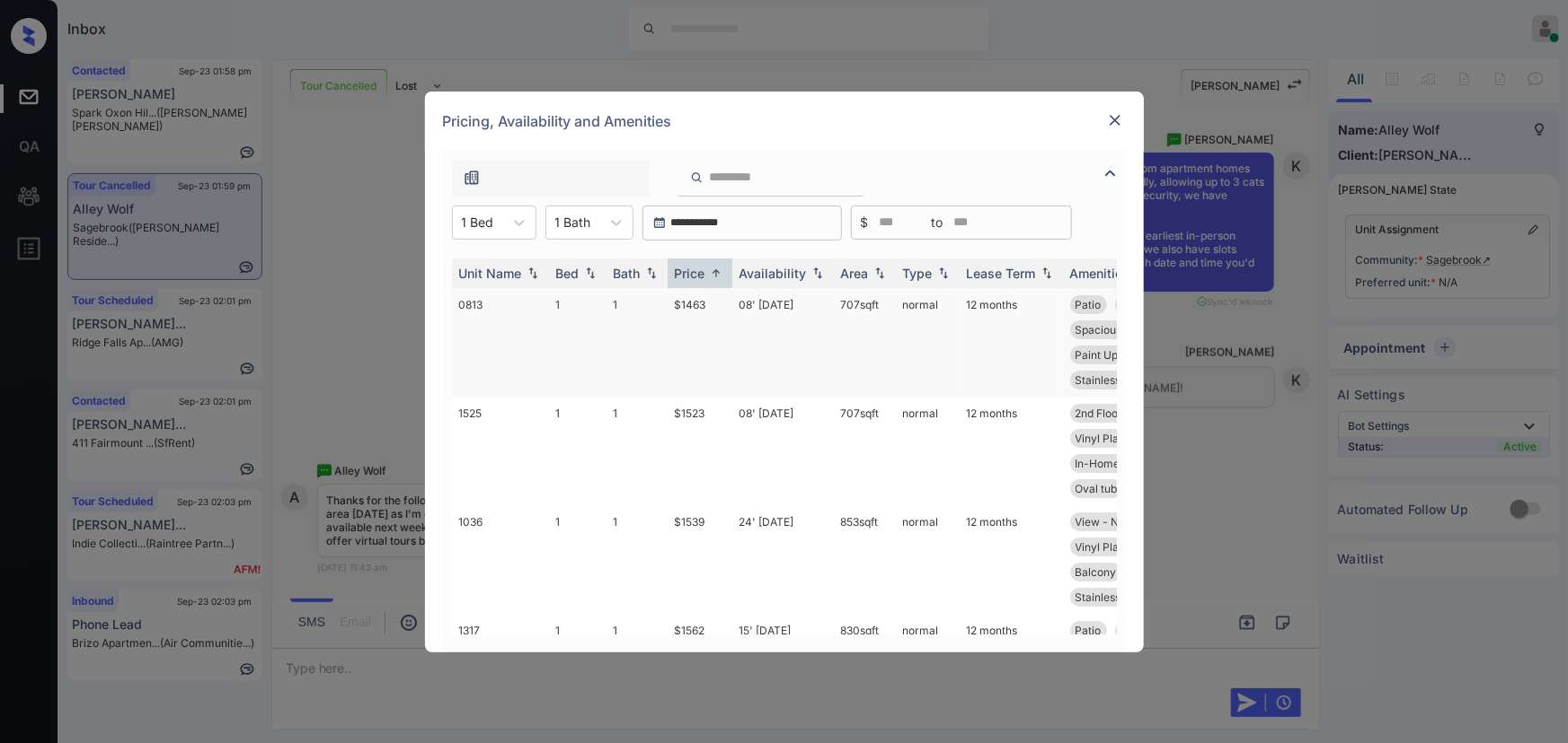
click at [687, 307] on td "$1463" at bounding box center [699, 343] width 64 height 109
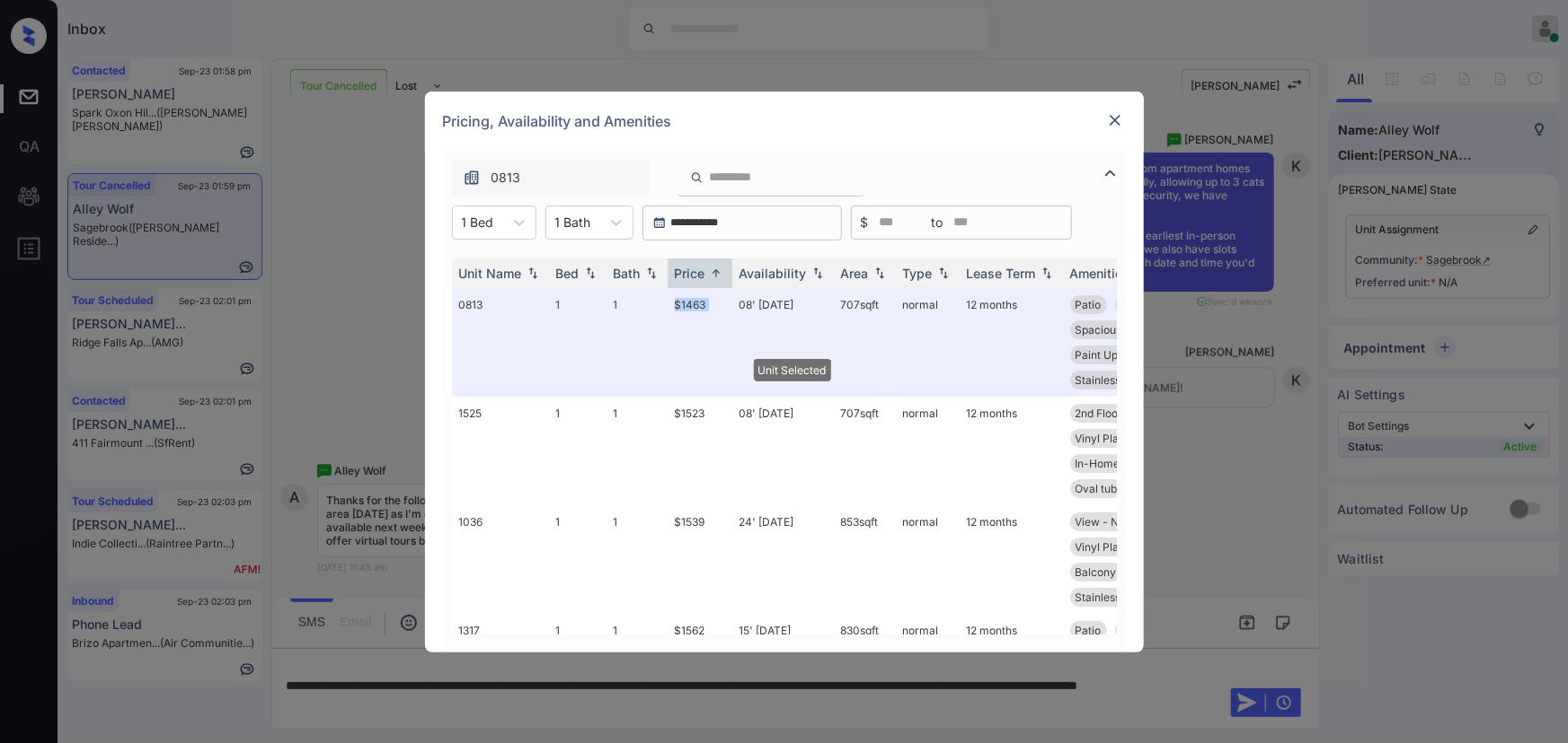
click at [1118, 116] on img at bounding box center [1115, 120] width 18 height 18
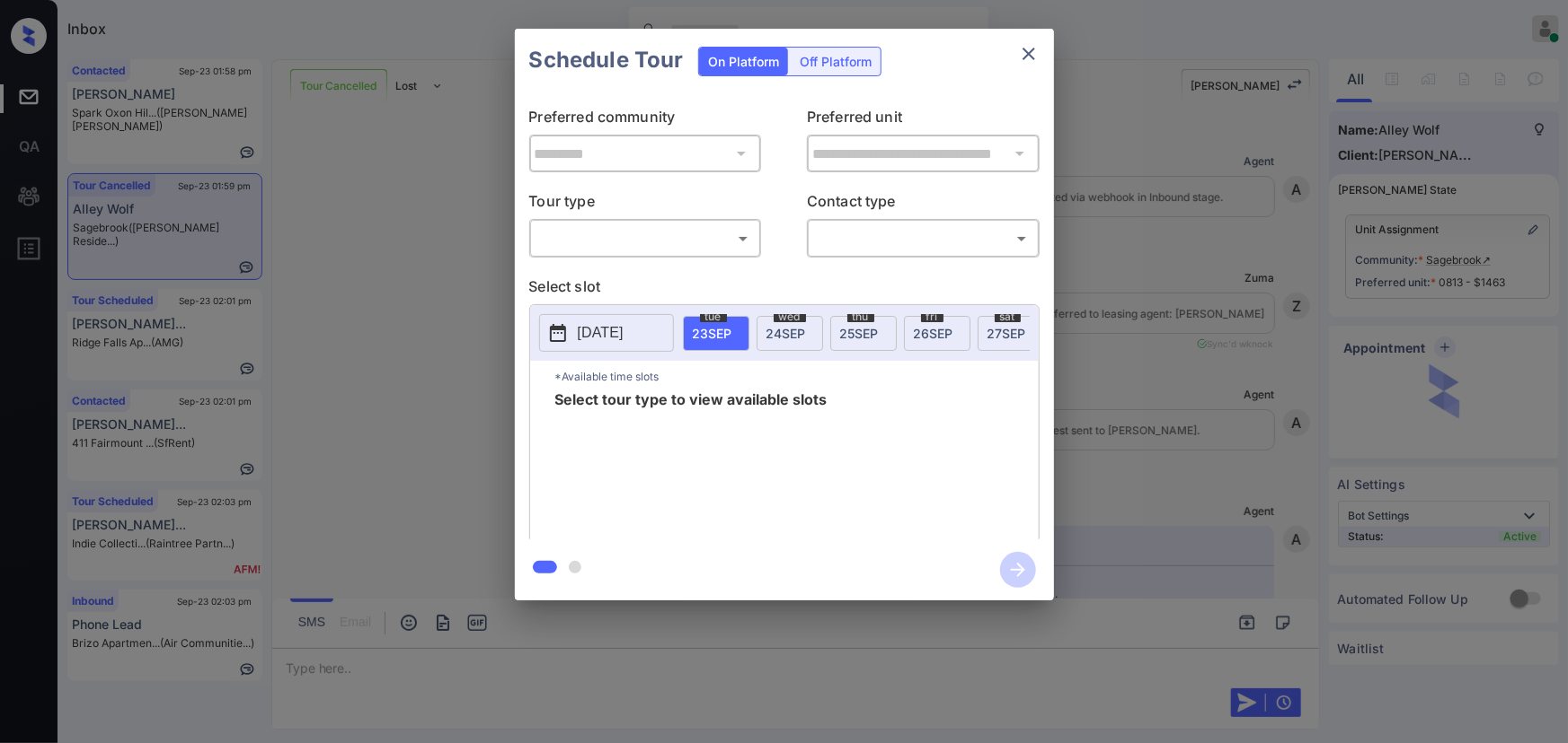
scroll to position [9432, 0]
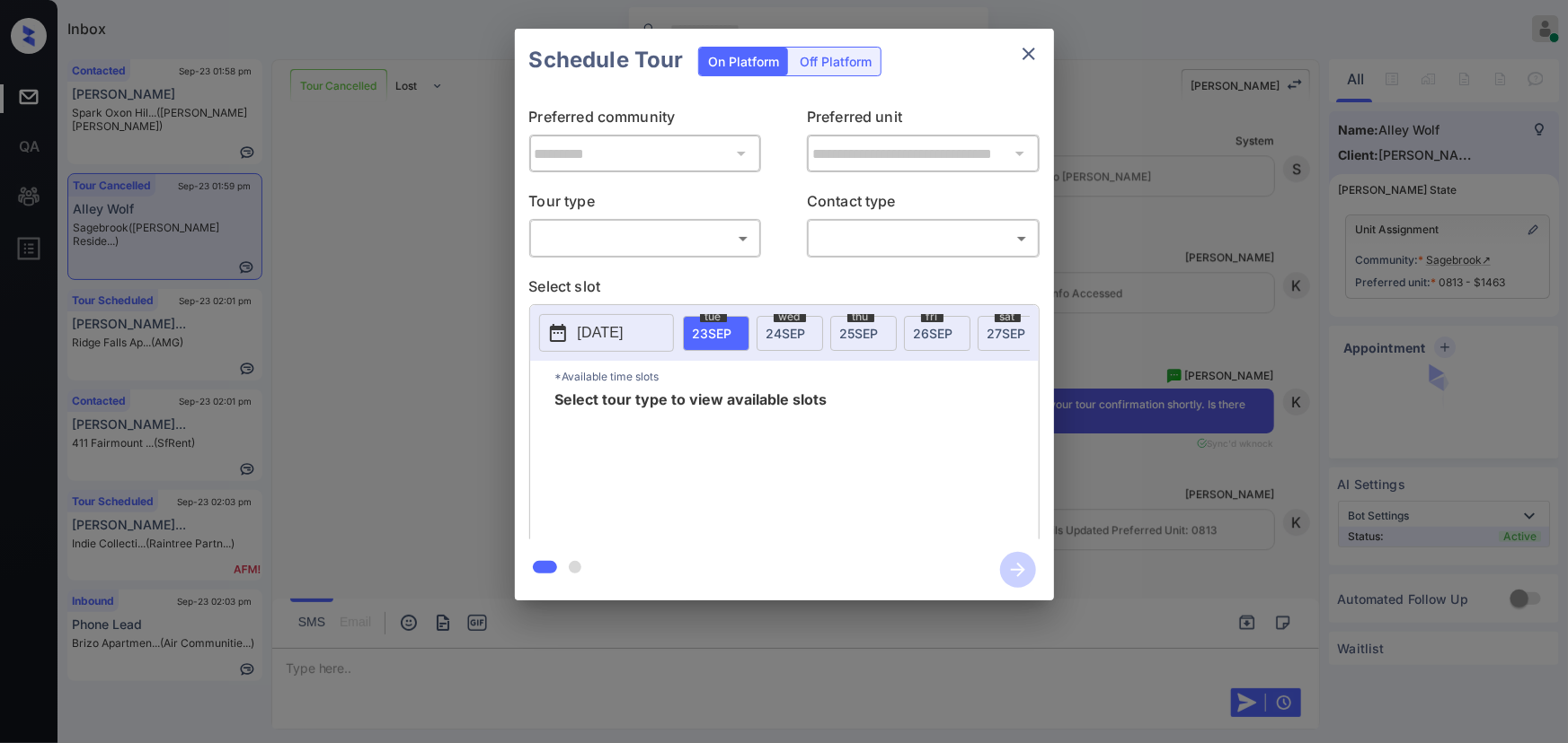
click at [637, 242] on body "Inbox [PERSON_NAME] Online Set yourself offline Set yourself on break Profile S…" at bounding box center [784, 372] width 1568 height 743
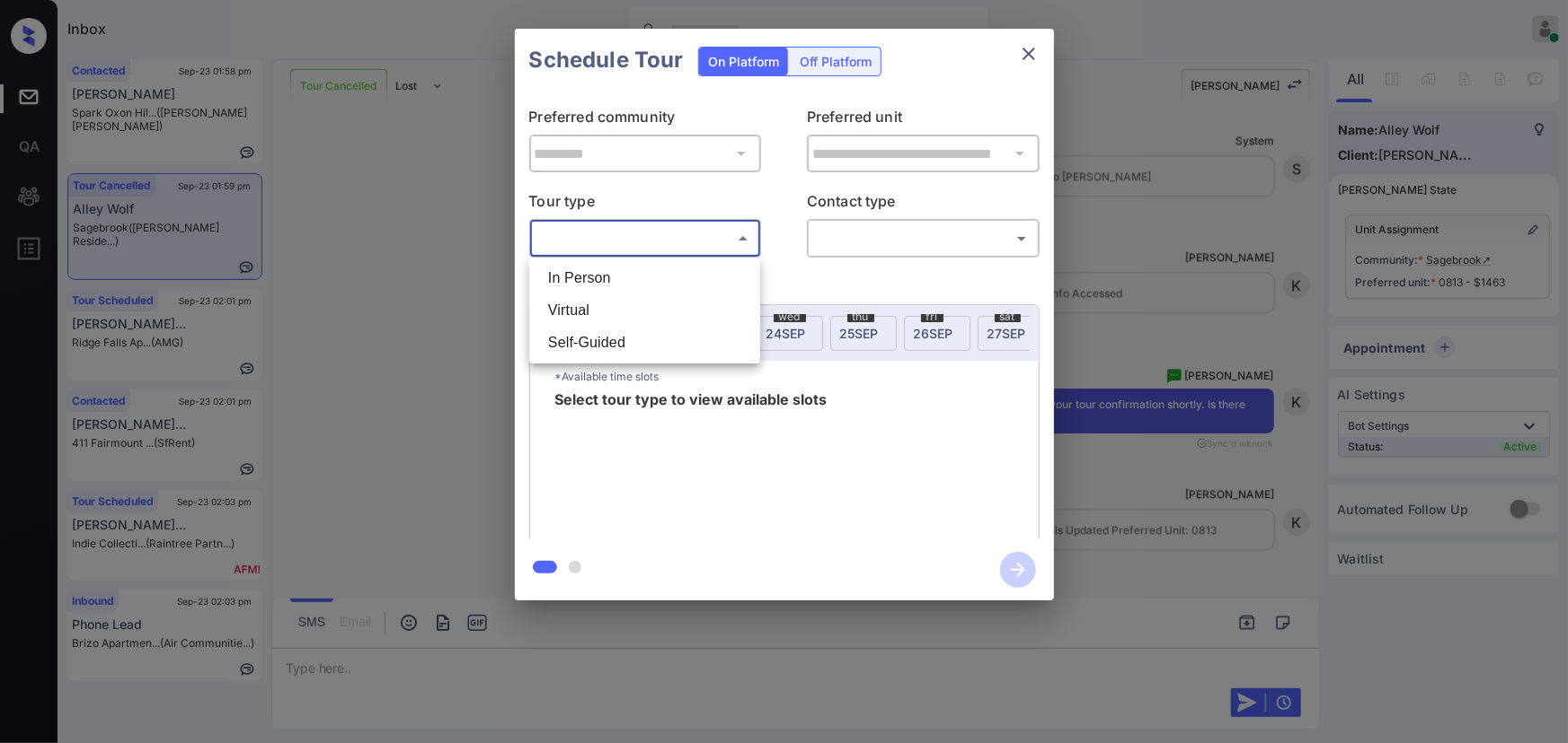
click at [1147, 292] on div at bounding box center [784, 372] width 1568 height 743
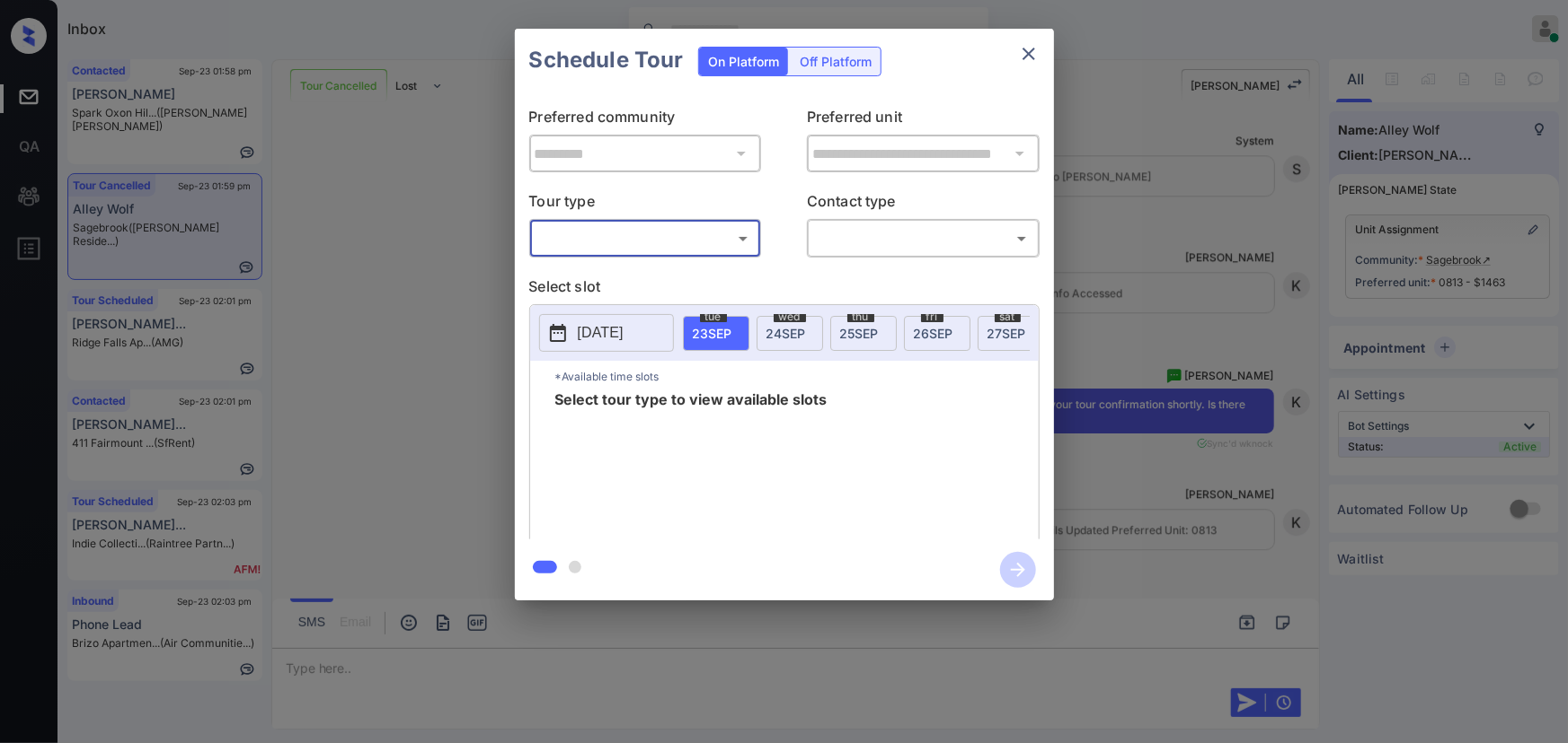
click at [1105, 305] on div "**********" at bounding box center [784, 314] width 1568 height 629
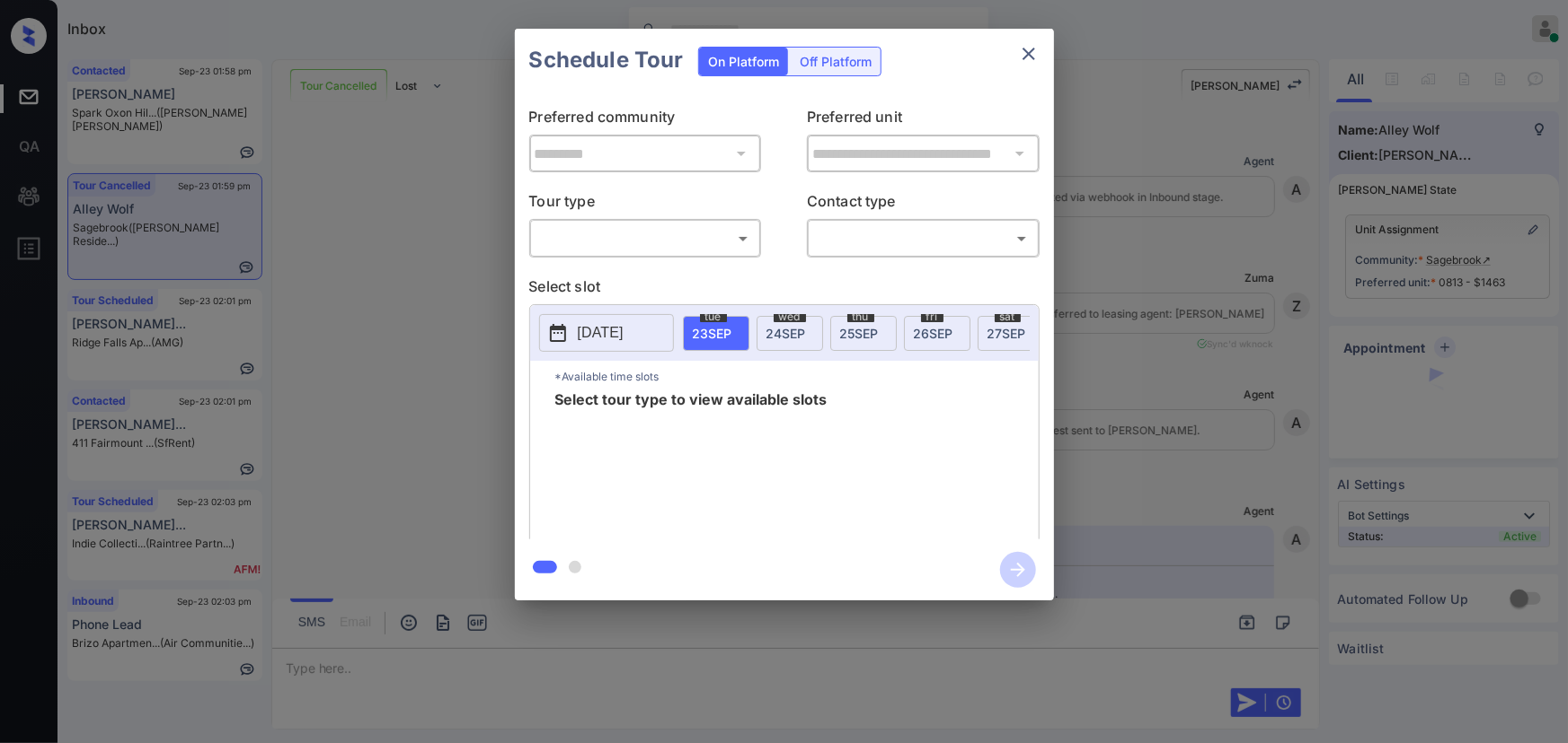
scroll to position [8397, 0]
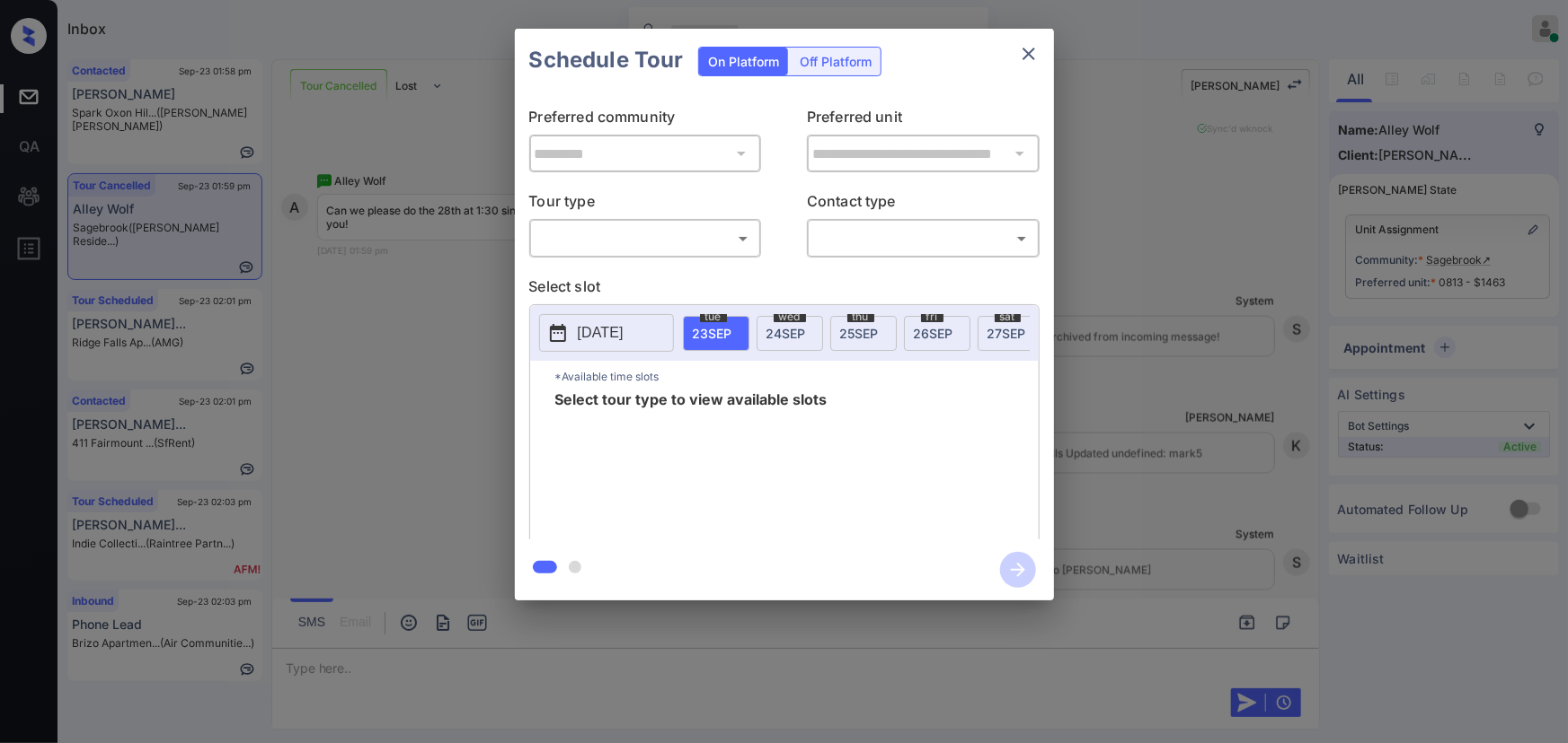
click at [614, 231] on body "Inbox [PERSON_NAME] Online Set yourself offline Set yourself on break Profile S…" at bounding box center [784, 372] width 1568 height 743
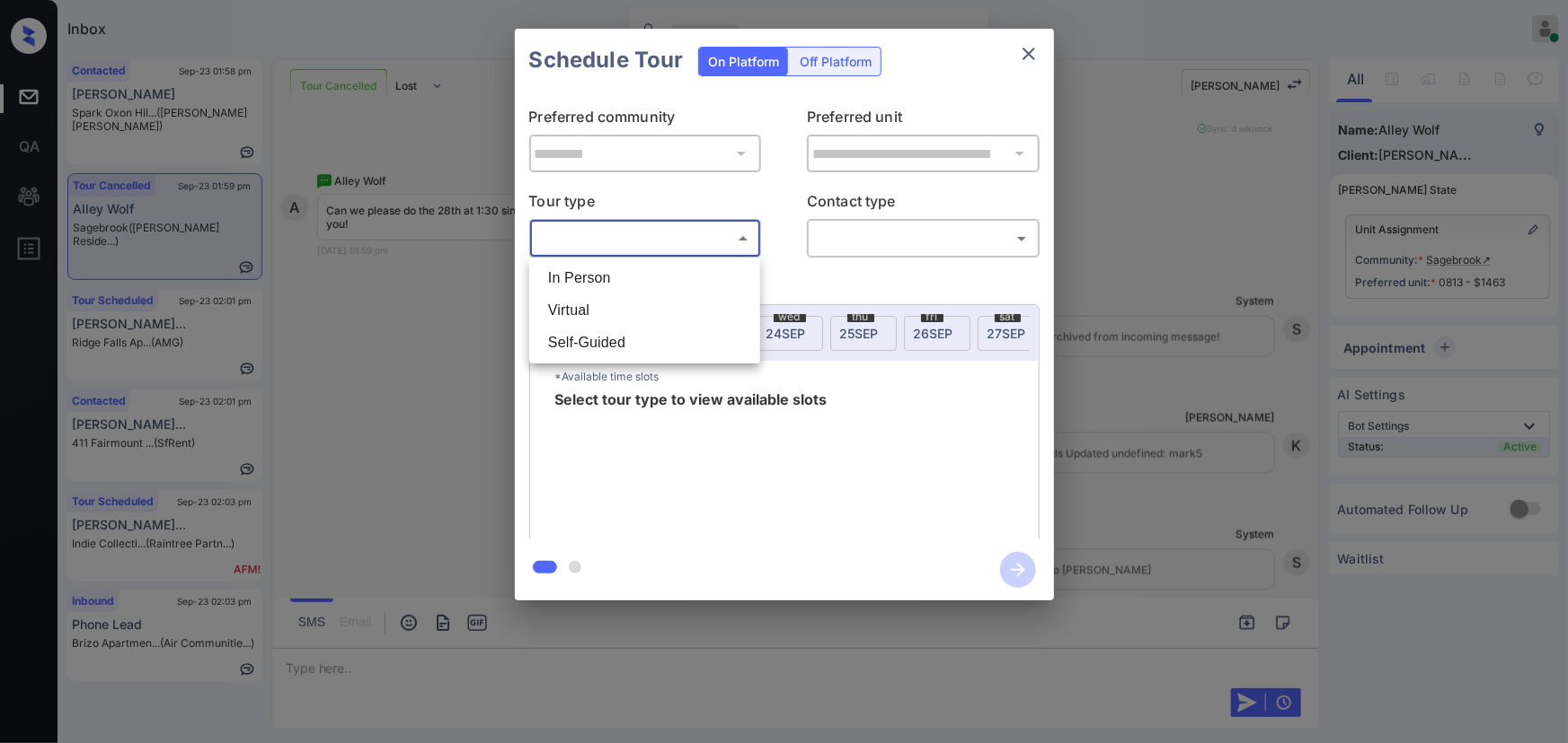
click at [600, 308] on li "Virtual" at bounding box center [644, 310] width 222 height 33
type input "*******"
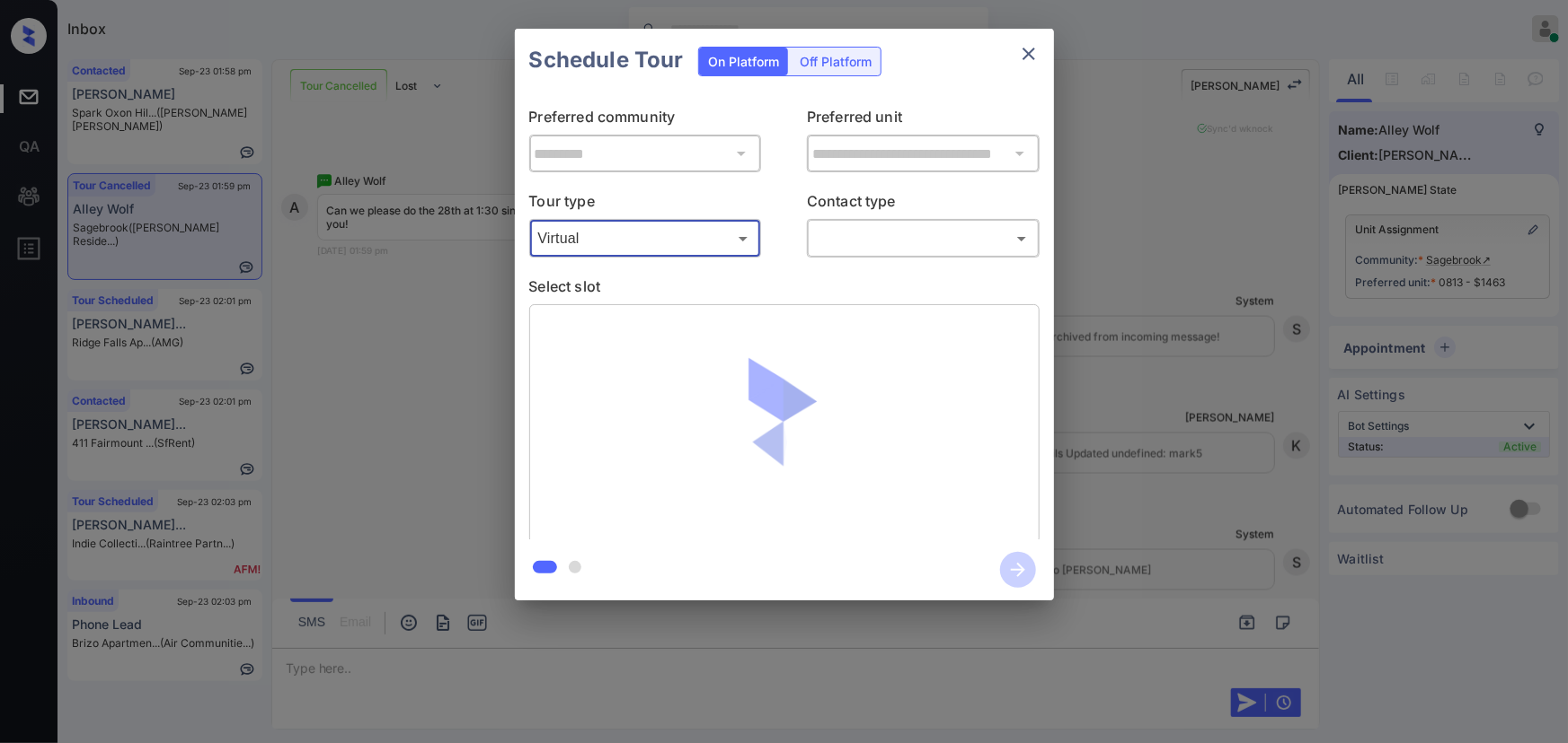
click at [865, 234] on body "Inbox [PERSON_NAME] Online Set yourself offline Set yourself on break Profile S…" at bounding box center [784, 372] width 1568 height 743
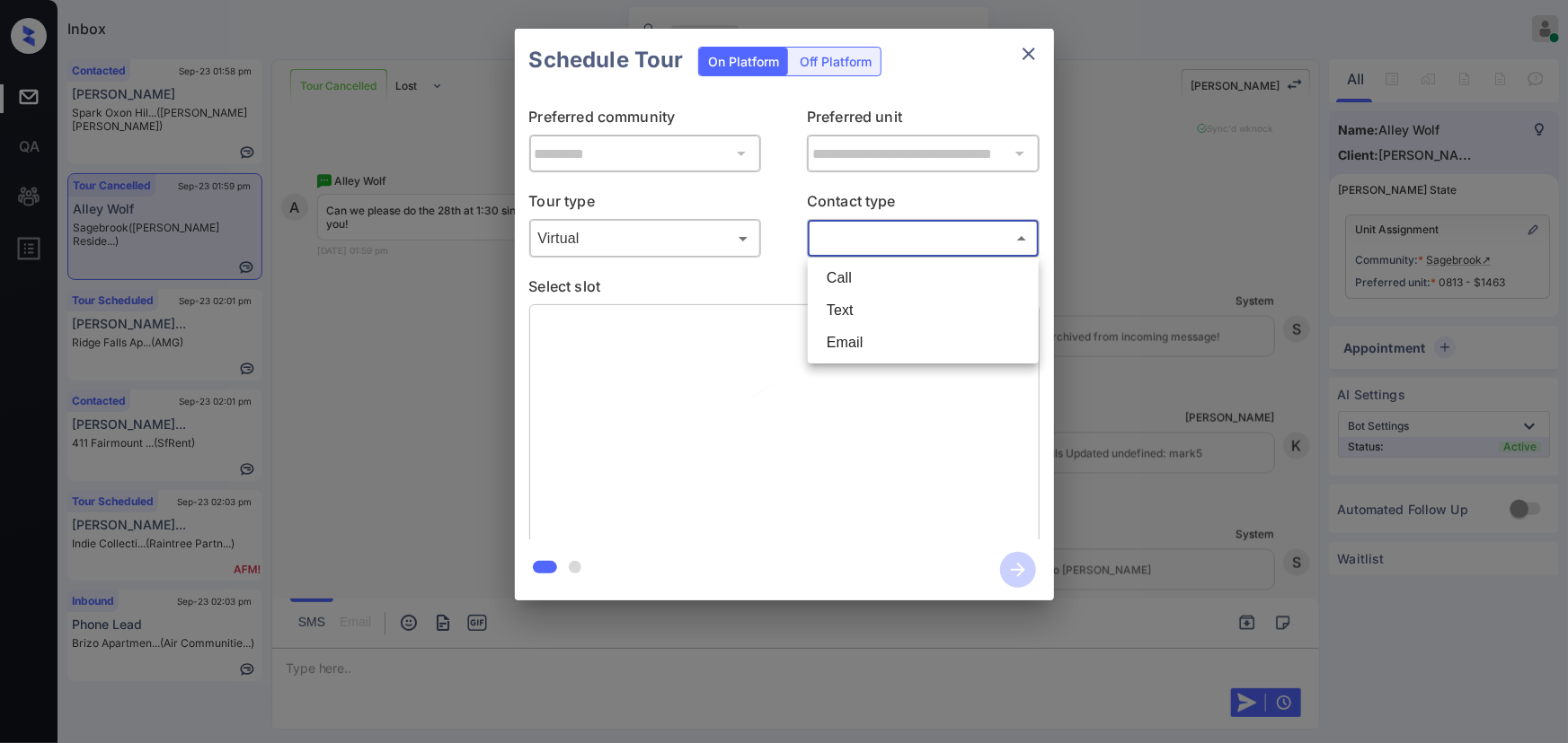
click at [843, 317] on li "Text" at bounding box center [923, 310] width 222 height 33
type input "****"
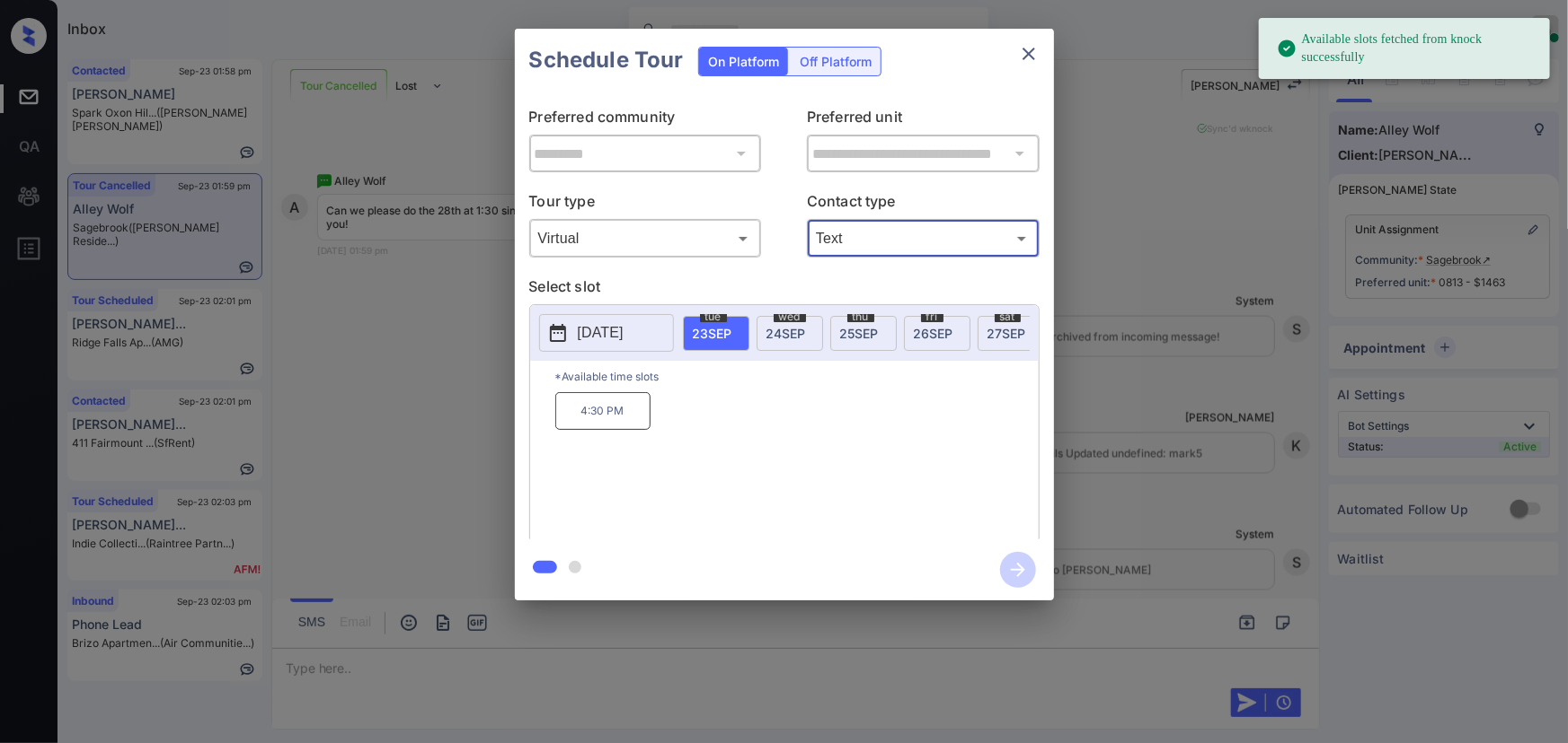
click at [622, 332] on p "[DATE]" at bounding box center [601, 333] width 46 height 22
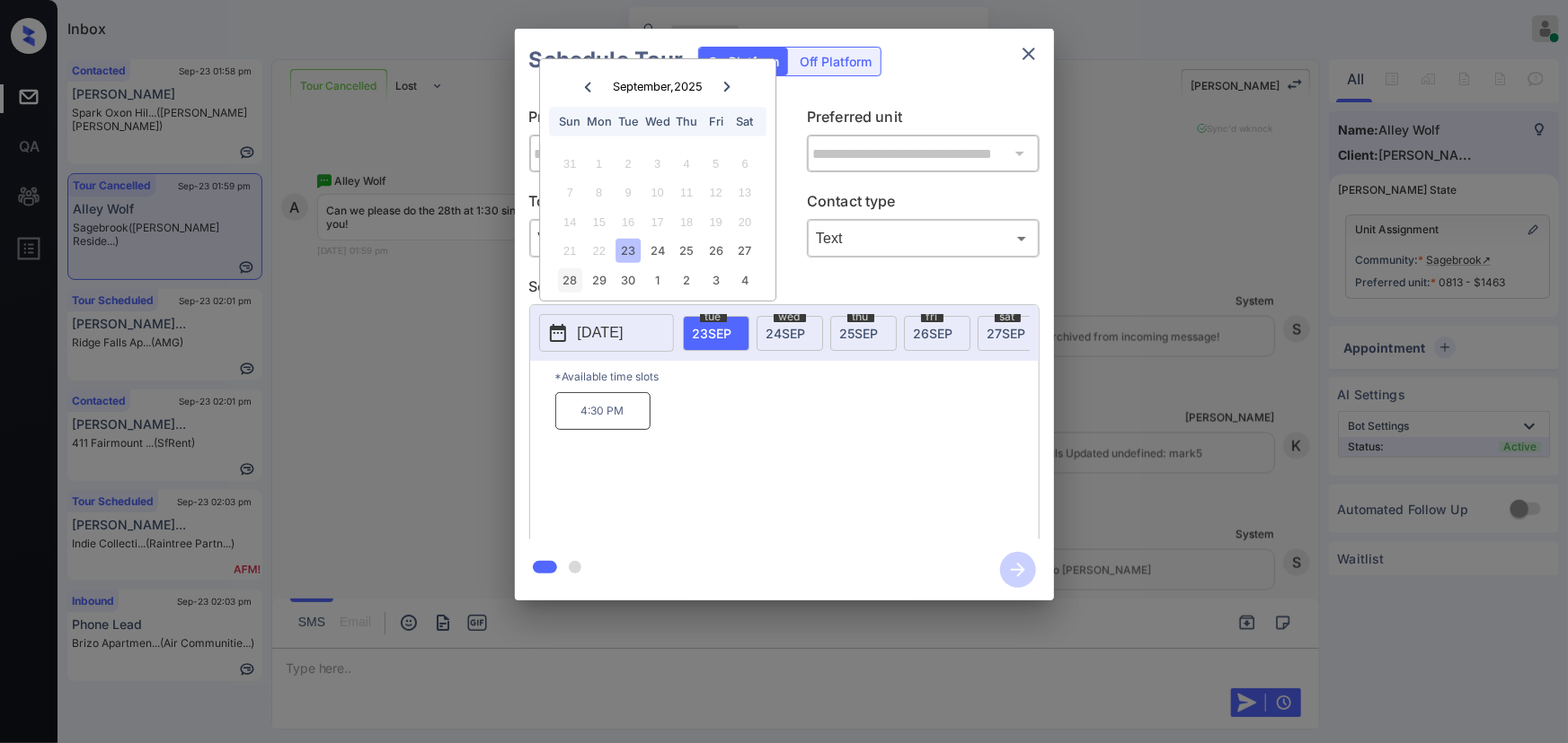
click at [574, 282] on div "28" at bounding box center [570, 280] width 24 height 24
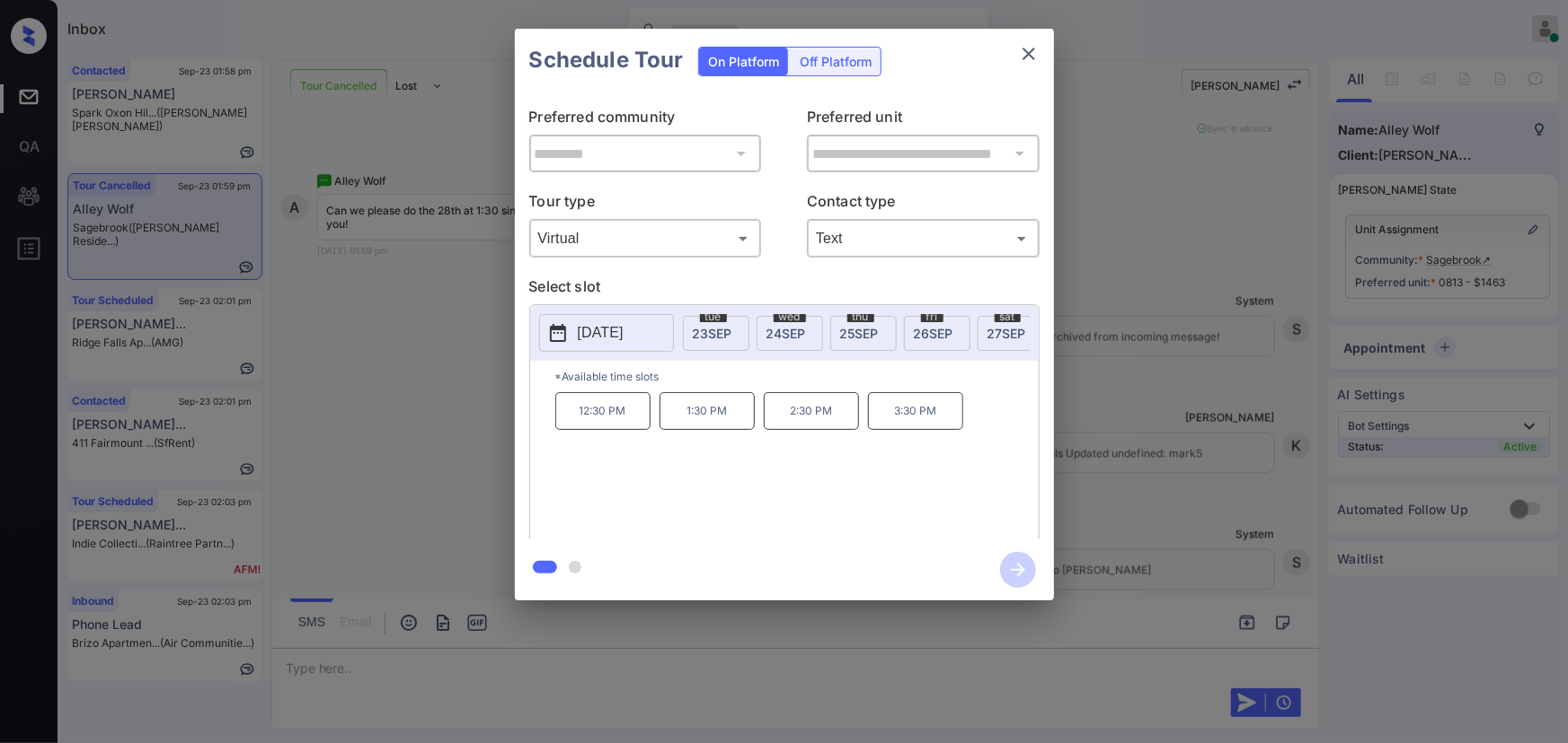
click at [697, 420] on p "1:30 PM" at bounding box center [707, 411] width 95 height 38
click at [1015, 566] on icon "button" at bounding box center [1018, 570] width 36 height 36
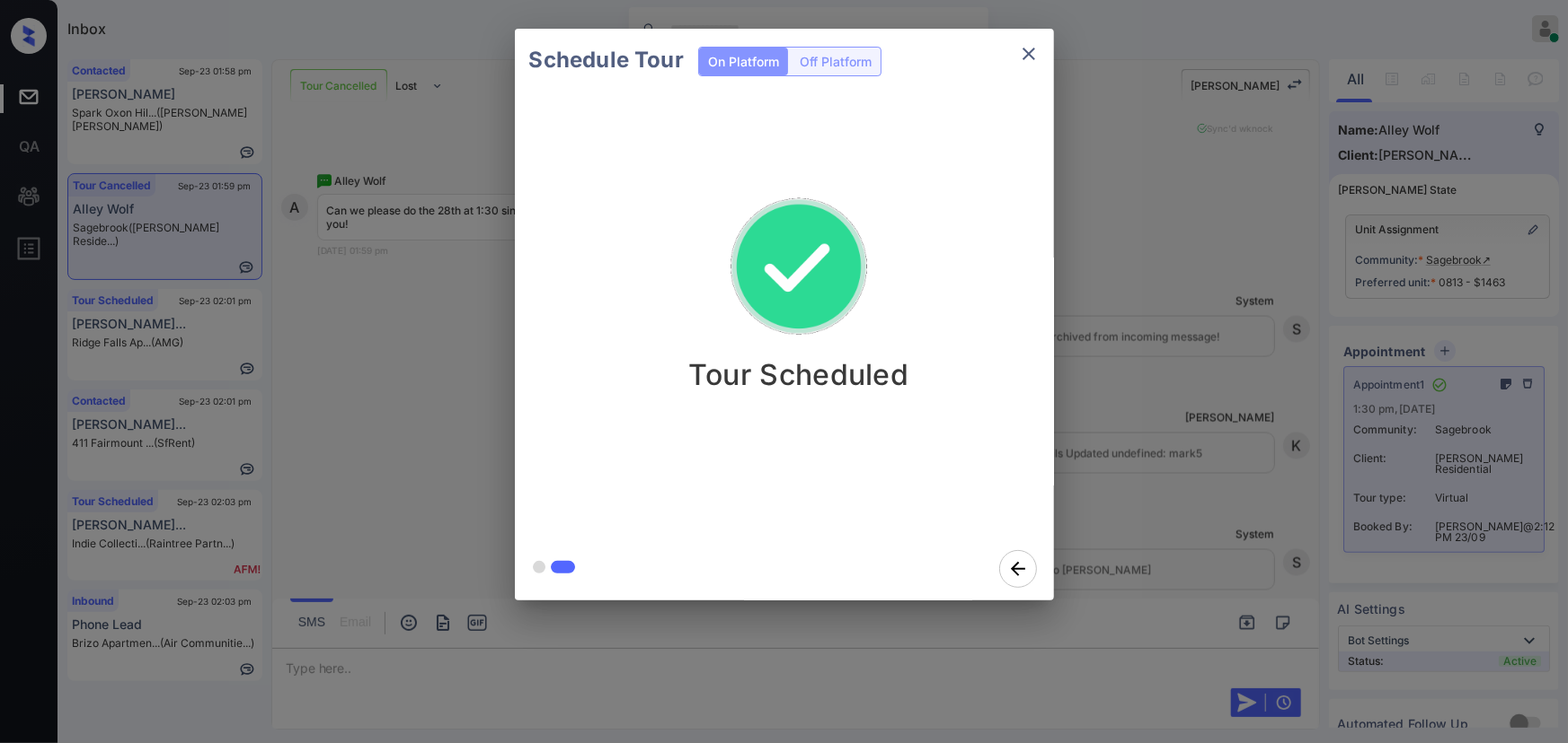
click at [1024, 53] on icon "close" at bounding box center [1029, 54] width 22 height 22
